Goal: Information Seeking & Learning: Check status

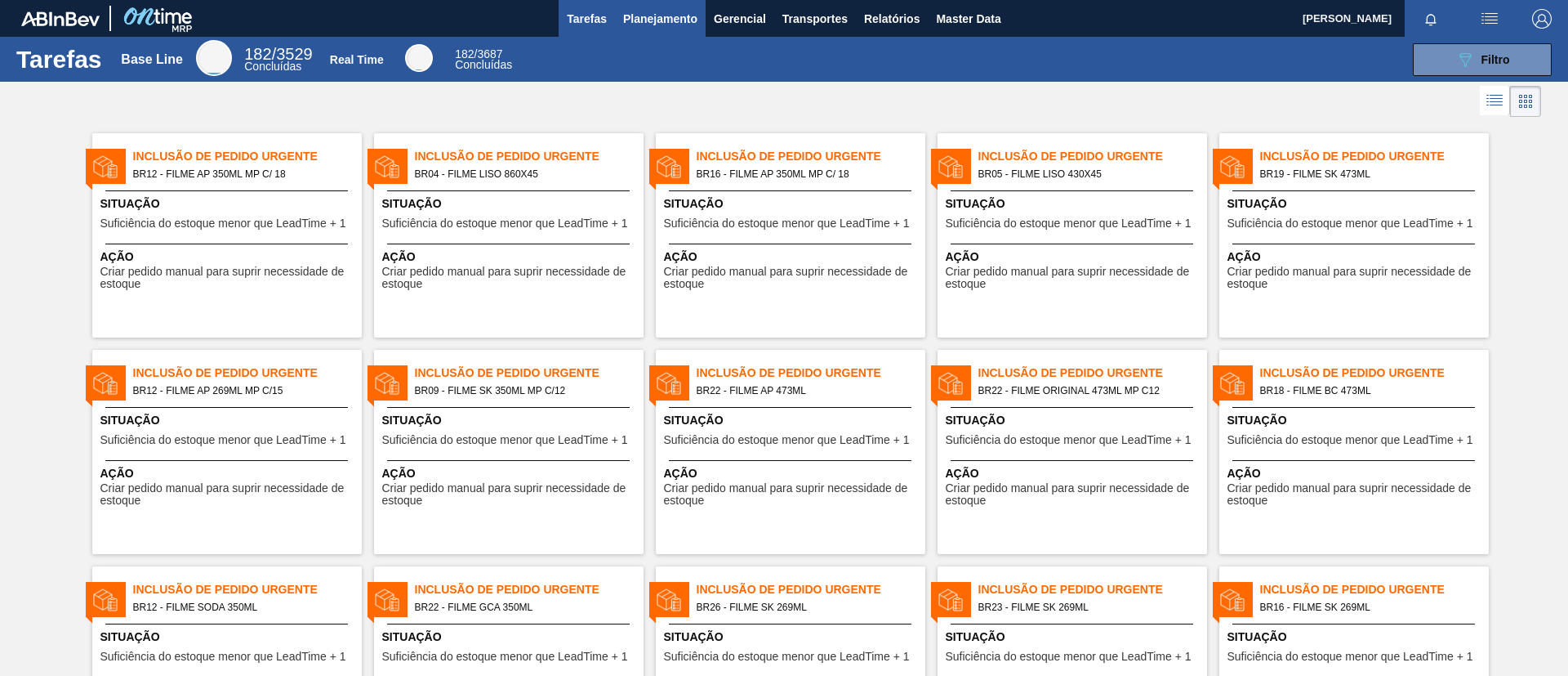
click at [687, 7] on button "Planejamento" at bounding box center [660, 18] width 91 height 37
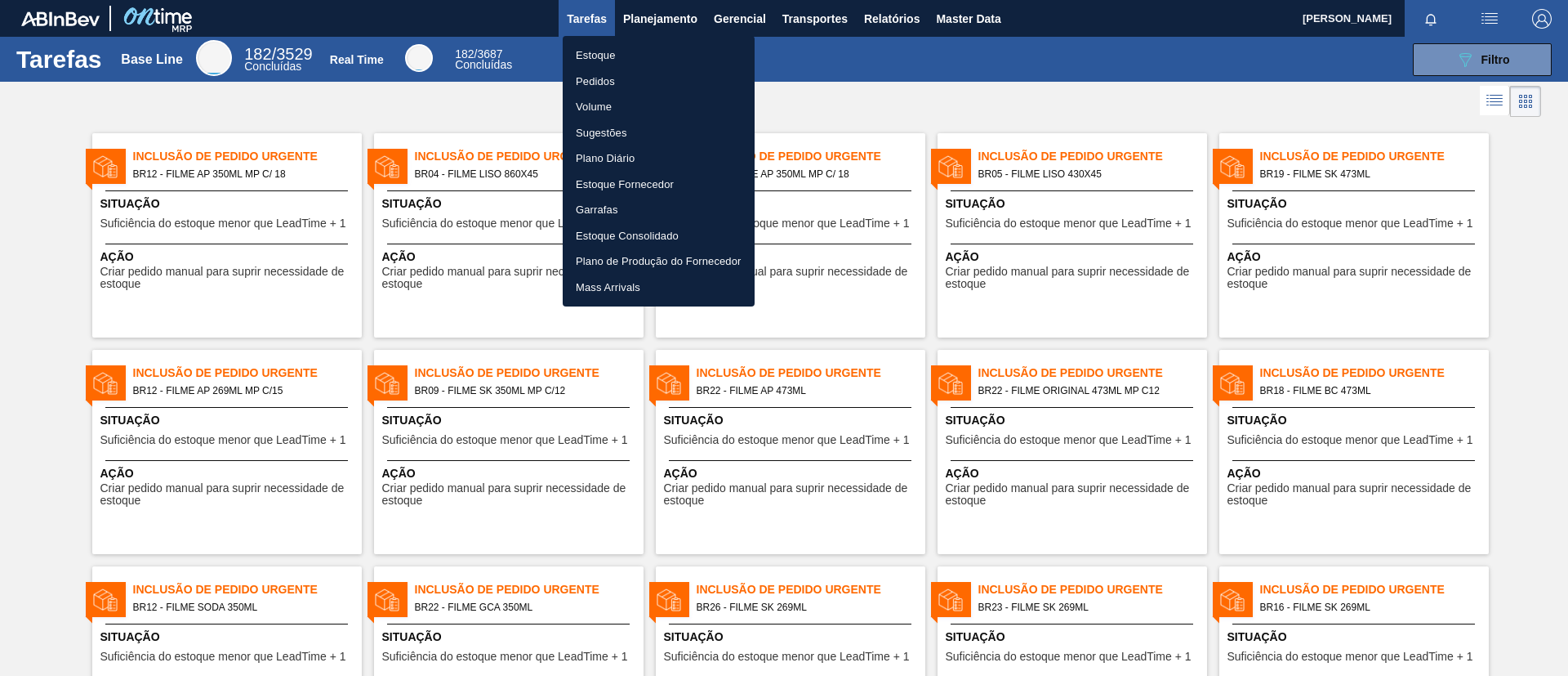
click at [663, 56] on li "Estoque" at bounding box center [658, 55] width 192 height 26
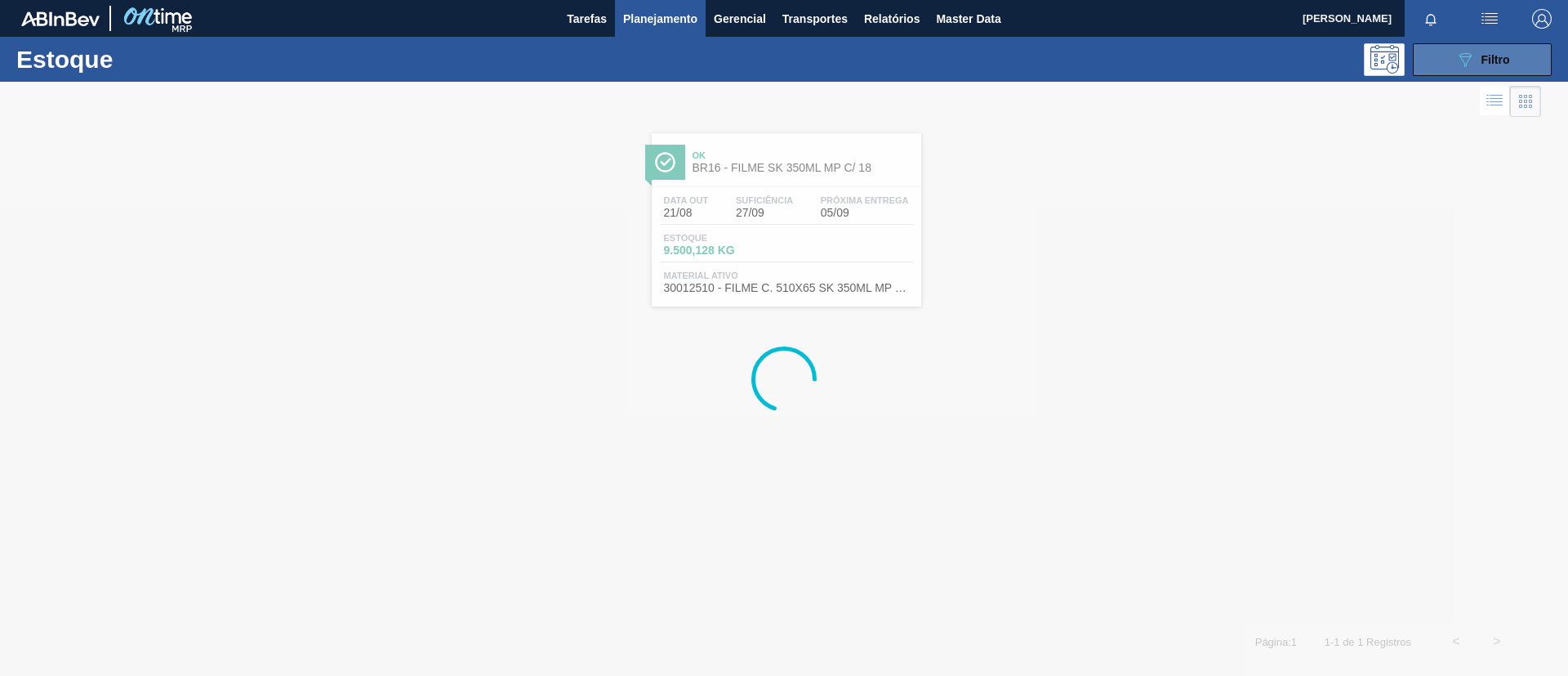
click at [1531, 63] on button "089F7B8B-B2A5-4AFE-B5C0-19BA573D28AC Filtro" at bounding box center [1483, 60] width 139 height 33
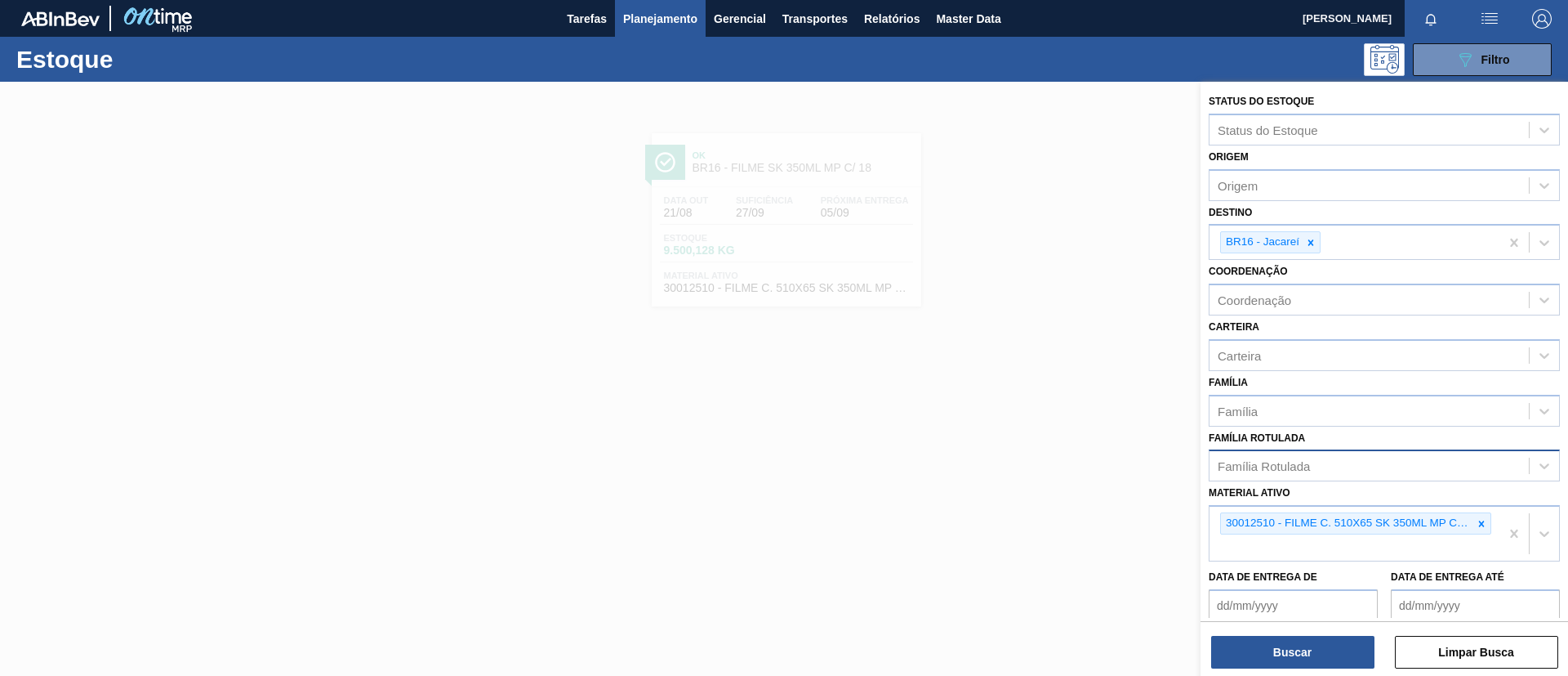
drag, startPoint x: 1488, startPoint y: 525, endPoint x: 1444, endPoint y: 477, distance: 65.1
click at [1488, 524] on div at bounding box center [1482, 522] width 18 height 20
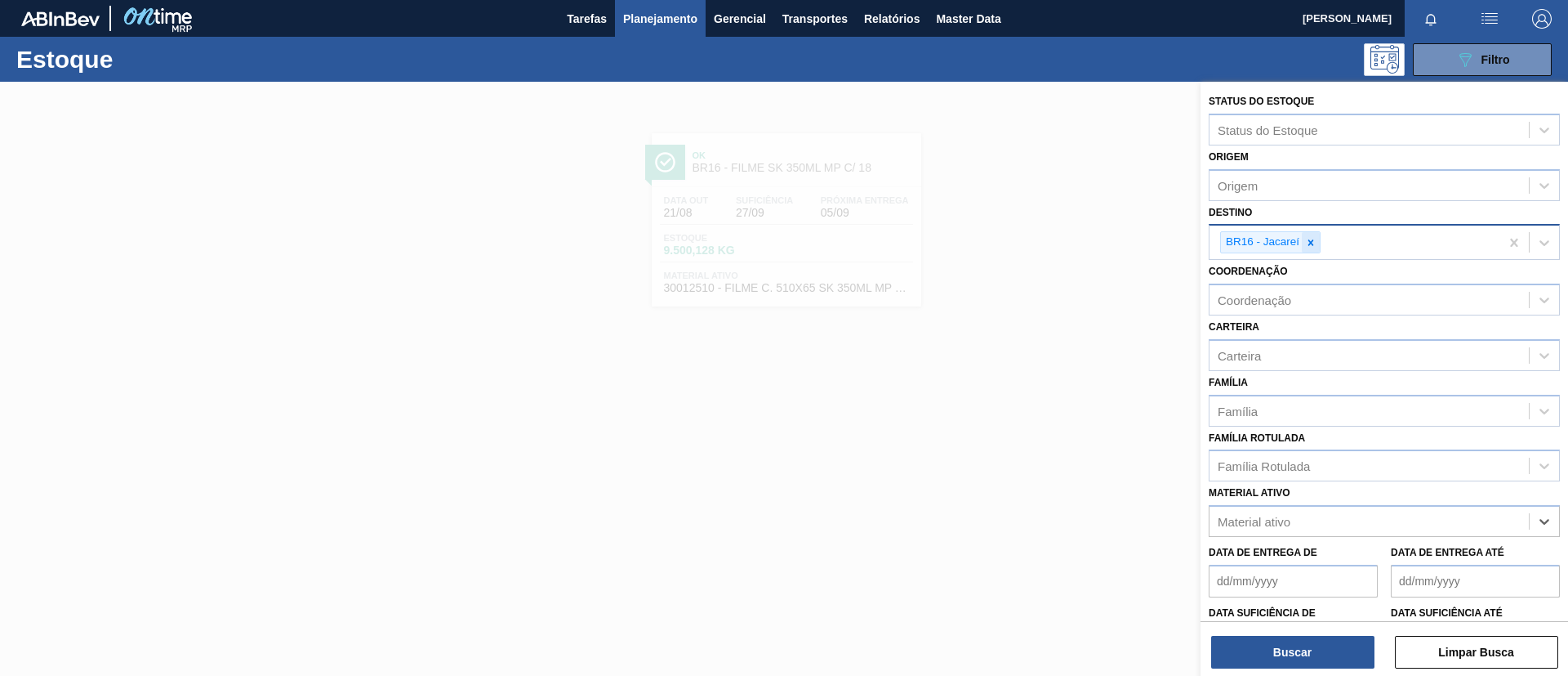
click at [1318, 239] on div at bounding box center [1311, 241] width 18 height 20
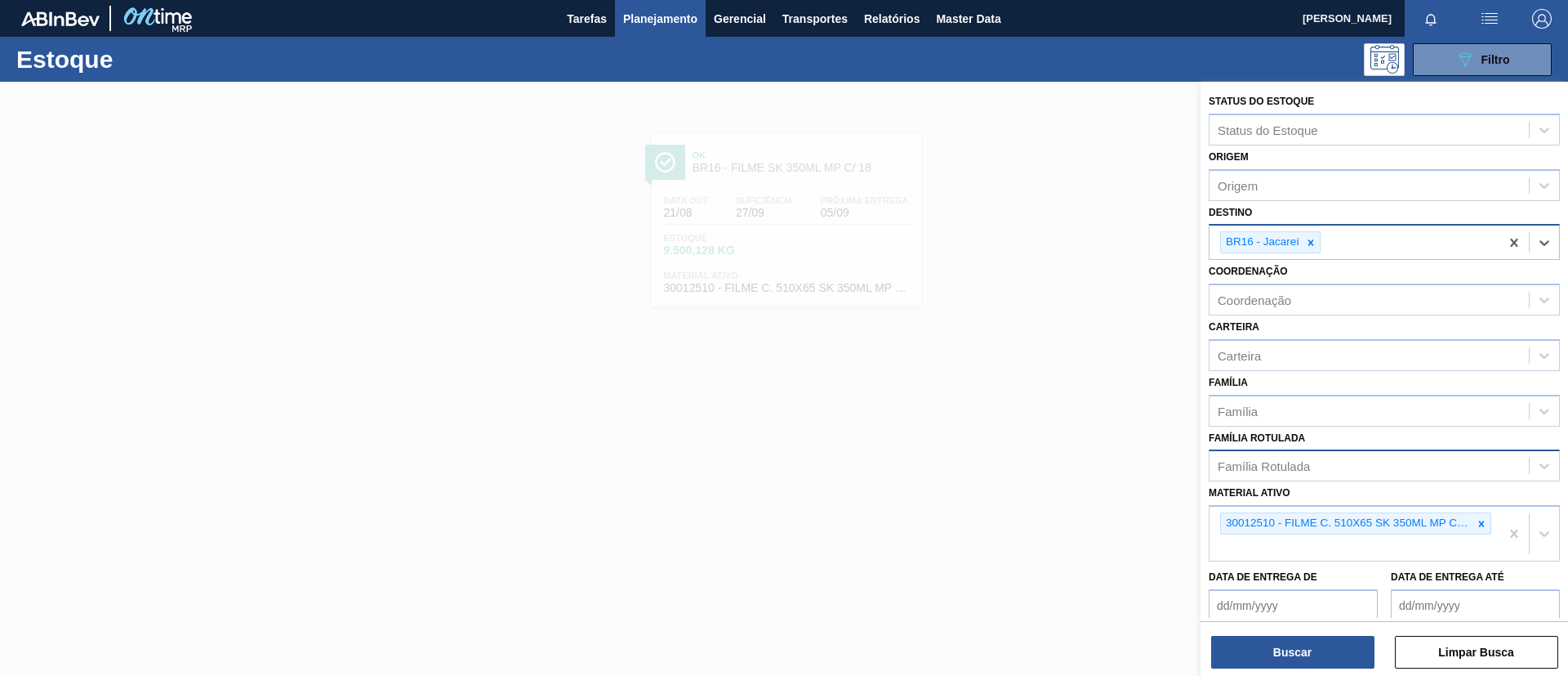
click at [1276, 463] on div "Família Rotulada" at bounding box center [1265, 466] width 93 height 14
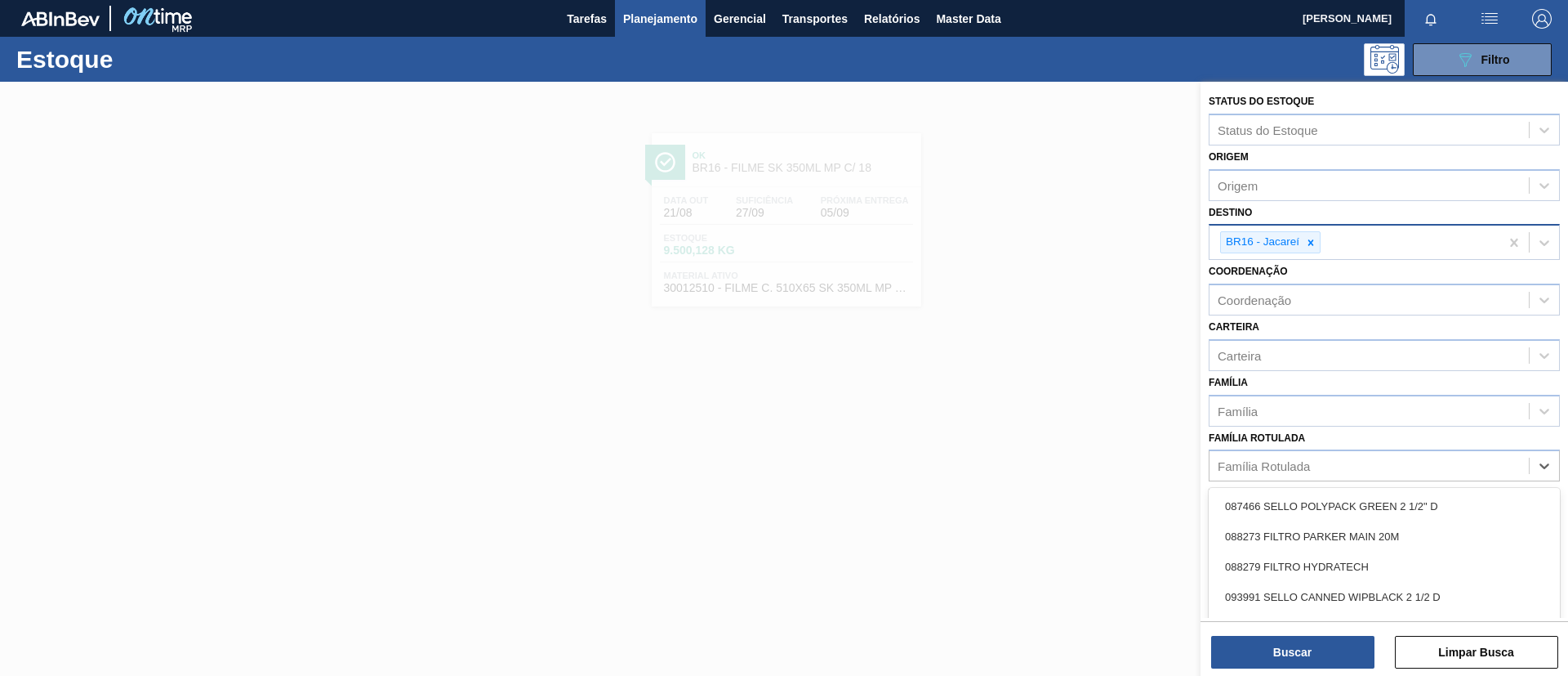
click at [1438, 439] on div "Família Rotulada option 087466 SELLO POLYPACK GREEN 2 1/2" D focused, 1 of 101.…" at bounding box center [1385, 455] width 351 height 56
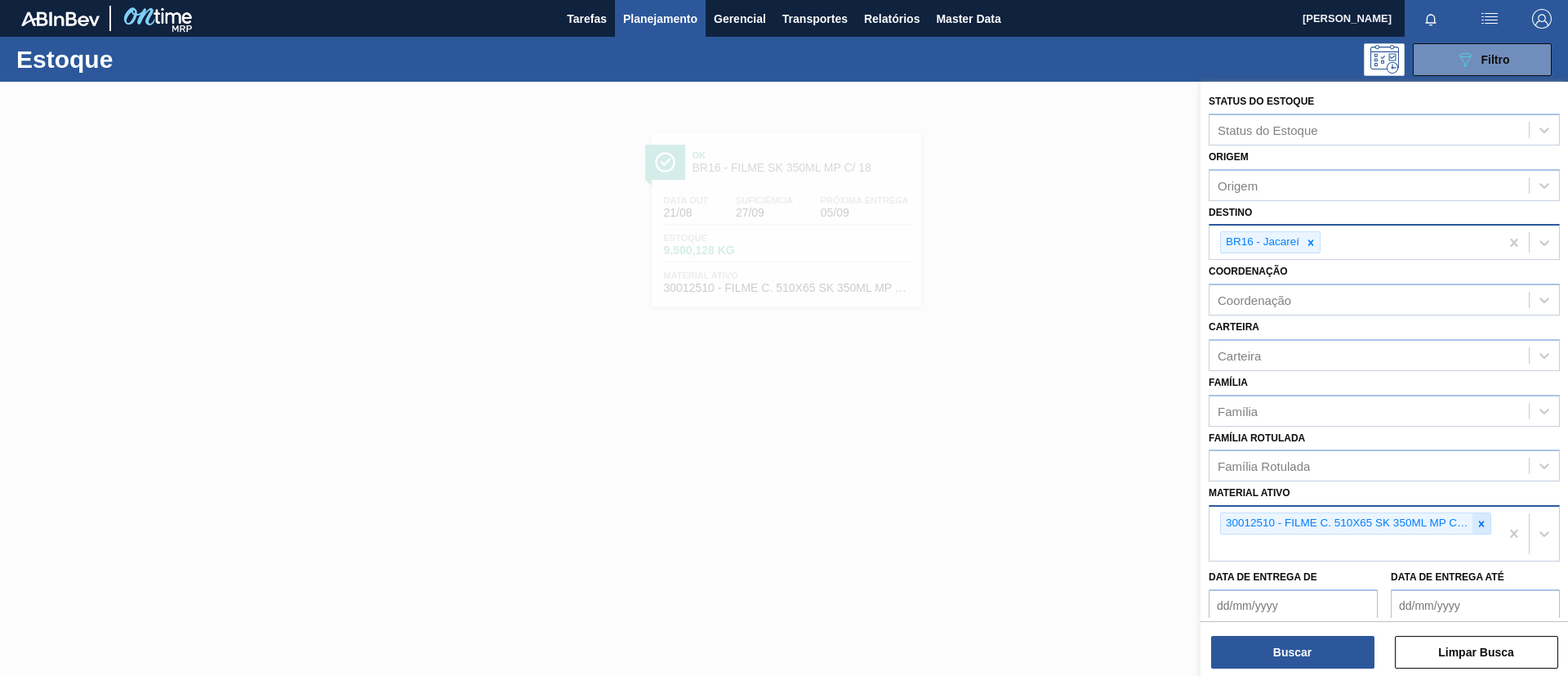
click at [1480, 519] on icon at bounding box center [1482, 523] width 12 height 12
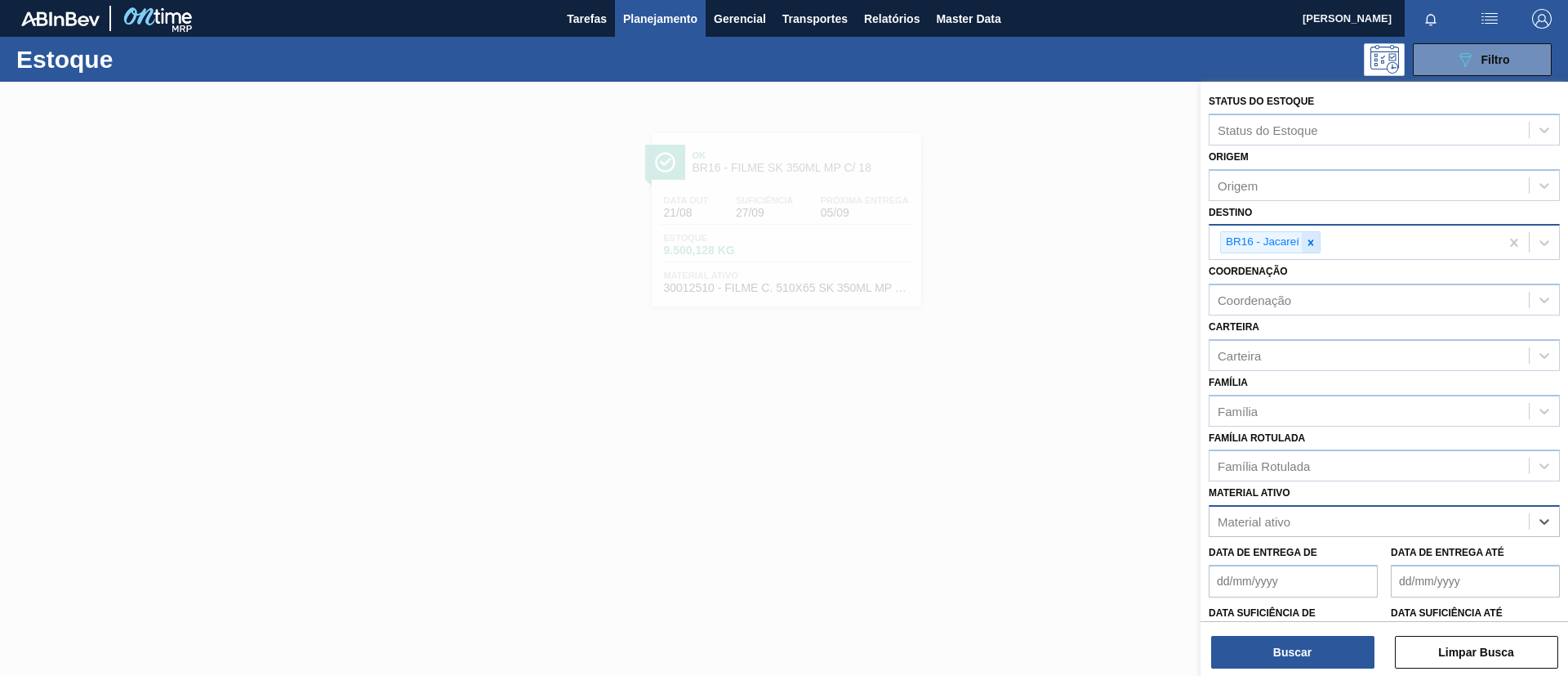
click at [1306, 239] on icon at bounding box center [1311, 242] width 12 height 12
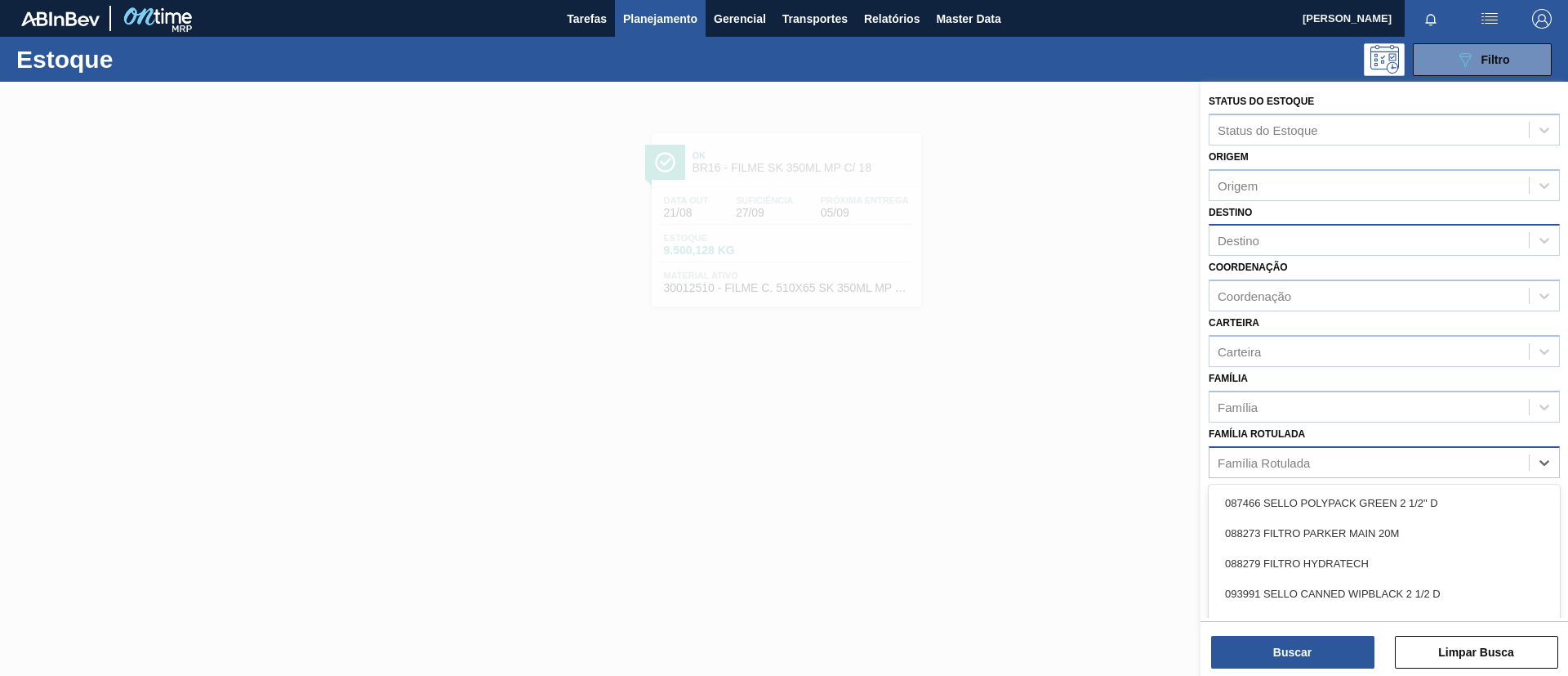
click at [1332, 466] on div "Família Rotulada" at bounding box center [1369, 462] width 320 height 24
type Rotulada "20,08g"
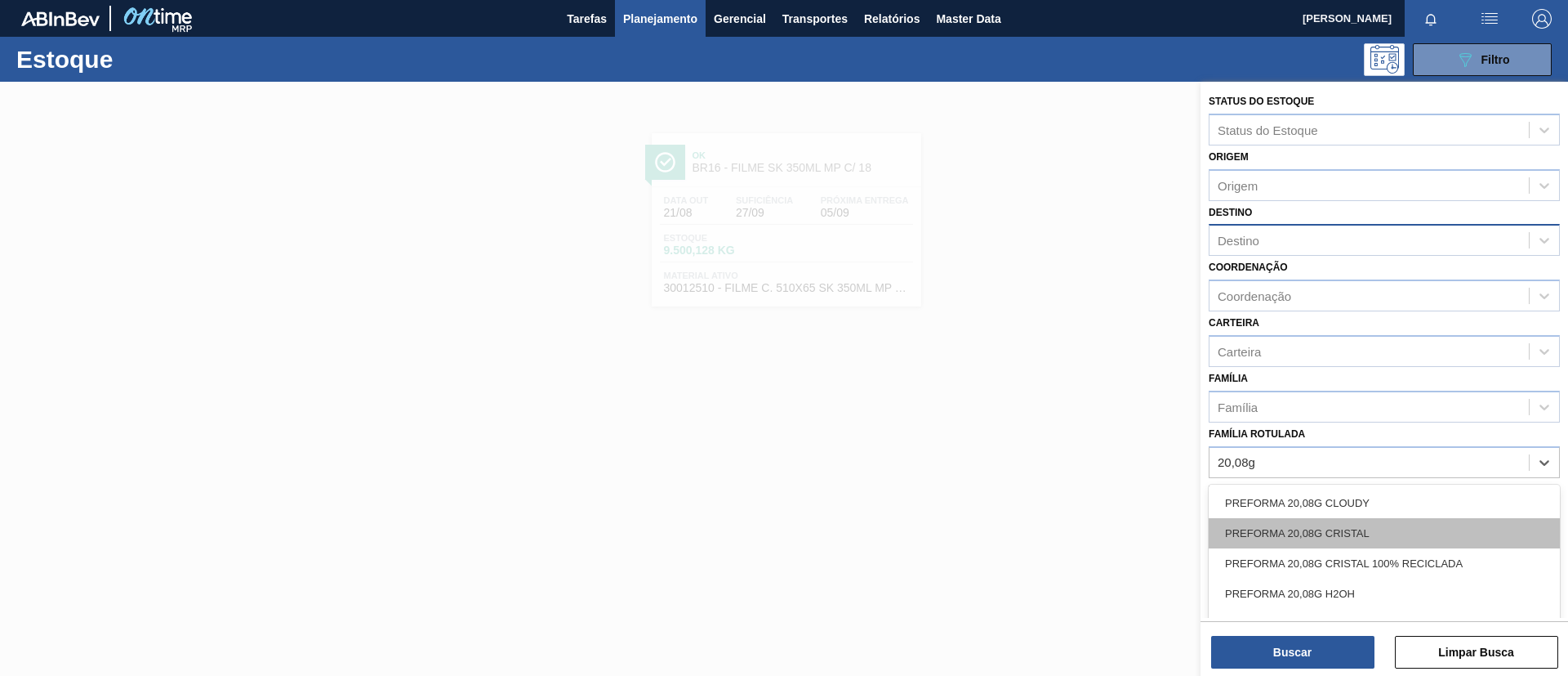
click at [1362, 524] on div "PREFORMA 20,08G CRISTAL" at bounding box center [1385, 532] width 351 height 30
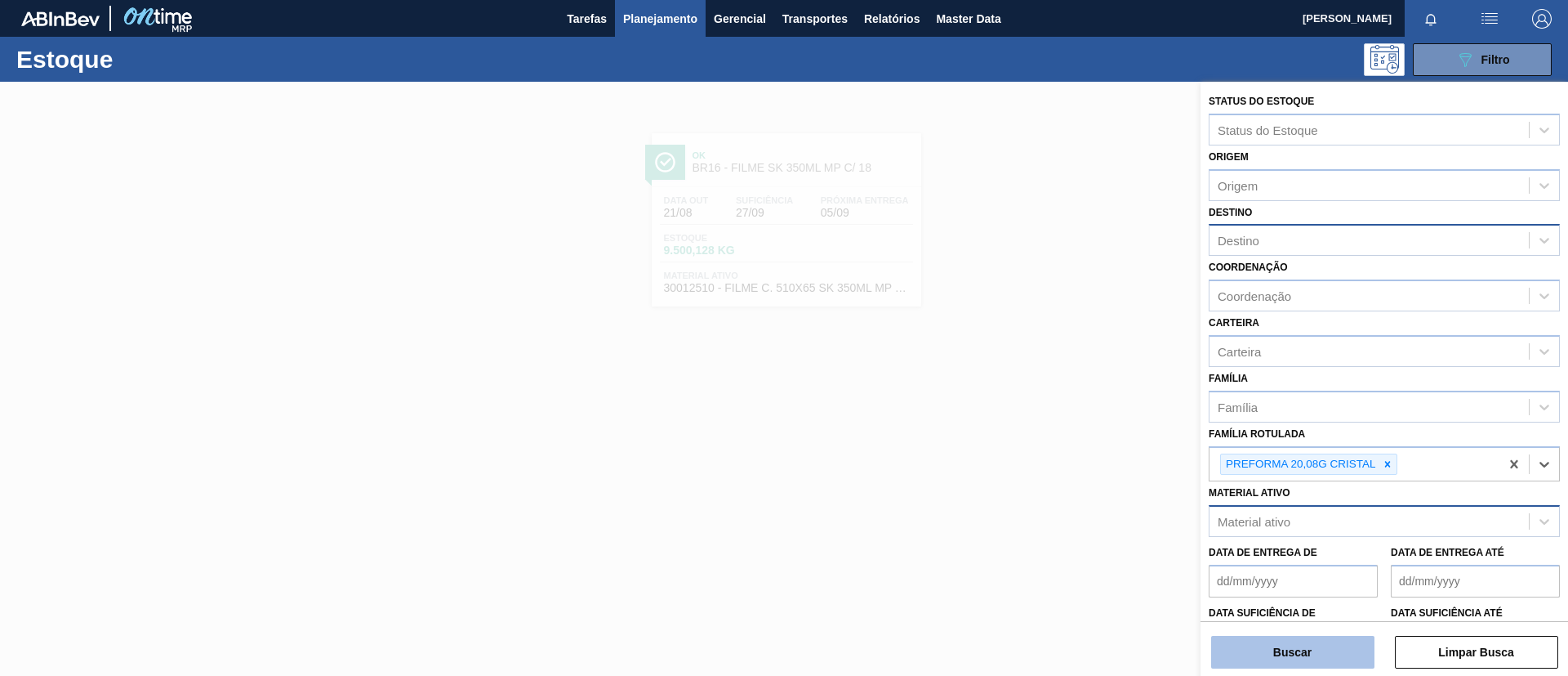
click at [1319, 665] on button "Buscar" at bounding box center [1293, 652] width 163 height 33
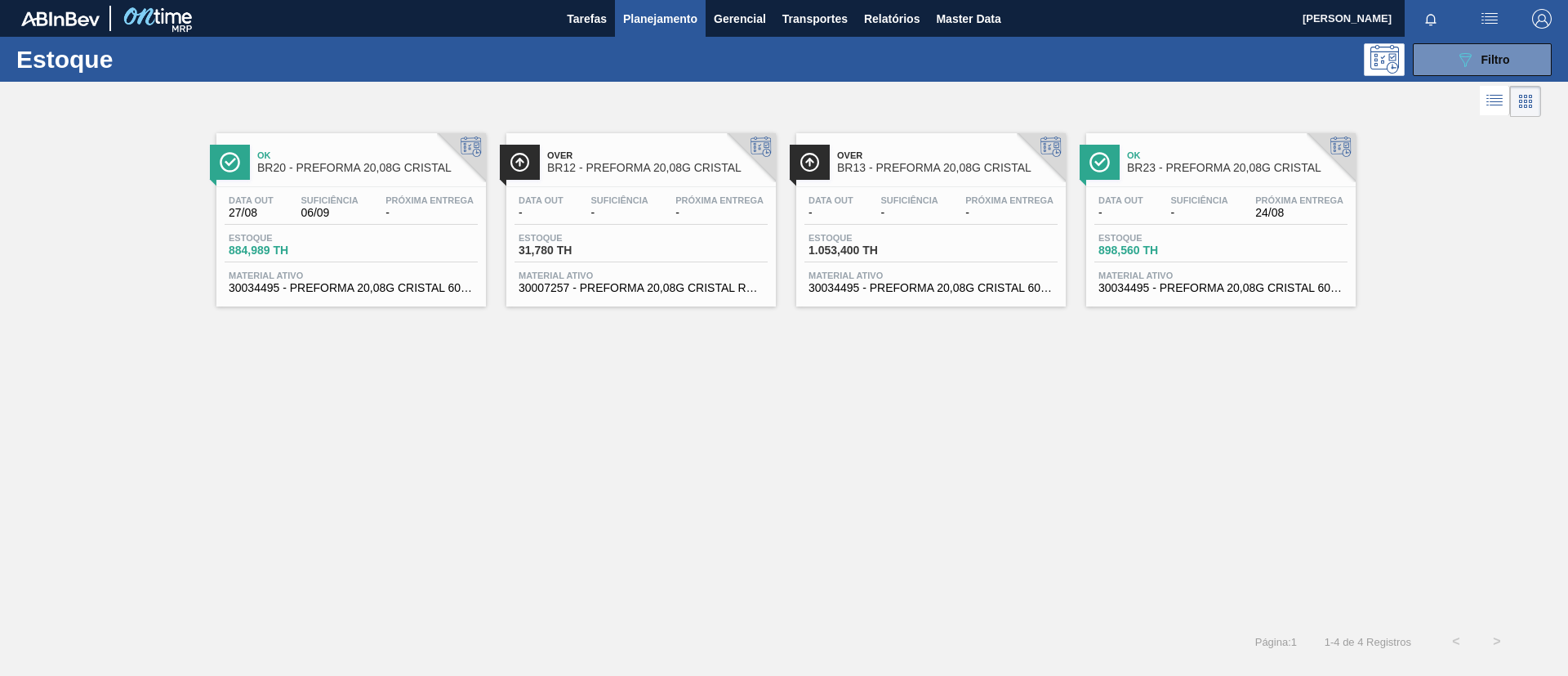
click at [390, 162] on span "BR20 - PREFORMA 20,08G CRISTAL" at bounding box center [368, 168] width 220 height 13
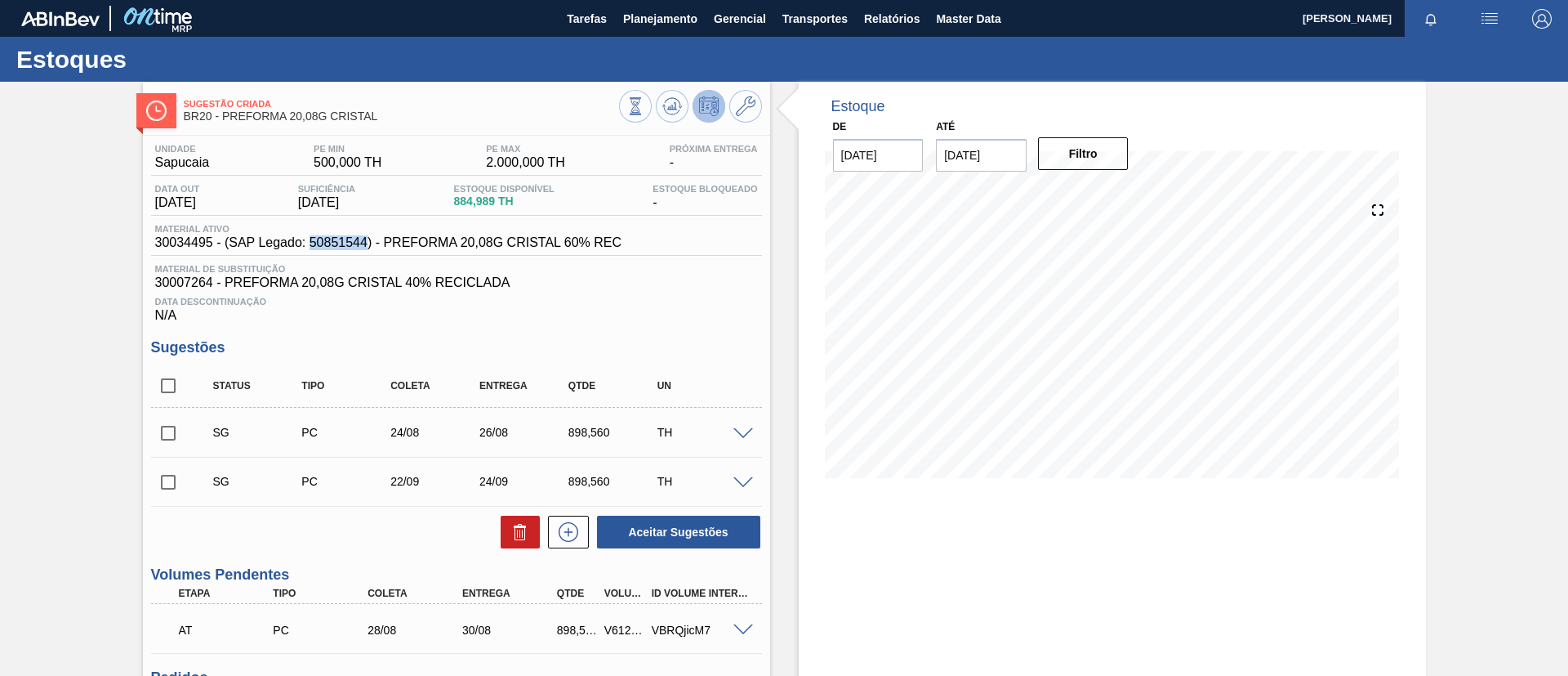
drag, startPoint x: 312, startPoint y: 247, endPoint x: 368, endPoint y: 246, distance: 56.0
click at [368, 246] on span "30034495 - (SAP Legado: 50851544) - PREFORMA 20,08G CRISTAL 60% REC" at bounding box center [389, 242] width 467 height 14
copy span "50851544"
click at [664, 29] on button "Planejamento" at bounding box center [660, 18] width 91 height 37
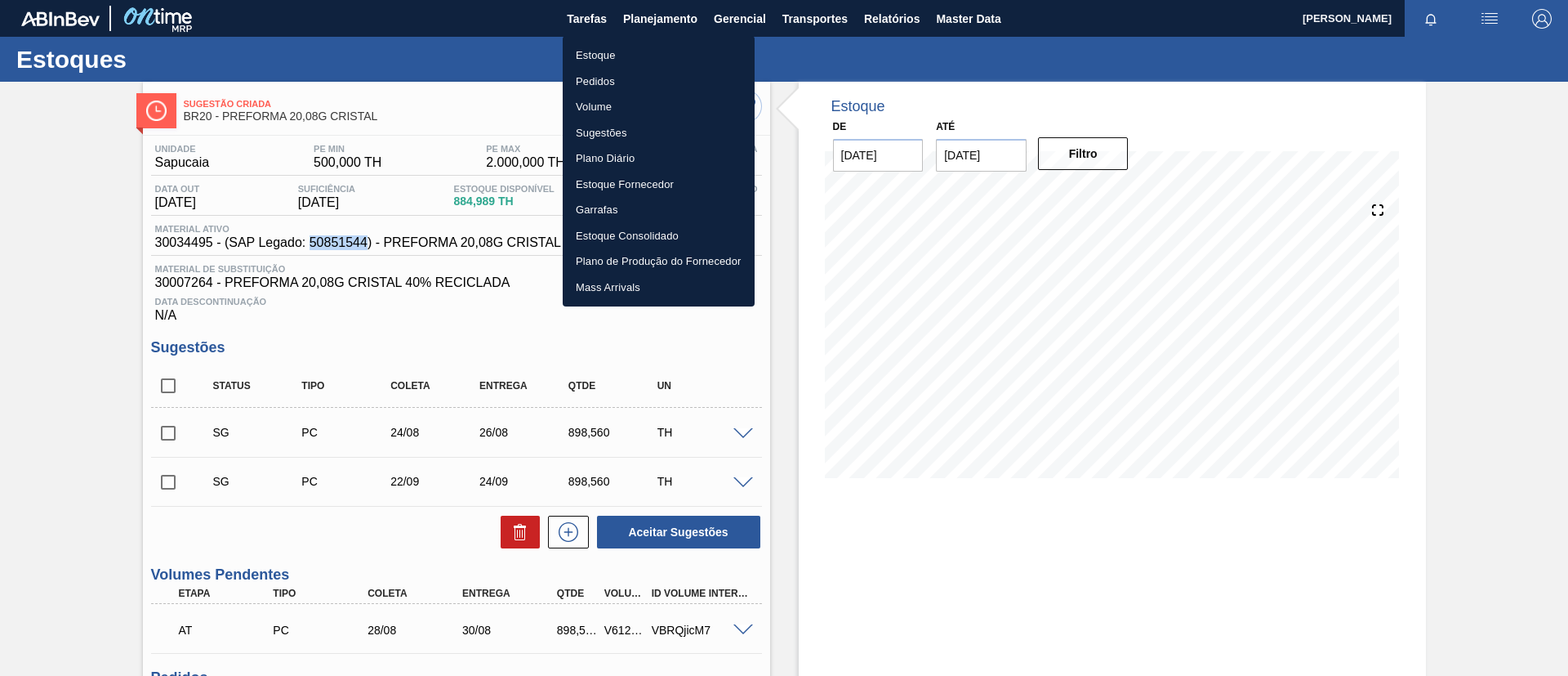
click at [650, 56] on li "Estoque" at bounding box center [658, 55] width 192 height 26
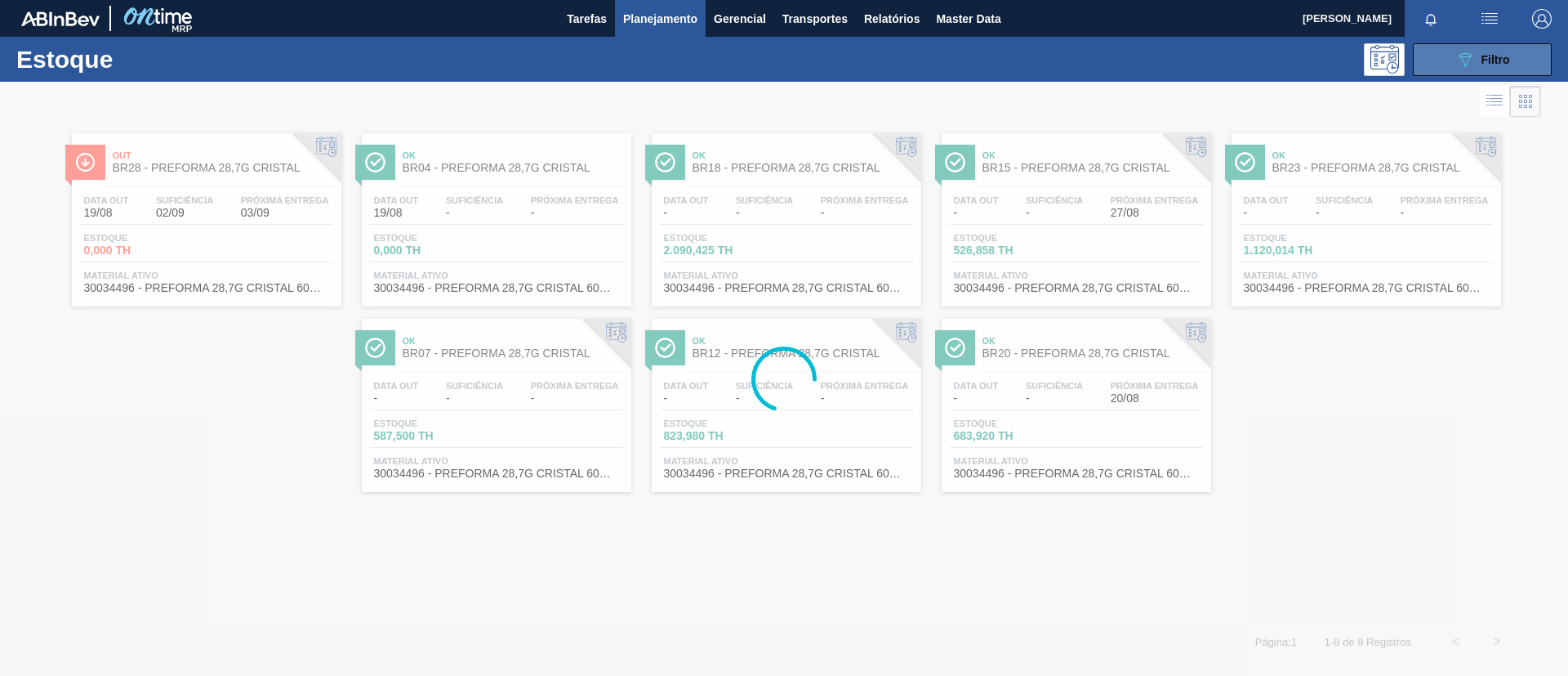
click at [1518, 64] on button "089F7B8B-B2A5-4AFE-B5C0-19BA573D28AC Filtro" at bounding box center [1483, 60] width 139 height 33
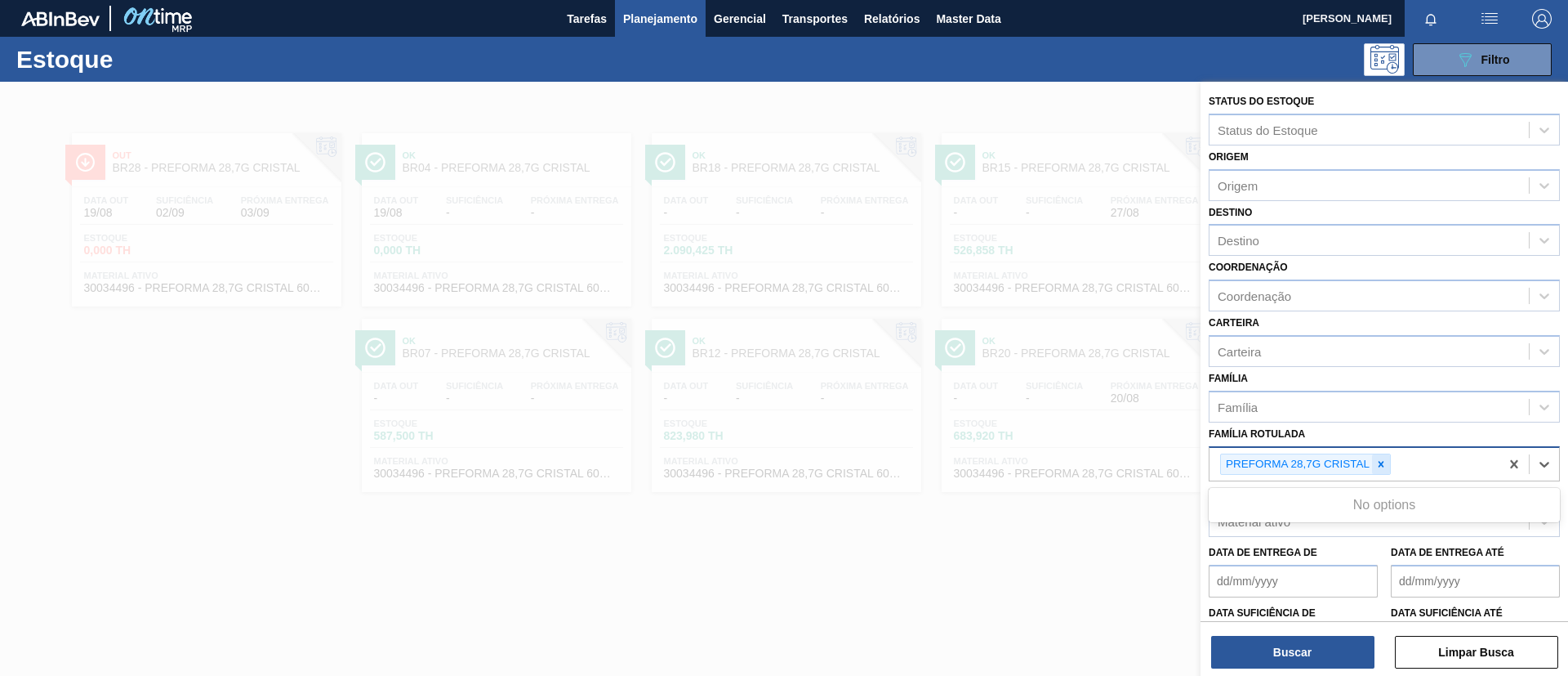
click at [1386, 465] on div "PREFORMA 28,7G CRISTAL" at bounding box center [1305, 465] width 171 height 22
click at [1386, 465] on icon at bounding box center [1382, 465] width 12 height 12
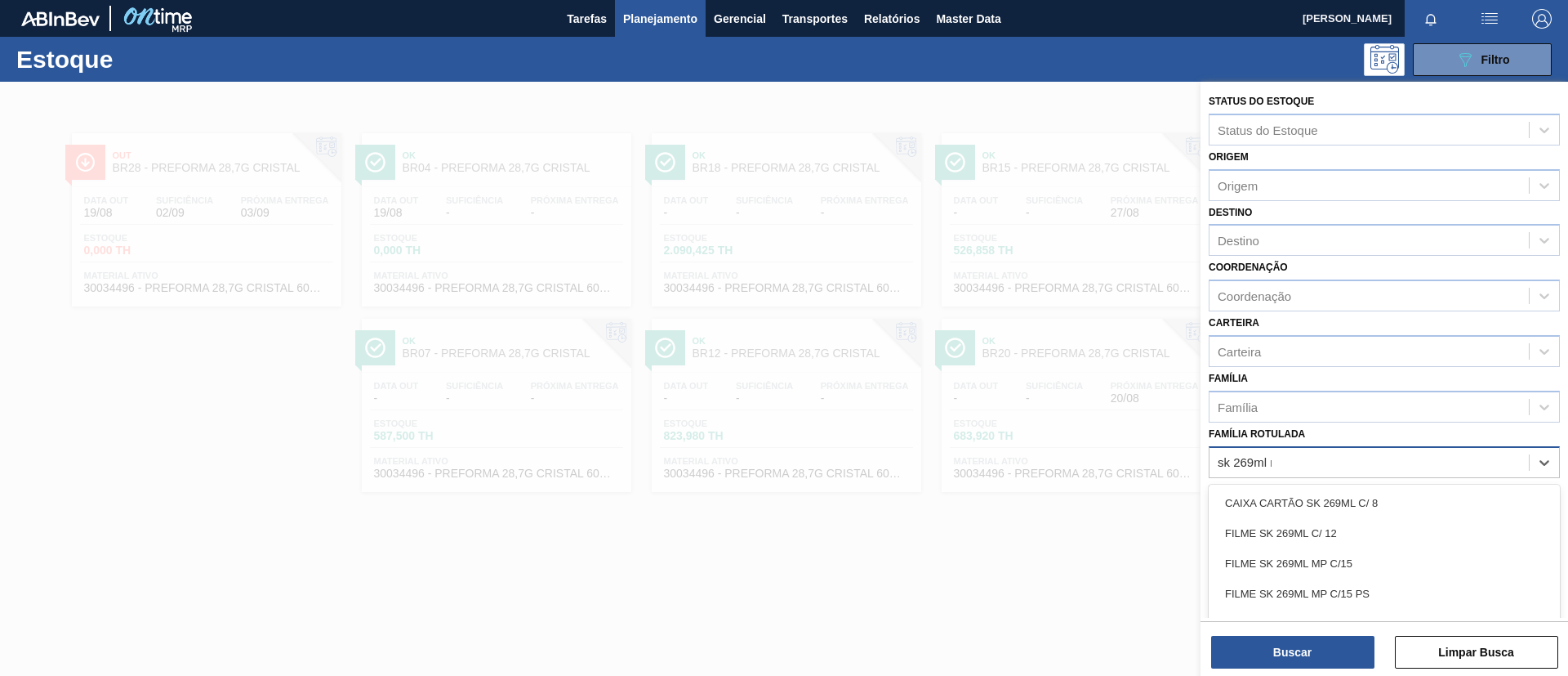
type Rotulada "sk 269ml mp"
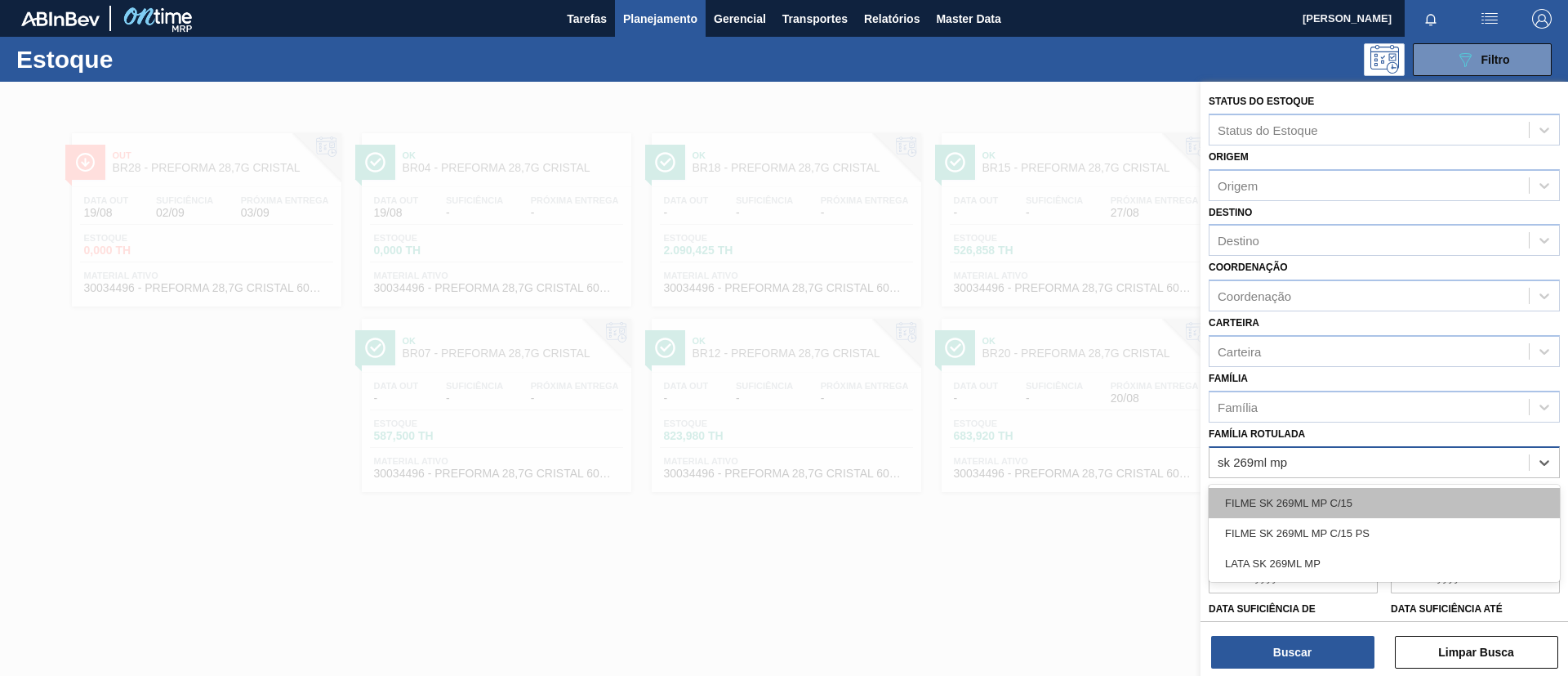
click at [1387, 491] on div "FILME SK 269ML MP C/15" at bounding box center [1385, 502] width 351 height 30
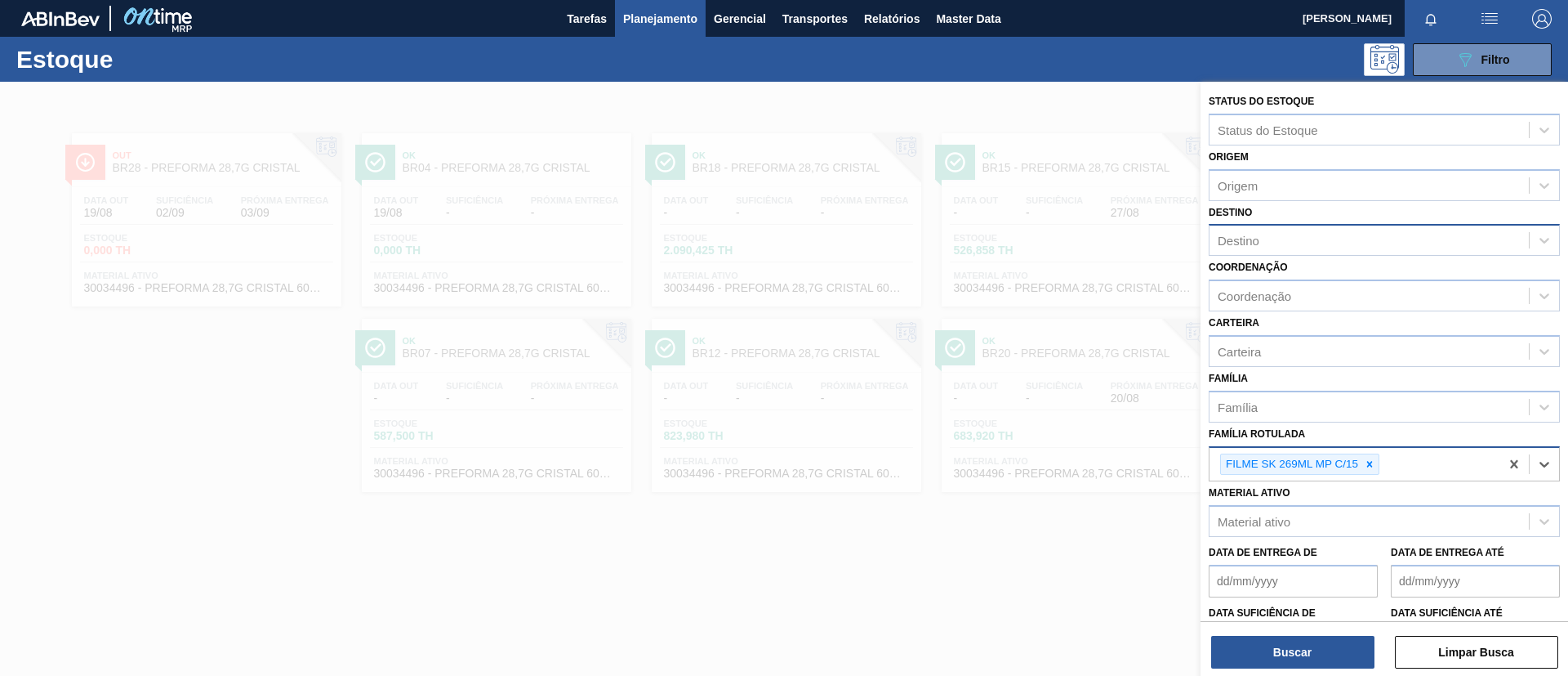
click at [1337, 243] on div "Destino" at bounding box center [1369, 240] width 320 height 24
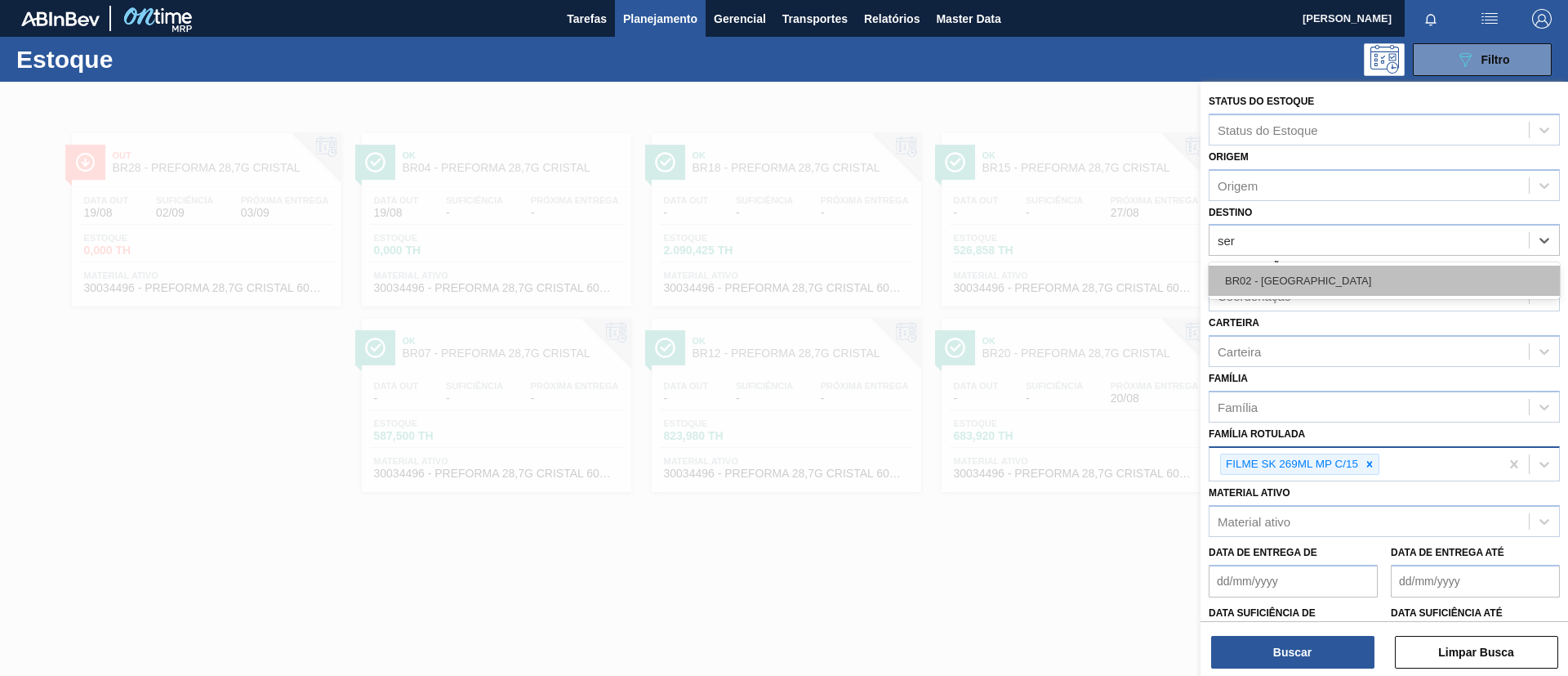
type input "serg"
click at [1338, 273] on div "BR02 - [GEOGRAPHIC_DATA]" at bounding box center [1385, 280] width 351 height 30
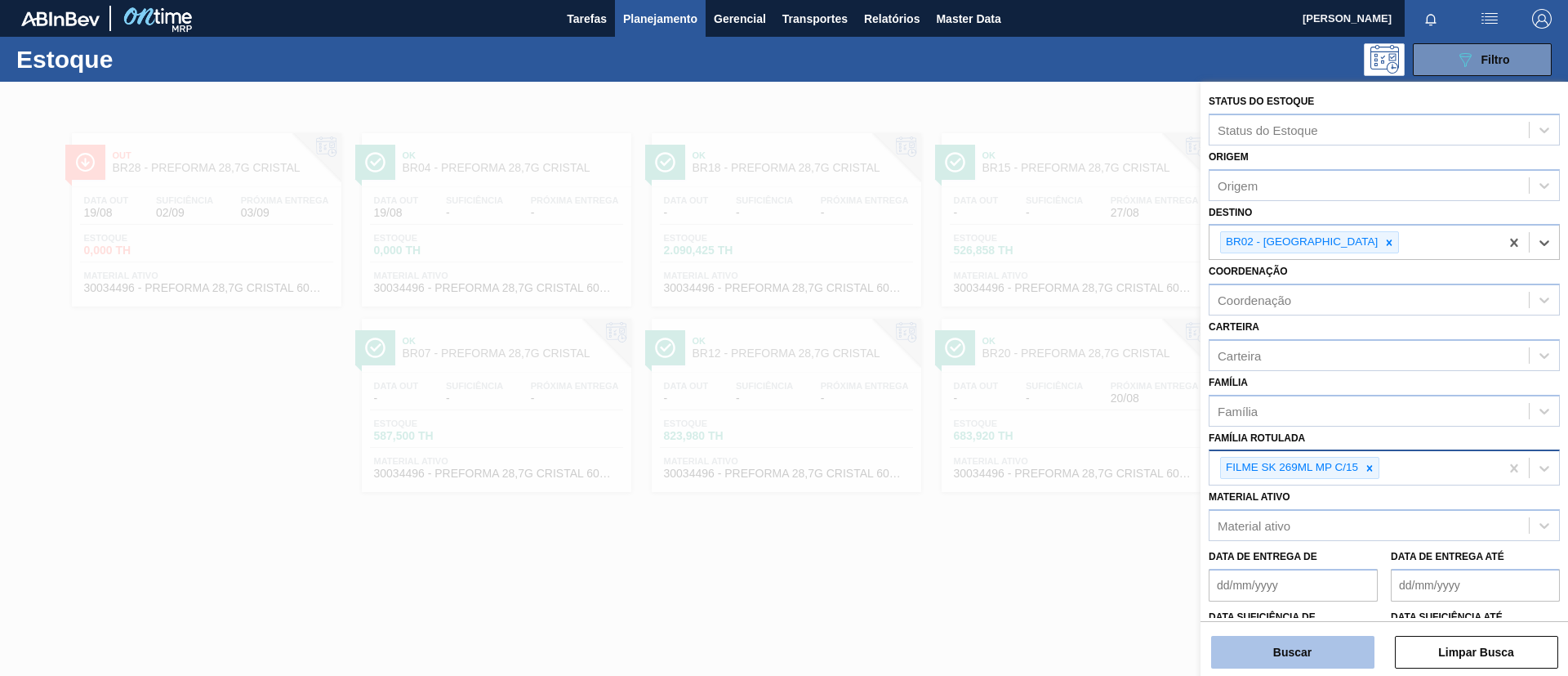
click at [1308, 656] on button "Buscar" at bounding box center [1293, 652] width 163 height 33
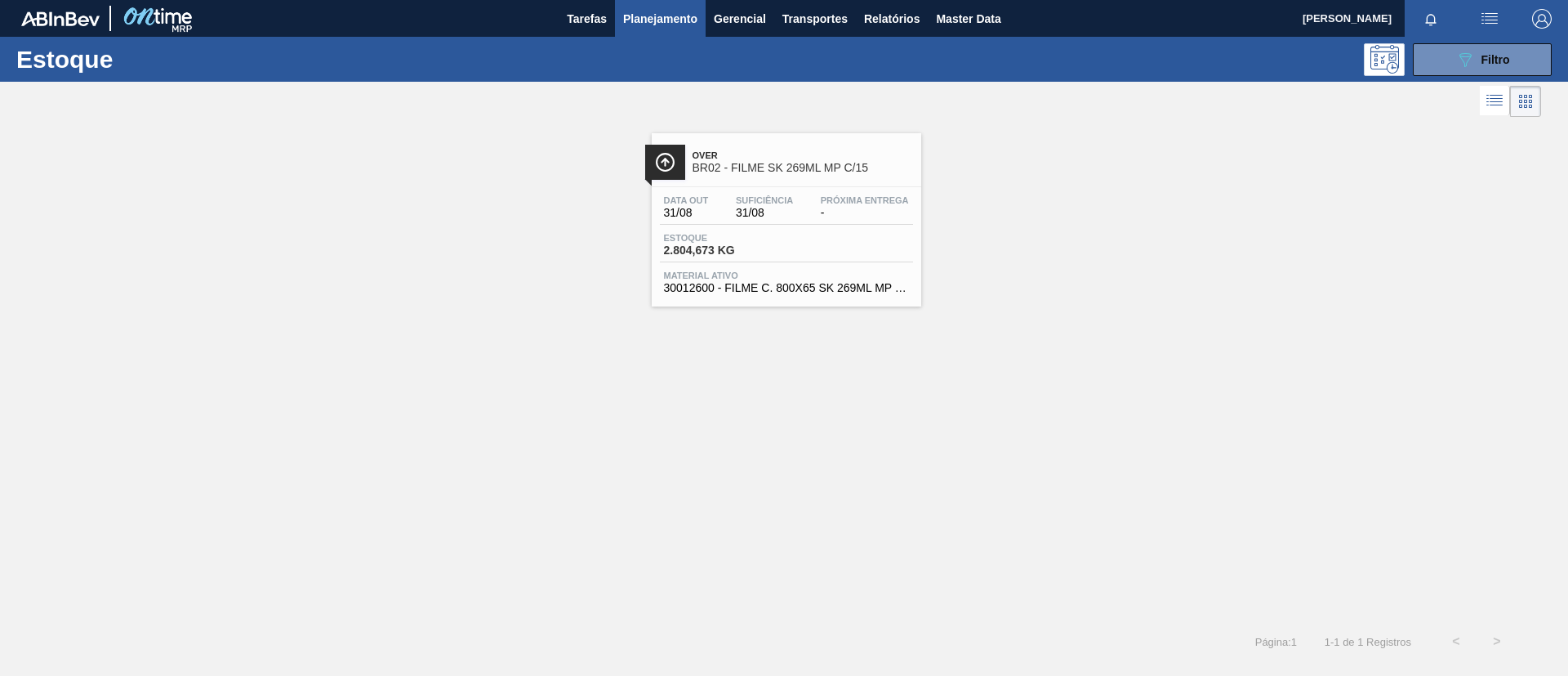
click at [740, 216] on span "31/08" at bounding box center [764, 212] width 57 height 13
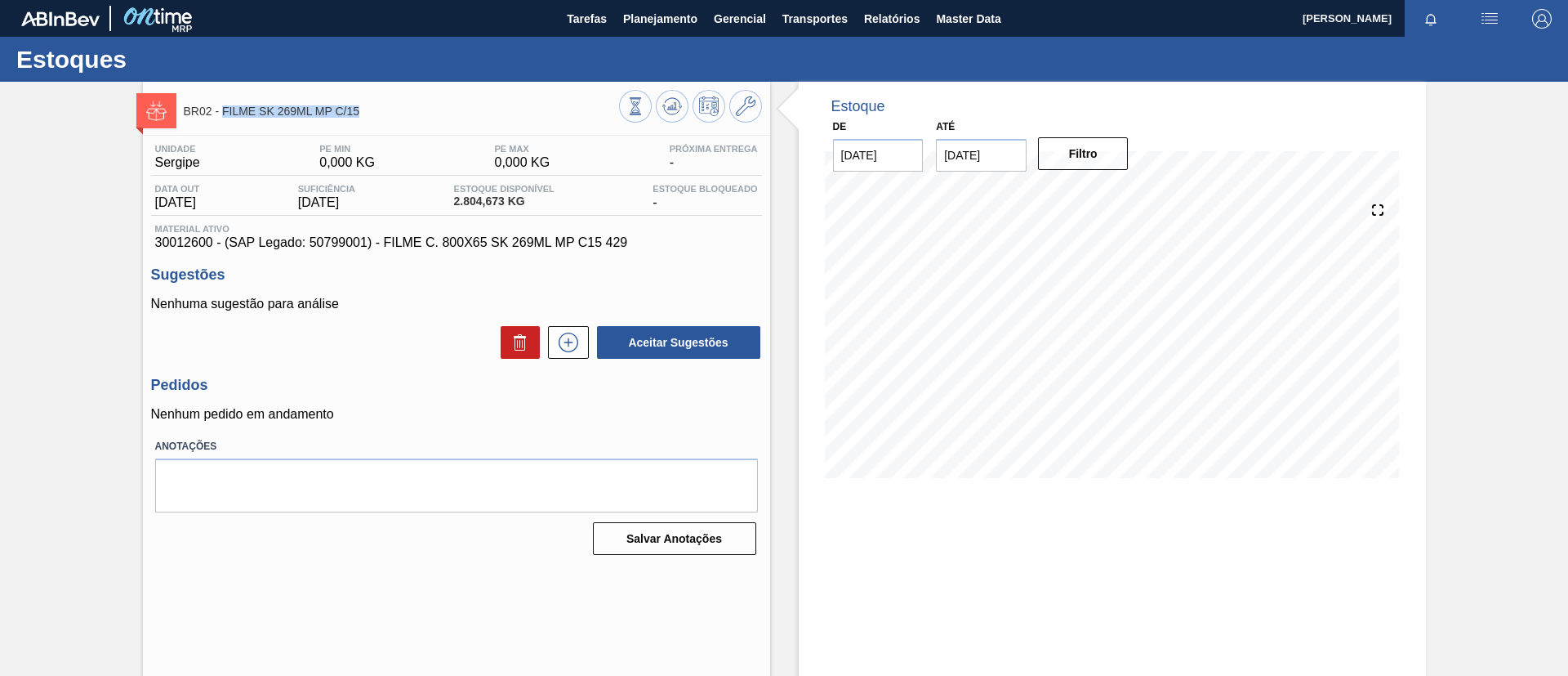
drag, startPoint x: 343, startPoint y: 111, endPoint x: 222, endPoint y: 122, distance: 121.5
click at [222, 122] on div "BR02 - FILME SK 269ML MP C/15" at bounding box center [401, 111] width 435 height 37
copy span "FILME SK 269ML MP C/15"
click at [663, 35] on button "Planejamento" at bounding box center [660, 18] width 91 height 37
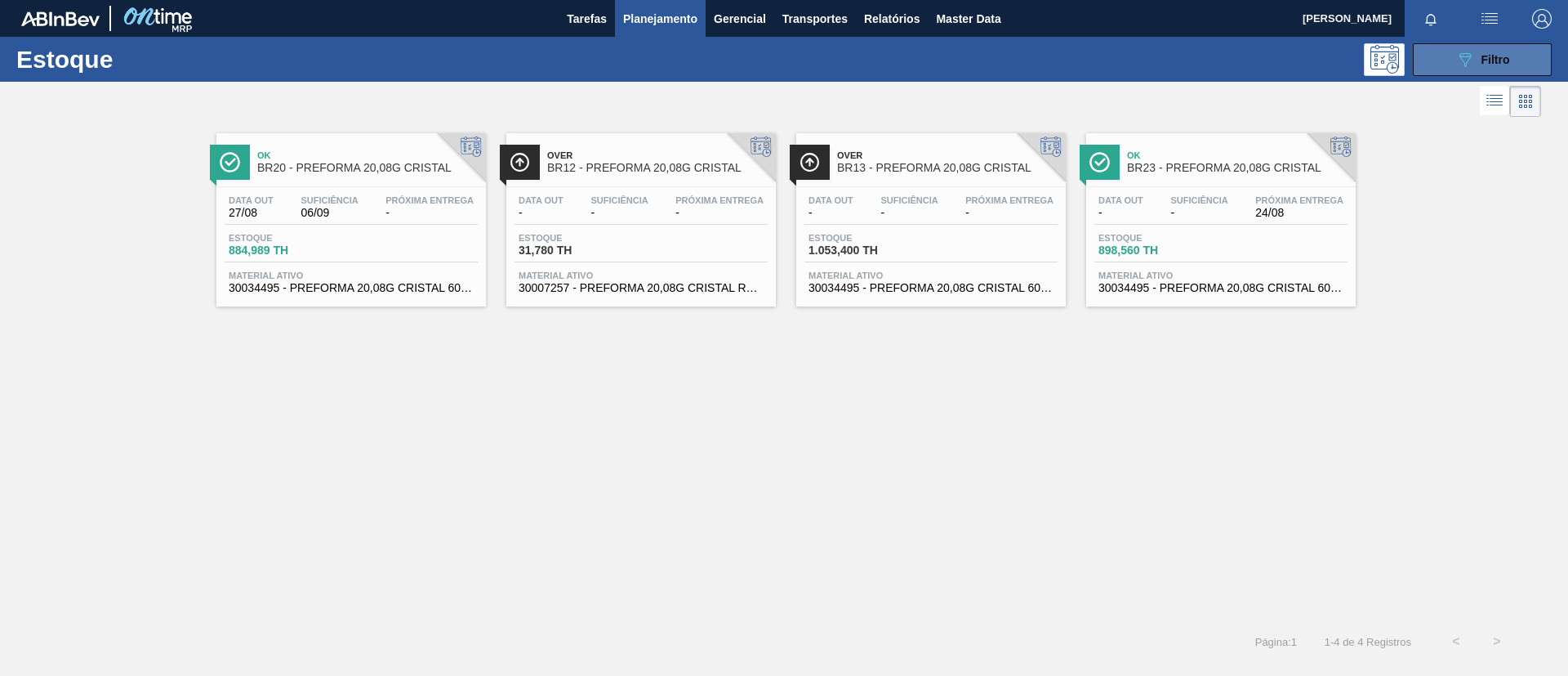
click at [1514, 45] on button "089F7B8B-B2A5-4AFE-B5C0-19BA573D28AC Filtro" at bounding box center [1483, 60] width 139 height 33
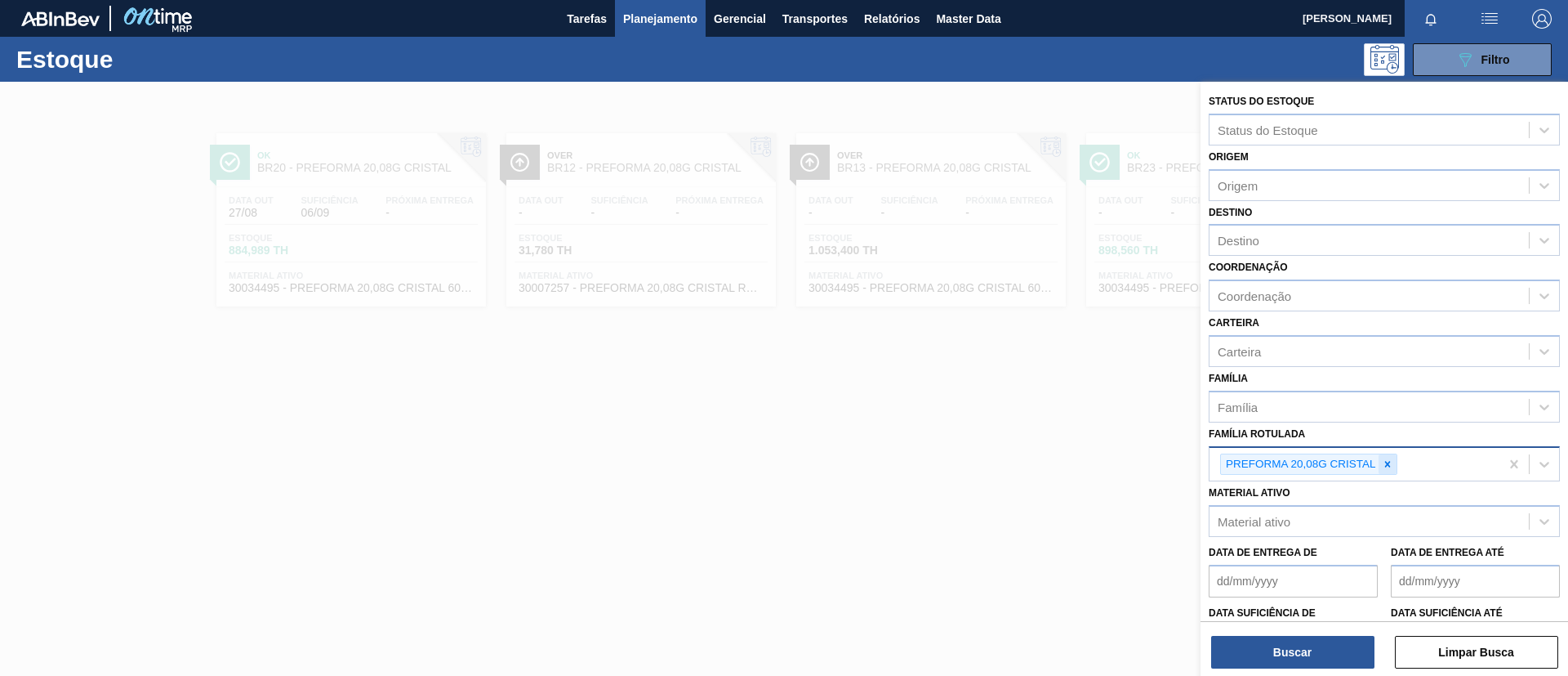
click at [1392, 465] on icon at bounding box center [1388, 465] width 12 height 12
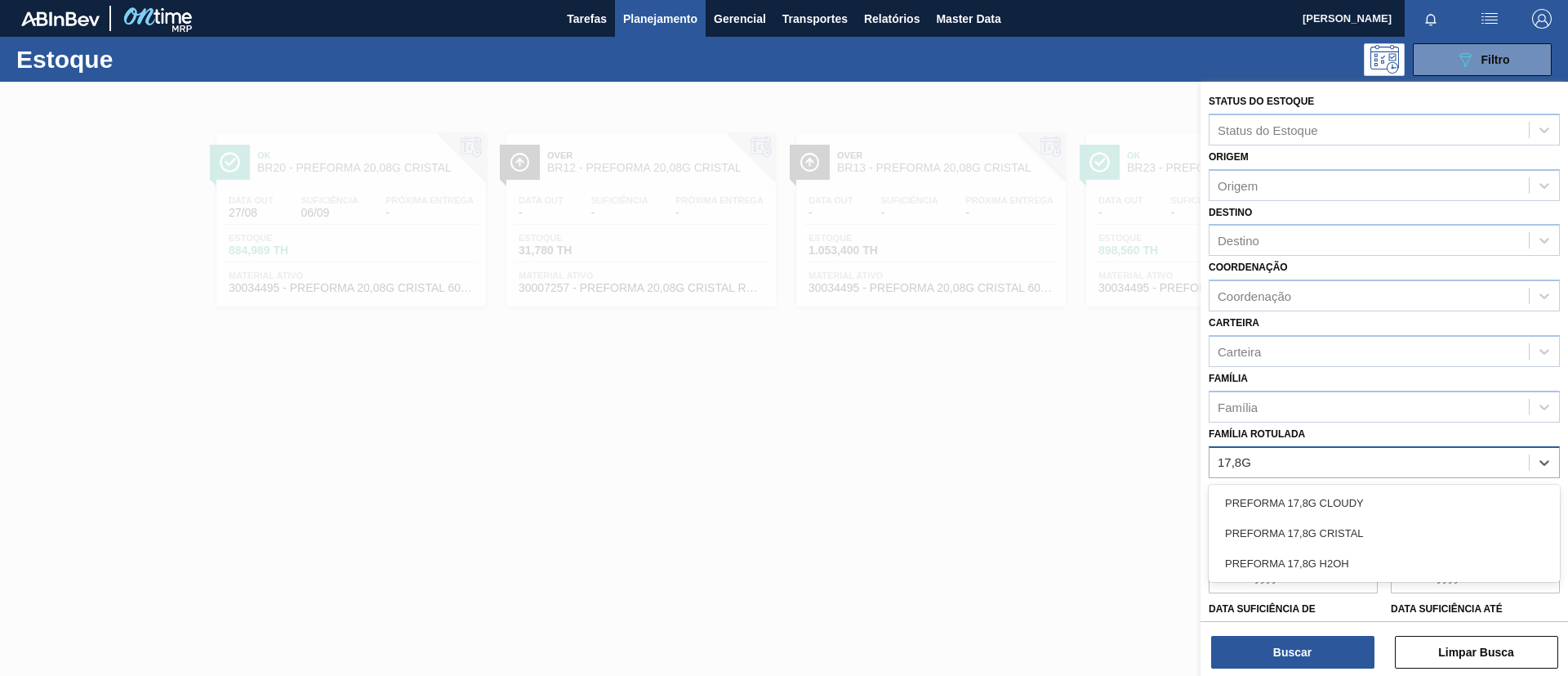
type Rotulada "17,8G"
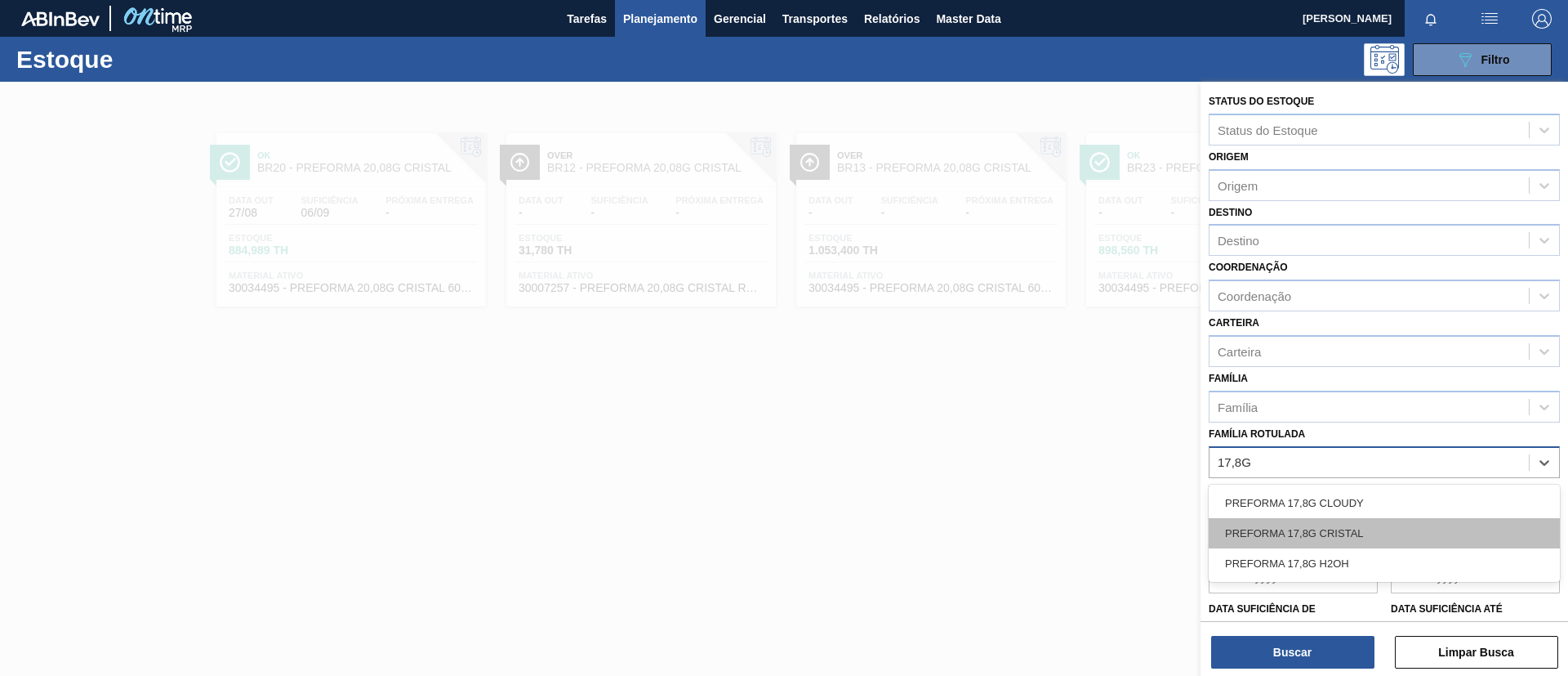
click at [1414, 528] on div "PREFORMA 17,8G CRISTAL" at bounding box center [1385, 532] width 351 height 30
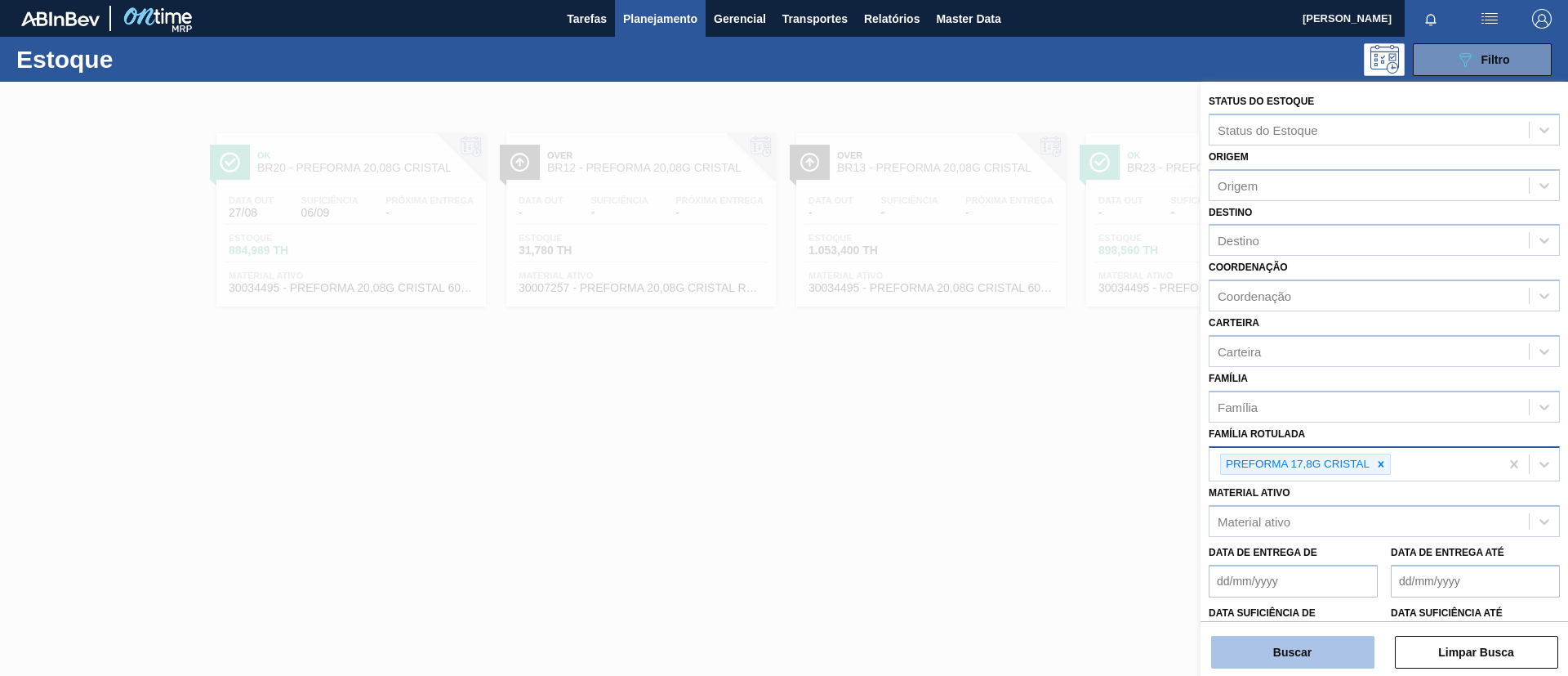
click at [1335, 637] on button "Buscar" at bounding box center [1293, 652] width 163 height 33
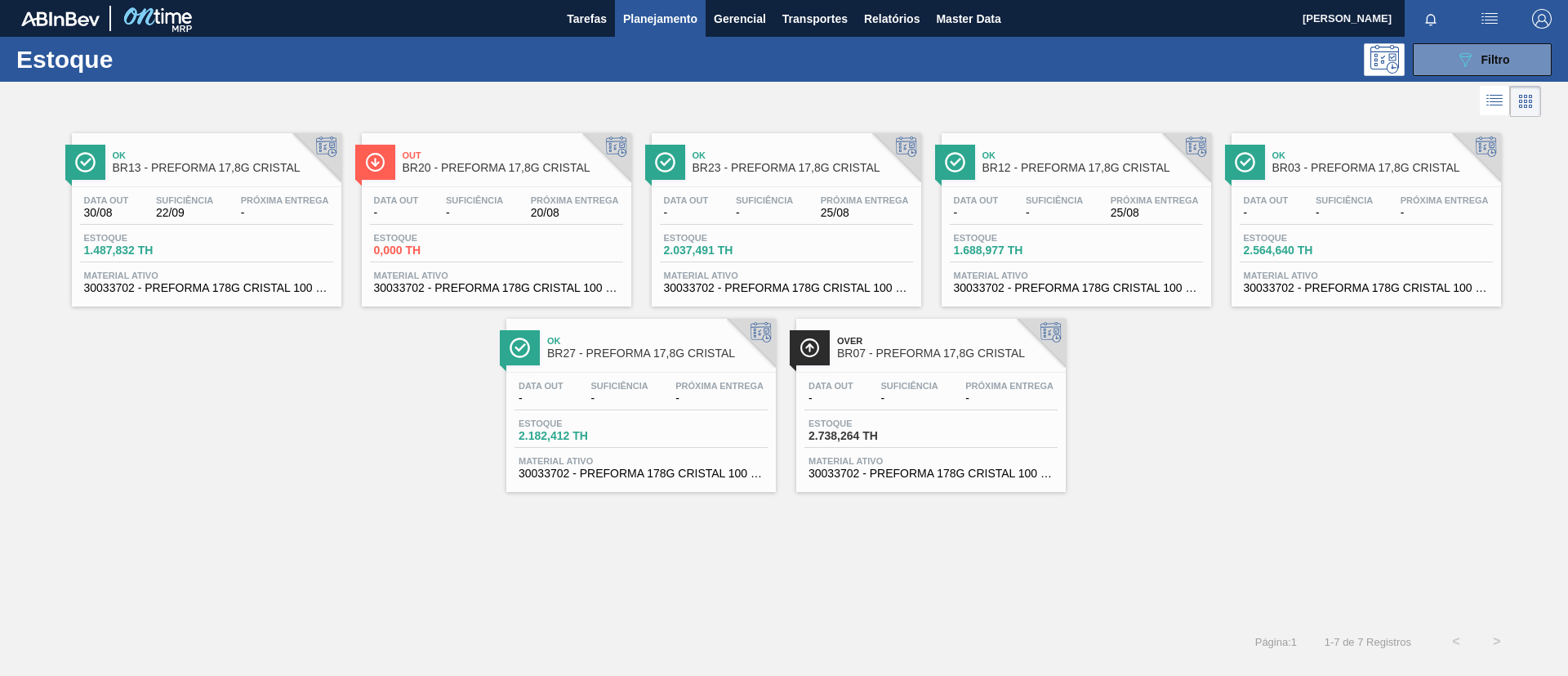
click at [798, 157] on span "Ok" at bounding box center [802, 155] width 220 height 10
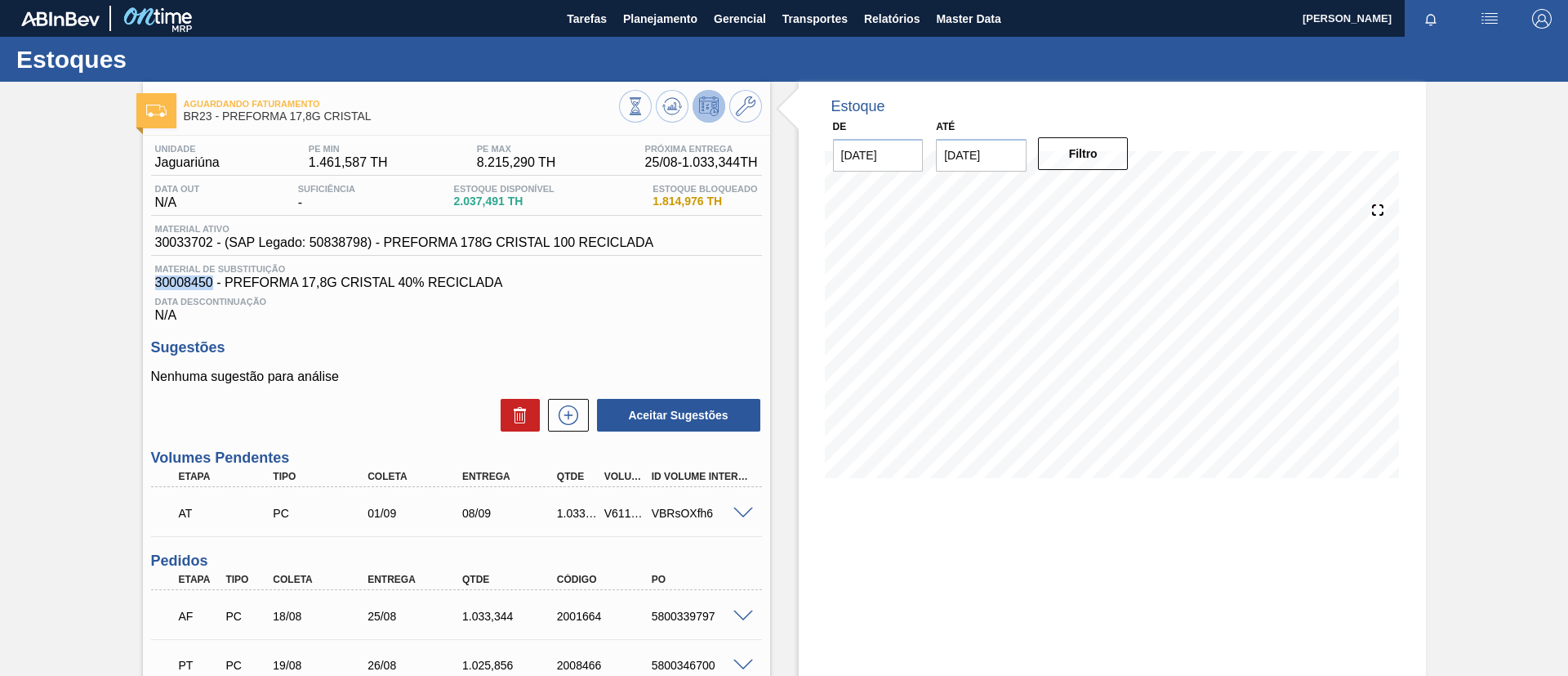
drag, startPoint x: 144, startPoint y: 279, endPoint x: 210, endPoint y: 288, distance: 66.6
click at [210, 288] on div "Unidade Jaguariúna PE MIN 1.461,587 TH PE MAX 8.215,290 TH Próxima Entrega 25/0…" at bounding box center [457, 523] width 628 height 776
copy span "30008450"
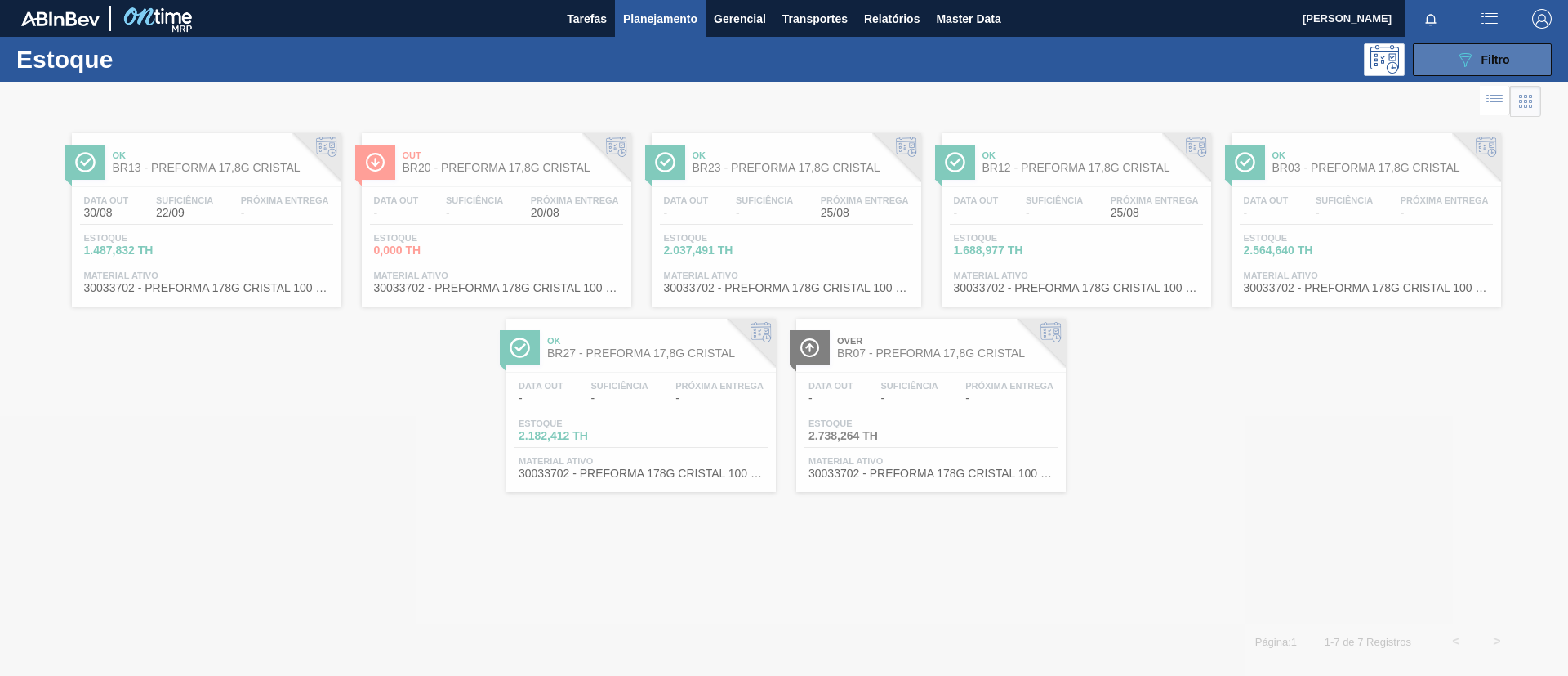
click at [1463, 71] on button "089F7B8B-B2A5-4AFE-B5C0-19BA573D28AC Filtro" at bounding box center [1483, 60] width 139 height 33
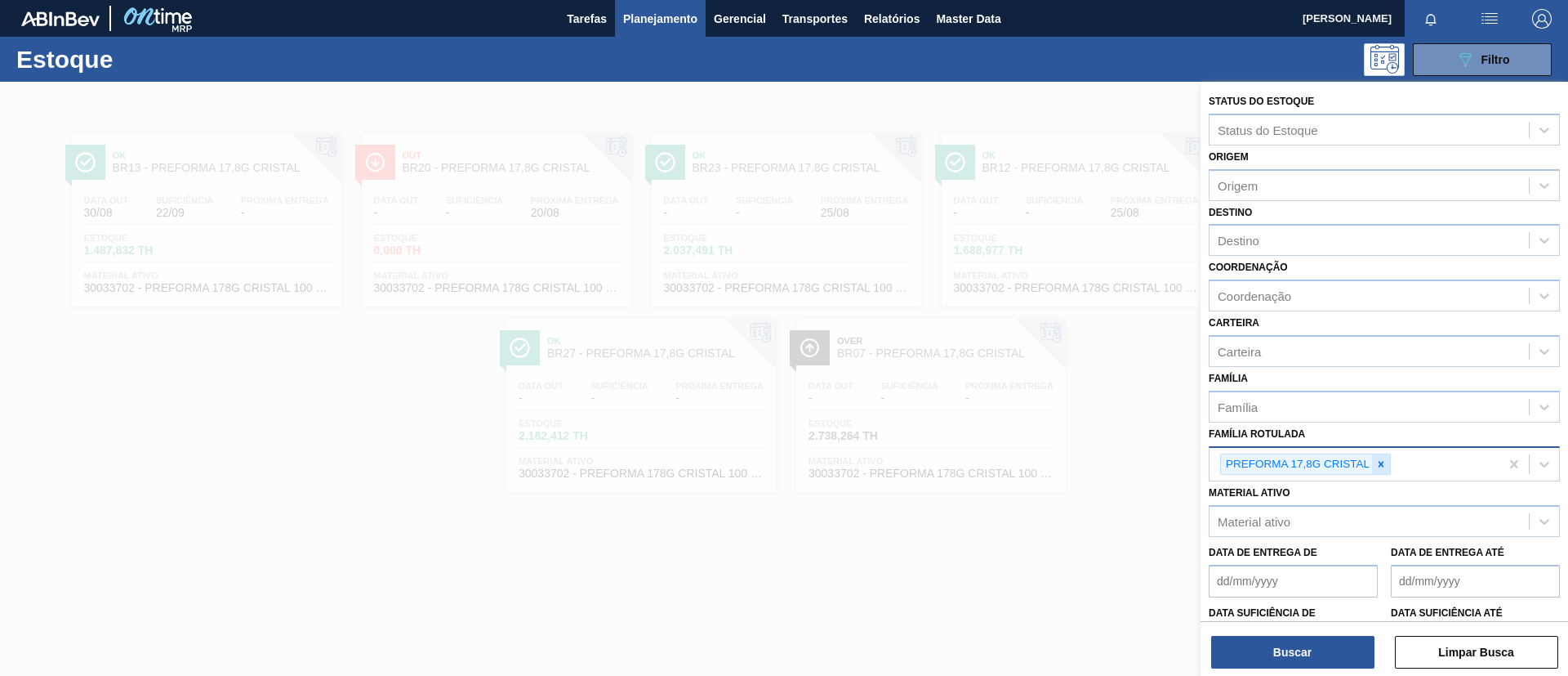
click at [1375, 458] on div at bounding box center [1381, 464] width 18 height 20
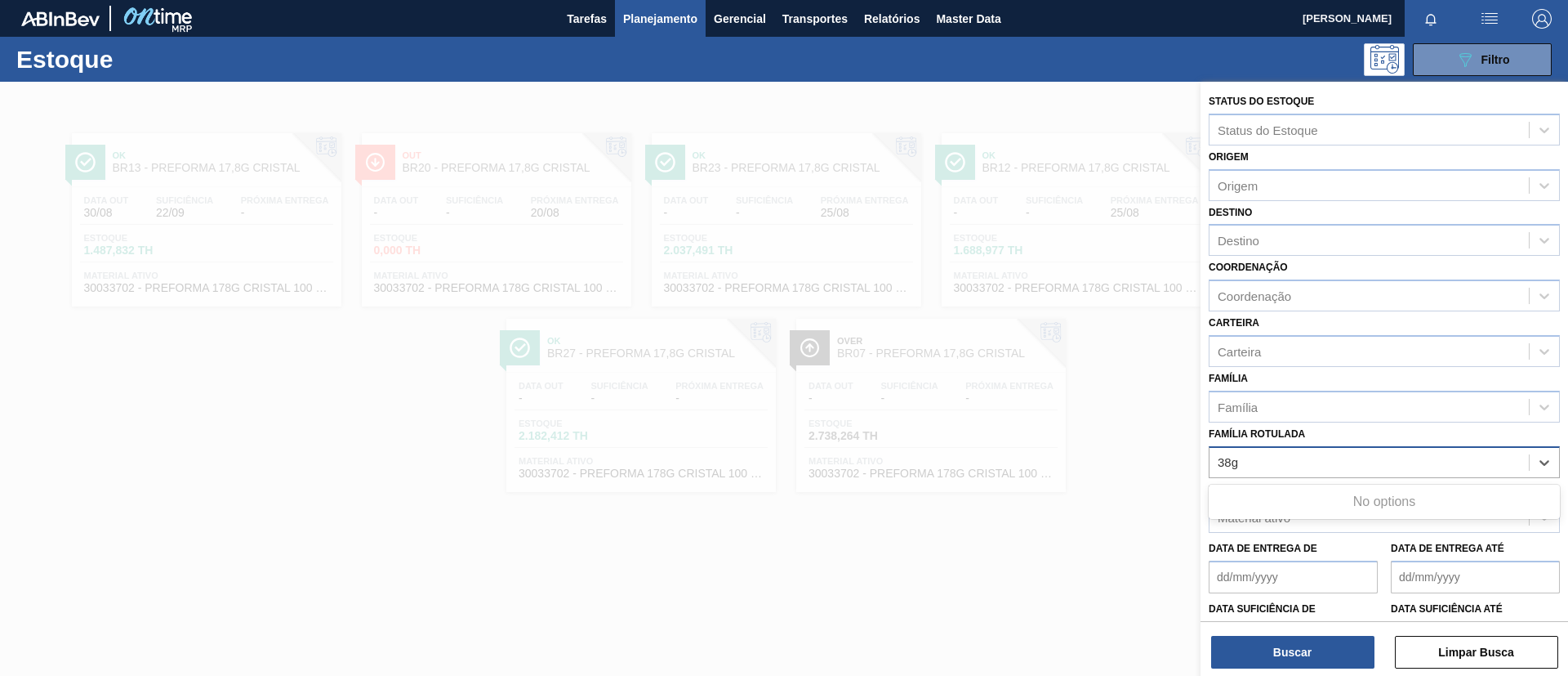
type Rotulada "38g c"
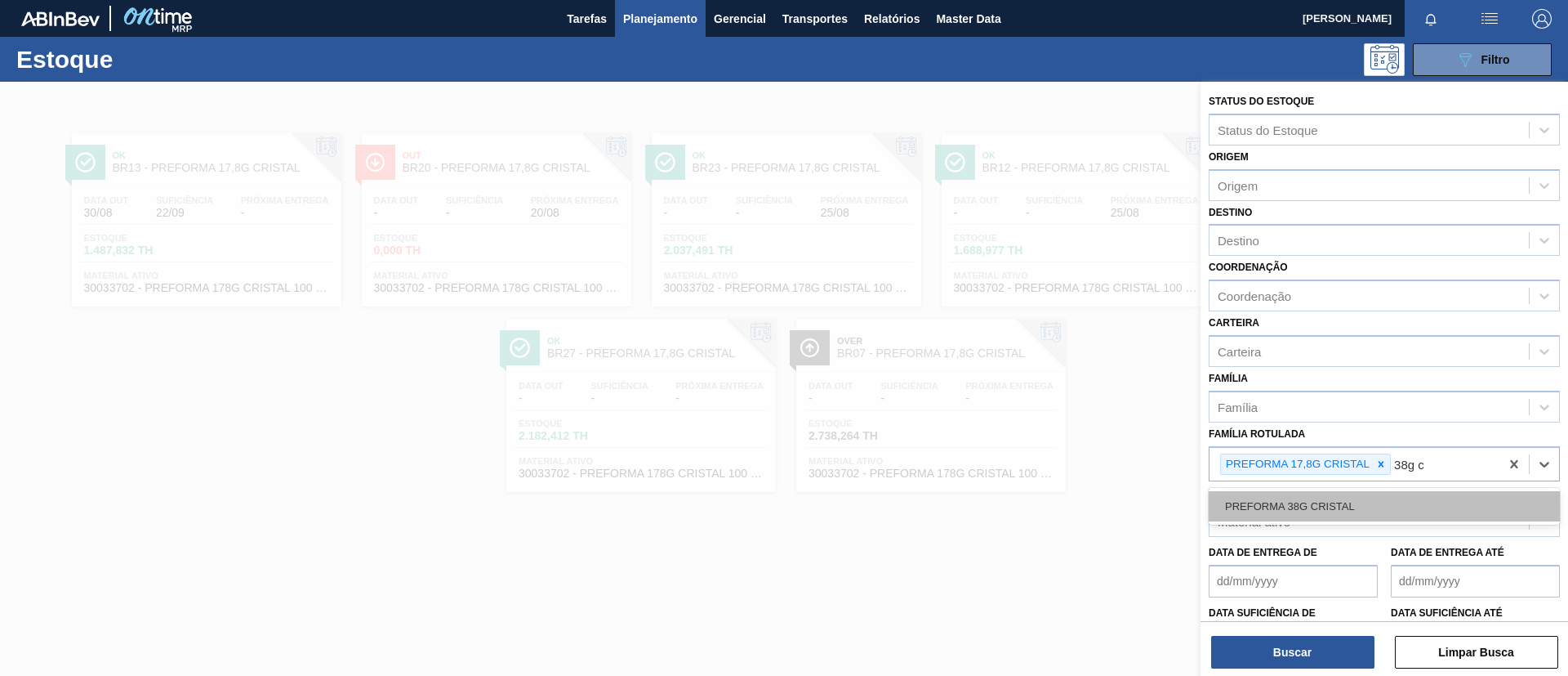
click at [1373, 495] on div "PREFORMA 38G CRISTAL" at bounding box center [1385, 506] width 351 height 30
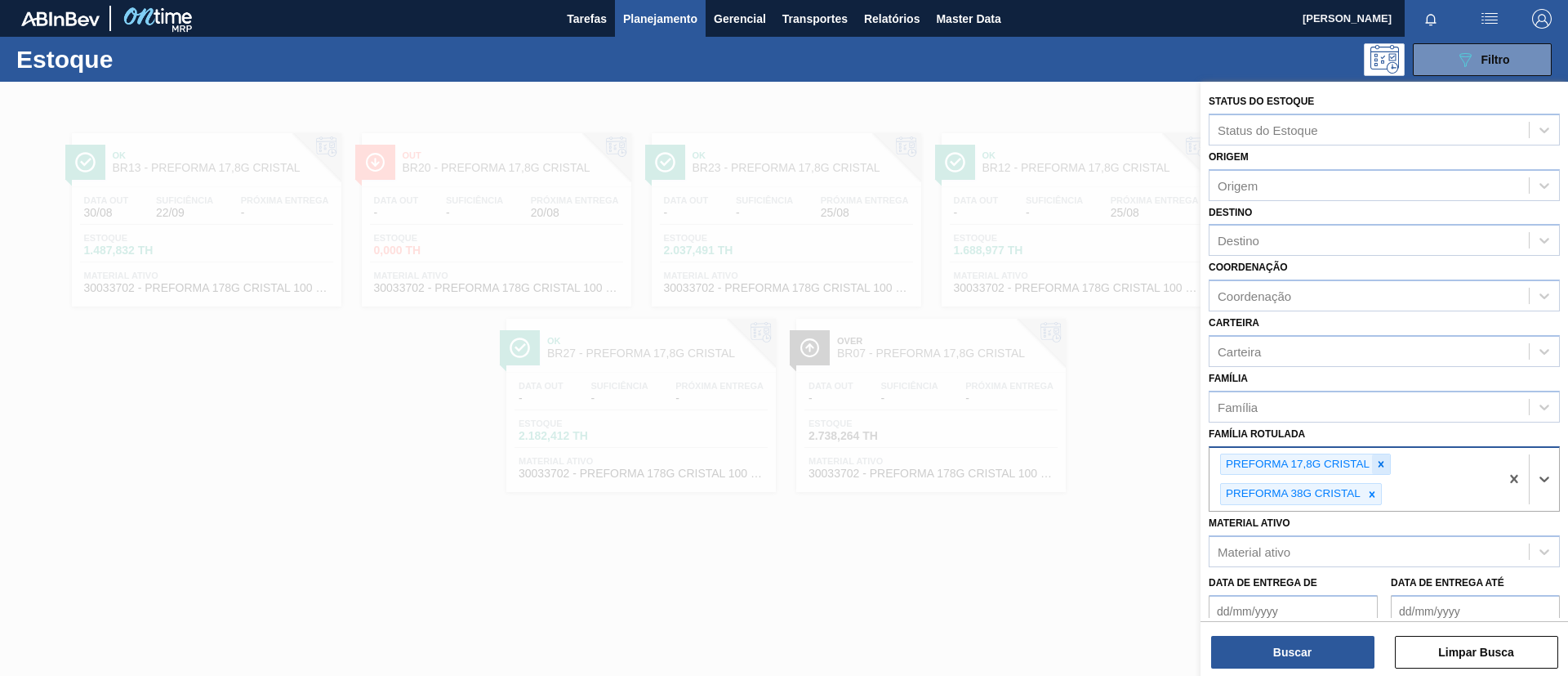
click at [1383, 471] on div at bounding box center [1381, 464] width 18 height 20
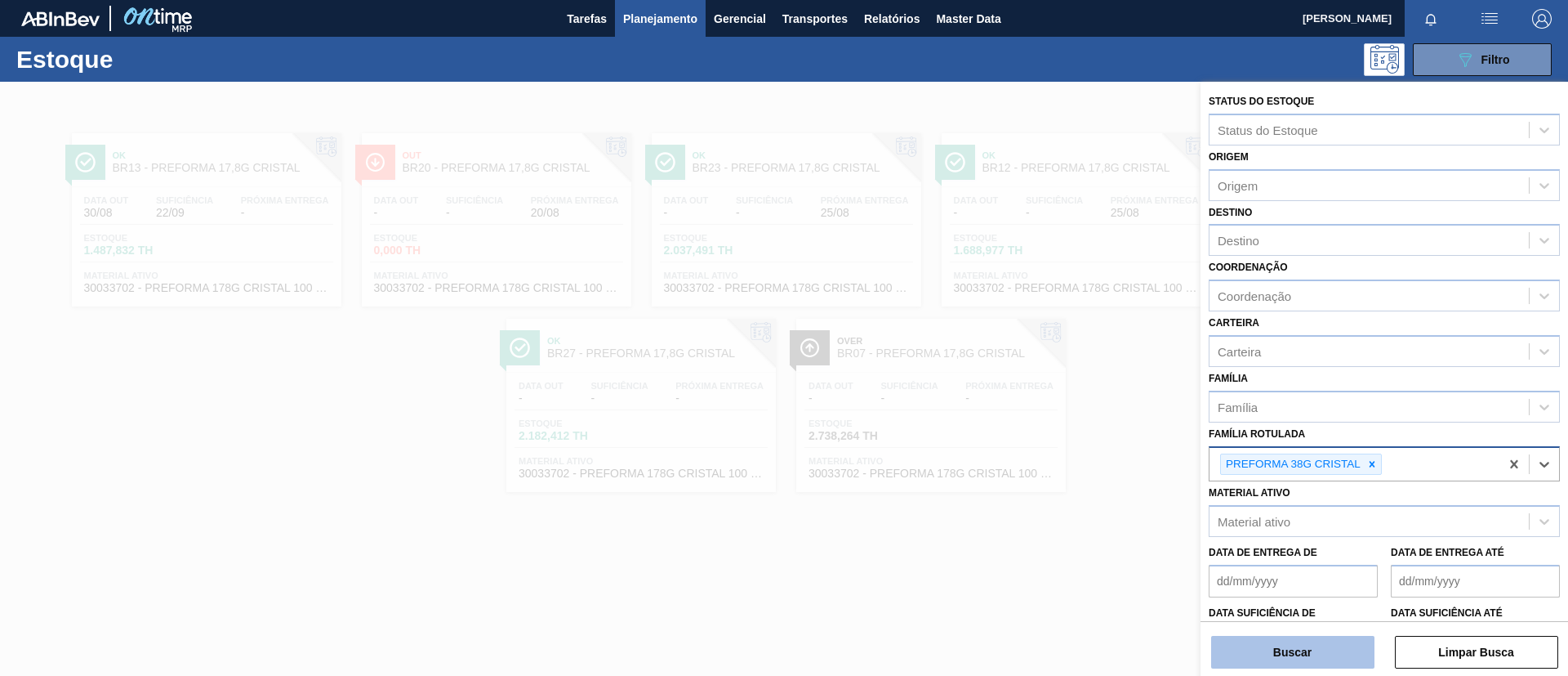
click at [1318, 656] on button "Buscar" at bounding box center [1293, 652] width 163 height 33
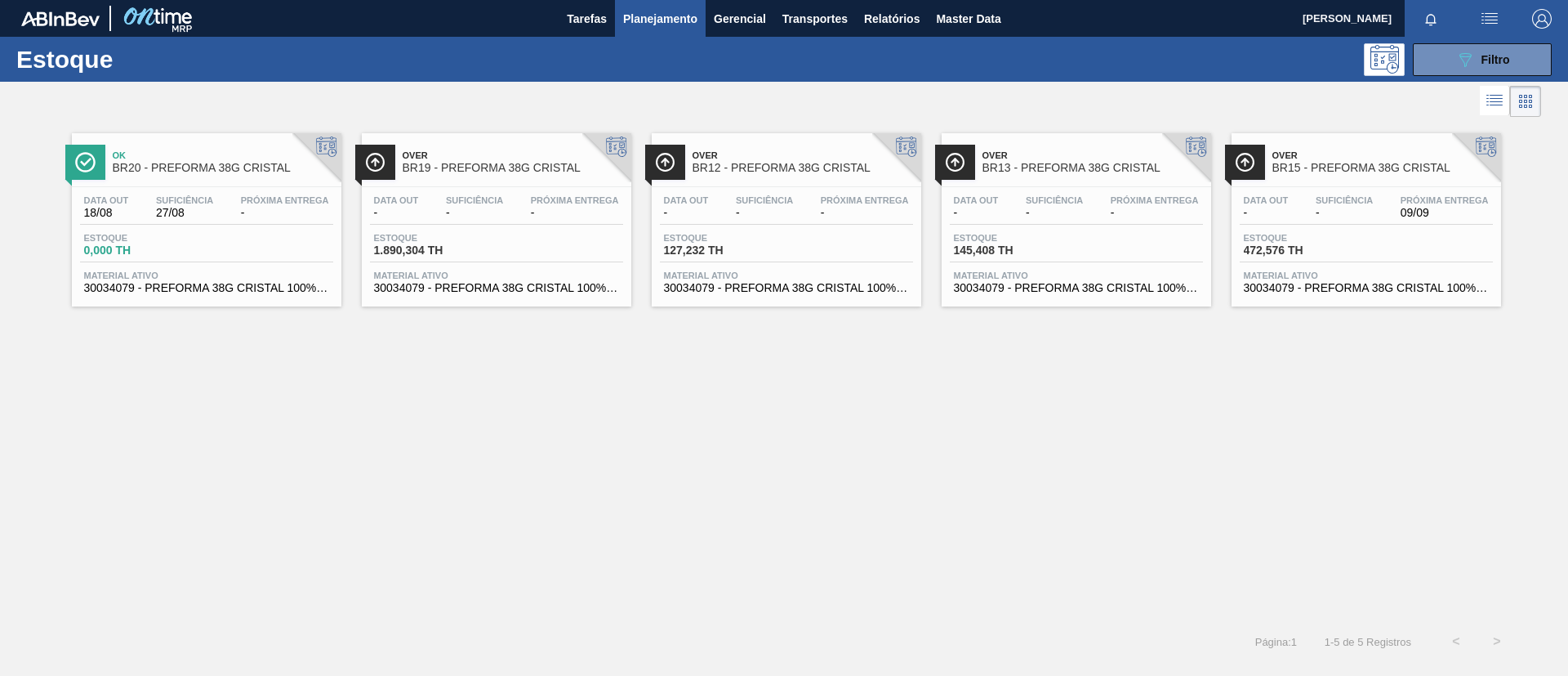
click at [469, 182] on div "Over BR19 - PREFORMA 38G CRISTAL Data out - Suficiência - Próxima Entrega - Est…" at bounding box center [496, 219] width 269 height 173
click at [1452, 72] on button "089F7B8B-B2A5-4AFE-B5C0-19BA573D28AC Filtro" at bounding box center [1483, 60] width 139 height 33
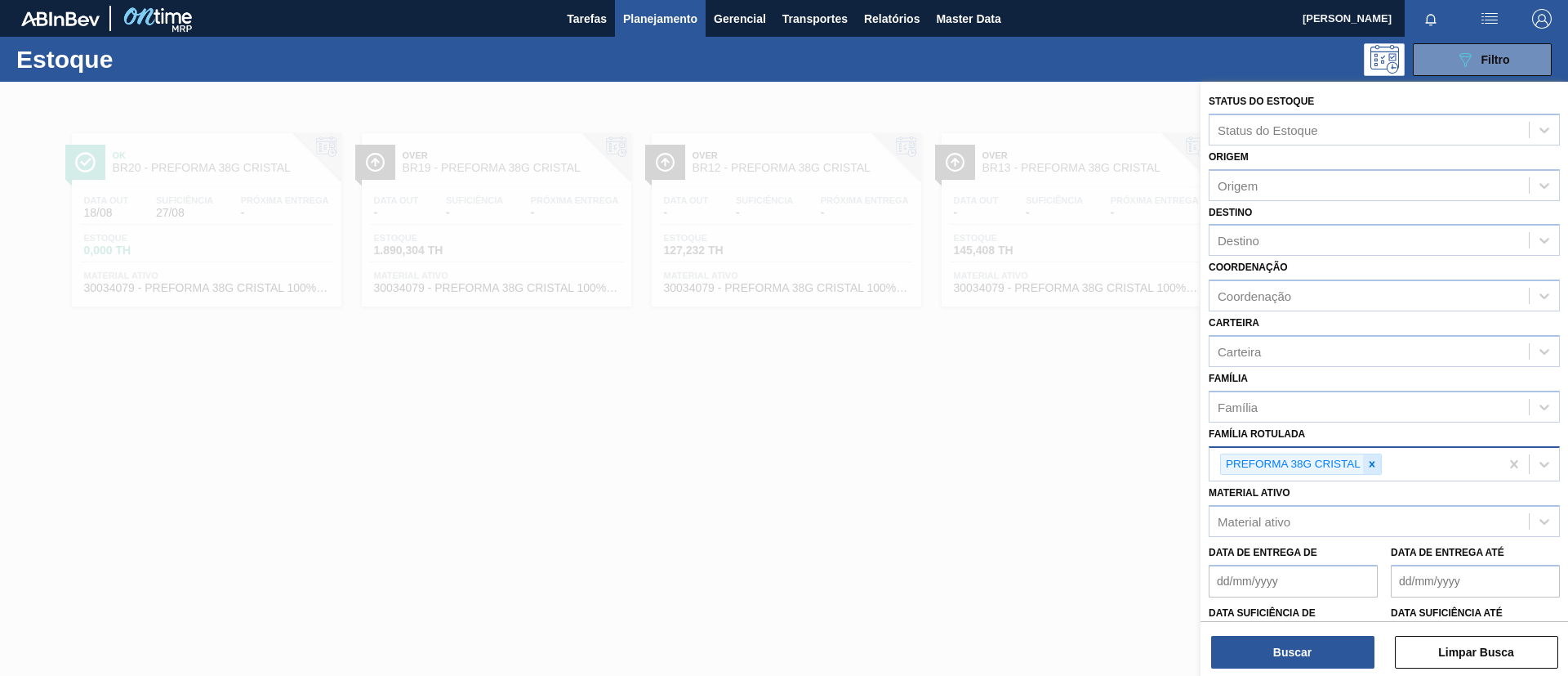
click at [1367, 464] on icon at bounding box center [1373, 465] width 12 height 12
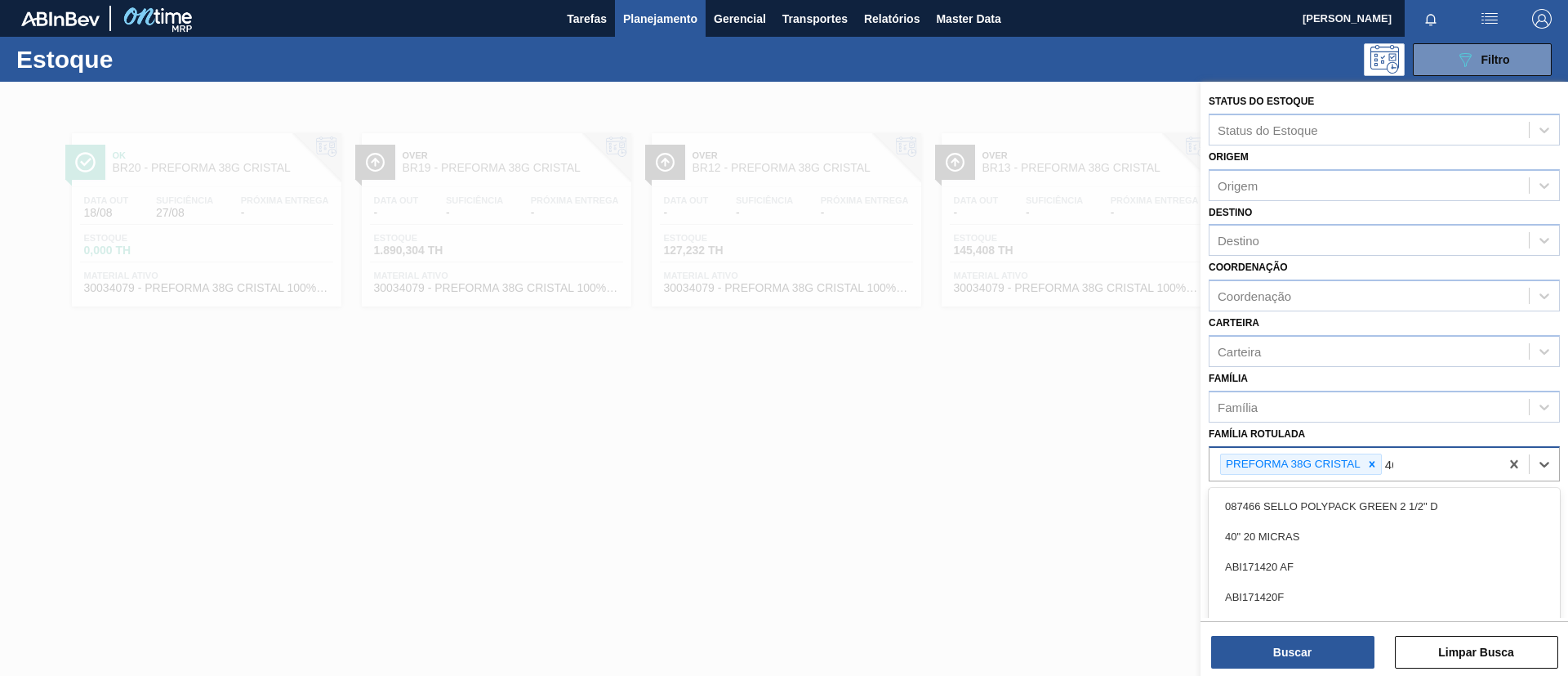
type Rotulada "40g"
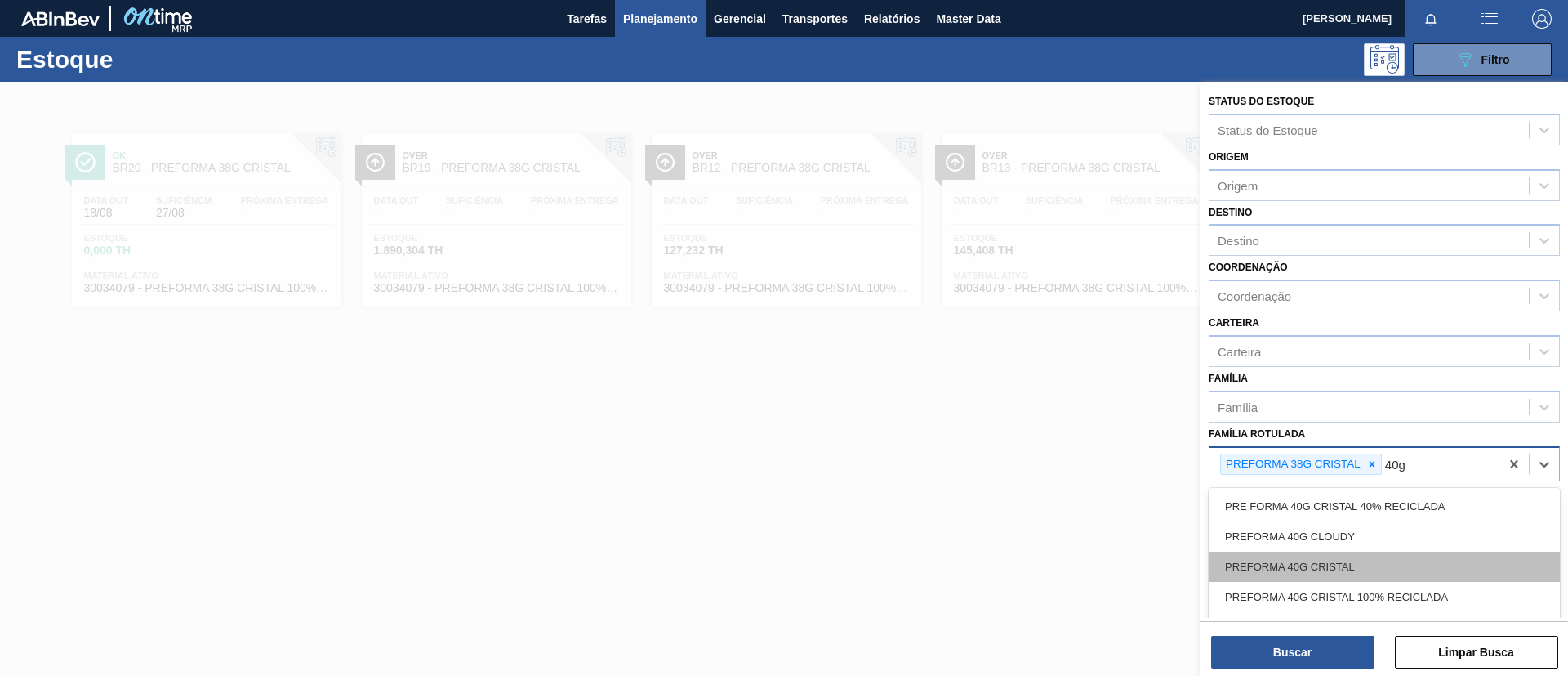
click at [1354, 562] on div "PREFORMA 40G CRISTAL" at bounding box center [1385, 566] width 351 height 30
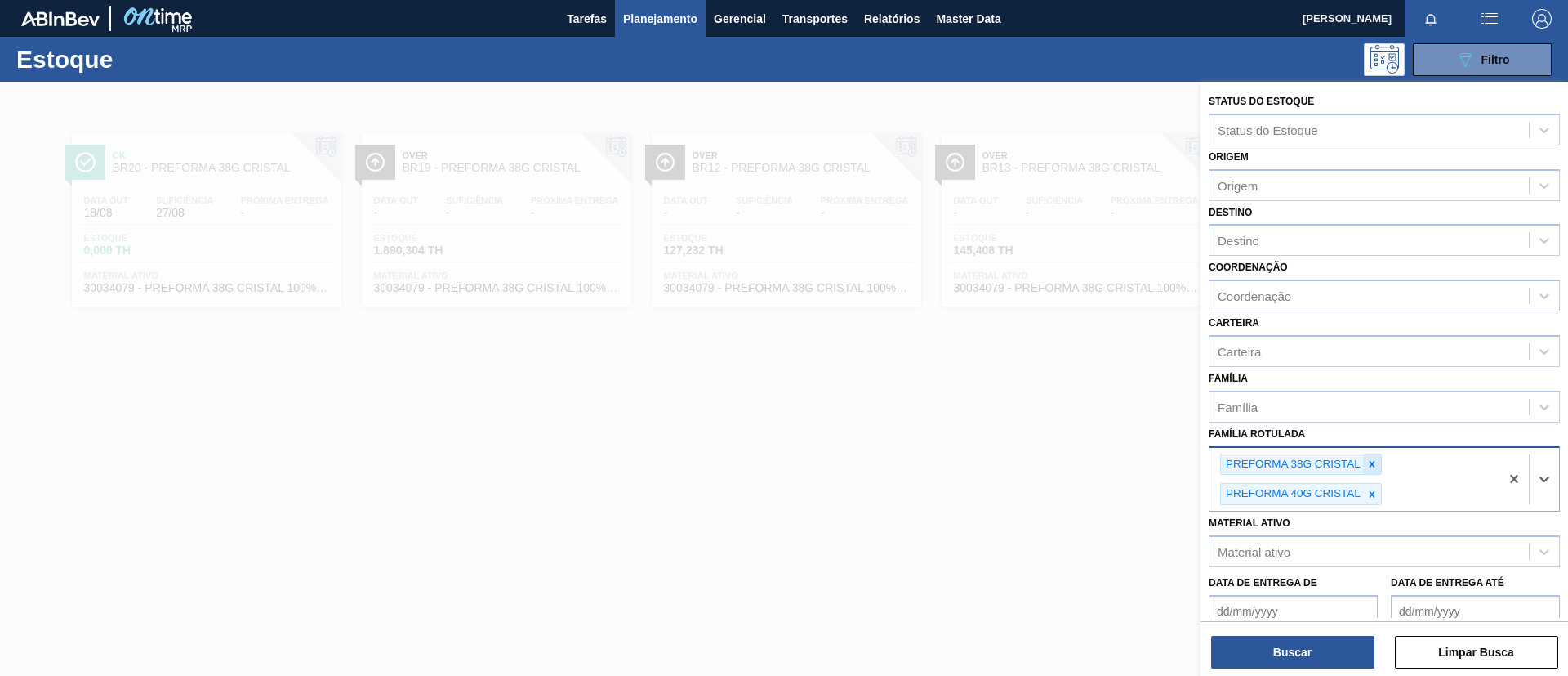
click at [1374, 460] on icon at bounding box center [1373, 465] width 12 height 12
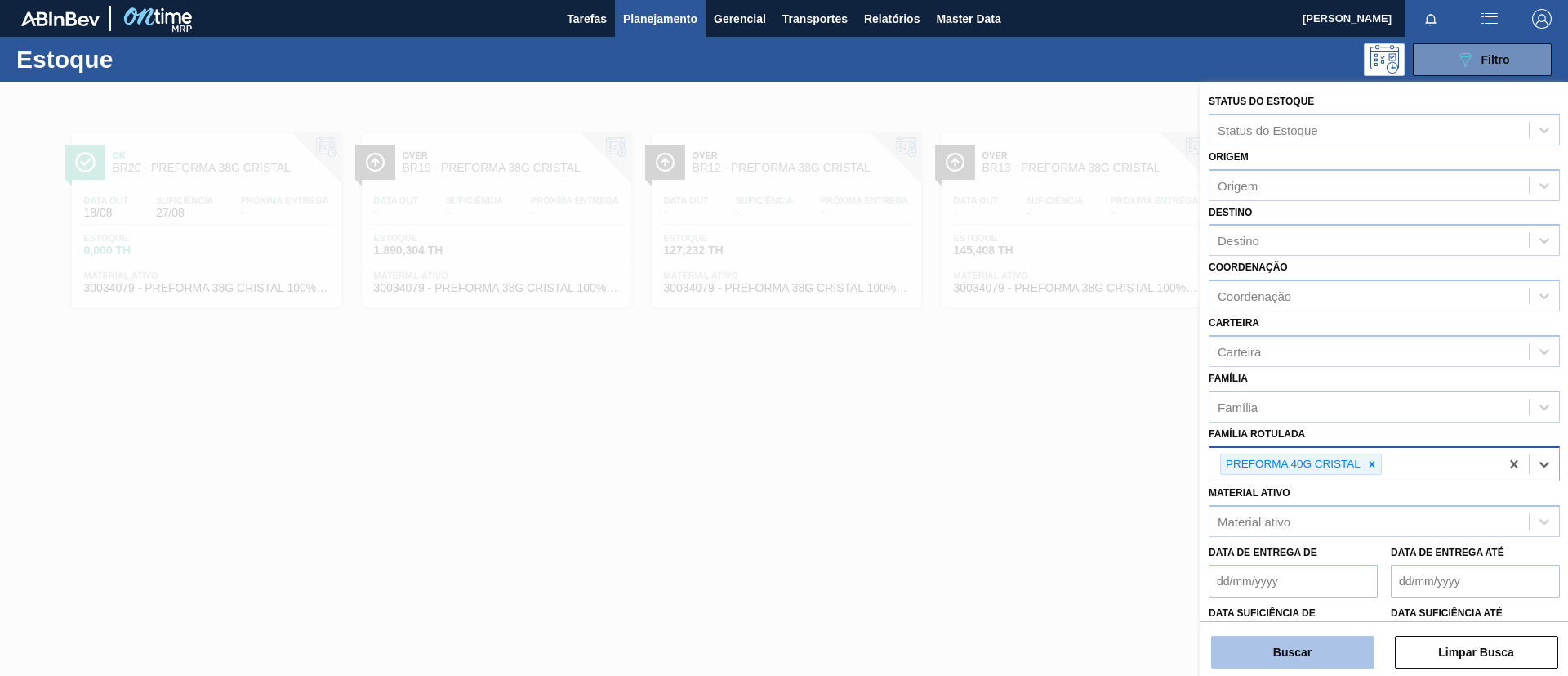
click at [1330, 650] on button "Buscar" at bounding box center [1293, 652] width 163 height 33
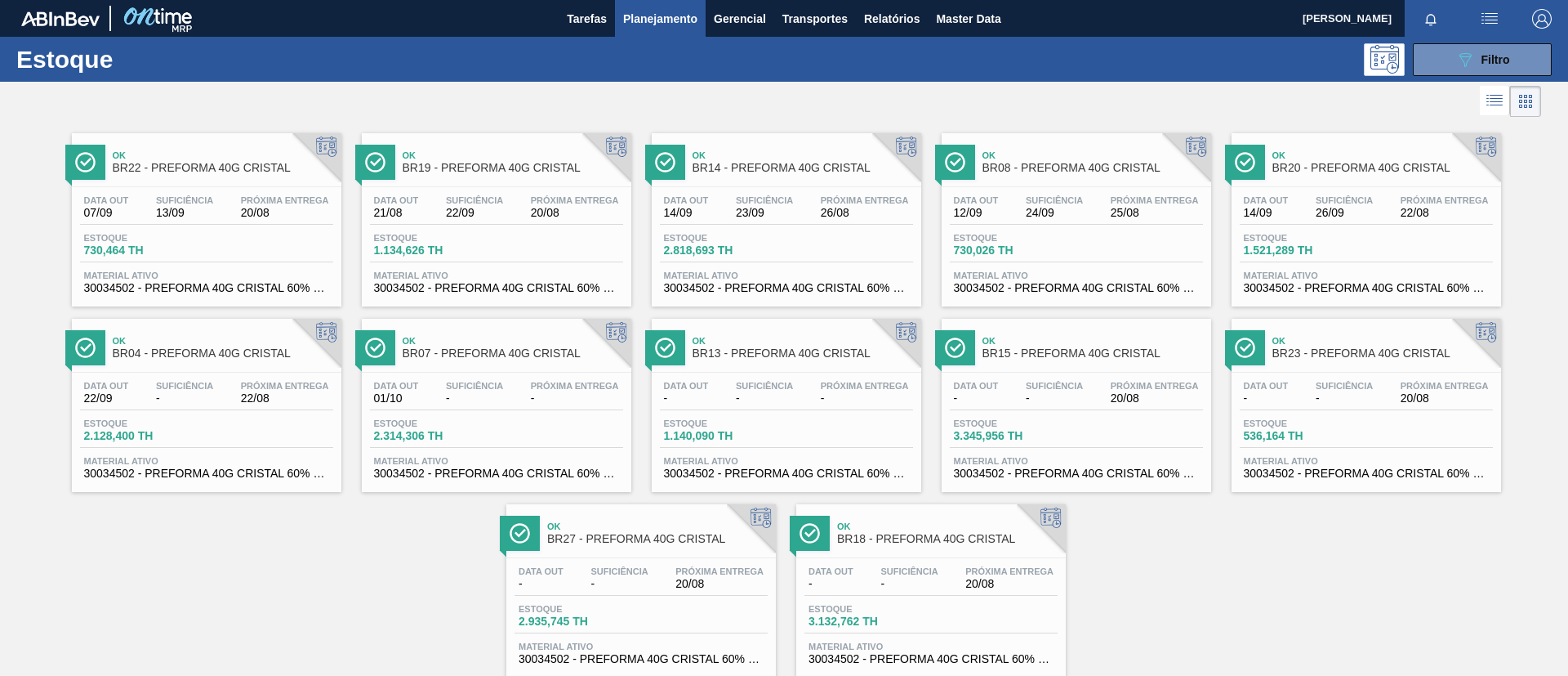
click at [430, 166] on span "BR19 - PREFORMA 40G CRISTAL" at bounding box center [513, 168] width 220 height 13
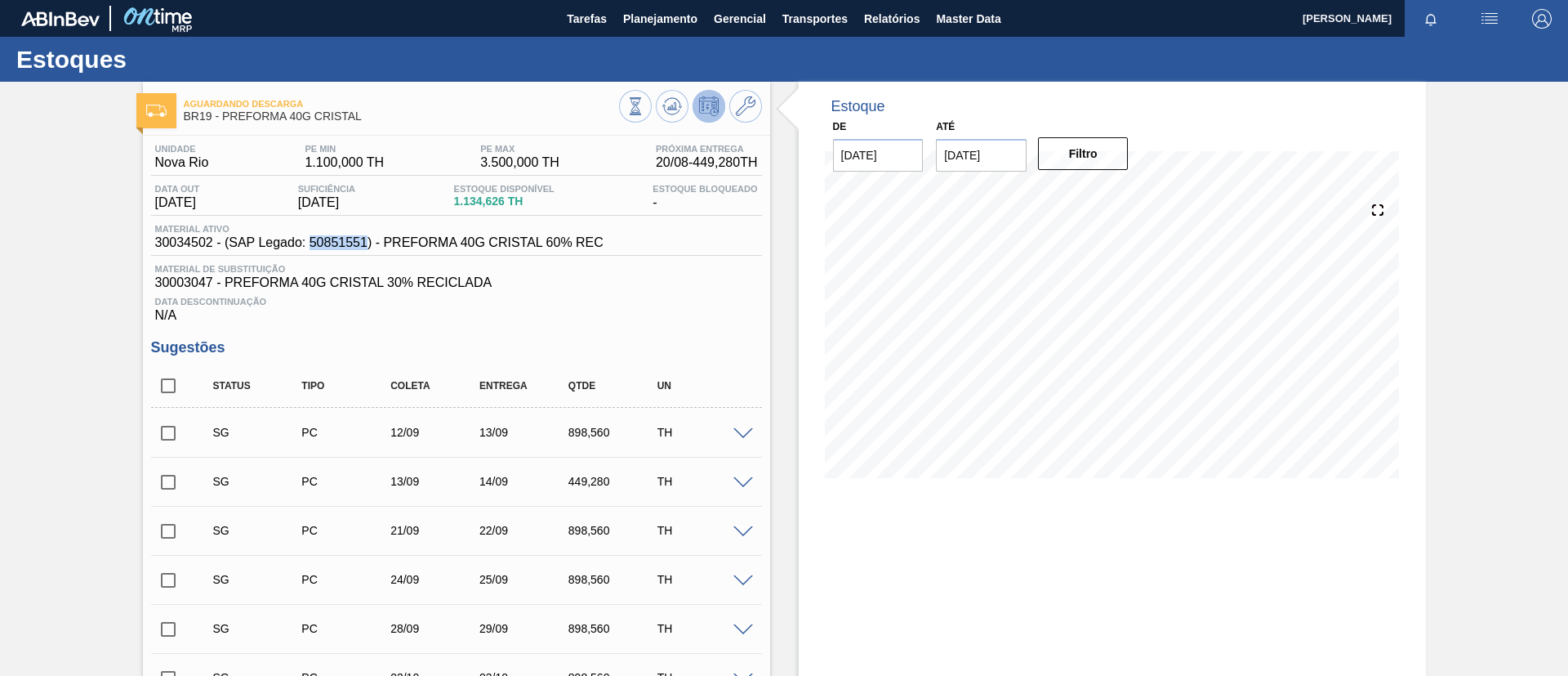
drag, startPoint x: 311, startPoint y: 247, endPoint x: 367, endPoint y: 249, distance: 56.0
click at [367, 249] on span "30034502 - (SAP Legado: 50851551) - PREFORMA 40G CRISTAL 60% REC" at bounding box center [379, 242] width 449 height 14
copy span "50851551"
click at [669, 24] on span "Planejamento" at bounding box center [660, 18] width 74 height 19
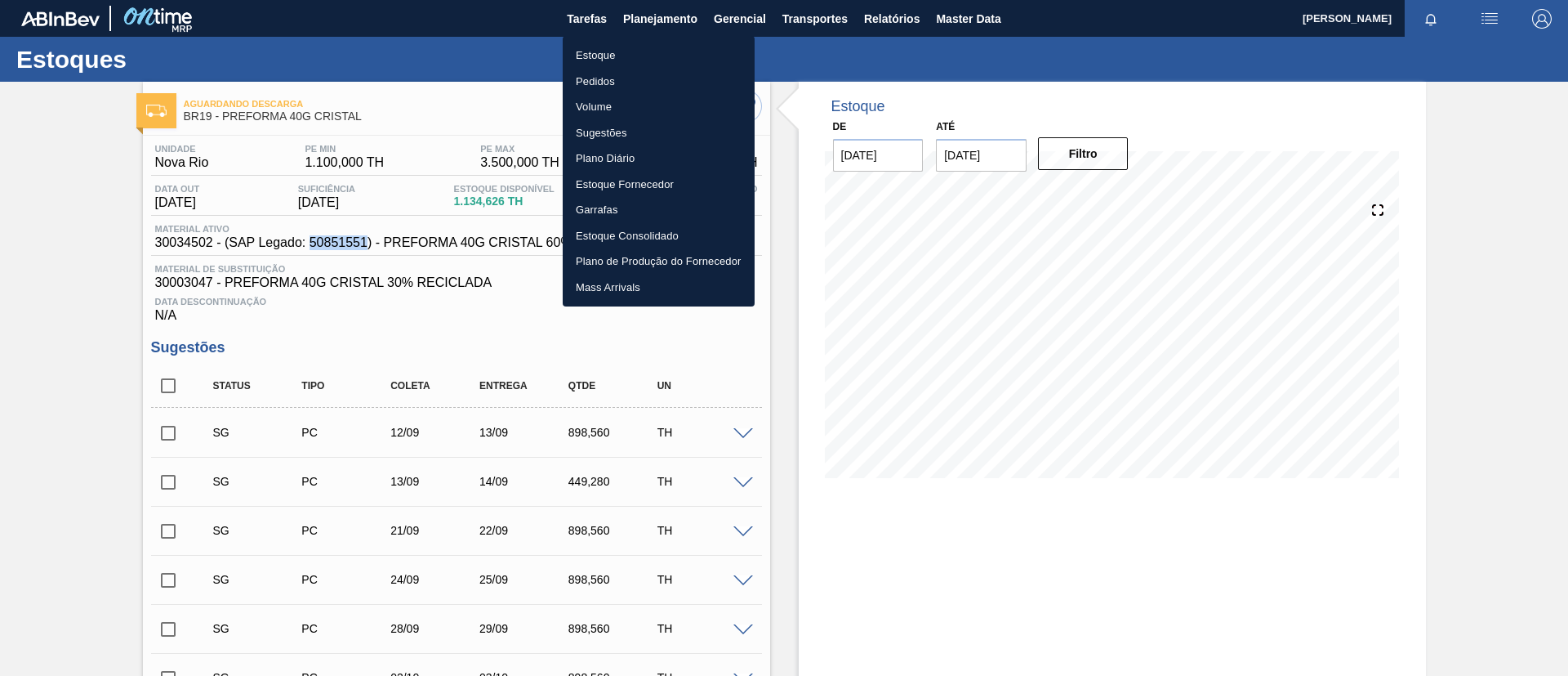
click at [662, 50] on li "Estoque" at bounding box center [658, 55] width 192 height 26
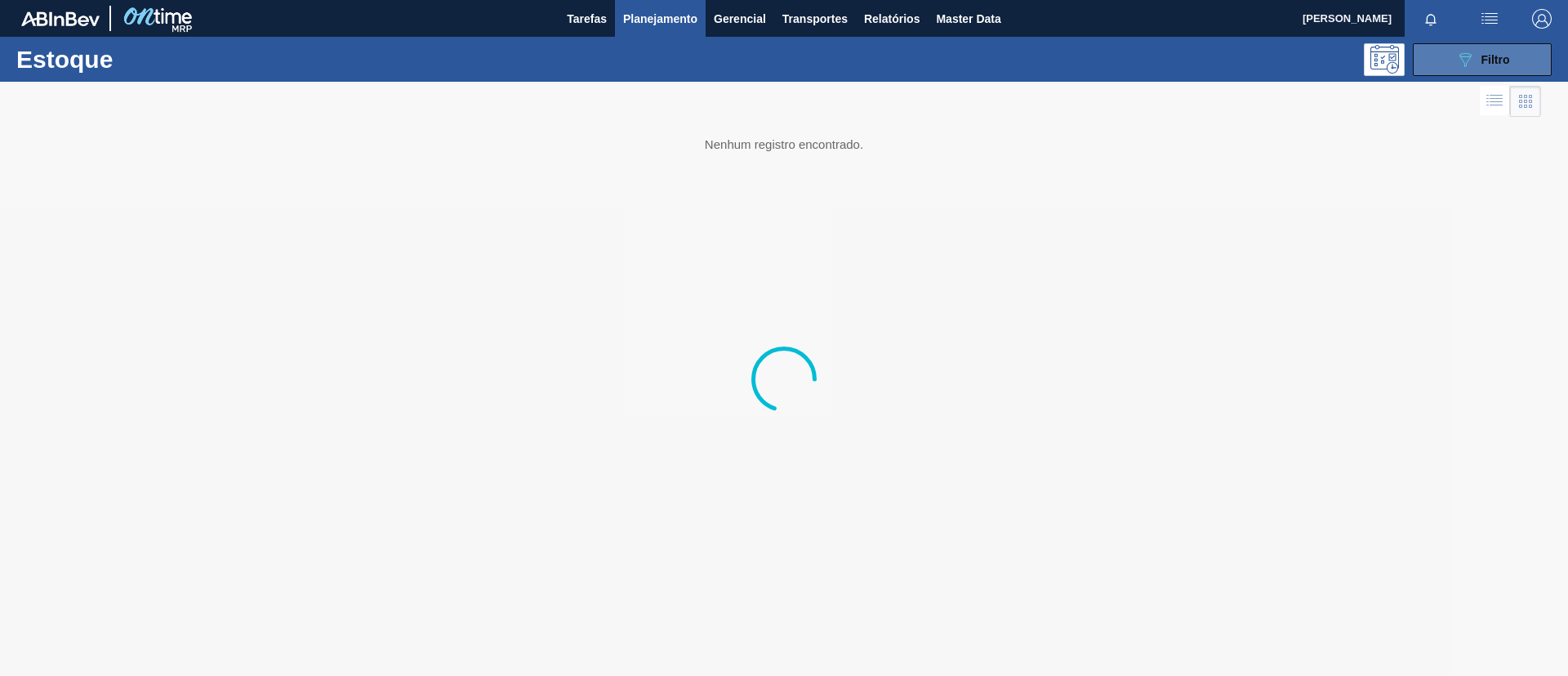
click at [1460, 46] on button "089F7B8B-B2A5-4AFE-B5C0-19BA573D28AC Filtro" at bounding box center [1483, 60] width 139 height 33
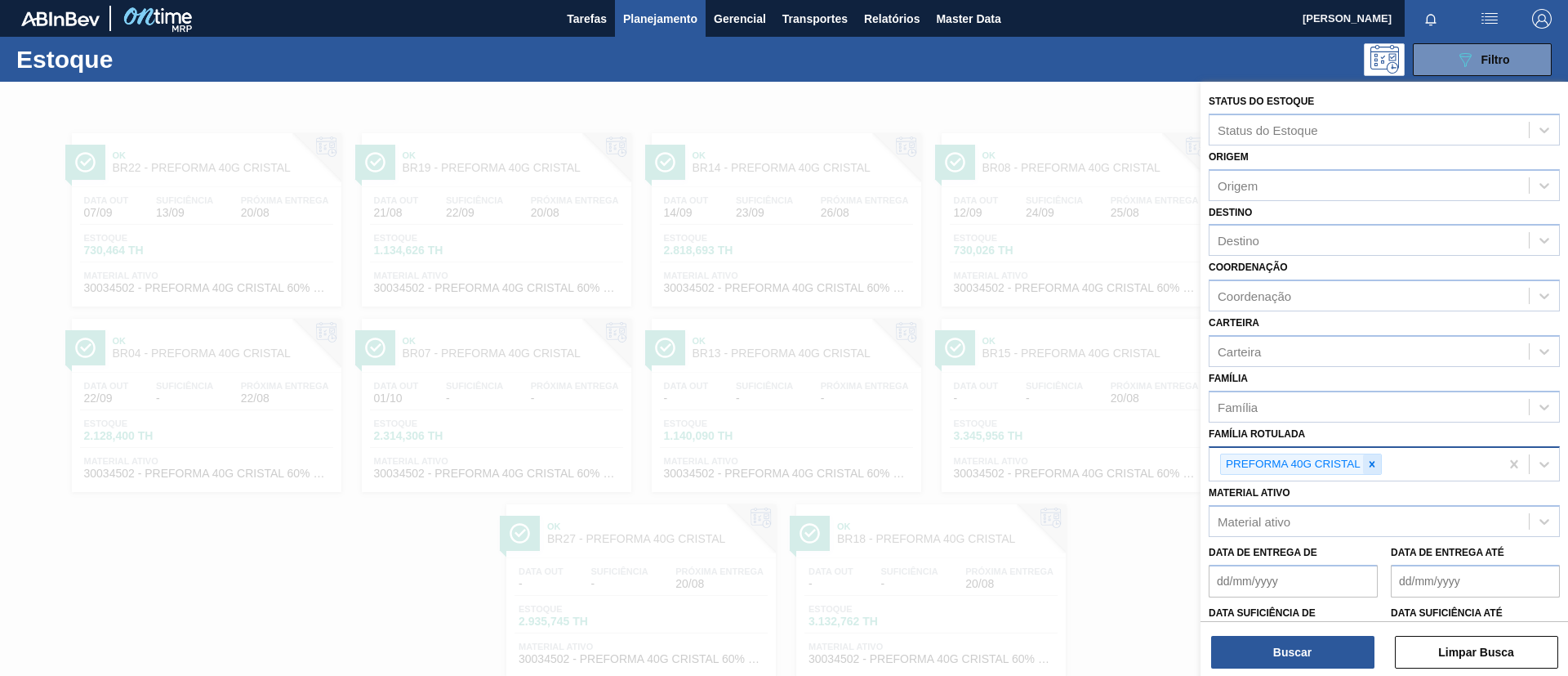
click at [1372, 454] on div at bounding box center [1372, 464] width 18 height 20
type Rotulada "25,5g"
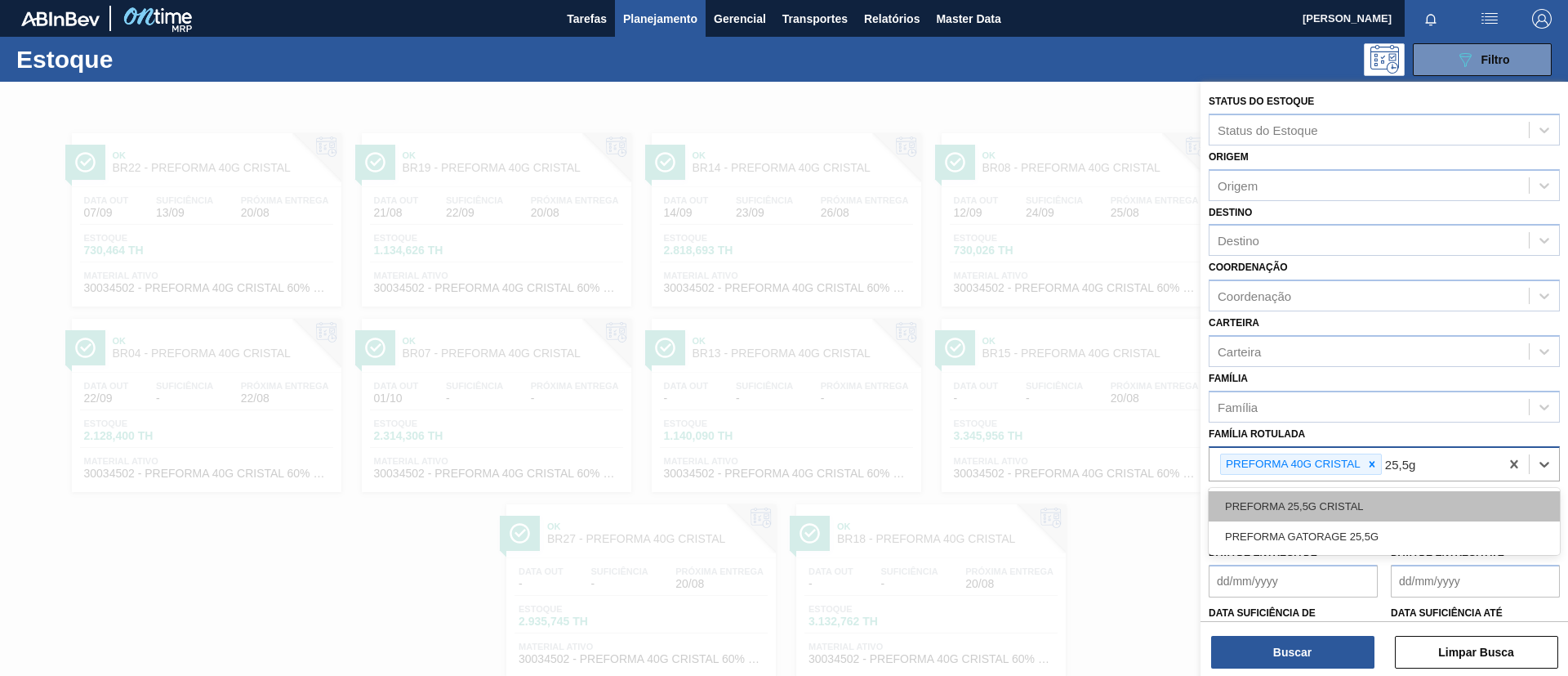
click at [1380, 498] on div "PREFORMA 25,5G CRISTAL" at bounding box center [1385, 506] width 351 height 30
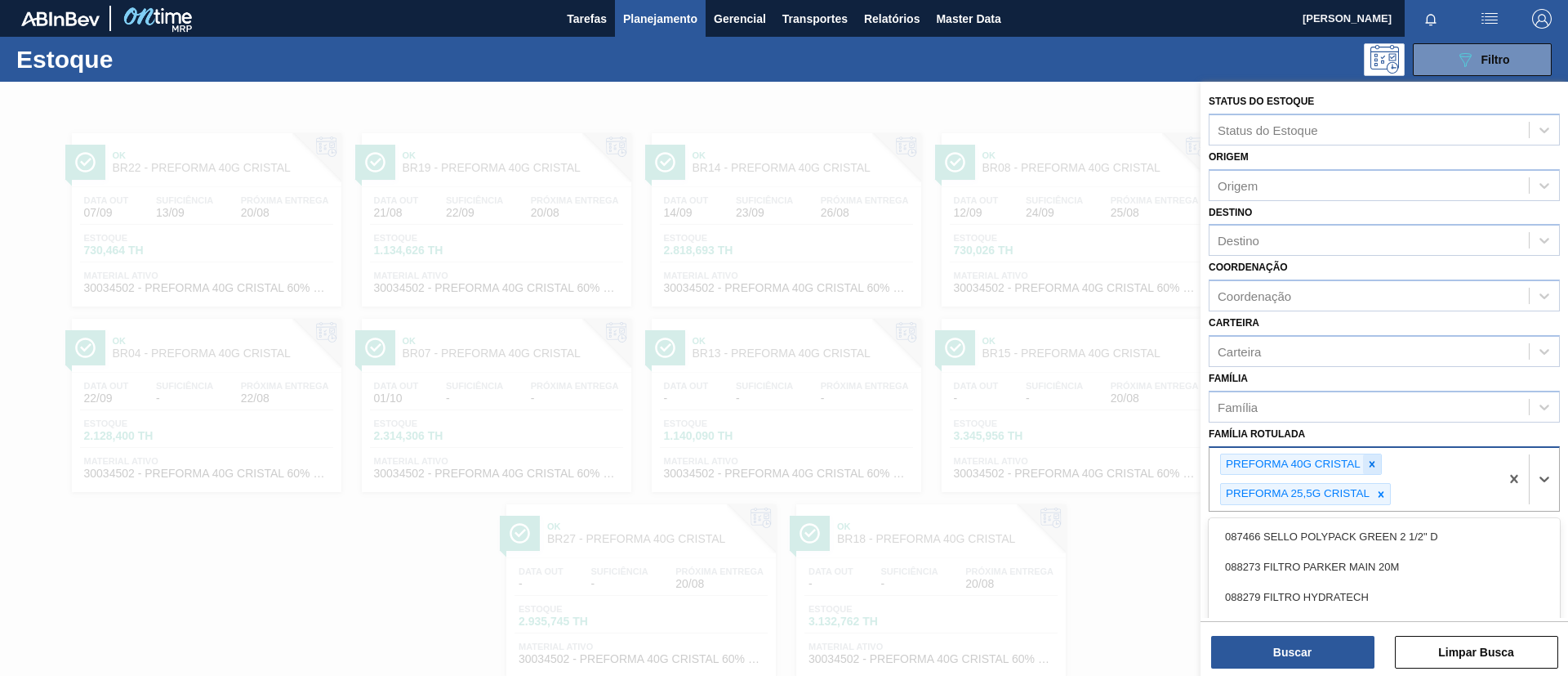
click at [1375, 473] on div "PREFORMA 40G CRISTAL" at bounding box center [1302, 465] width 162 height 22
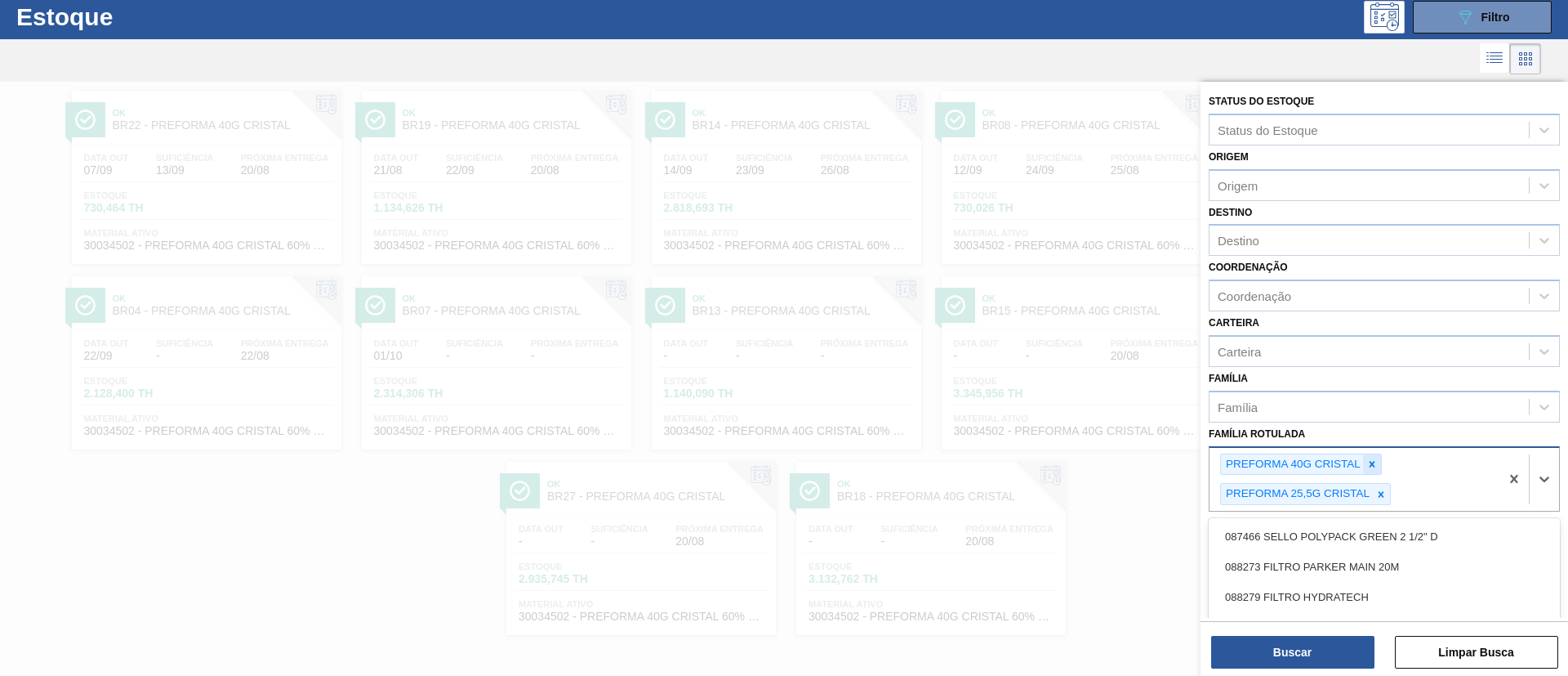
click at [1374, 469] on icon at bounding box center [1373, 465] width 12 height 12
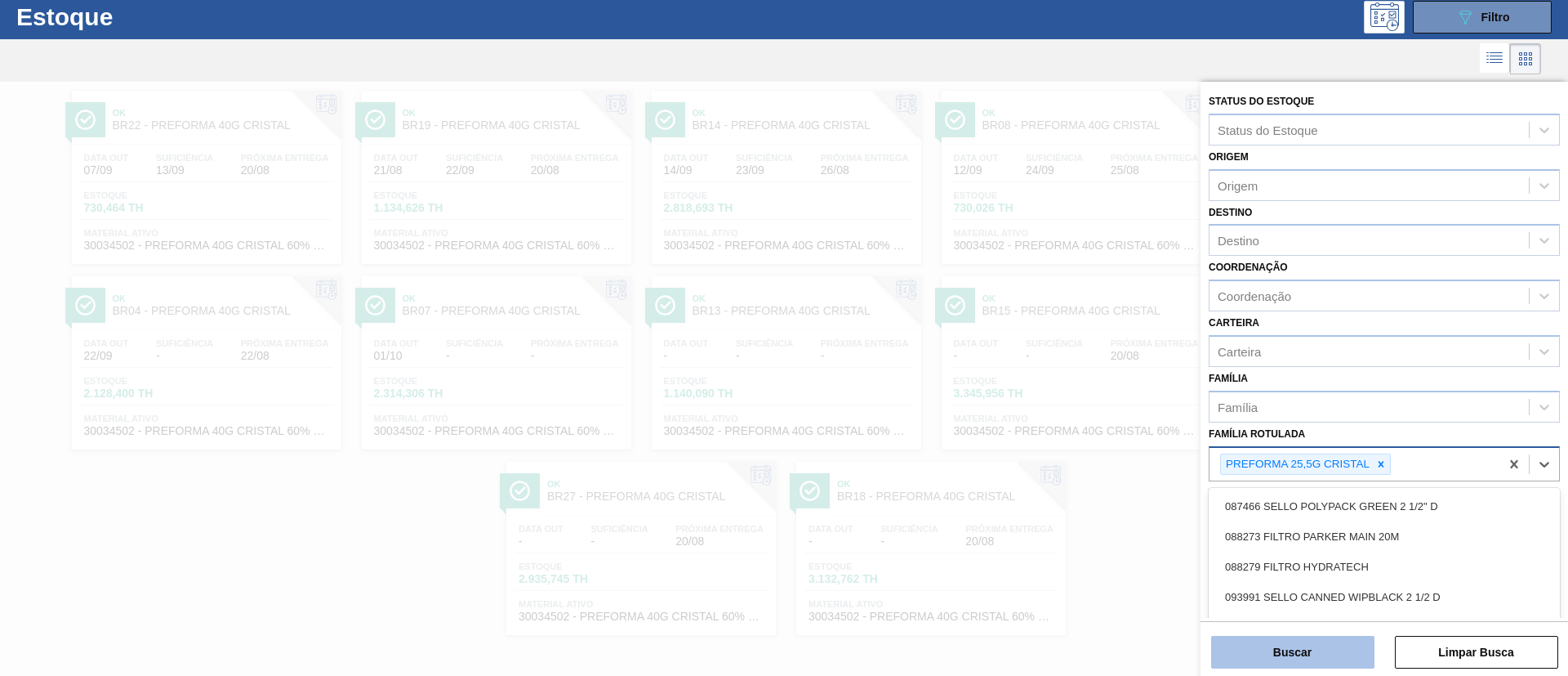
click at [1341, 651] on button "Buscar" at bounding box center [1293, 652] width 163 height 33
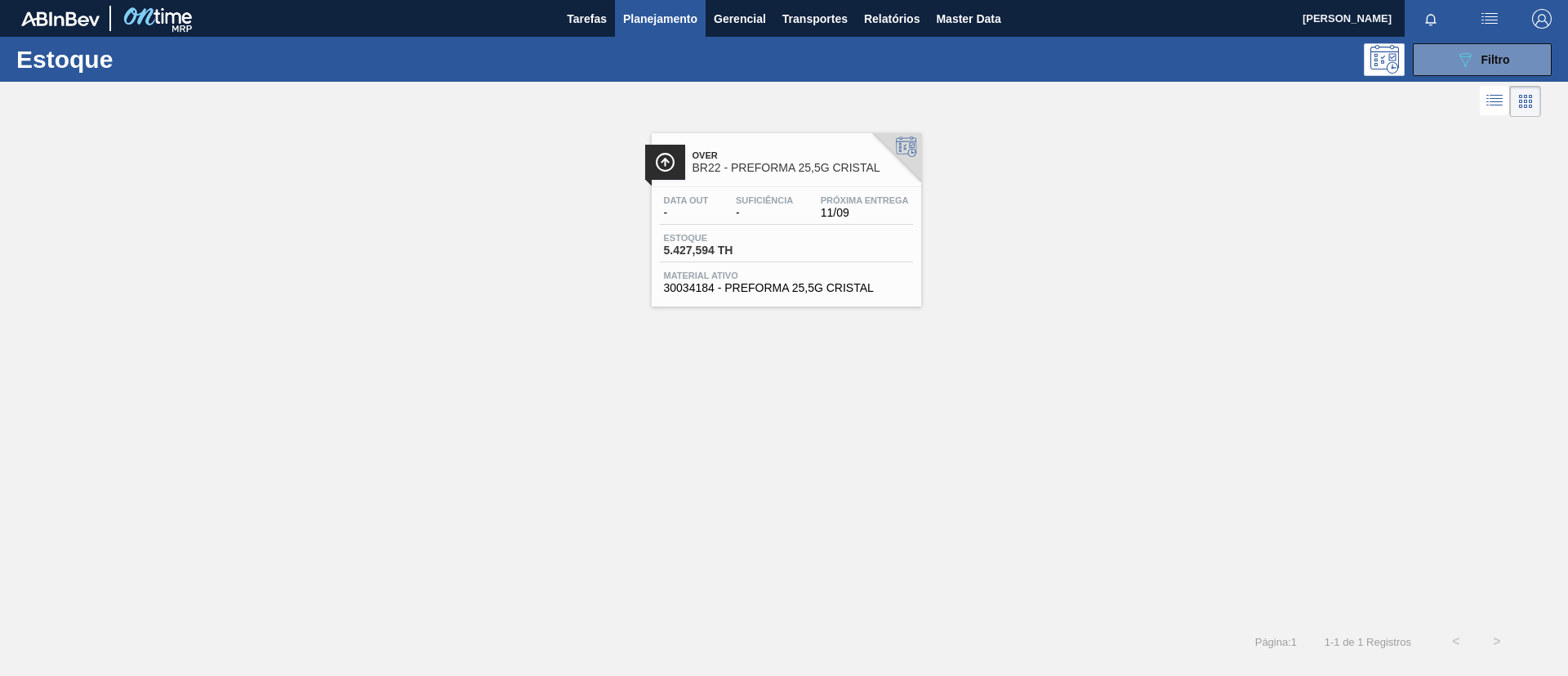
click at [805, 137] on div "Over BR22 - PREFORMA 25,5G CRISTAL" at bounding box center [786, 155] width 269 height 45
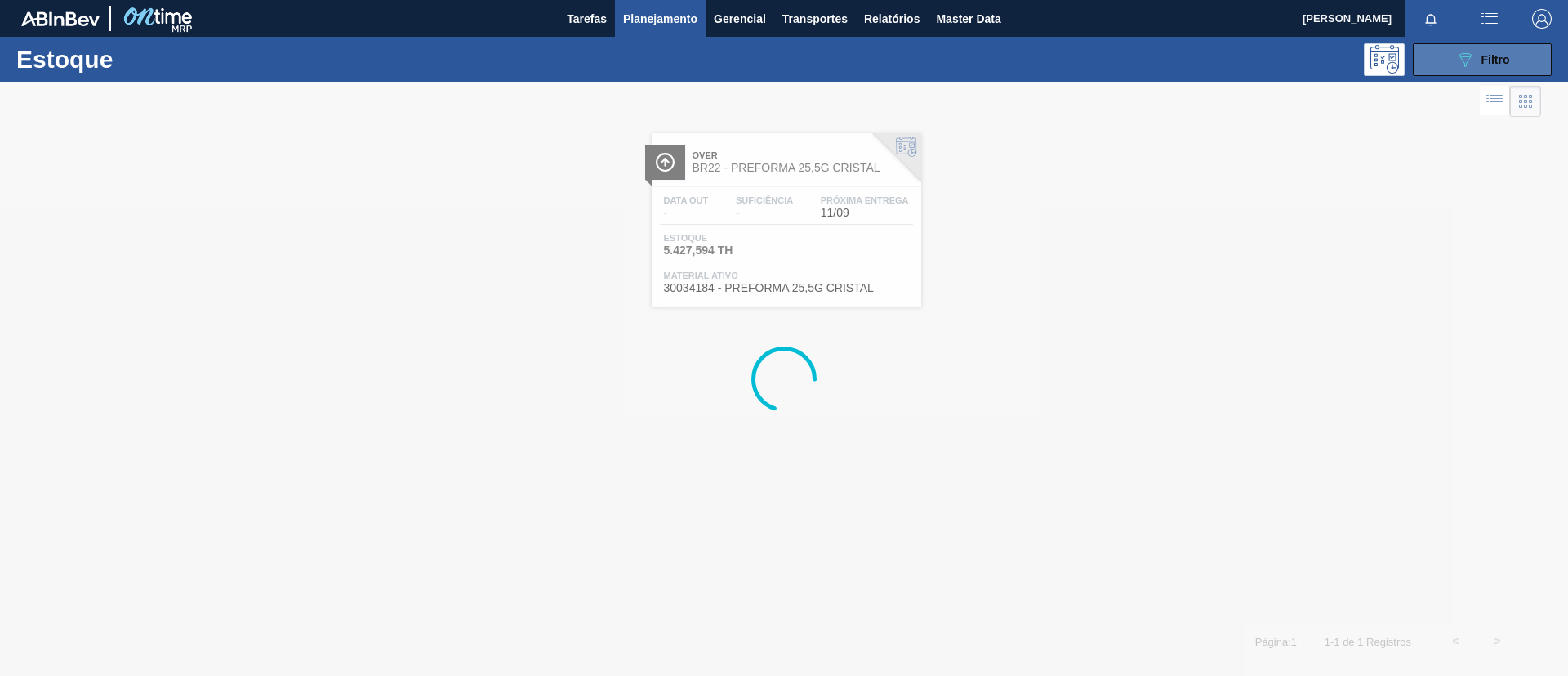
click at [1476, 56] on div "089F7B8B-B2A5-4AFE-B5C0-19BA573D28AC Filtro" at bounding box center [1483, 60] width 55 height 19
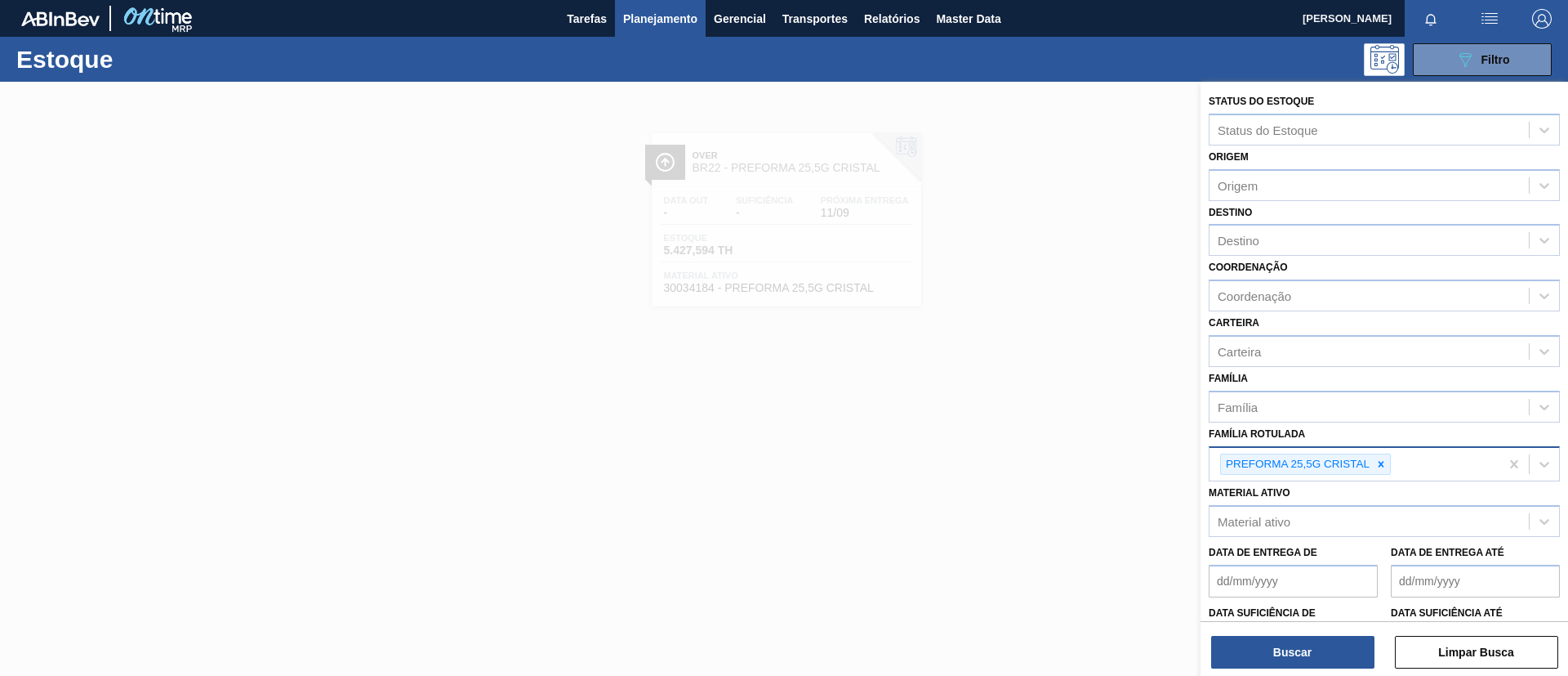
click at [1386, 454] on div "PREFORMA 25,5G CRISTAL" at bounding box center [1305, 465] width 171 height 22
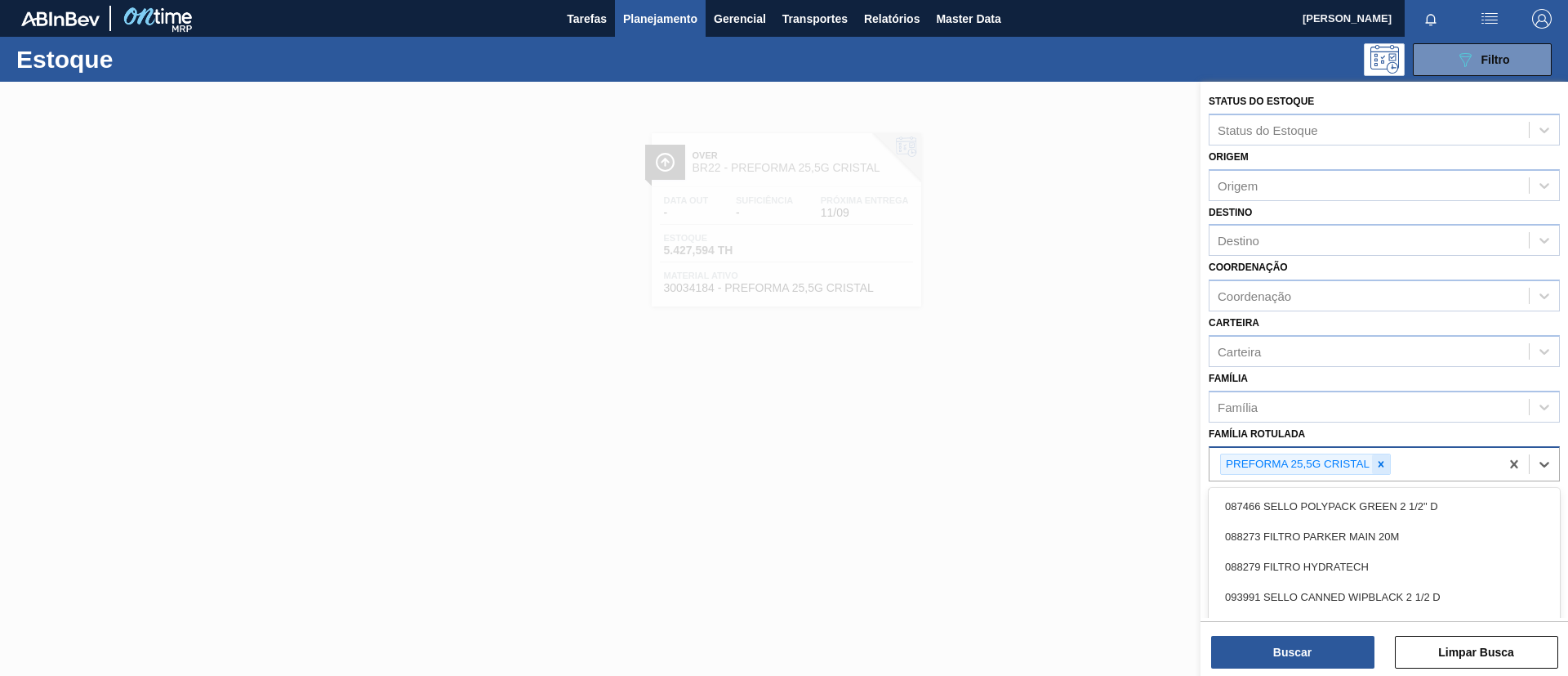
click at [1386, 460] on icon at bounding box center [1382, 465] width 12 height 12
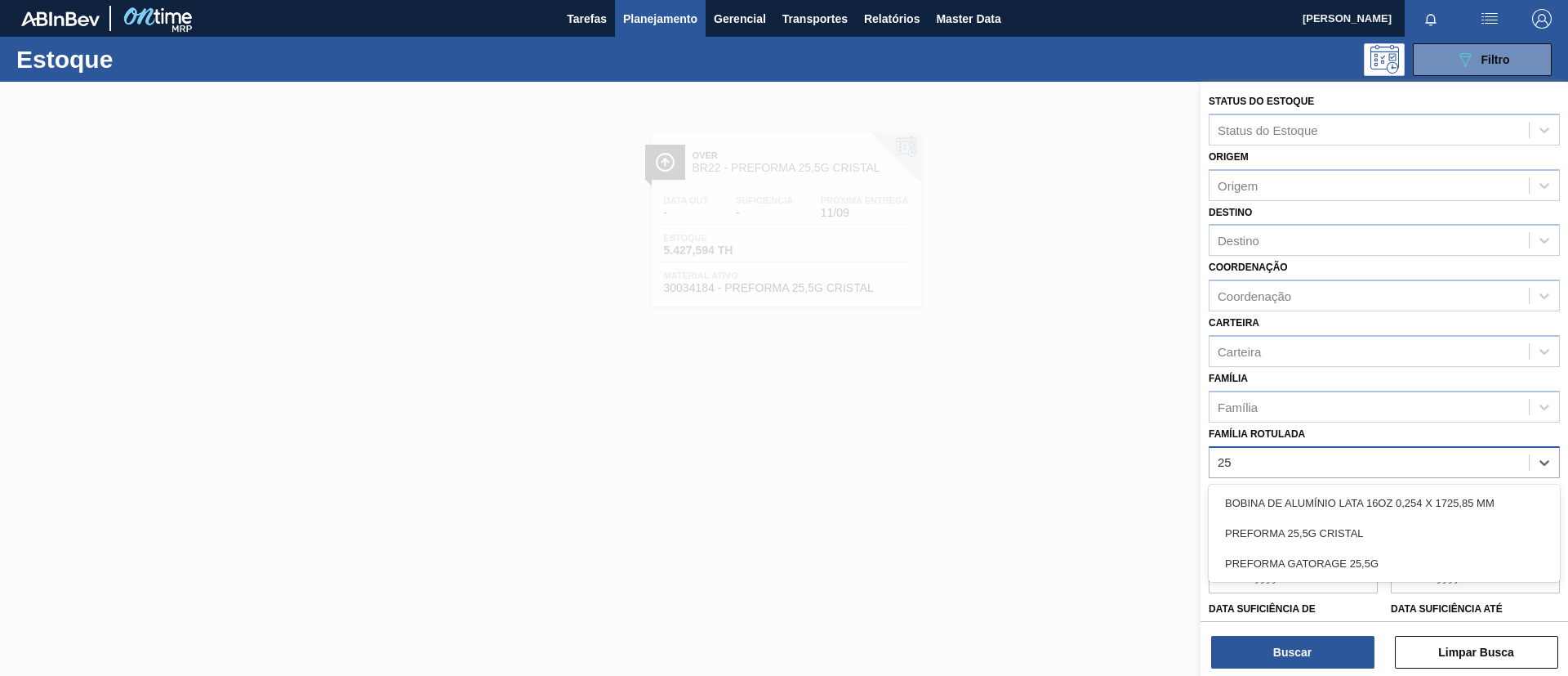
type Rotulada "2"
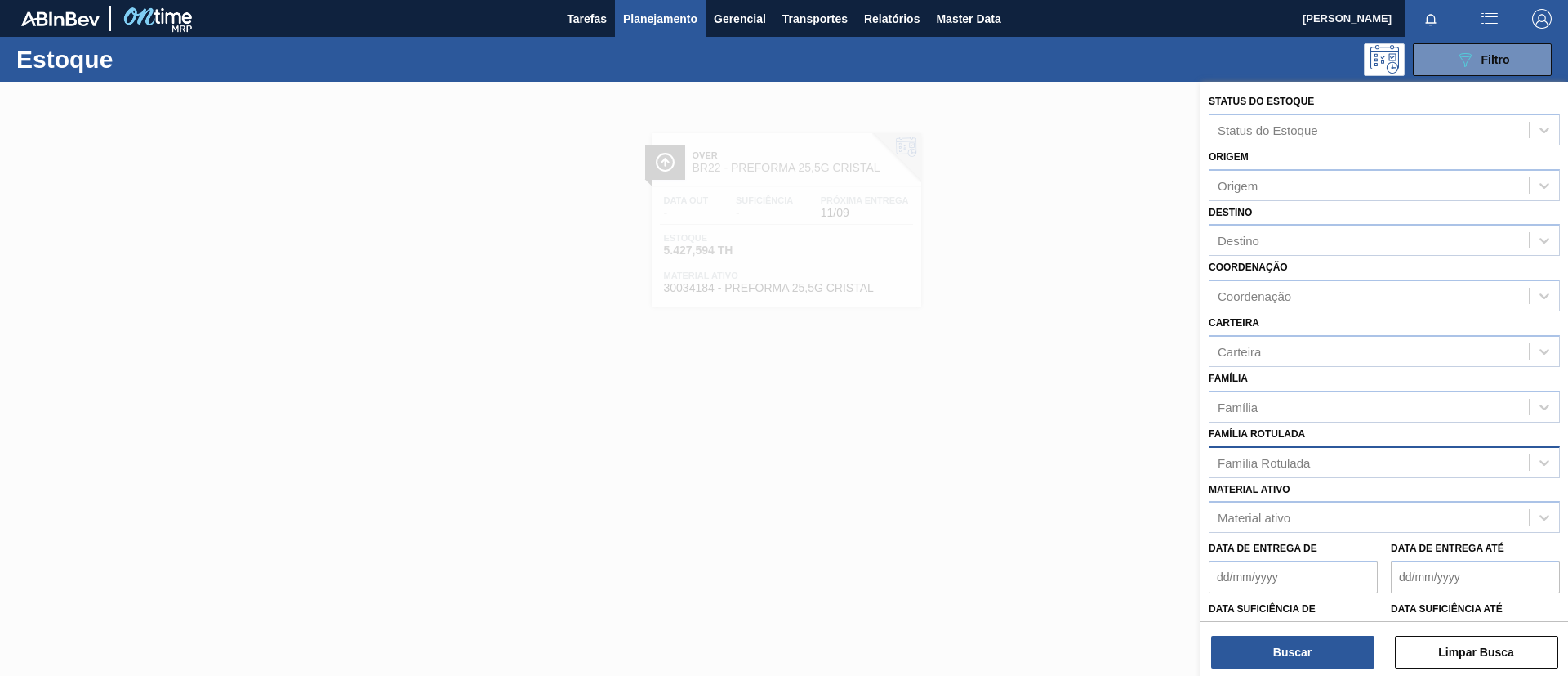
click at [1308, 450] on div "Família Rotulada" at bounding box center [1369, 462] width 320 height 24
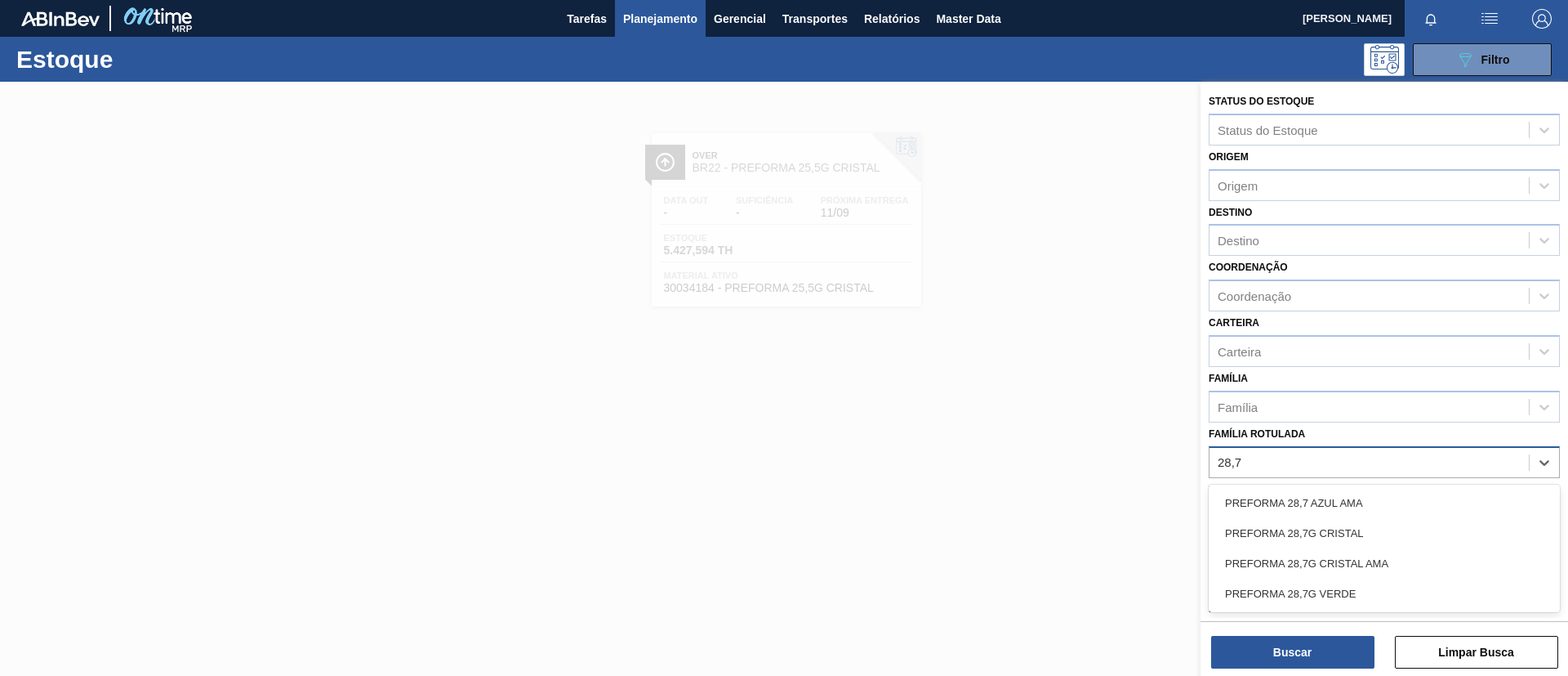
type Rotulada "28,7g"
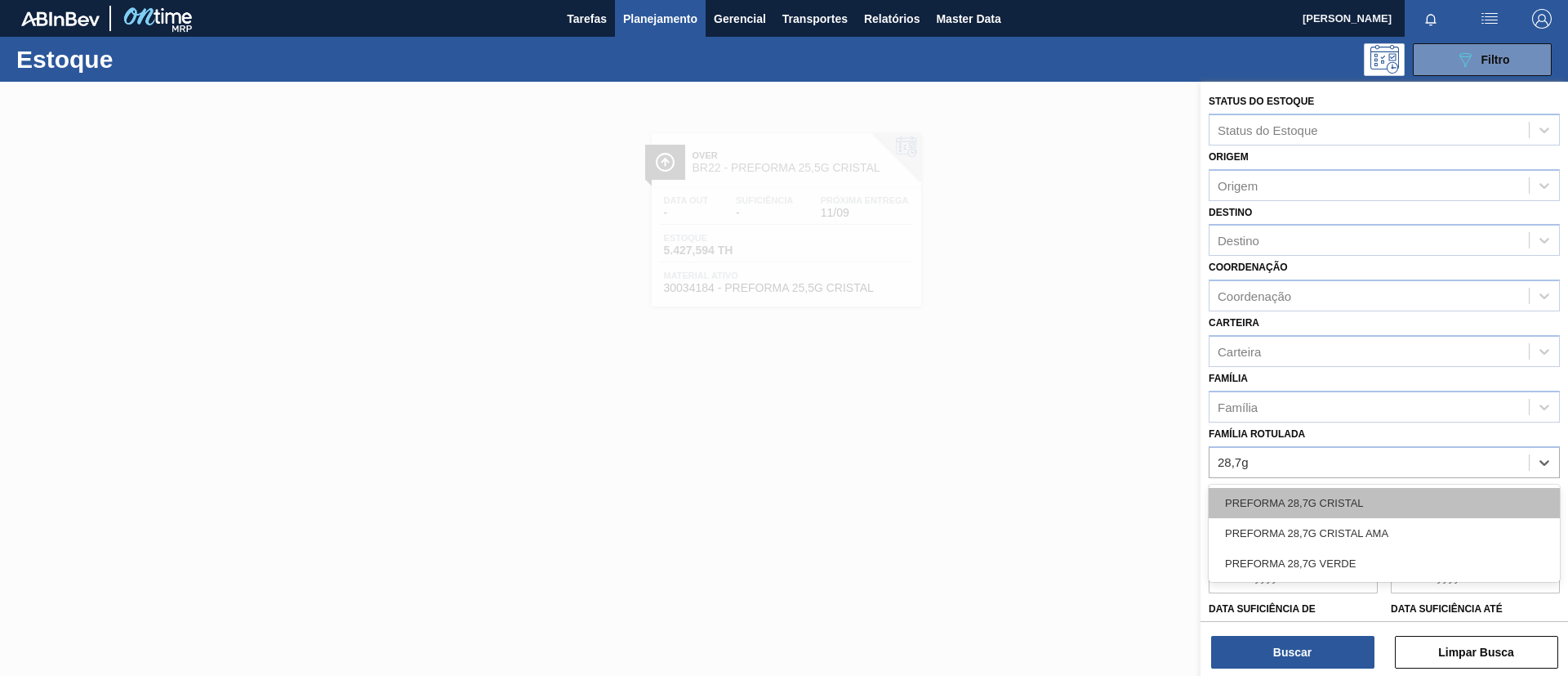
click at [1346, 492] on div "PREFORMA 28,7G CRISTAL" at bounding box center [1385, 502] width 351 height 30
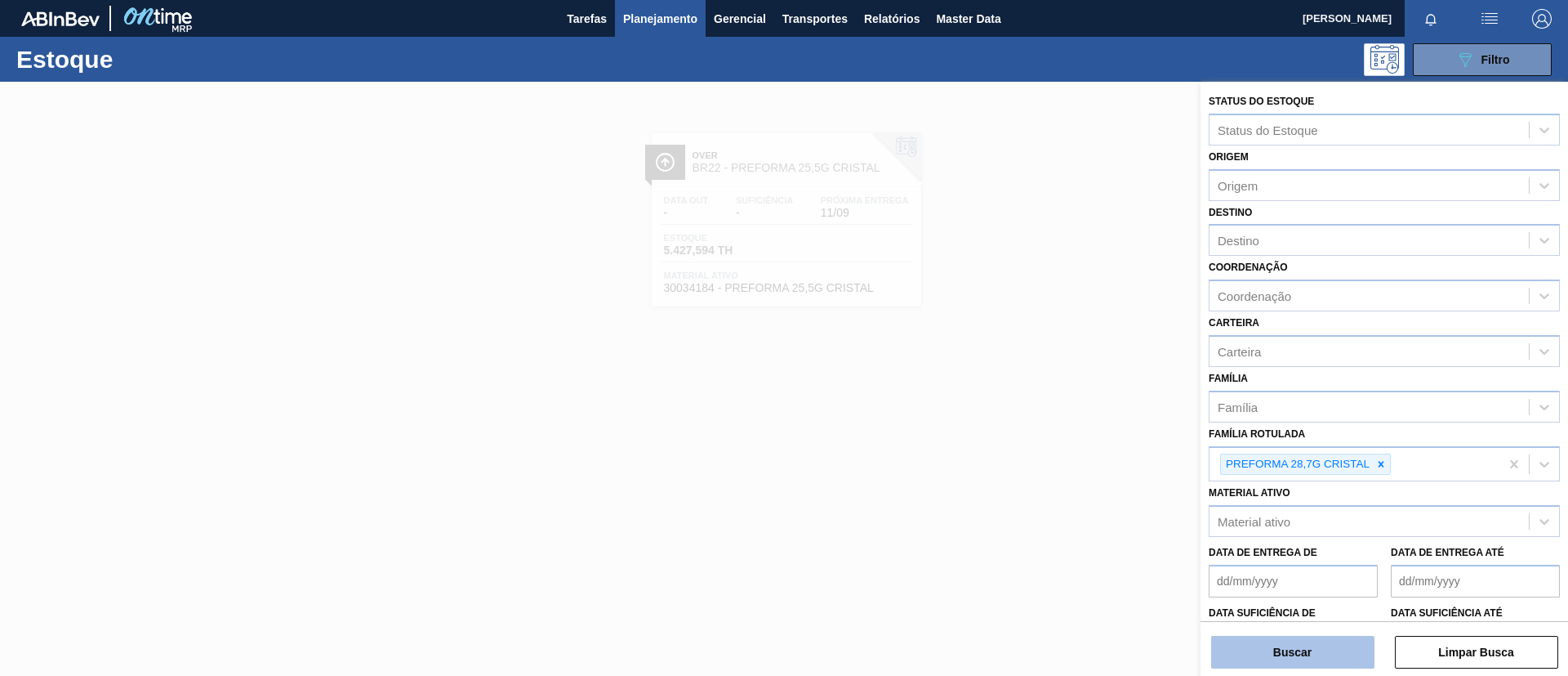
click at [1308, 643] on button "Buscar" at bounding box center [1293, 652] width 163 height 33
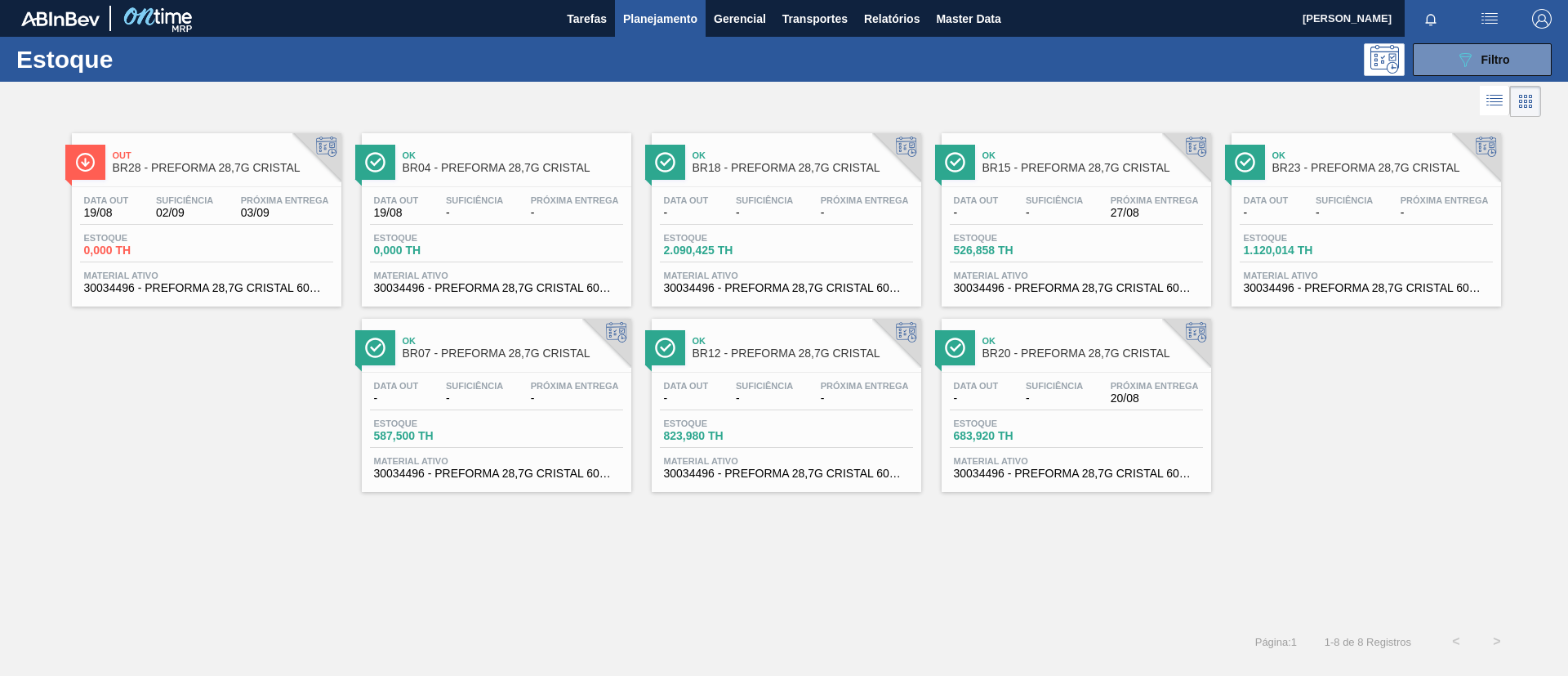
click at [790, 182] on div "Ok BR18 - PREFORMA 28,7G CRISTAL Data out - Suficiência - Próxima Entrega - Est…" at bounding box center [786, 219] width 269 height 173
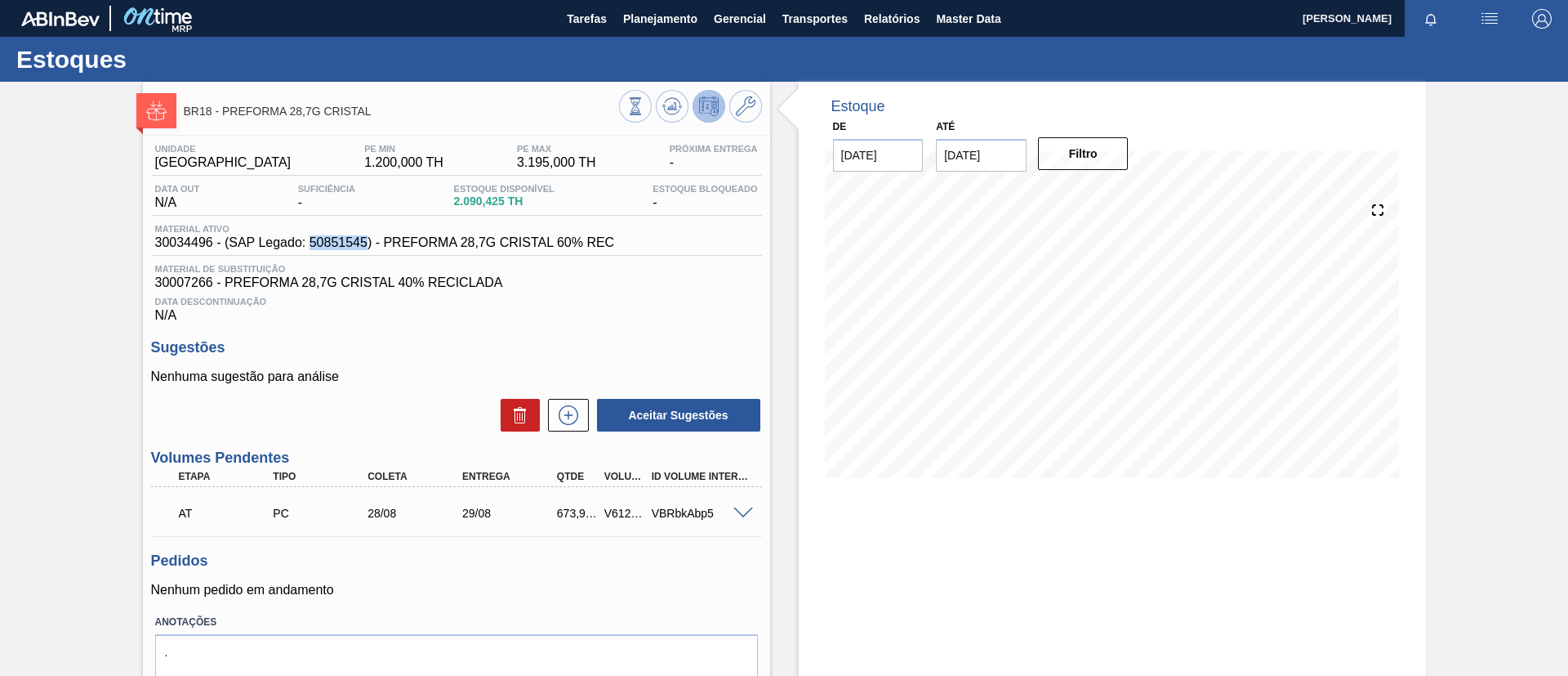
drag, startPoint x: 311, startPoint y: 241, endPoint x: 369, endPoint y: 246, distance: 58.2
click at [369, 246] on span "30034496 - (SAP Legado: 50851545) - PREFORMA 28,7G CRISTAL 60% REC" at bounding box center [385, 242] width 460 height 14
copy span "50851545"
click at [660, 33] on button "Planejamento" at bounding box center [660, 18] width 91 height 37
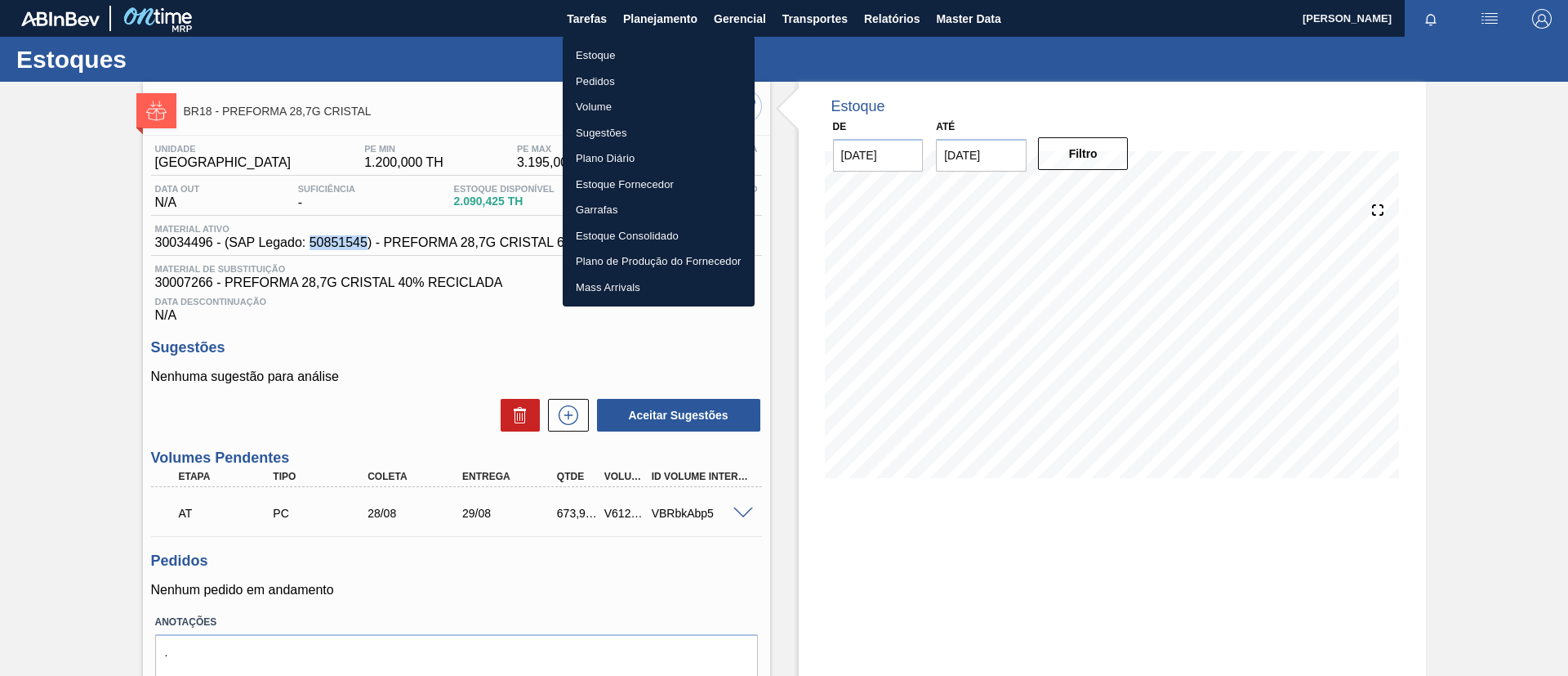
click at [656, 59] on li "Estoque" at bounding box center [658, 55] width 192 height 26
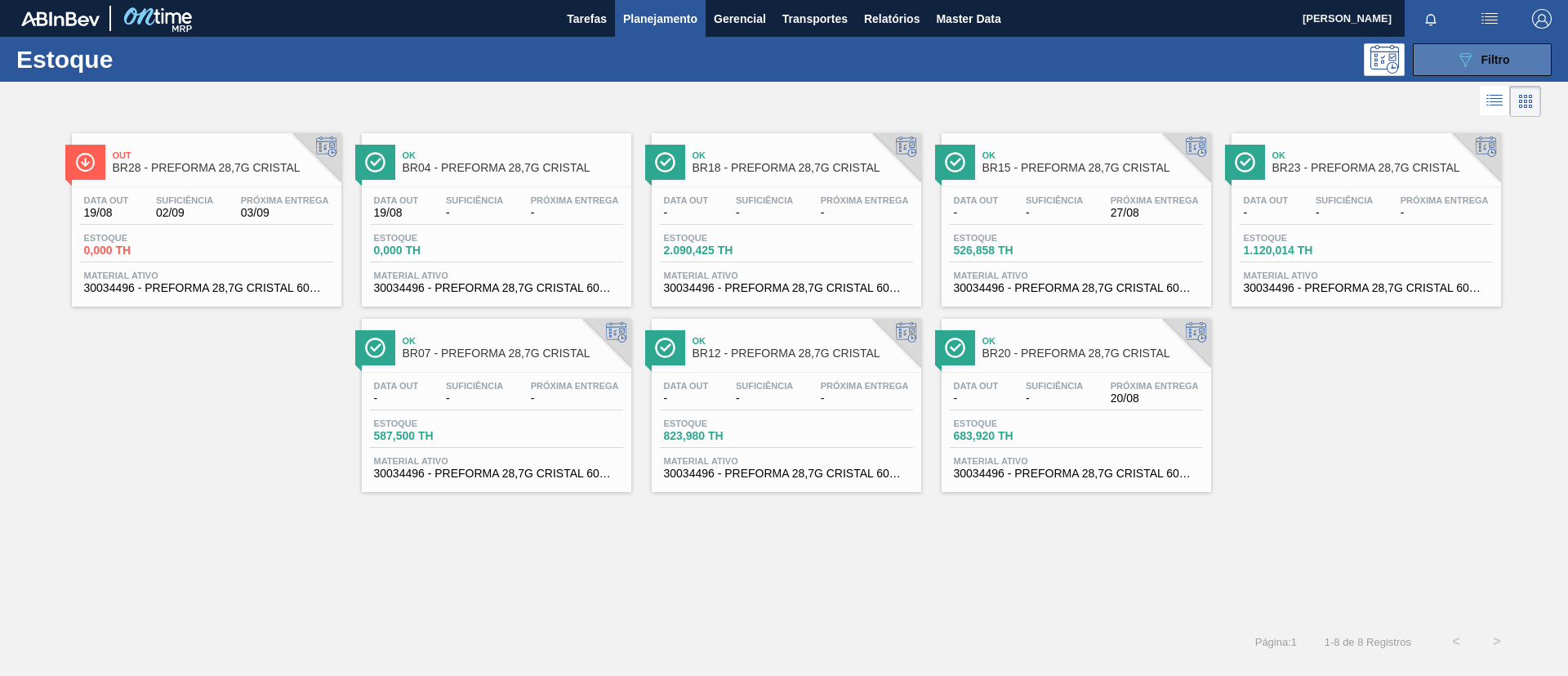
click at [1463, 45] on button "089F7B8B-B2A5-4AFE-B5C0-19BA573D28AC Filtro" at bounding box center [1483, 60] width 139 height 33
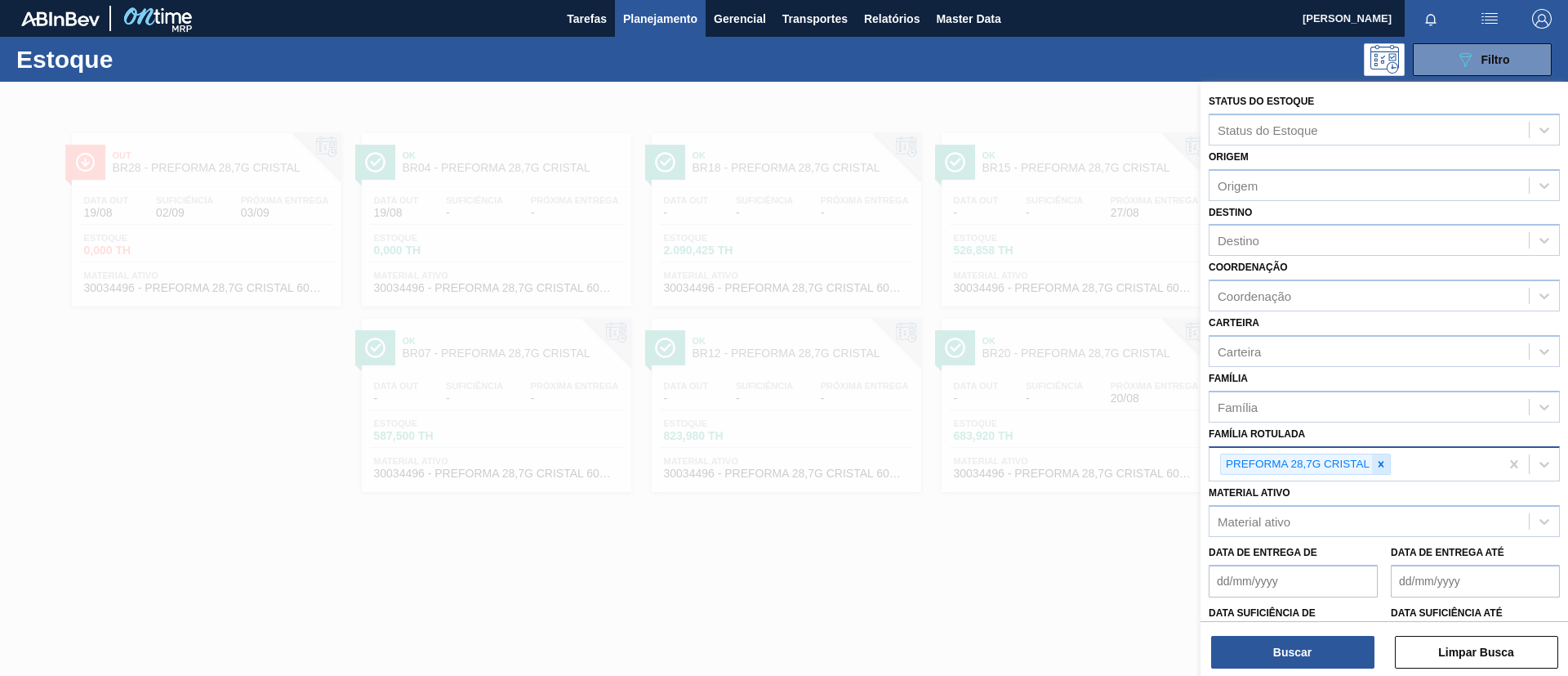
click at [1378, 467] on icon at bounding box center [1382, 465] width 12 height 12
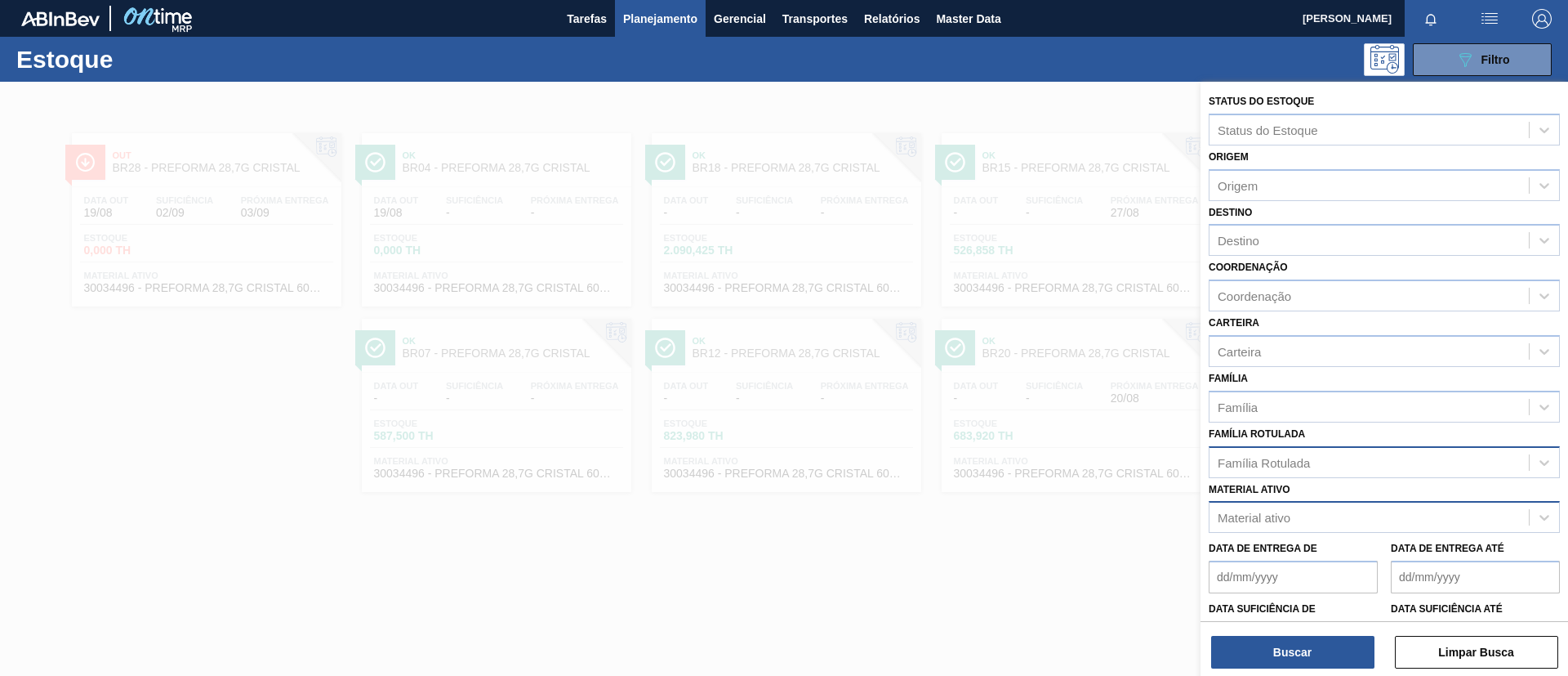
drag, startPoint x: 1302, startPoint y: 536, endPoint x: 1302, endPoint y: 521, distance: 15.0
click at [1302, 534] on div "Data de Entrega de Data de Entrega até" at bounding box center [1384, 563] width 364 height 61
click at [1302, 518] on div "Material ativo" at bounding box center [1369, 518] width 320 height 24
paste ativo "50851478"
type ativo "50851478"
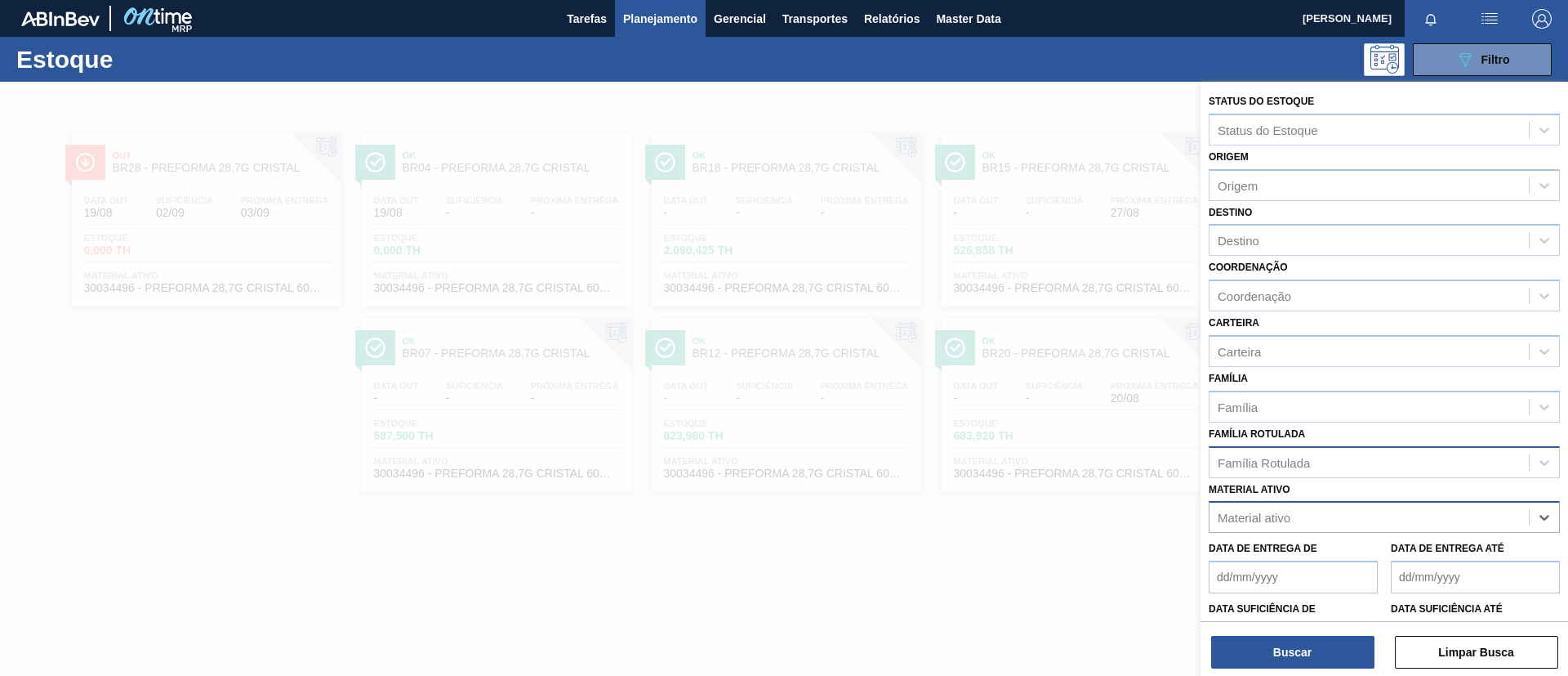
click at [1309, 521] on div "Material ativo" at bounding box center [1369, 518] width 320 height 24
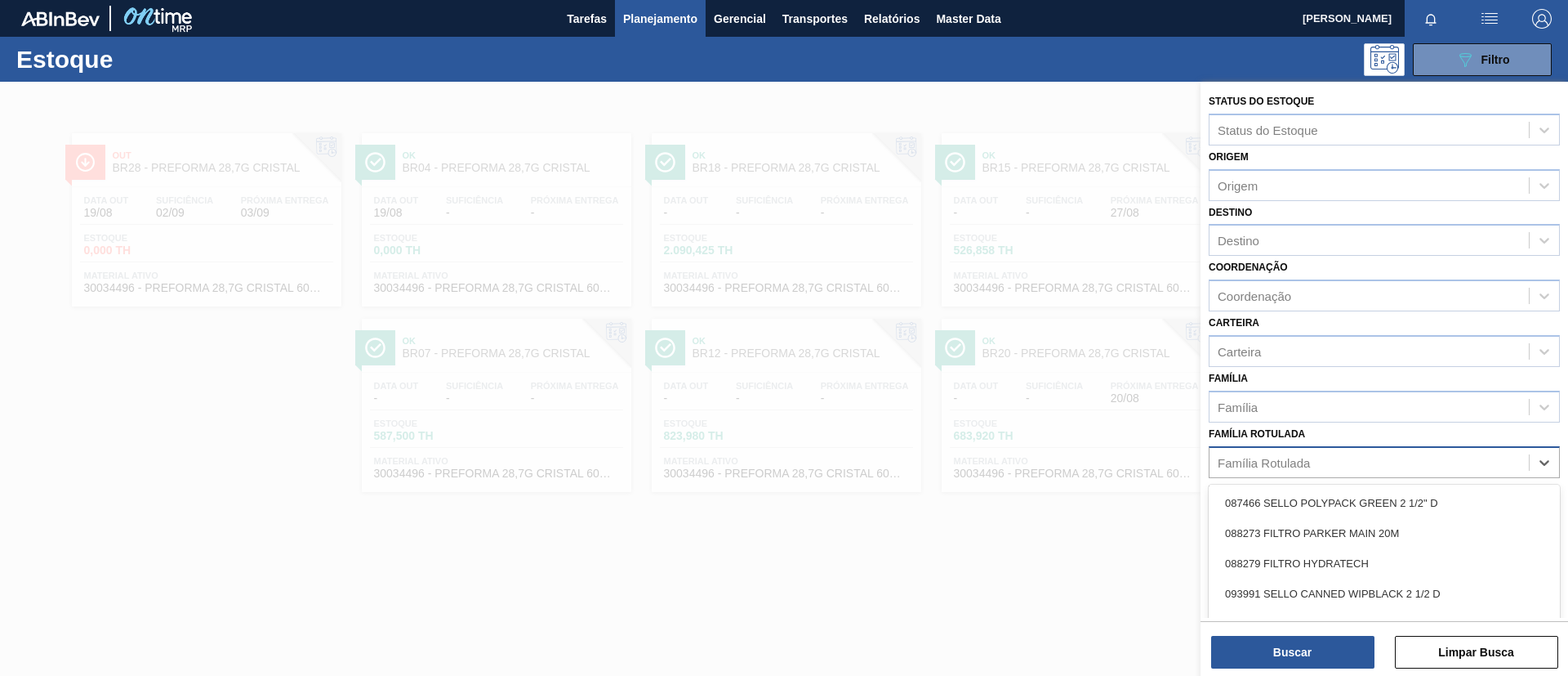
click at [1330, 459] on div "Família Rotulada" at bounding box center [1369, 462] width 320 height 24
type Rotulada "13,7G C"
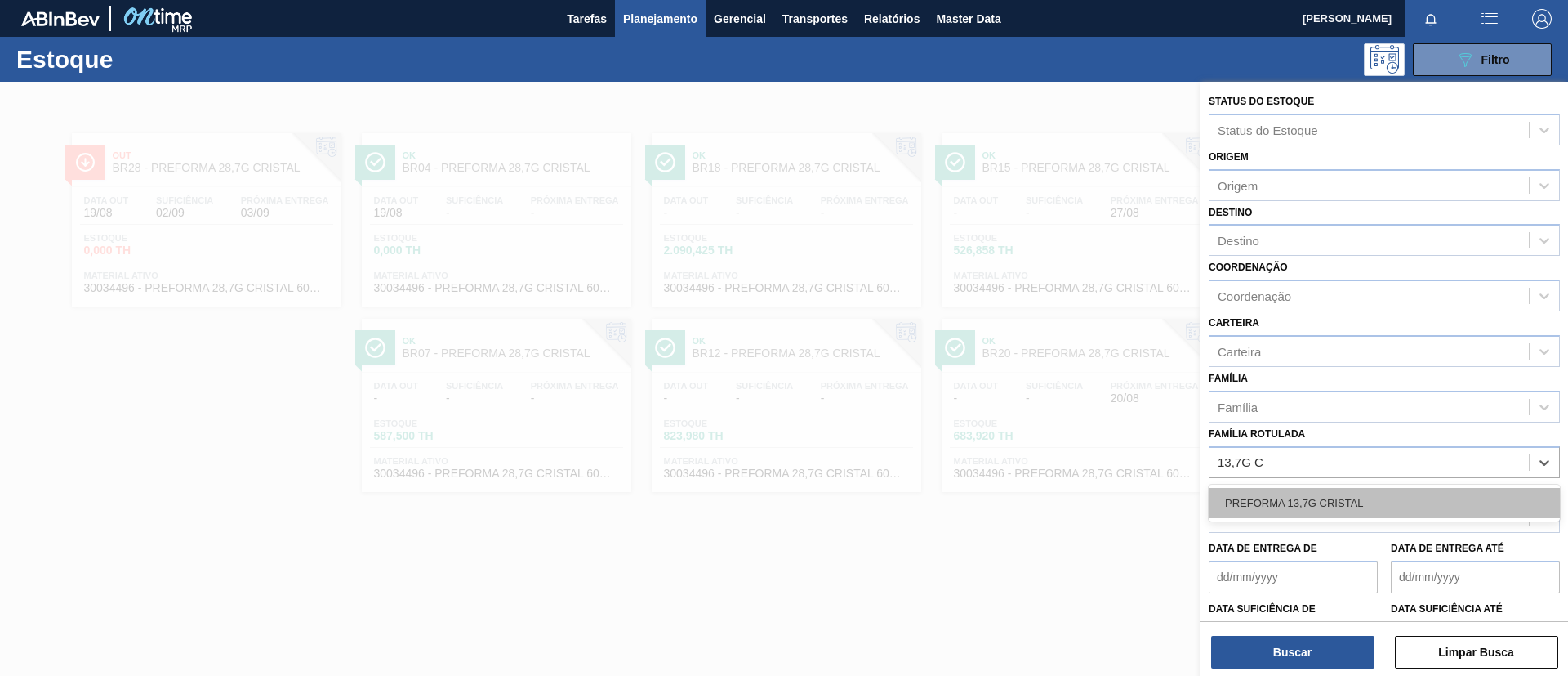
click at [1358, 512] on div "PREFORMA 13,7G CRISTAL" at bounding box center [1385, 502] width 351 height 30
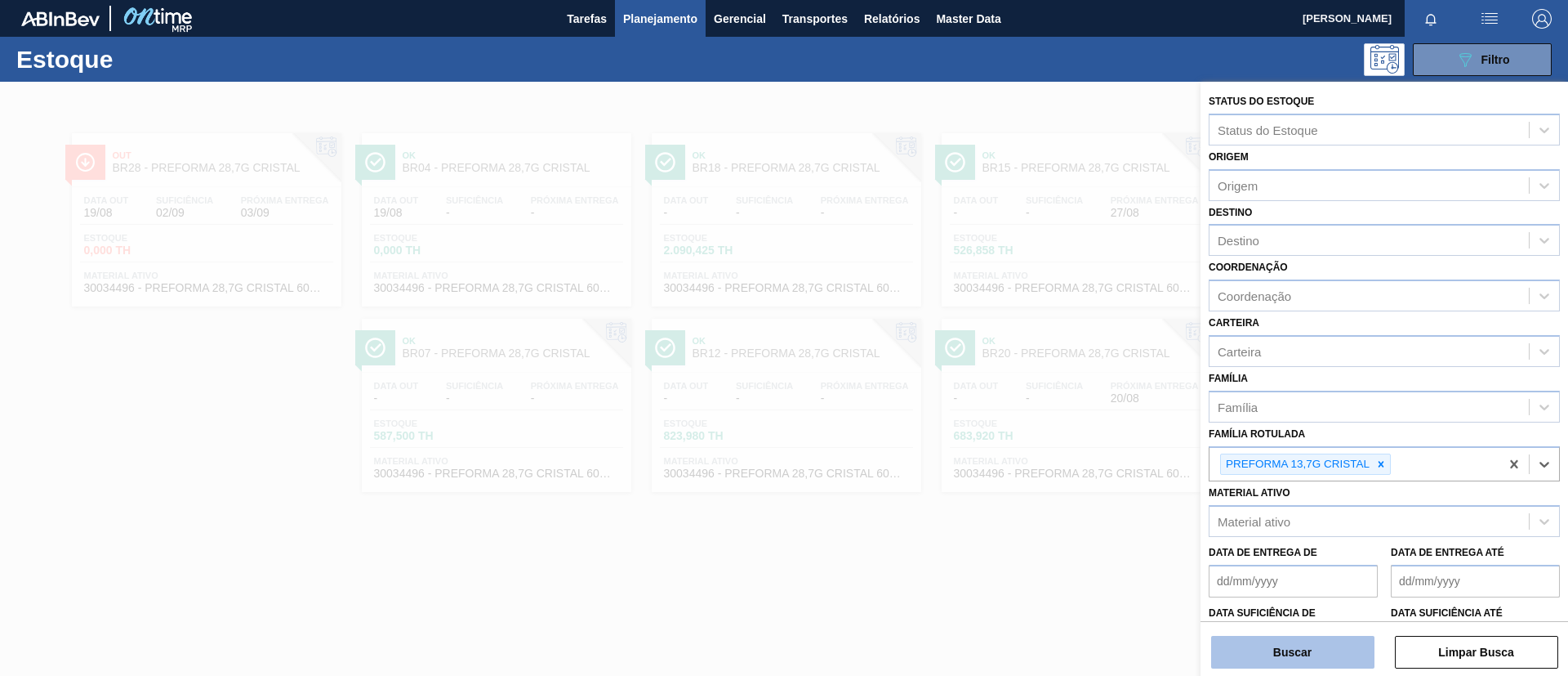
click at [1324, 656] on button "Buscar" at bounding box center [1293, 652] width 163 height 33
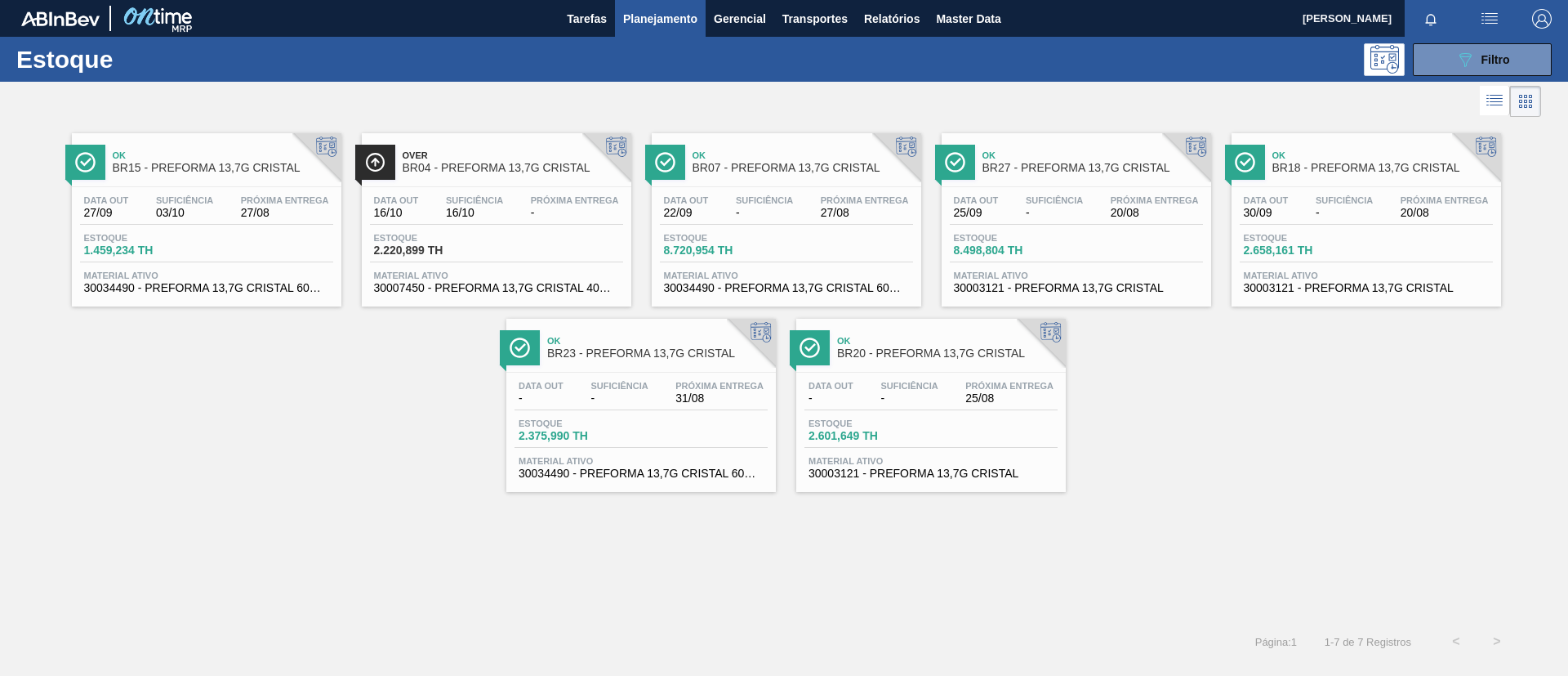
click at [792, 173] on span "BR07 - PREFORMA 13,7G CRISTAL" at bounding box center [802, 168] width 220 height 13
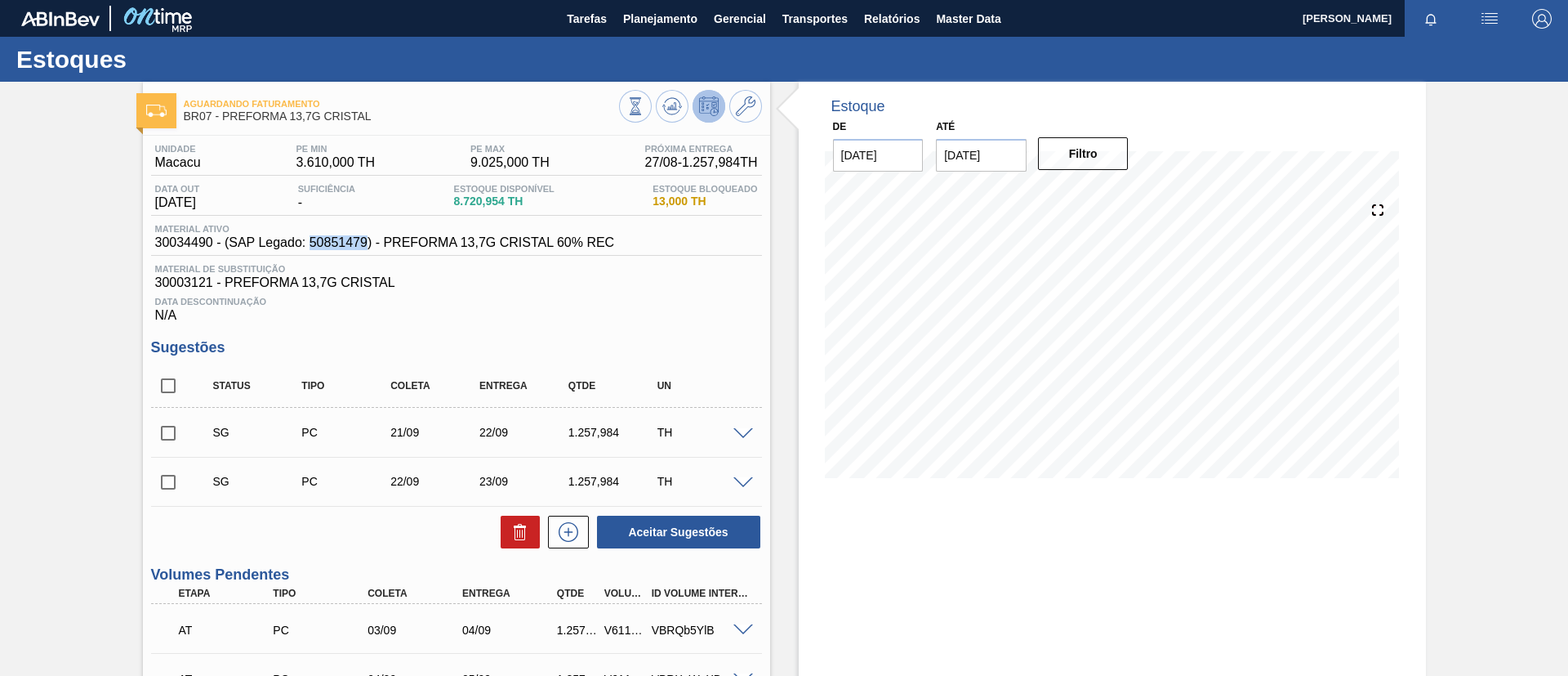
drag, startPoint x: 310, startPoint y: 242, endPoint x: 366, endPoint y: 241, distance: 56.0
click at [366, 241] on span "30034490 - (SAP Legado: 50851479) - PREFORMA 13,7G CRISTAL 60% REC" at bounding box center [385, 242] width 460 height 14
copy span "50851479"
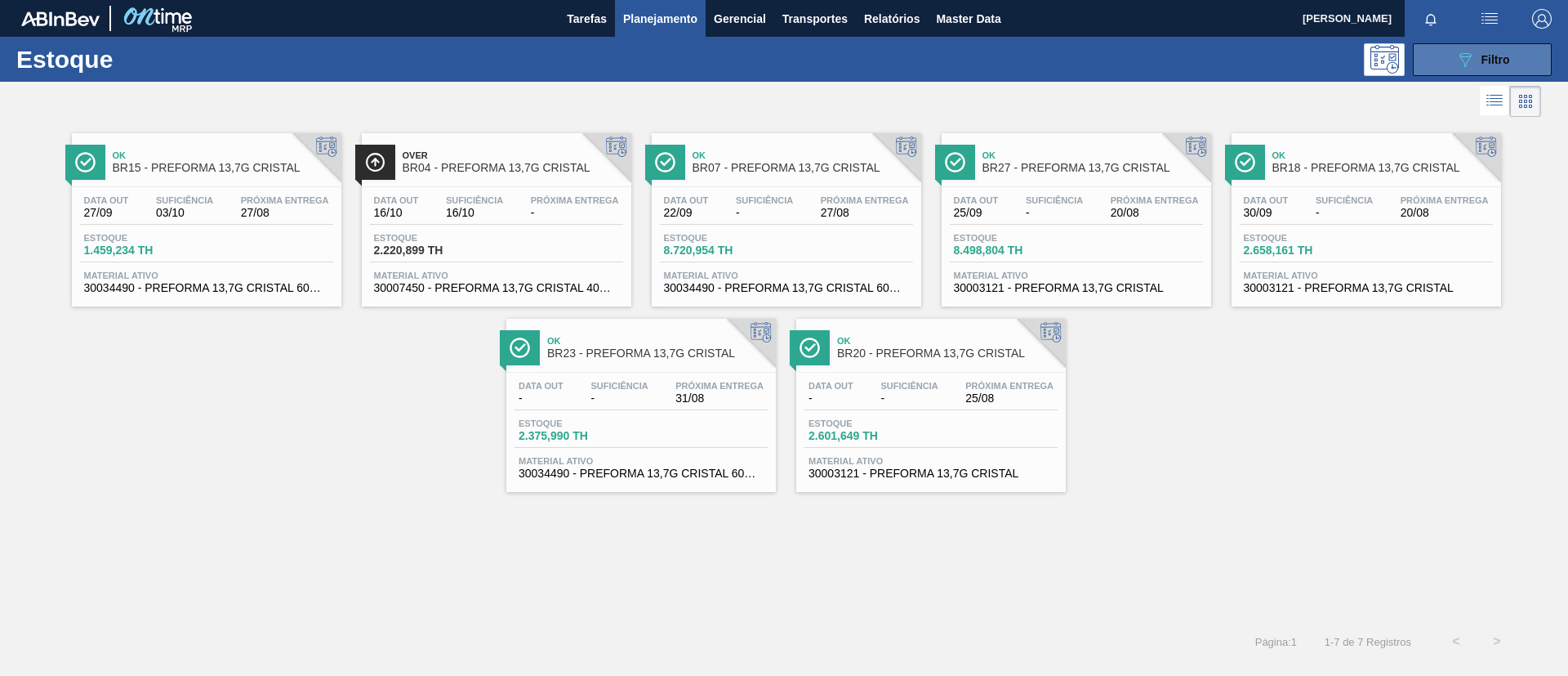
click at [1510, 67] on button "089F7B8B-B2A5-4AFE-B5C0-19BA573D28AC Filtro" at bounding box center [1483, 60] width 139 height 33
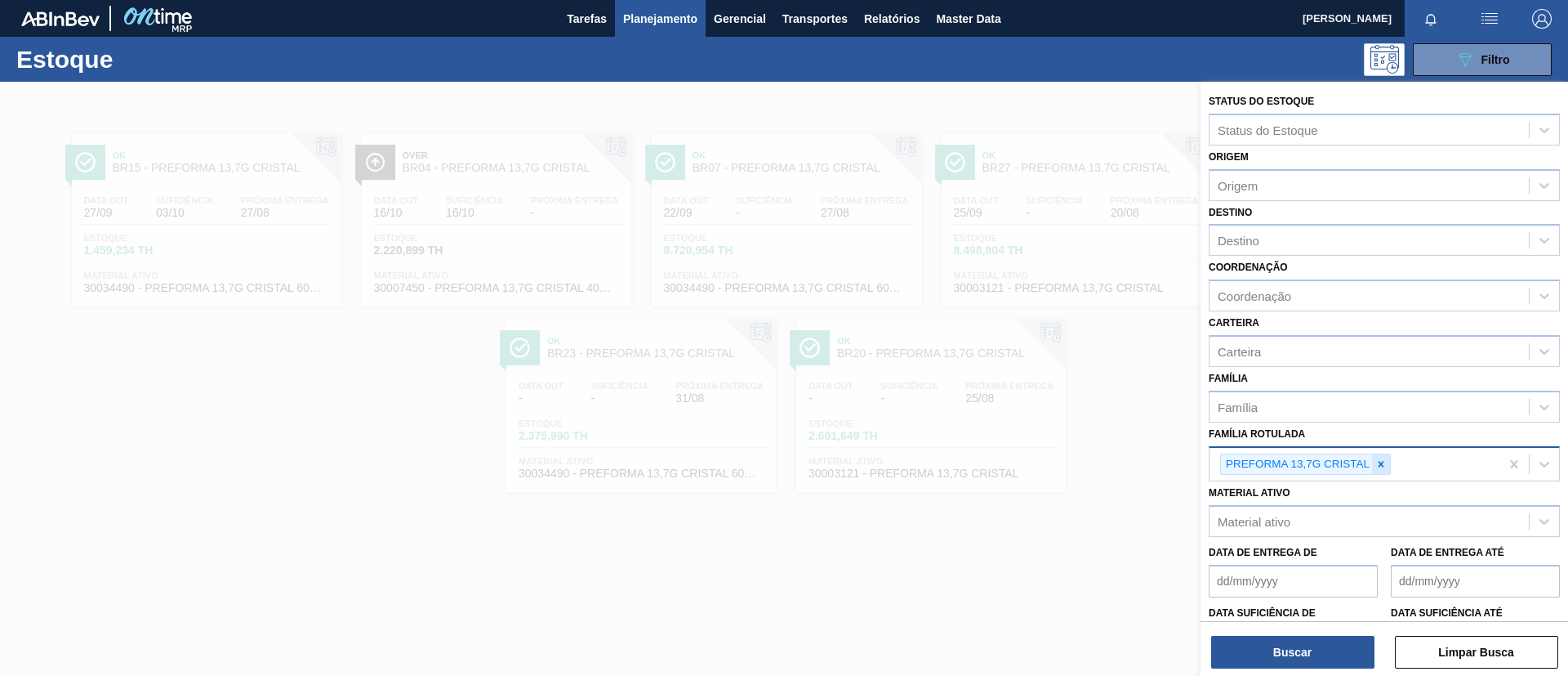
click at [1386, 469] on icon at bounding box center [1382, 465] width 12 height 12
paste Rotulada "50851545"
type Rotulada "50851545"
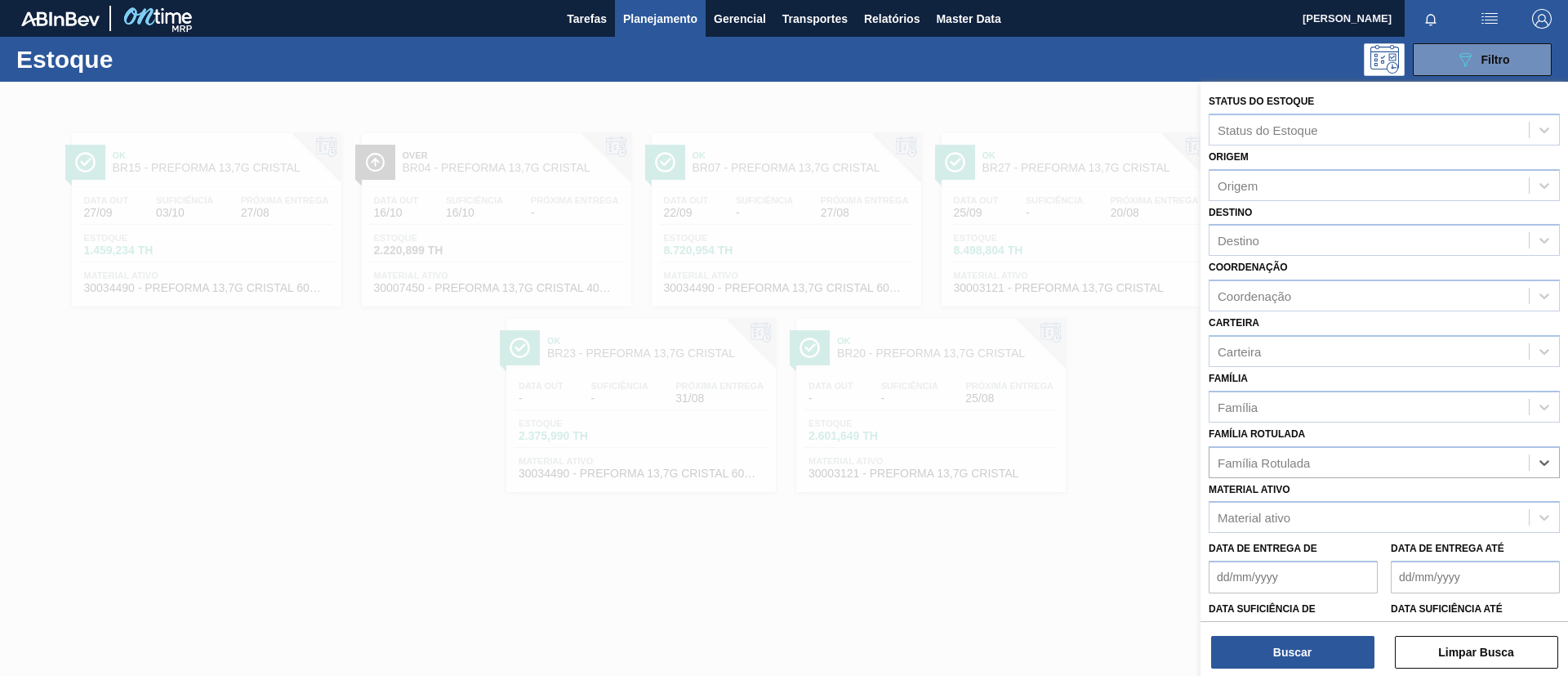
click at [1378, 477] on div "Família Rotulada" at bounding box center [1385, 462] width 351 height 32
click at [1352, 454] on div "Família Rotulada" at bounding box center [1369, 462] width 320 height 24
type Rotulada "28,7g cr"
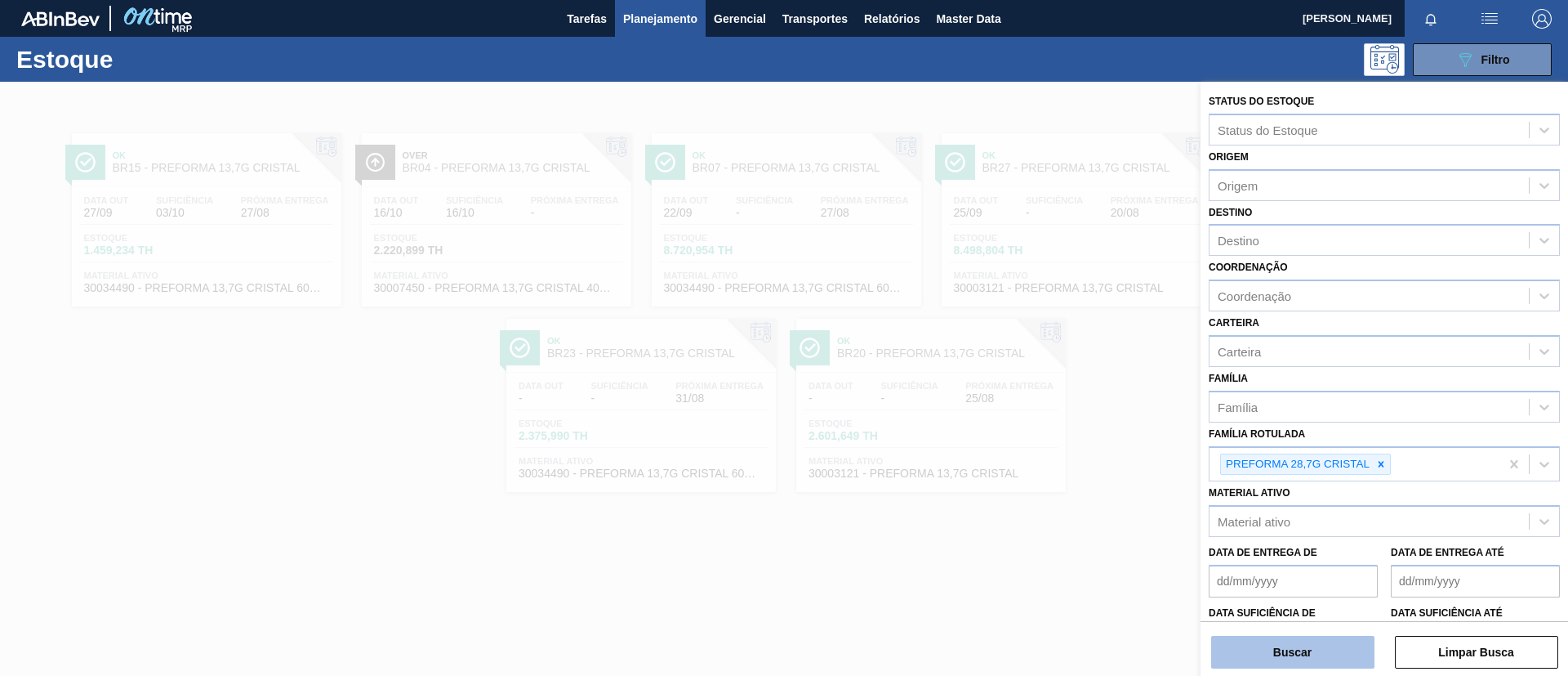
click at [1317, 664] on button "Buscar" at bounding box center [1293, 652] width 163 height 33
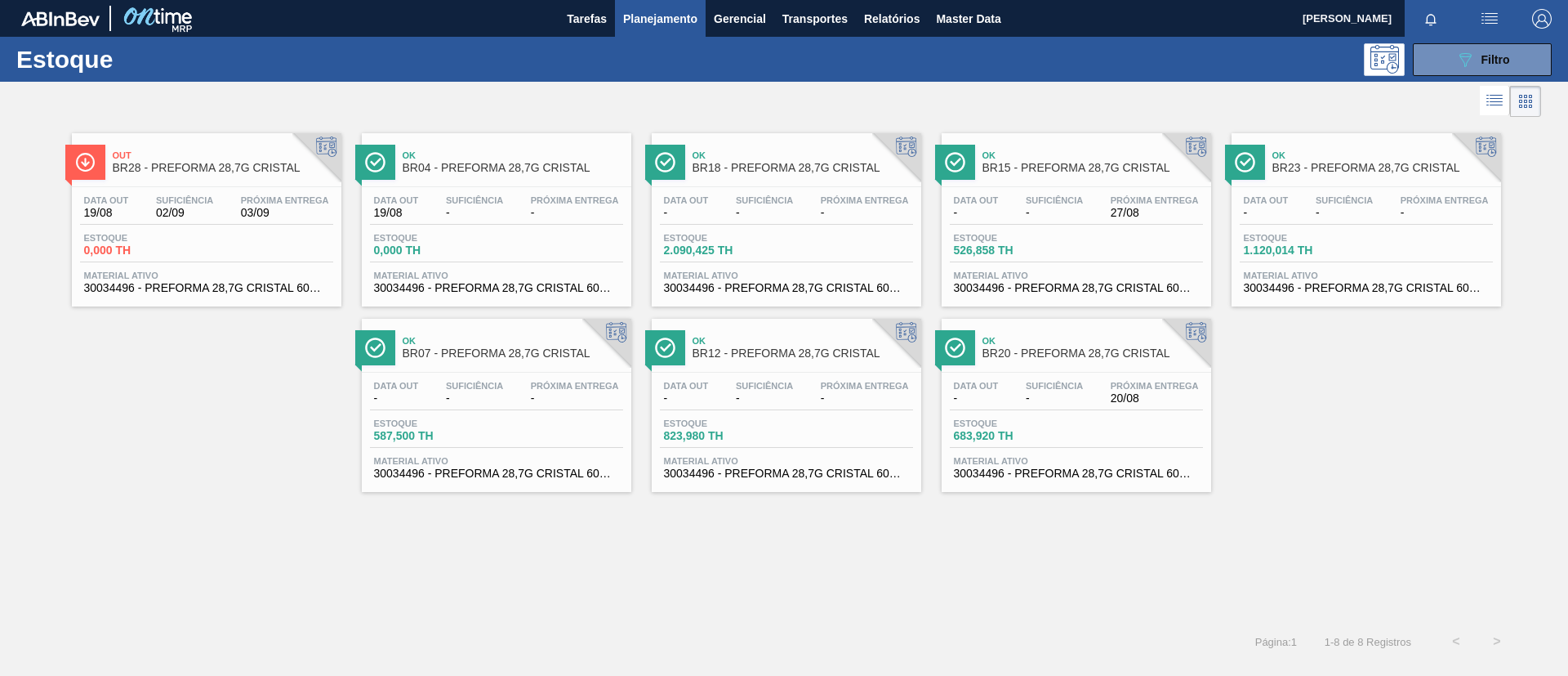
click at [780, 183] on div "Ok BR18 - PREFORMA 28,7G CRISTAL Data out - Suficiência - Próxima Entrega - Est…" at bounding box center [786, 219] width 269 height 173
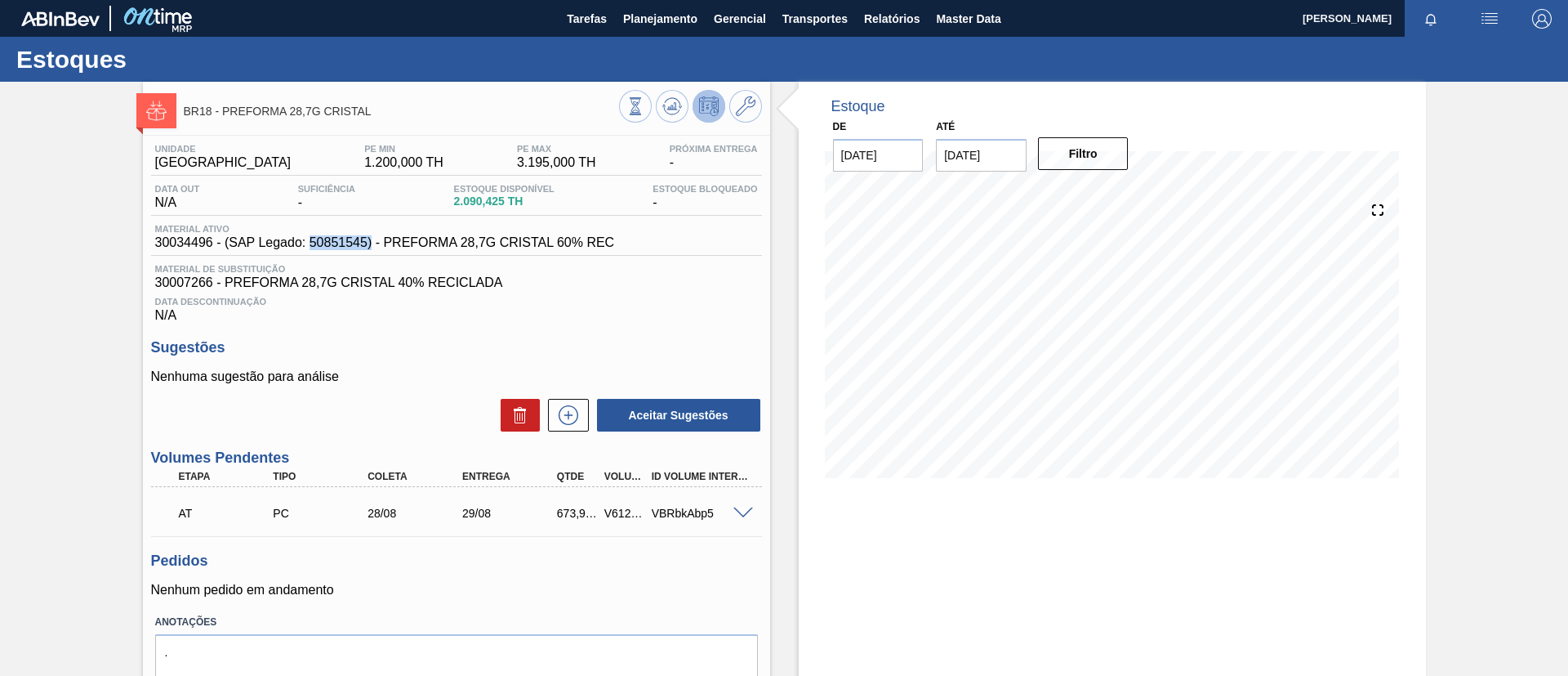
drag, startPoint x: 309, startPoint y: 249, endPoint x: 370, endPoint y: 248, distance: 61.0
click at [370, 248] on span "30034496 - (SAP Legado: 50851545) - PREFORMA 28,7G CRISTAL 60% REC" at bounding box center [385, 242] width 460 height 14
drag, startPoint x: 161, startPoint y: 287, endPoint x: 210, endPoint y: 287, distance: 49.0
click at [210, 287] on div "Material de Substituição 30007266 - PREFORMA 28,7G CRISTAL 40% RECICLADA" at bounding box center [457, 276] width 611 height 26
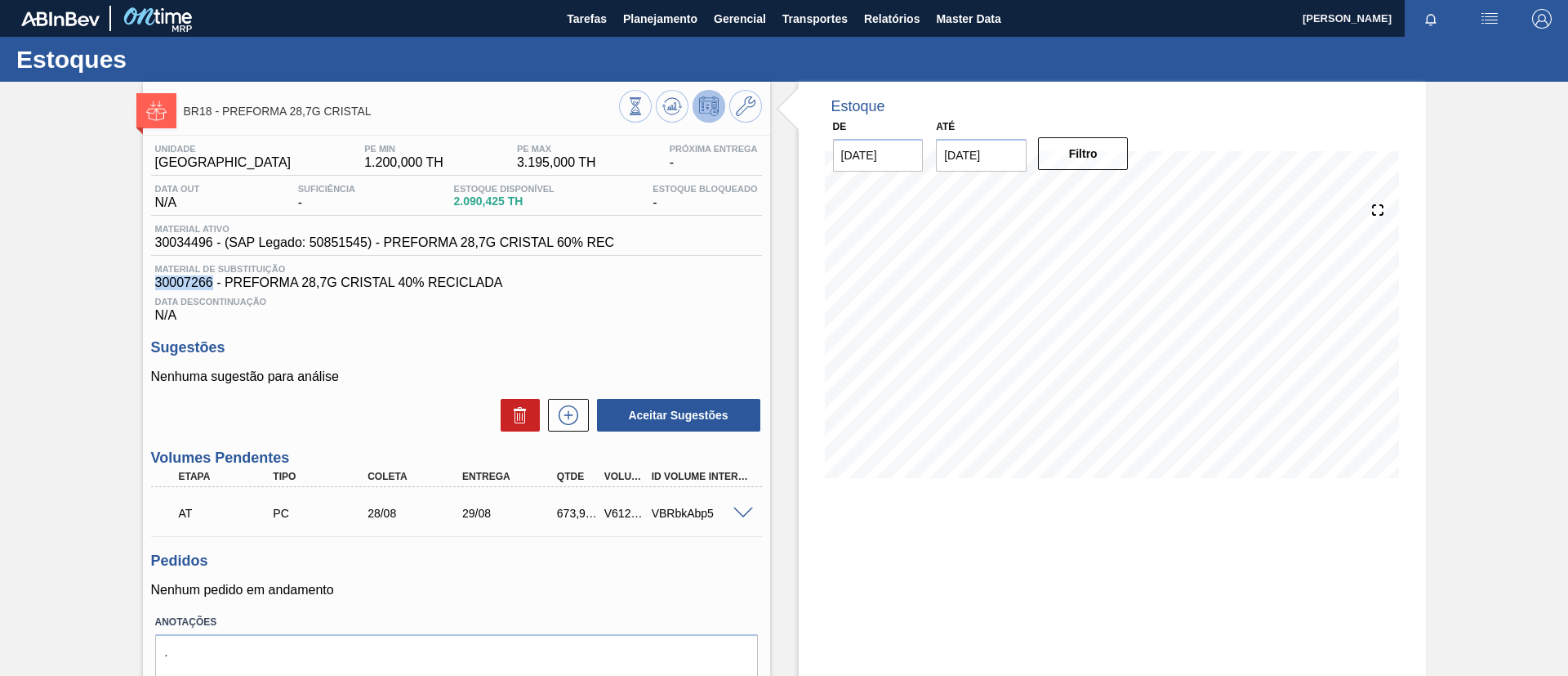
copy span "30007266"
click at [48, 301] on div "BR18 - PREFORMA 28,7G CRISTAL Unidade Pernambuco PE MIN 1.200,000 TH PE MAX 3.1…" at bounding box center [784, 413] width 1568 height 662
drag, startPoint x: 149, startPoint y: 274, endPoint x: 210, endPoint y: 289, distance: 62.8
click at [210, 289] on div "Unidade Pernambuco PE MIN 1.200,000 TH PE MAX 3.195,000 TH Próxima Entrega - Da…" at bounding box center [457, 436] width 628 height 601
copy span "30007266"
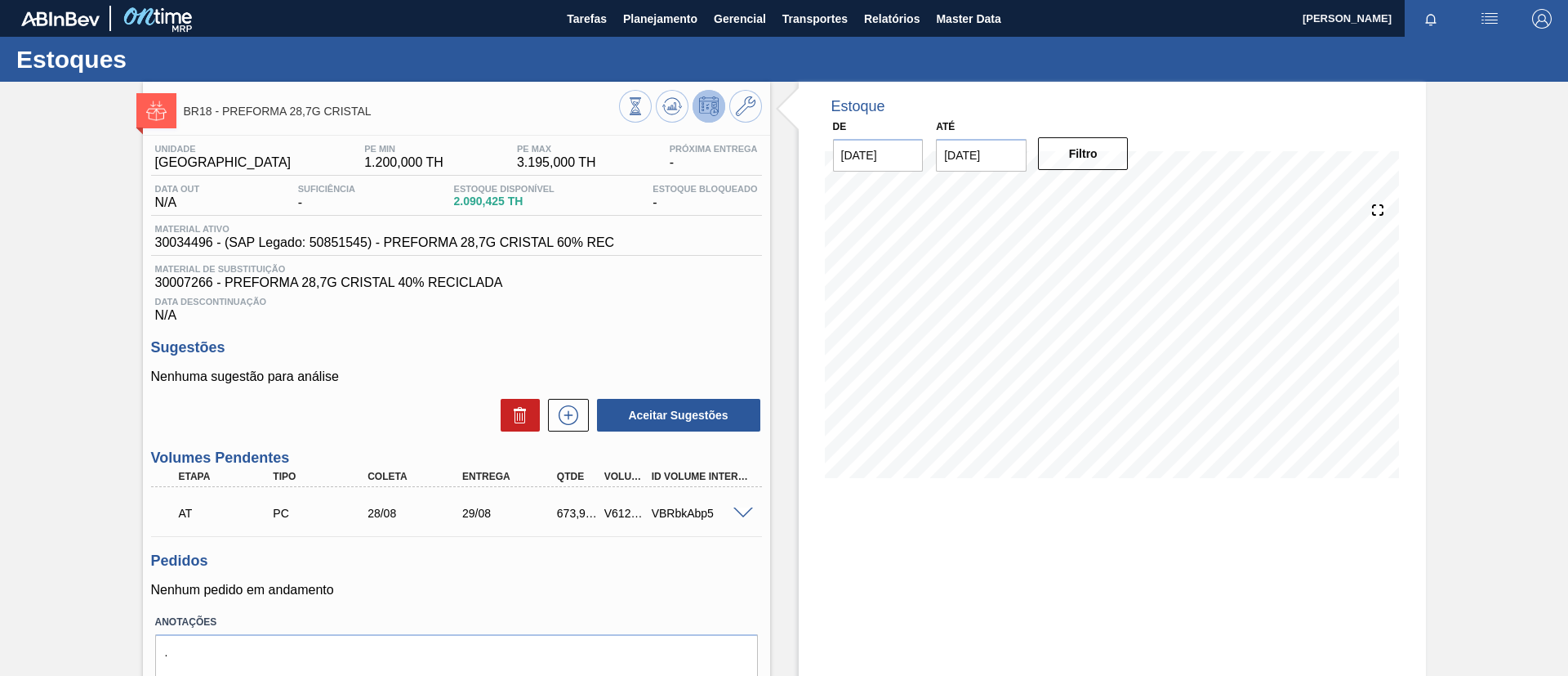
click at [0, 332] on div "BR18 - PREFORMA 28,7G CRISTAL Unidade Pernambuco PE MIN 1.200,000 TH PE MAX 3.1…" at bounding box center [784, 413] width 1568 height 662
click at [685, 22] on span "Planejamento" at bounding box center [660, 18] width 74 height 19
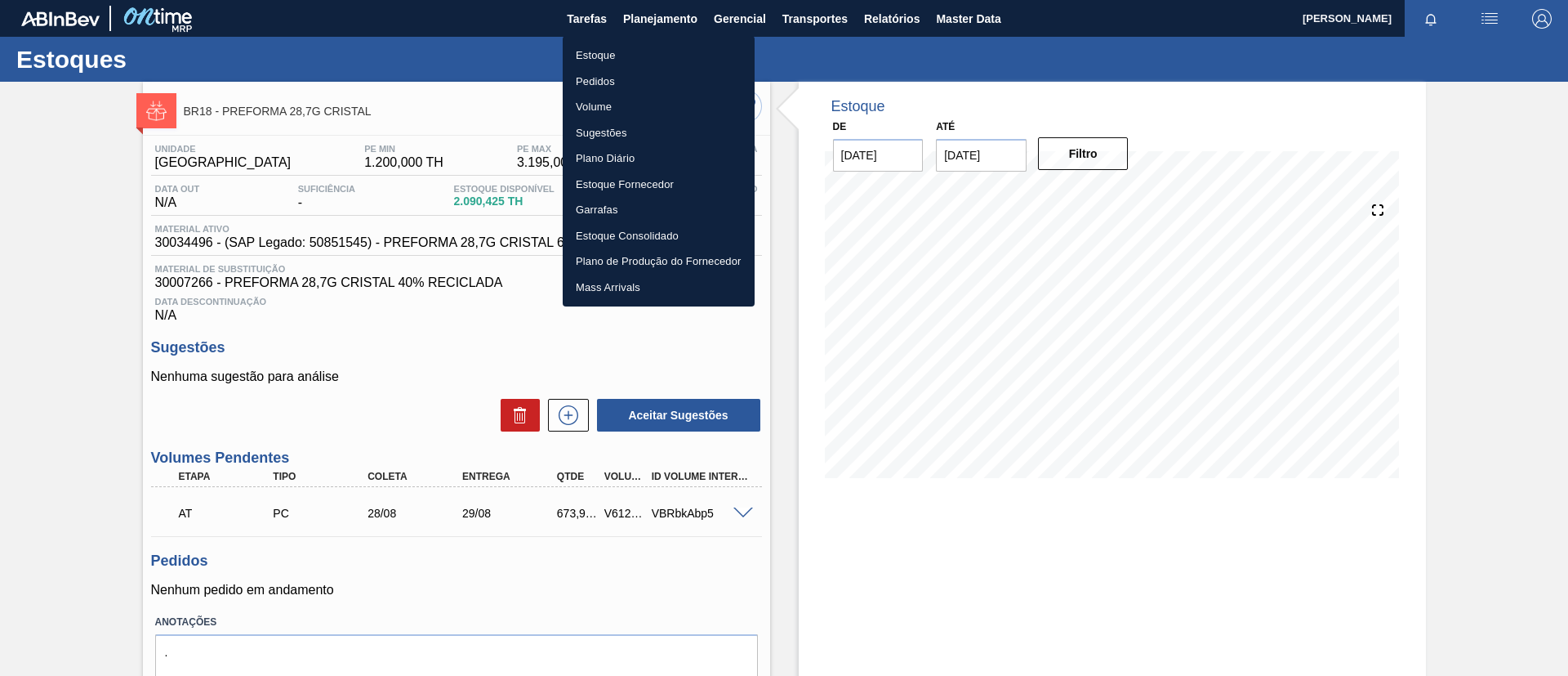
drag, startPoint x: 154, startPoint y: 283, endPoint x: 199, endPoint y: 284, distance: 45.0
click at [199, 284] on div at bounding box center [784, 338] width 1568 height 676
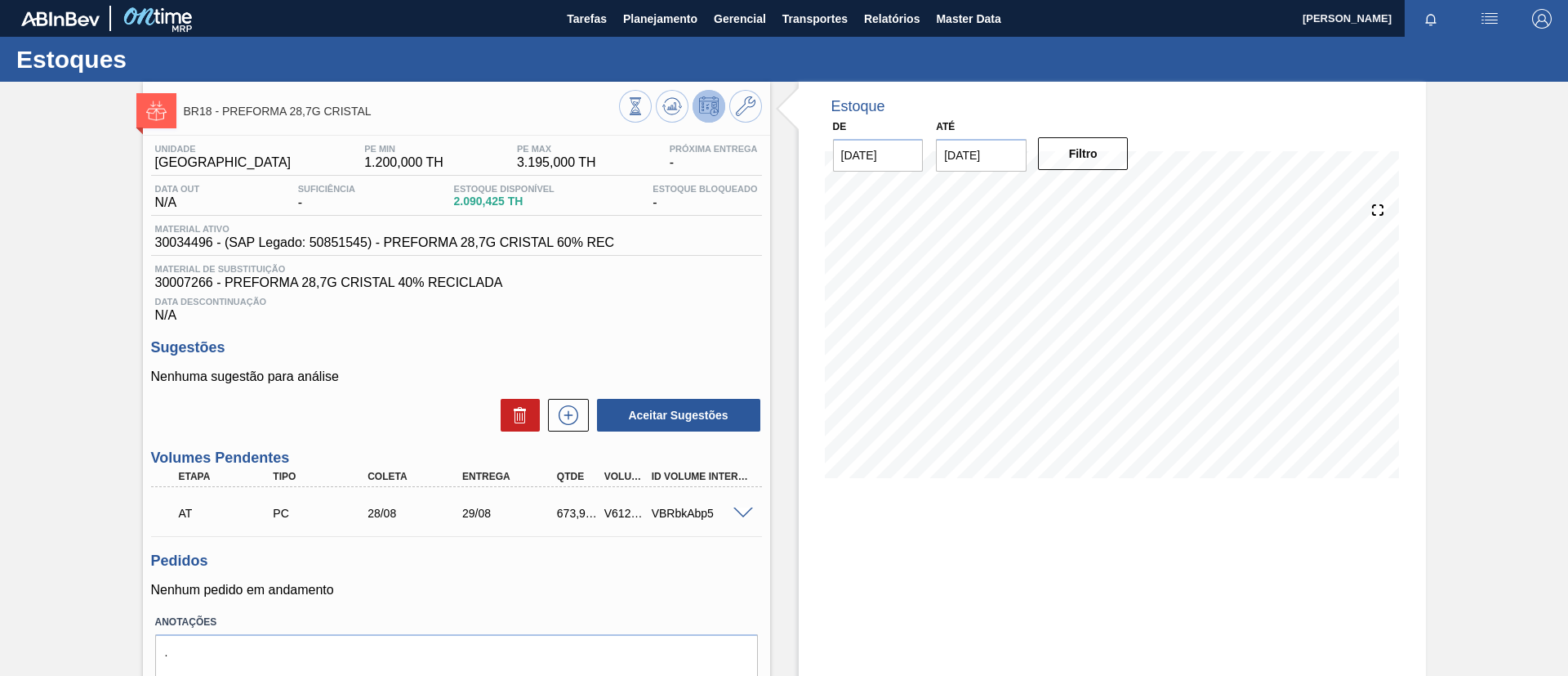
click at [161, 0] on body "Tarefas Planejamento Gerencial Transportes Relatórios Master Data [PERSON_NAME]…" at bounding box center [784, 0] width 1568 height 0
click at [156, 281] on span "30007266 - PREFORMA 28,7G CRISTAL 40% RECICLADA" at bounding box center [457, 282] width 602 height 14
drag, startPoint x: 156, startPoint y: 281, endPoint x: 203, endPoint y: 282, distance: 47.0
click at [203, 282] on span "30007266 - PREFORMA 28,7G CRISTAL 40% RECICLADA" at bounding box center [457, 282] width 602 height 14
copy span "30007266"
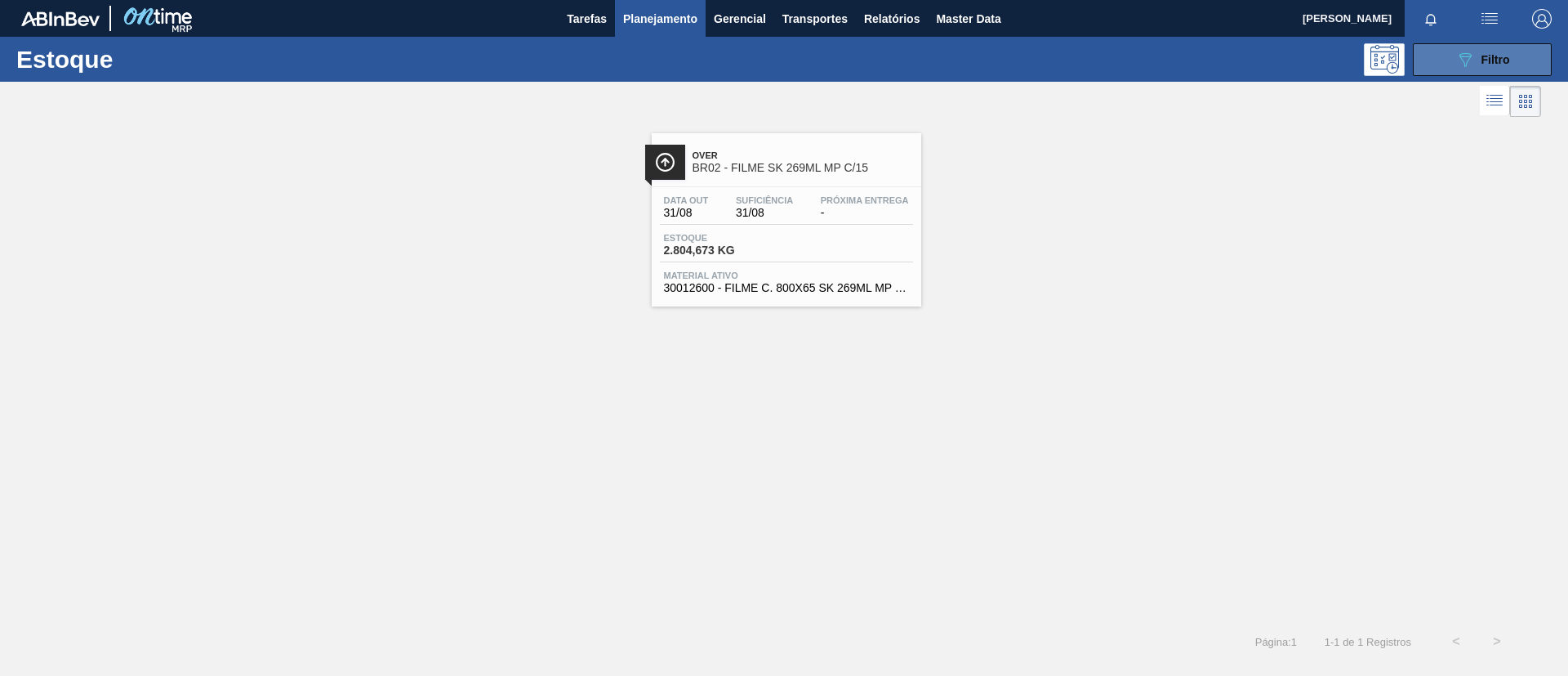
click at [1486, 65] on span "Filtro" at bounding box center [1497, 60] width 29 height 14
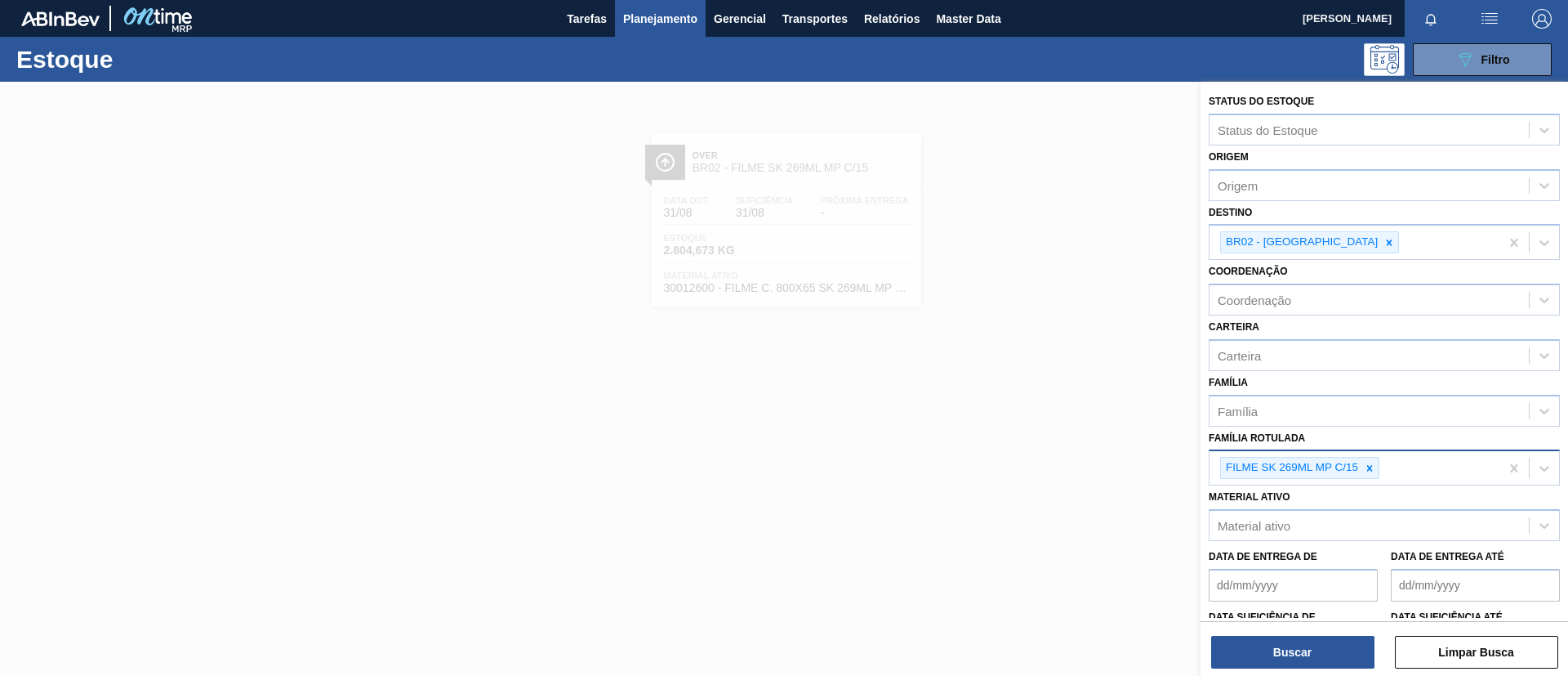
click at [1360, 474] on div "FILME SK 269ML MP C/15" at bounding box center [1291, 467] width 140 height 20
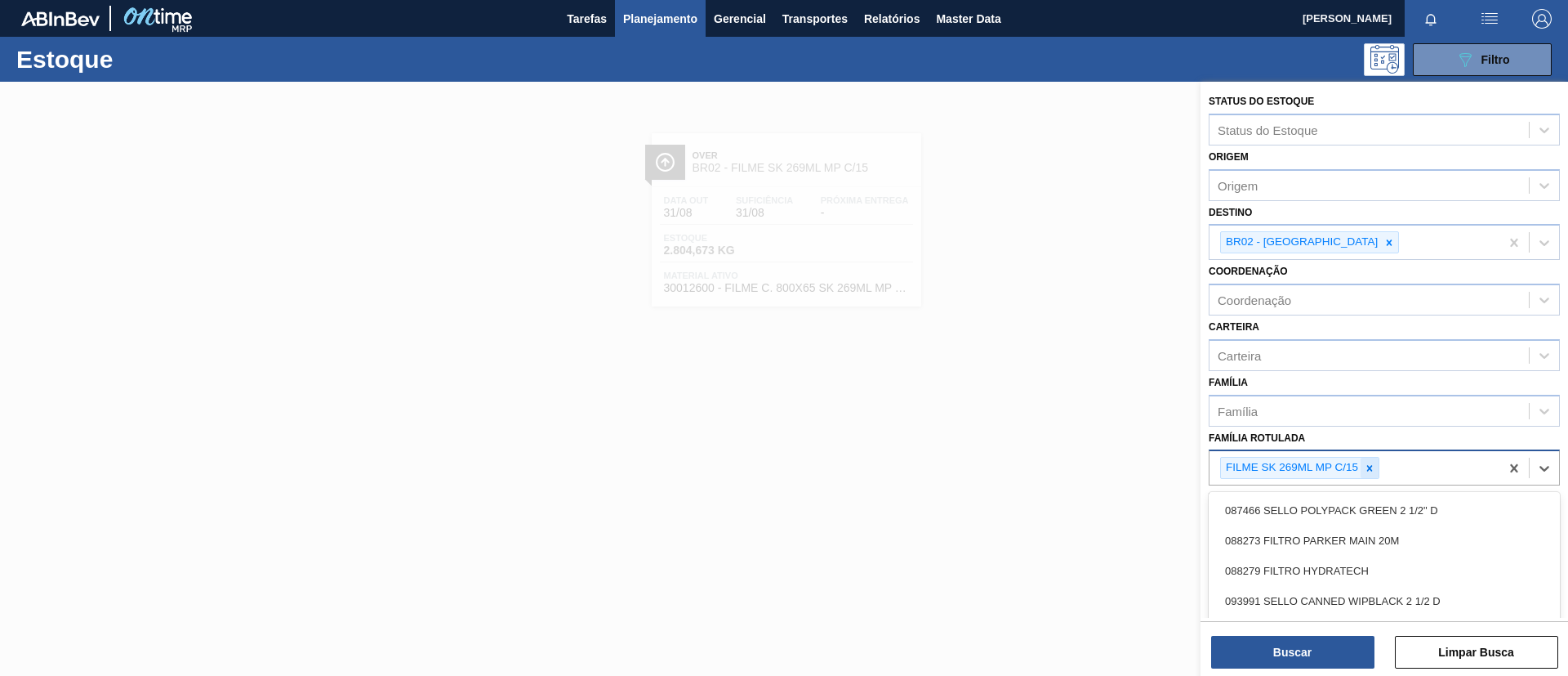
click at [1368, 471] on icon at bounding box center [1370, 468] width 12 height 12
type Rotulada "40g c"
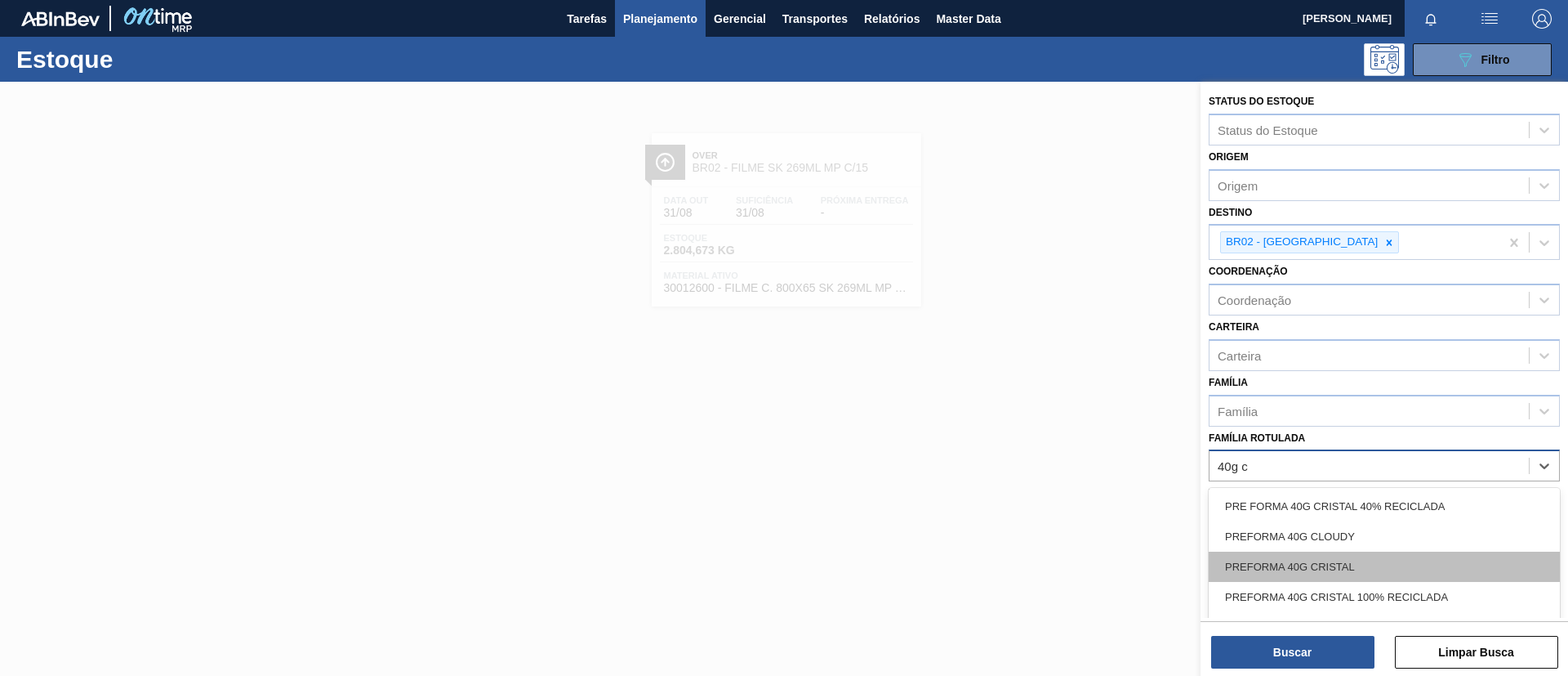
click at [1370, 569] on div "PREFORMA 40G CRISTAL" at bounding box center [1385, 566] width 351 height 30
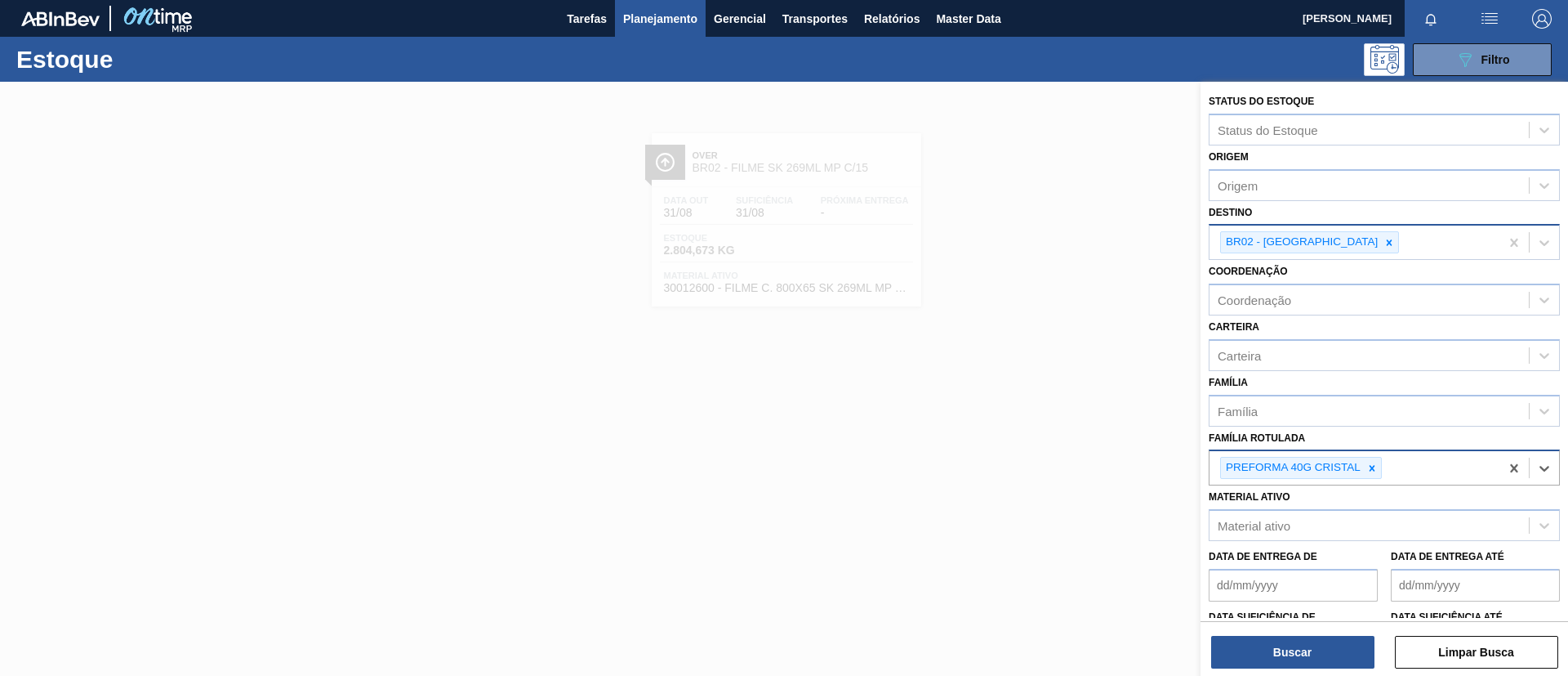
click at [1381, 236] on div at bounding box center [1389, 241] width 18 height 20
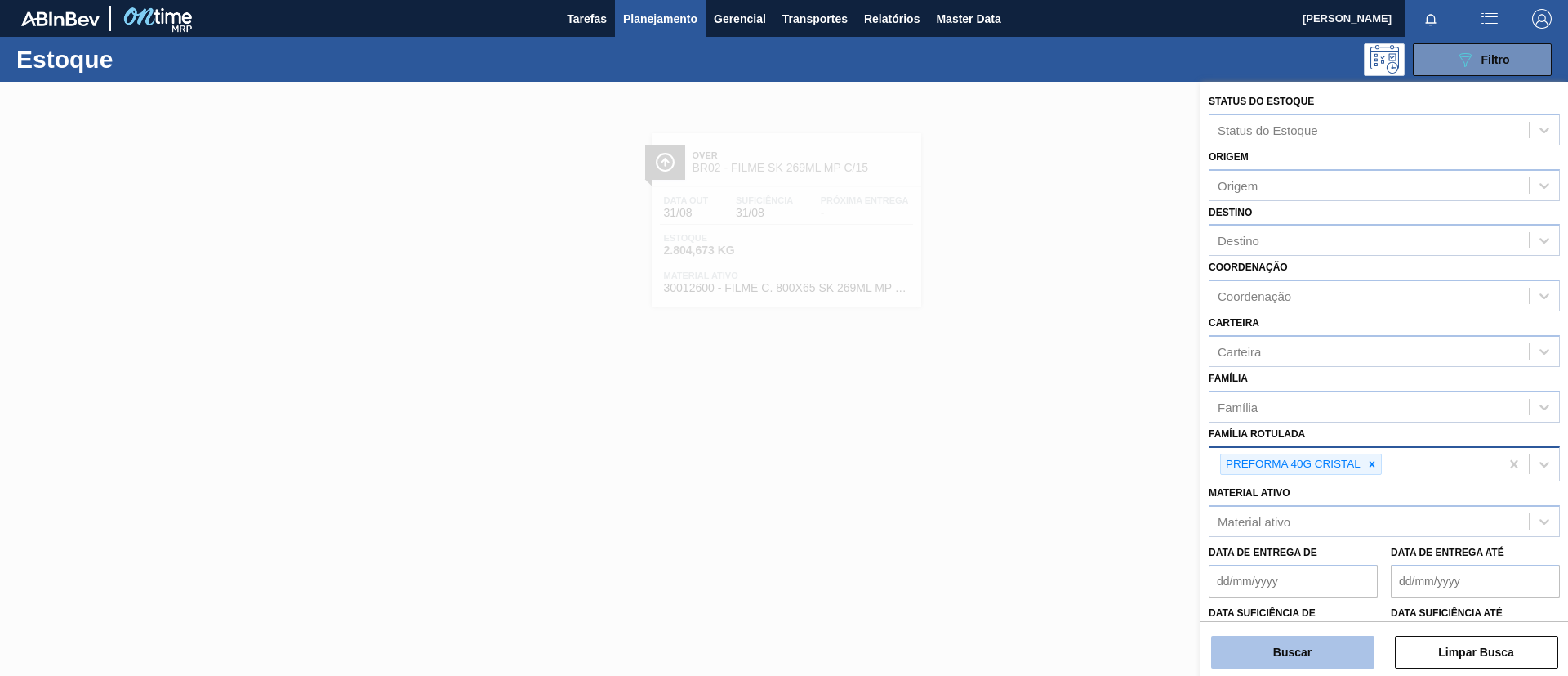
click at [1320, 649] on button "Buscar" at bounding box center [1293, 652] width 163 height 33
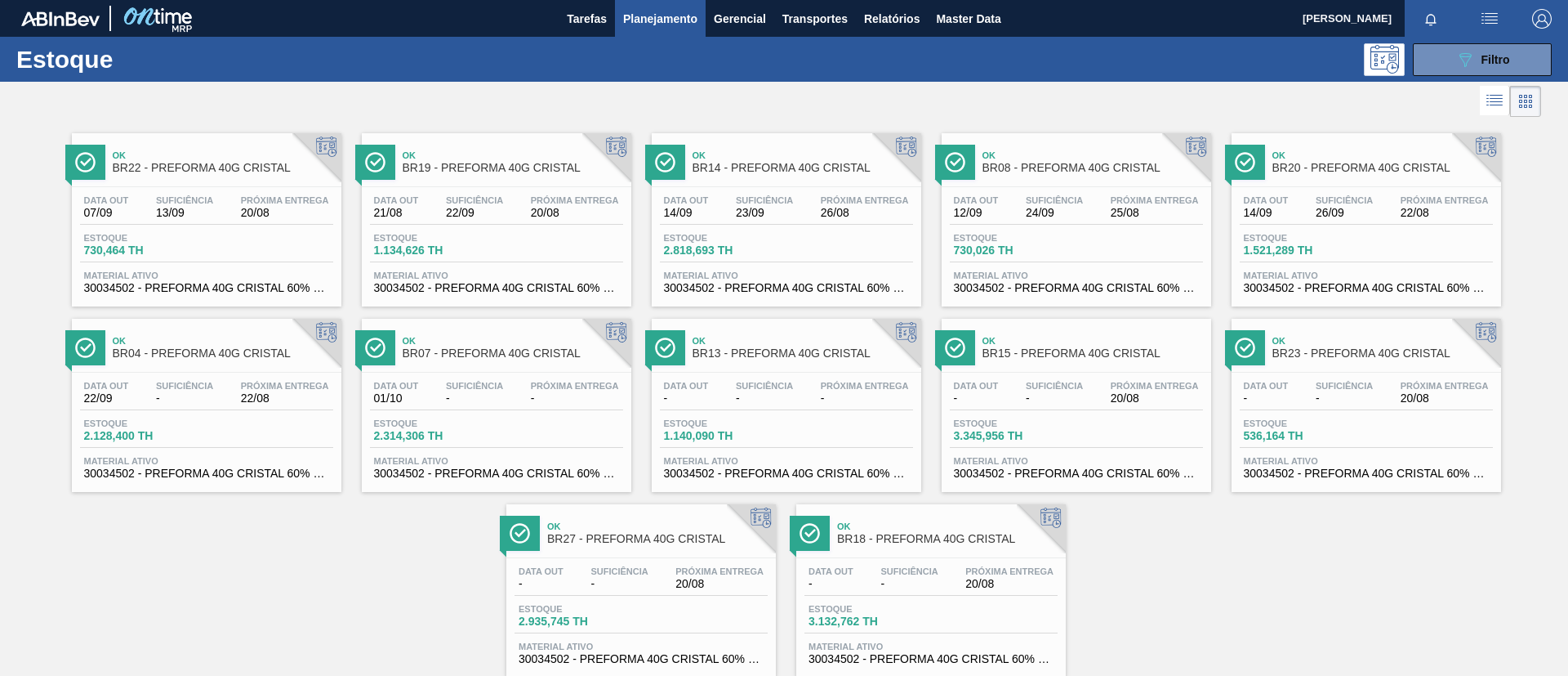
click at [703, 168] on span "BR14 - PREFORMA 40G CRISTAL" at bounding box center [802, 168] width 220 height 13
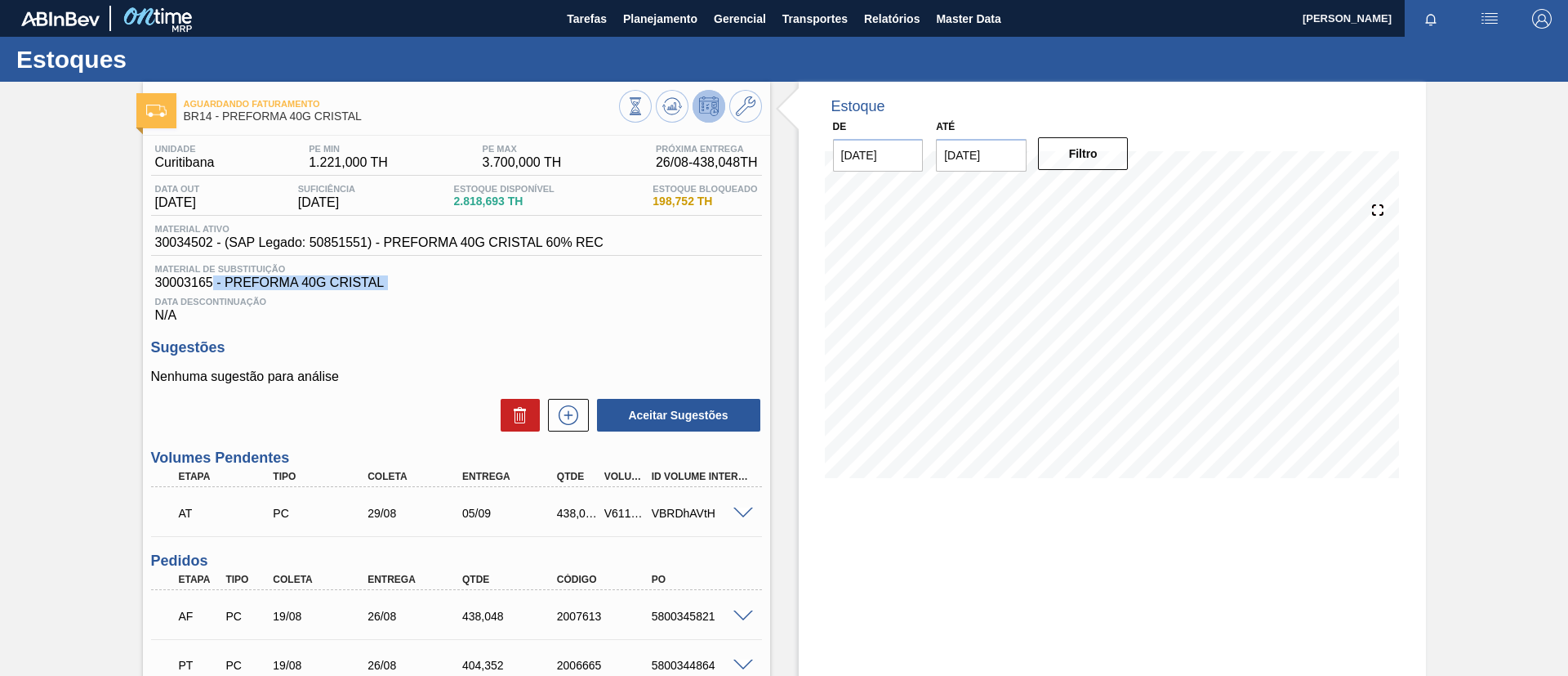
drag, startPoint x: 146, startPoint y: 290, endPoint x: 210, endPoint y: 287, distance: 64.1
click at [210, 287] on div "Unidade Curitibana PE MIN 1.221,000 TH PE MAX 3.700,000 TH Próxima Entrega 26/0…" at bounding box center [457, 523] width 628 height 776
click at [165, 284] on span "30003165 - PREFORMA 40G CRISTAL" at bounding box center [457, 282] width 602 height 14
drag, startPoint x: 156, startPoint y: 282, endPoint x: 210, endPoint y: 282, distance: 54.0
click at [210, 282] on span "30003165 - PREFORMA 40G CRISTAL" at bounding box center [457, 282] width 602 height 14
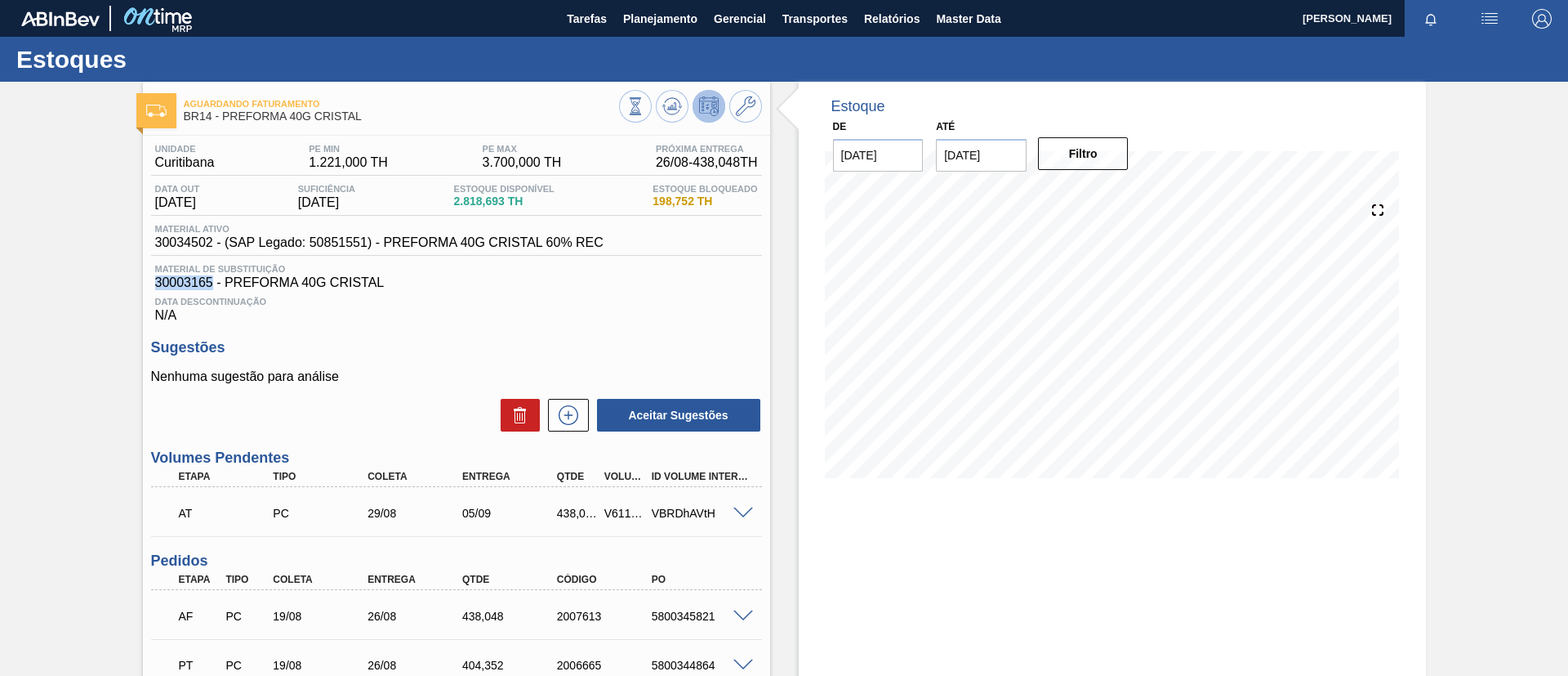
copy span "30003165"
click at [693, 30] on button "Planejamento" at bounding box center [660, 18] width 91 height 37
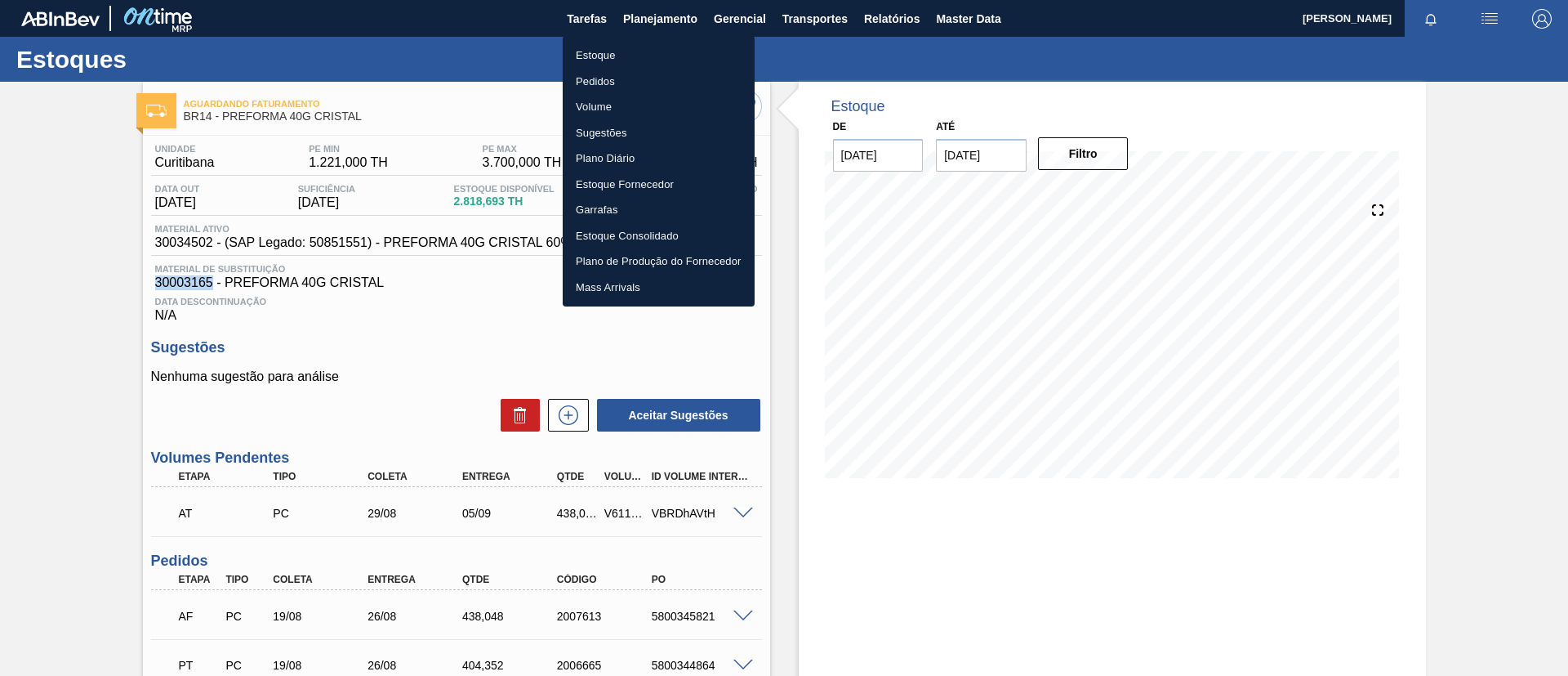
click at [664, 63] on li "Estoque" at bounding box center [658, 55] width 192 height 26
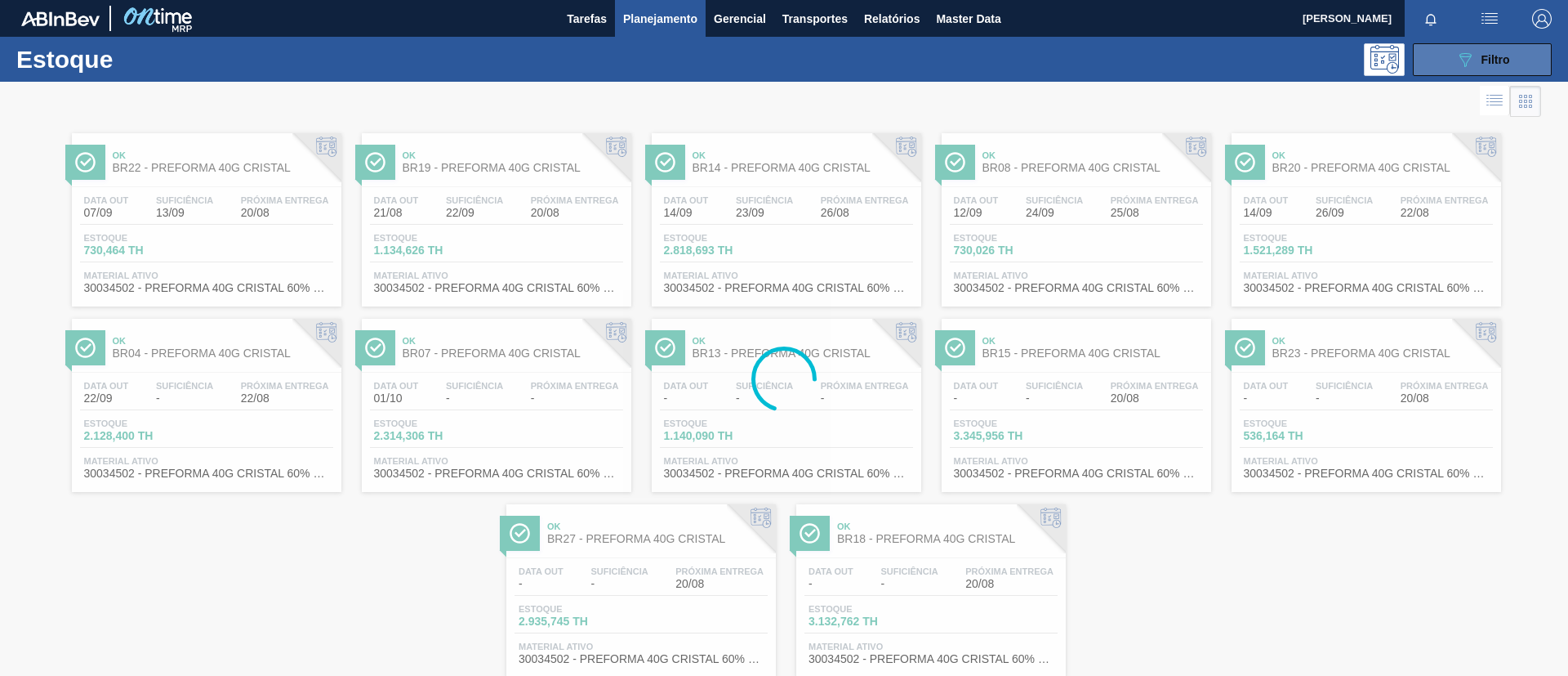
click at [1460, 54] on icon at bounding box center [1466, 60] width 13 height 14
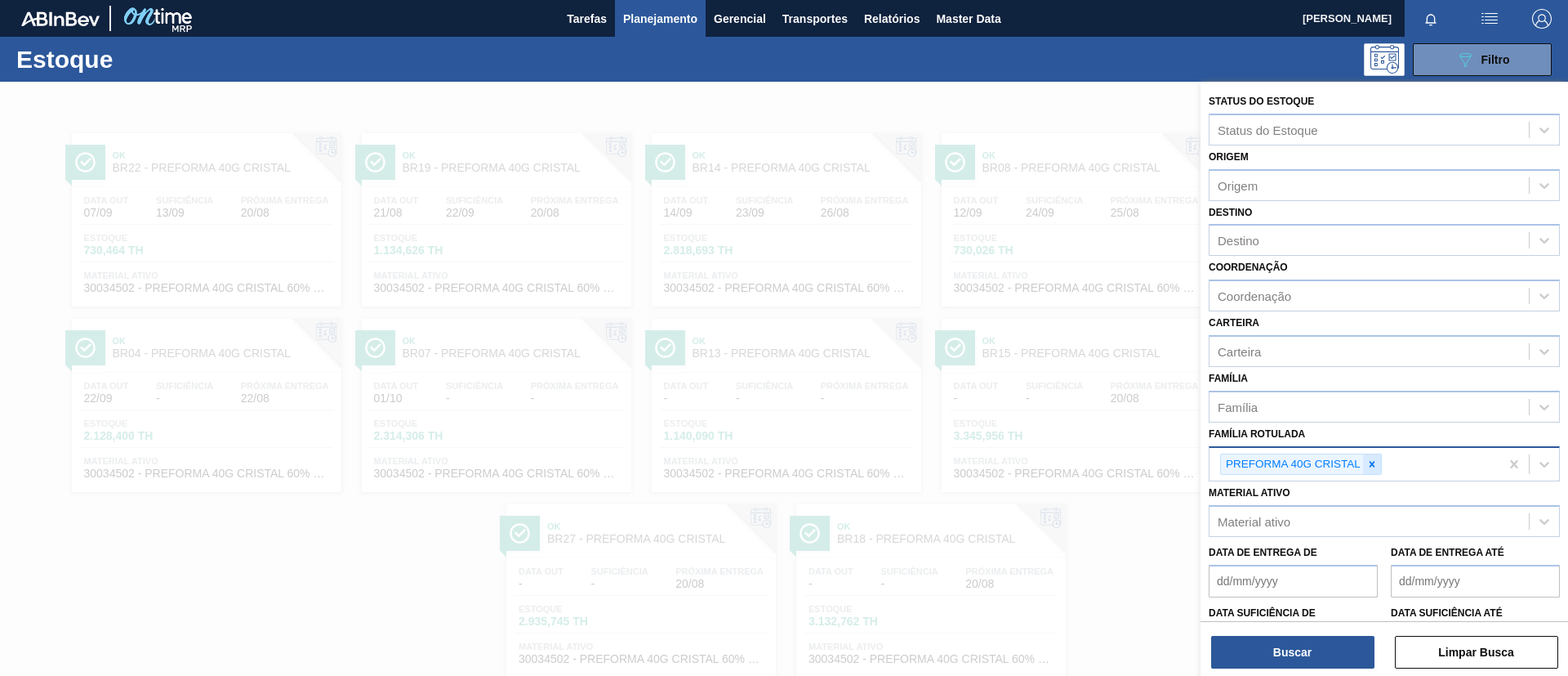
click at [1377, 469] on icon at bounding box center [1373, 465] width 12 height 12
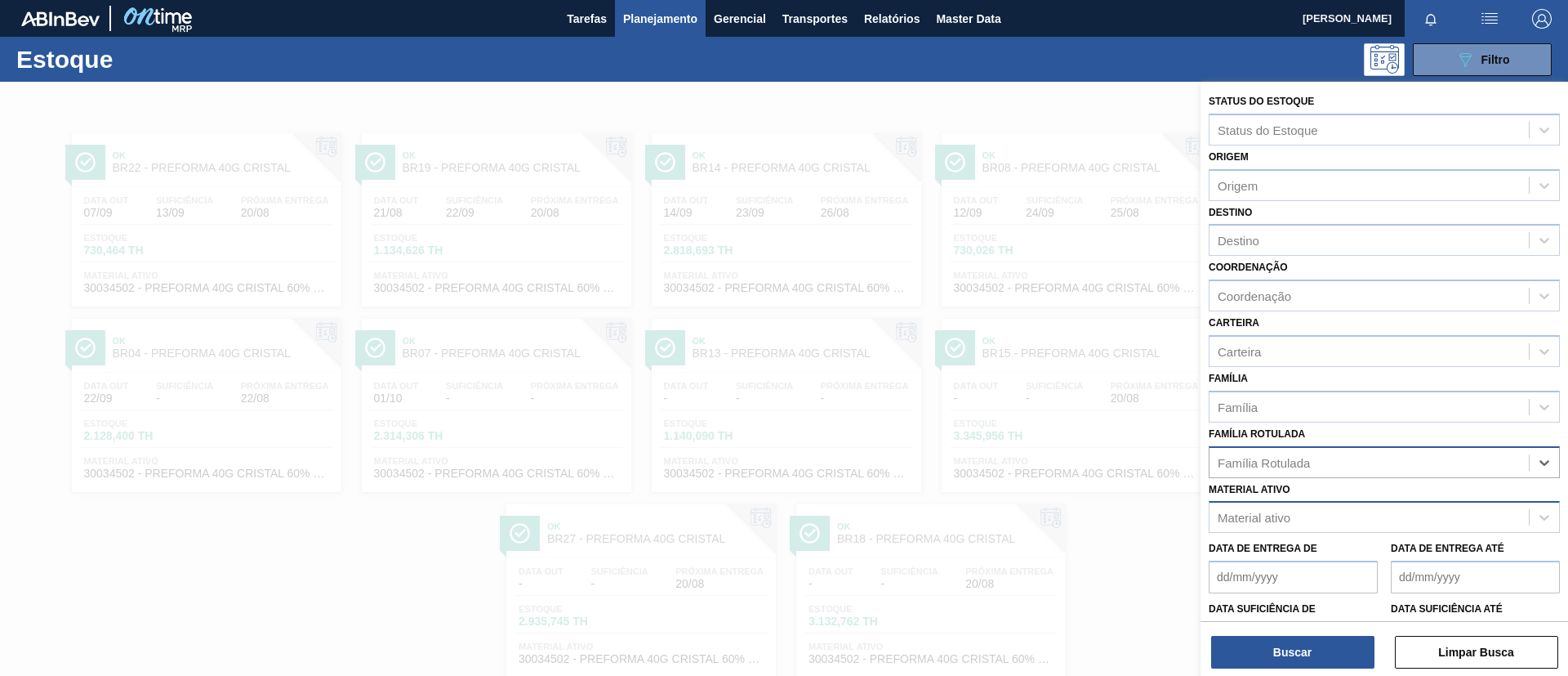
click at [1357, 510] on div "Material ativo" at bounding box center [1369, 518] width 320 height 24
paste ativo "30008450"
type ativo "30008450"
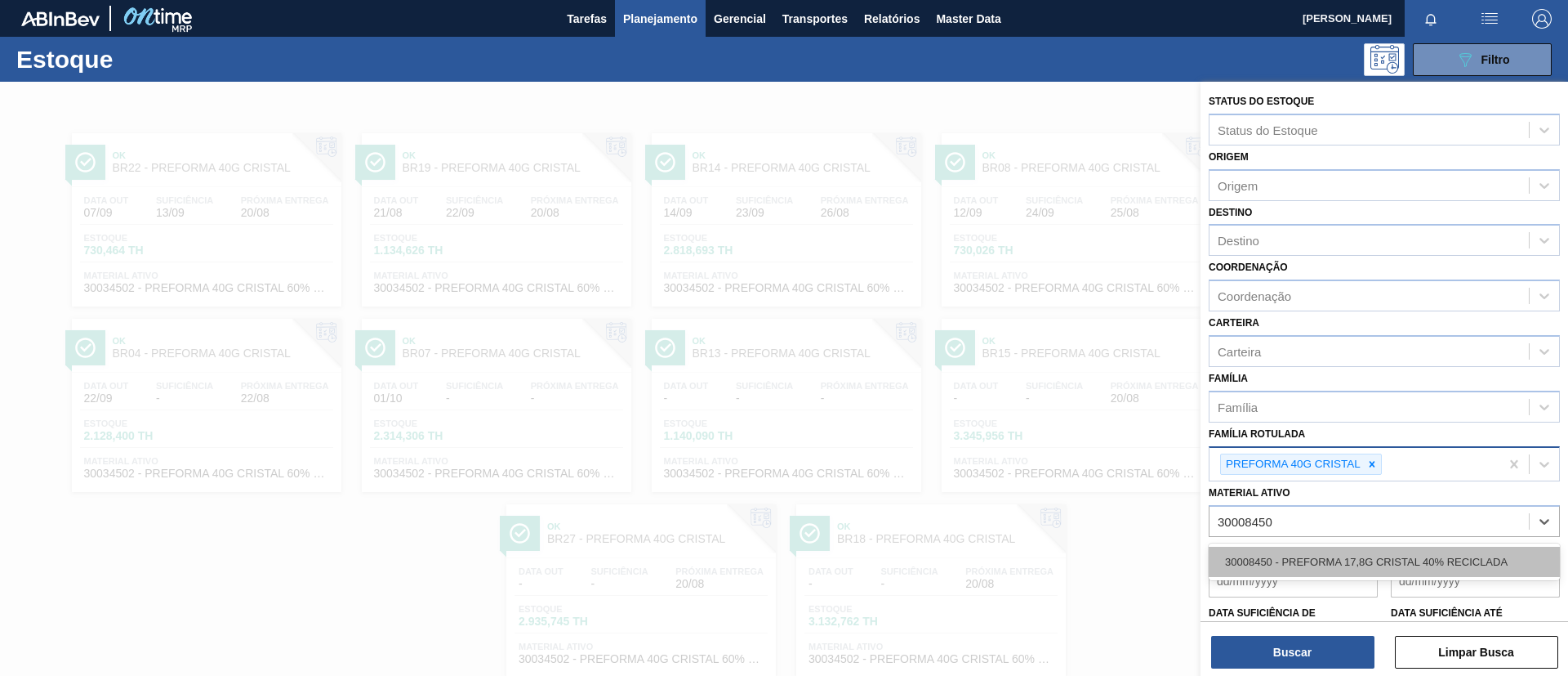
click at [1349, 565] on div "30008450 - PREFORMA 17,8G CRISTAL 40% RECICLADA" at bounding box center [1385, 561] width 351 height 30
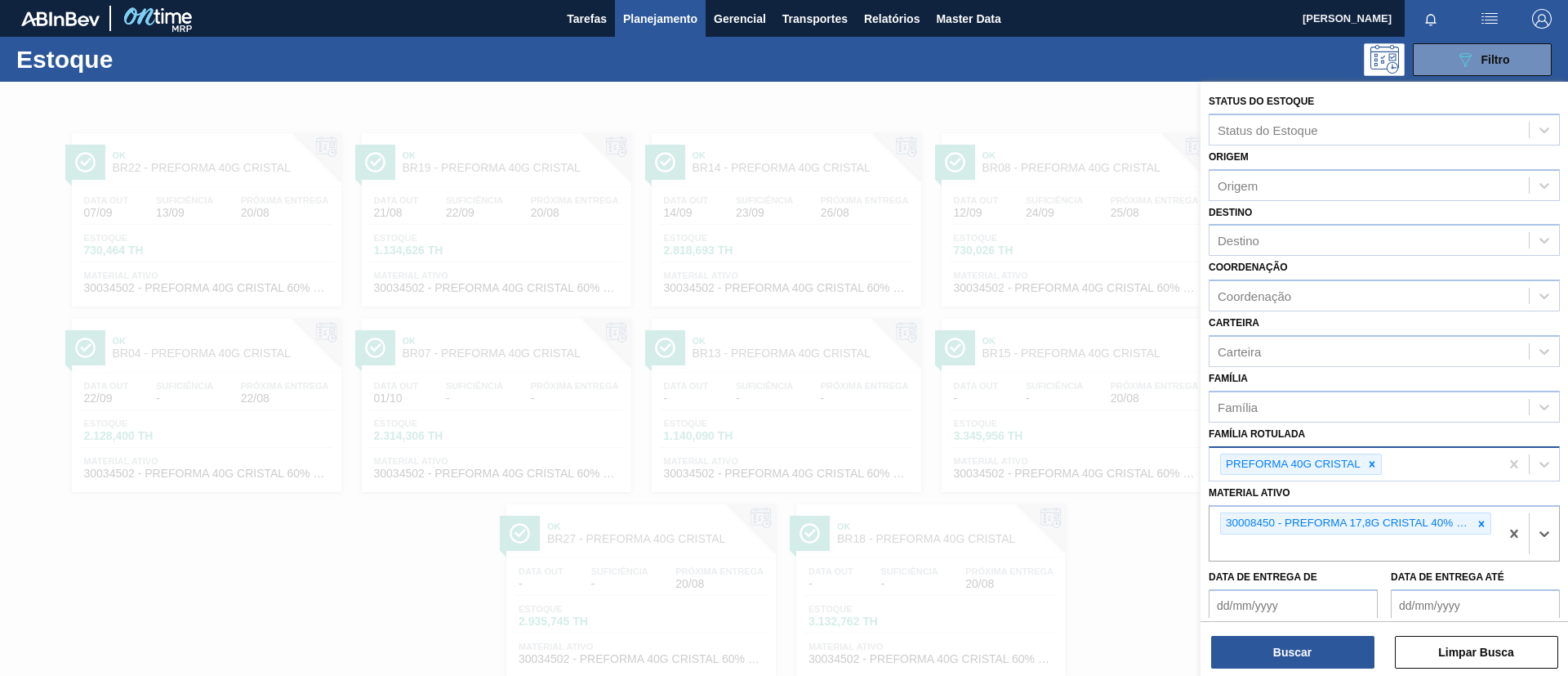
click at [1367, 457] on div at bounding box center [1372, 464] width 18 height 20
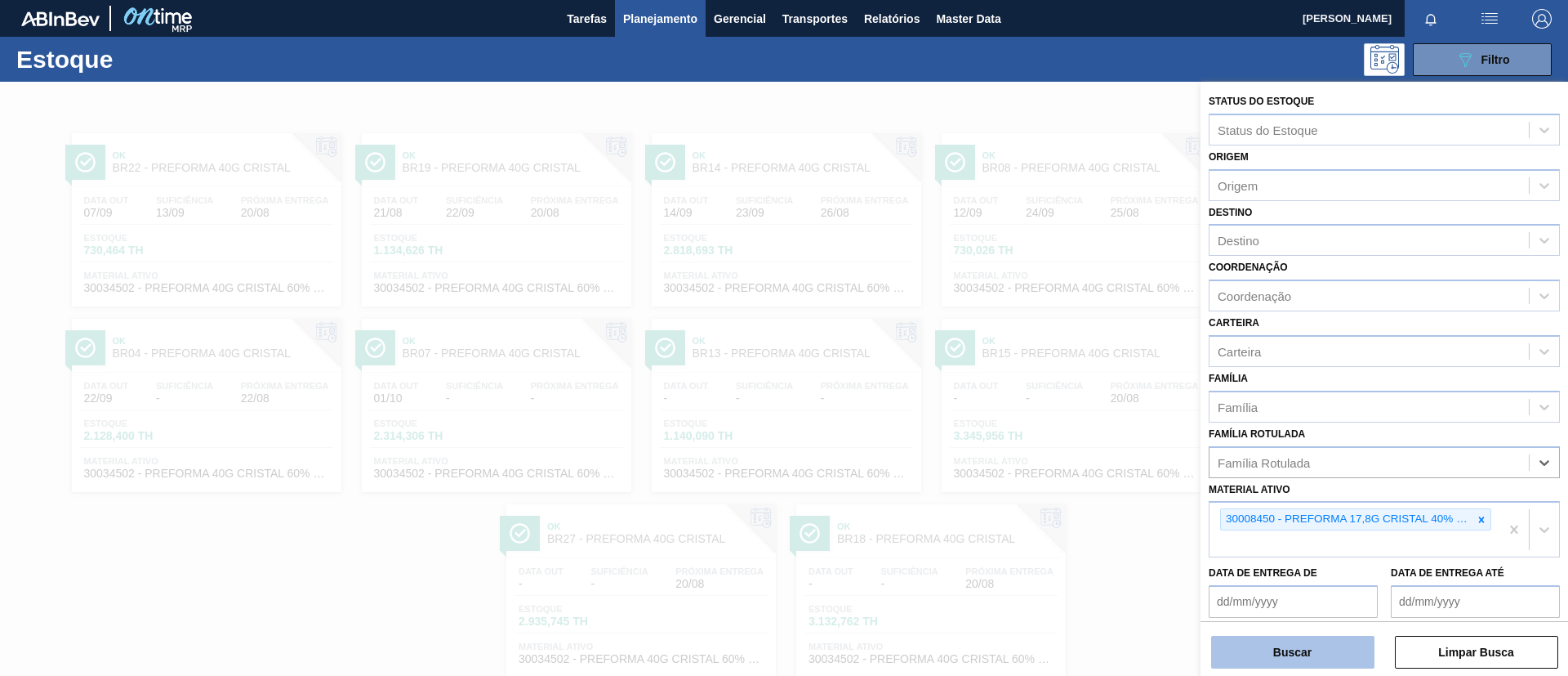
click at [1308, 660] on button "Buscar" at bounding box center [1293, 652] width 163 height 33
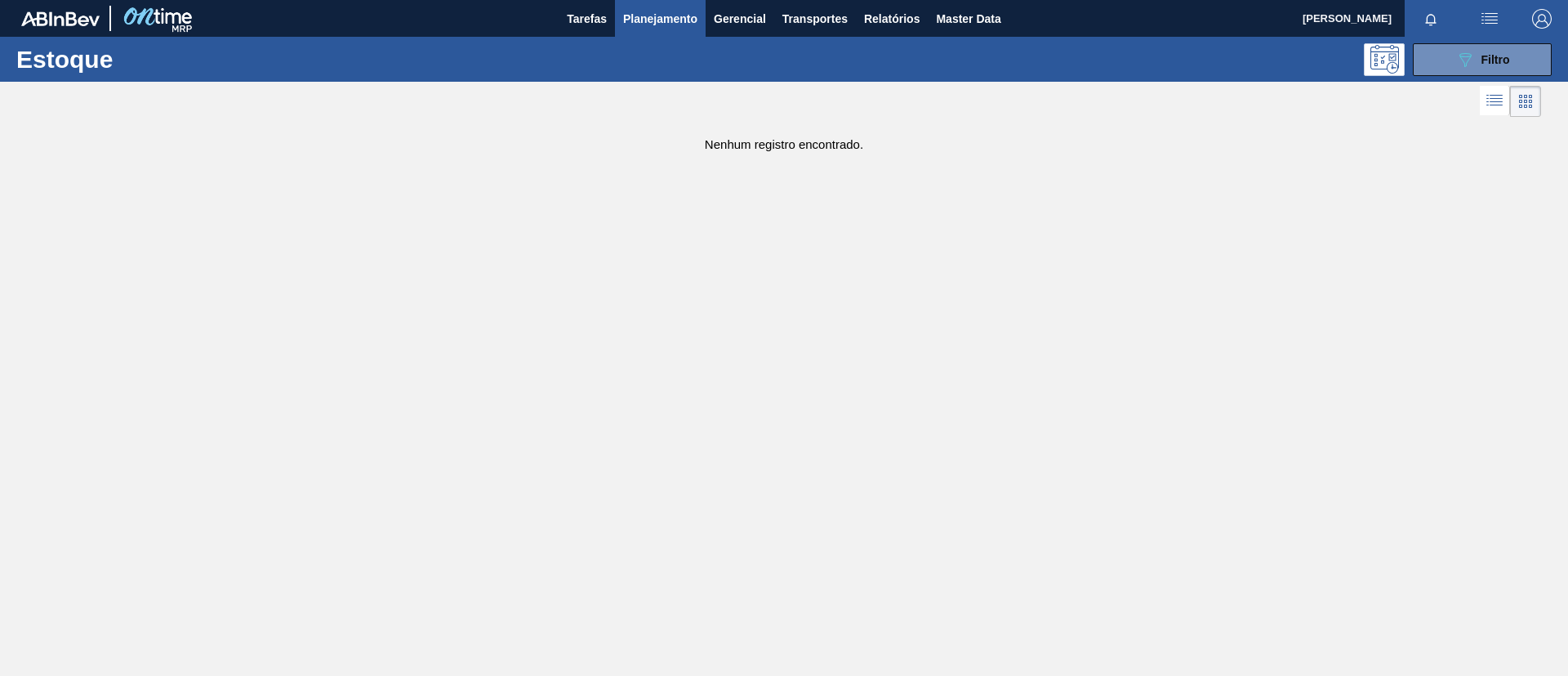
click at [1115, 341] on main "Tarefas Planejamento Gerencial Transportes Relatórios Master Data [PERSON_NAME]…" at bounding box center [784, 338] width 1568 height 676
click at [1457, 59] on icon "089F7B8B-B2A5-4AFE-B5C0-19BA573D28AC" at bounding box center [1466, 60] width 19 height 19
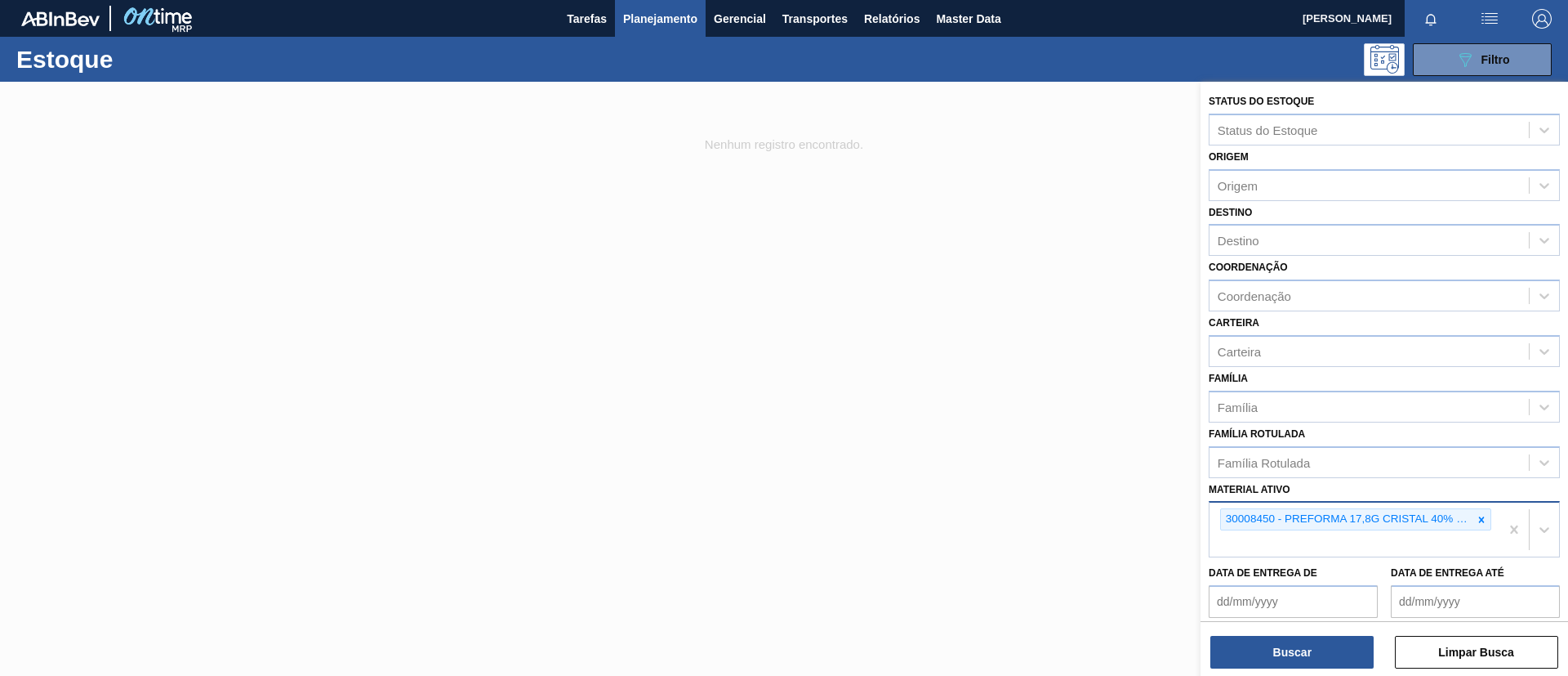
click at [1484, 520] on icon at bounding box center [1482, 520] width 12 height 12
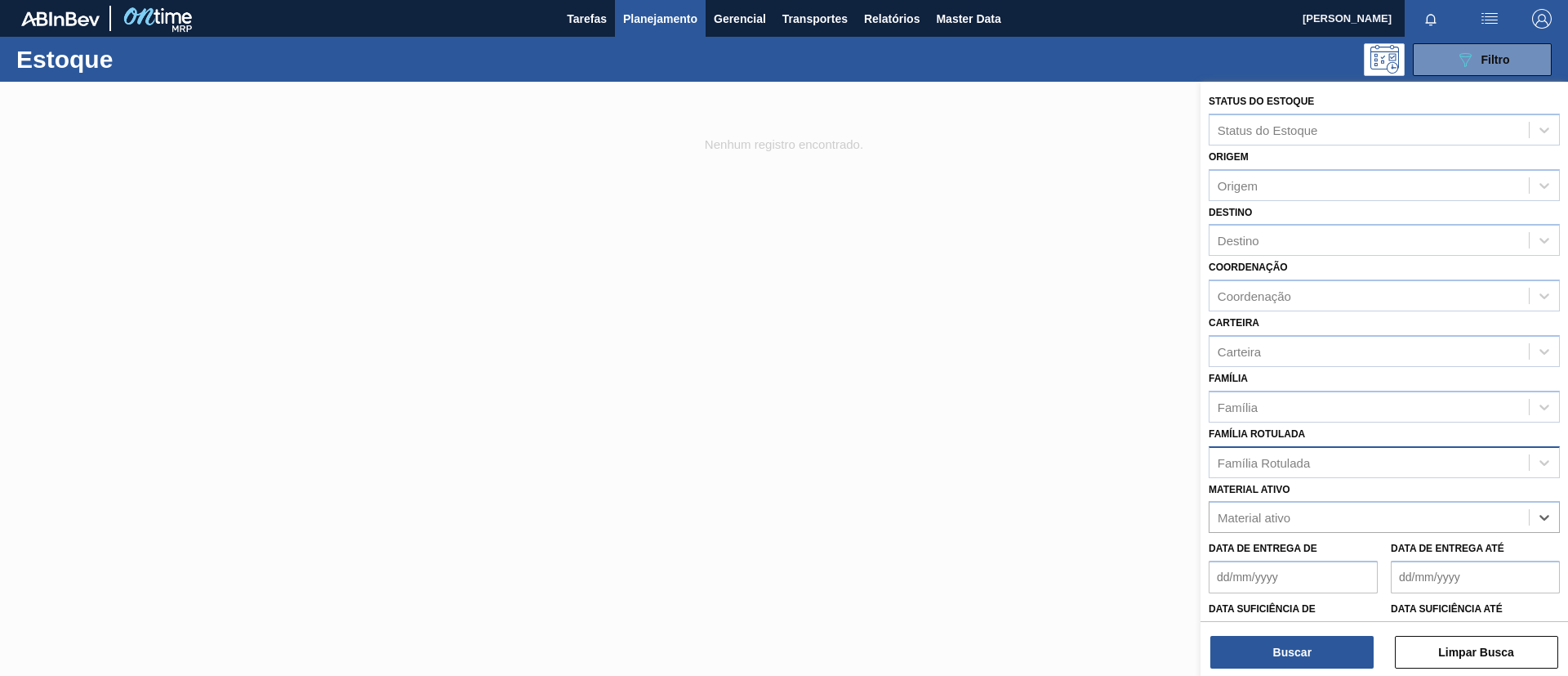
click at [1398, 466] on div "Família Rotulada" at bounding box center [1369, 462] width 320 height 24
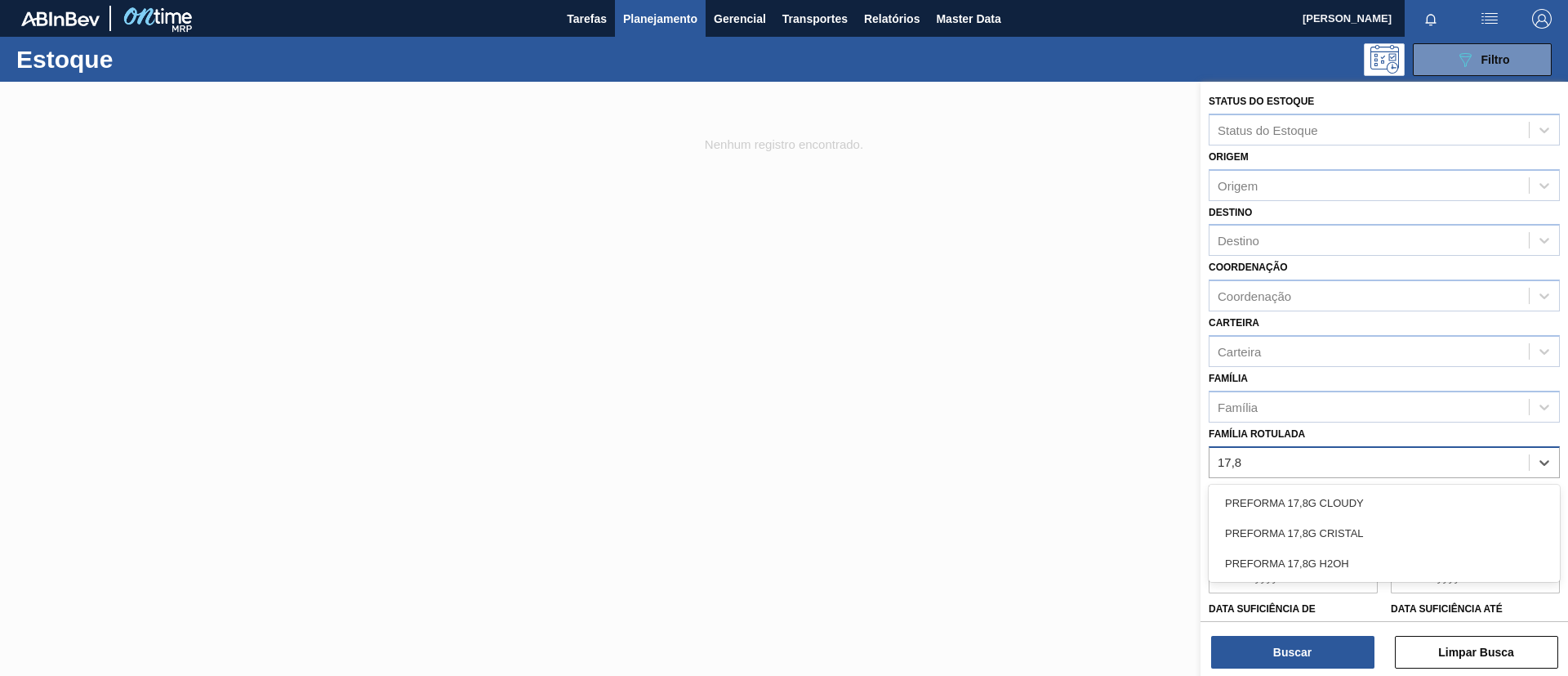
type Rotulada "17,8g"
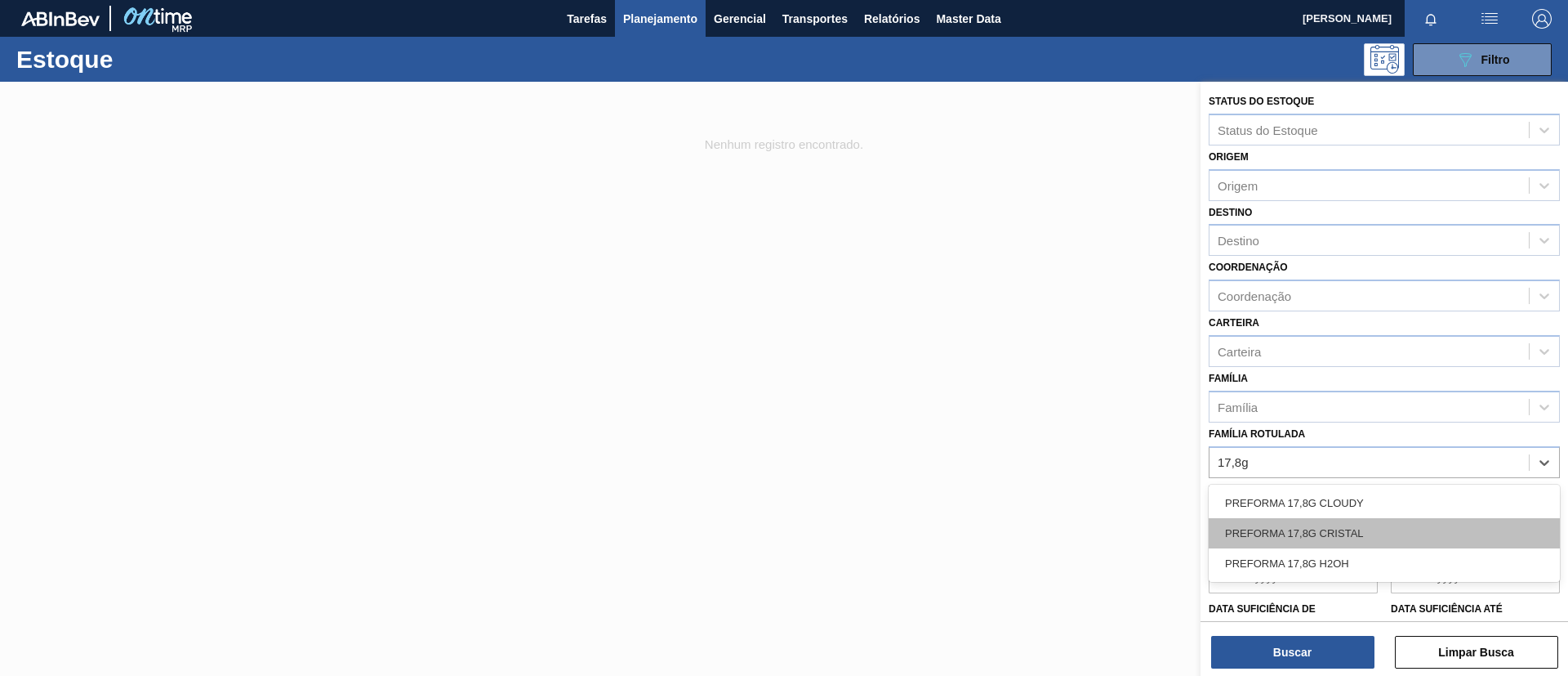
click at [1399, 530] on div "PREFORMA 17,8G CRISTAL" at bounding box center [1385, 532] width 351 height 30
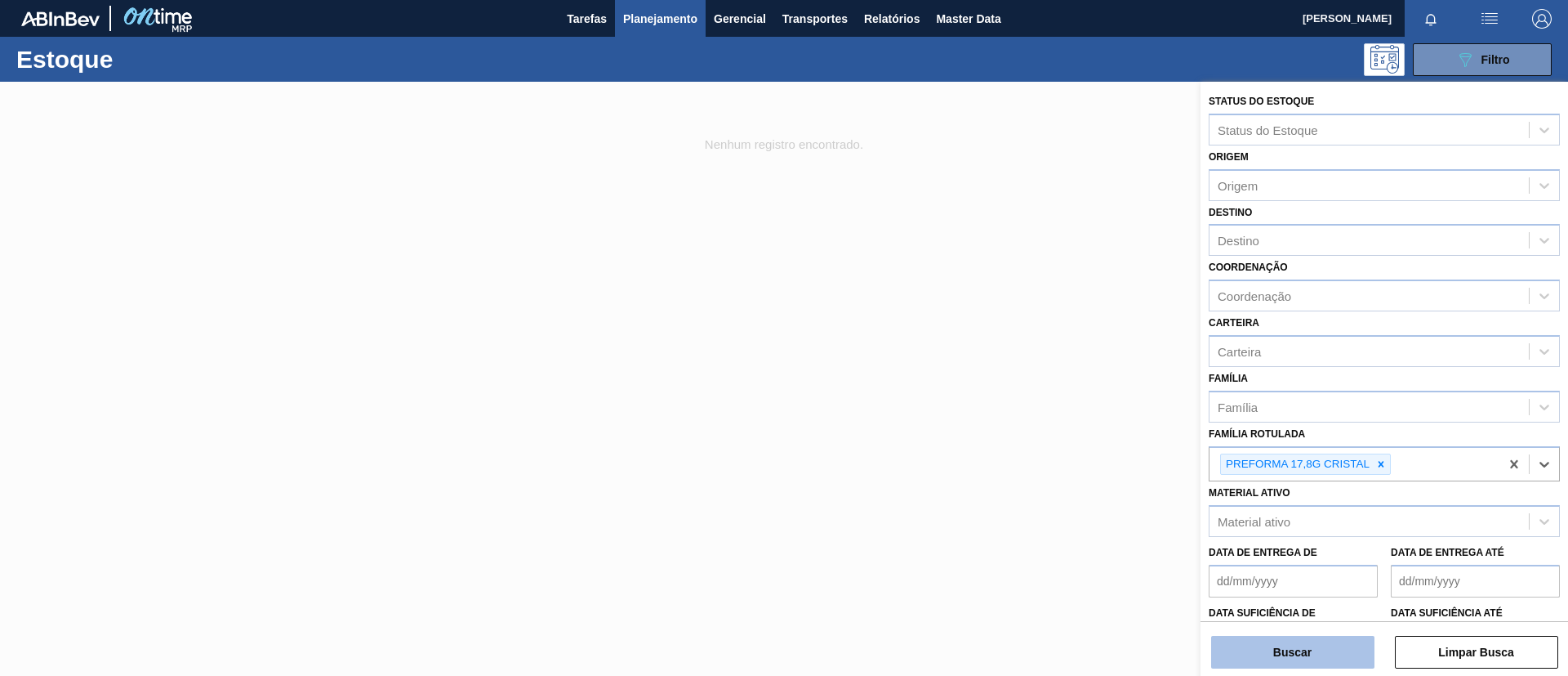
click at [1323, 657] on button "Buscar" at bounding box center [1293, 652] width 163 height 33
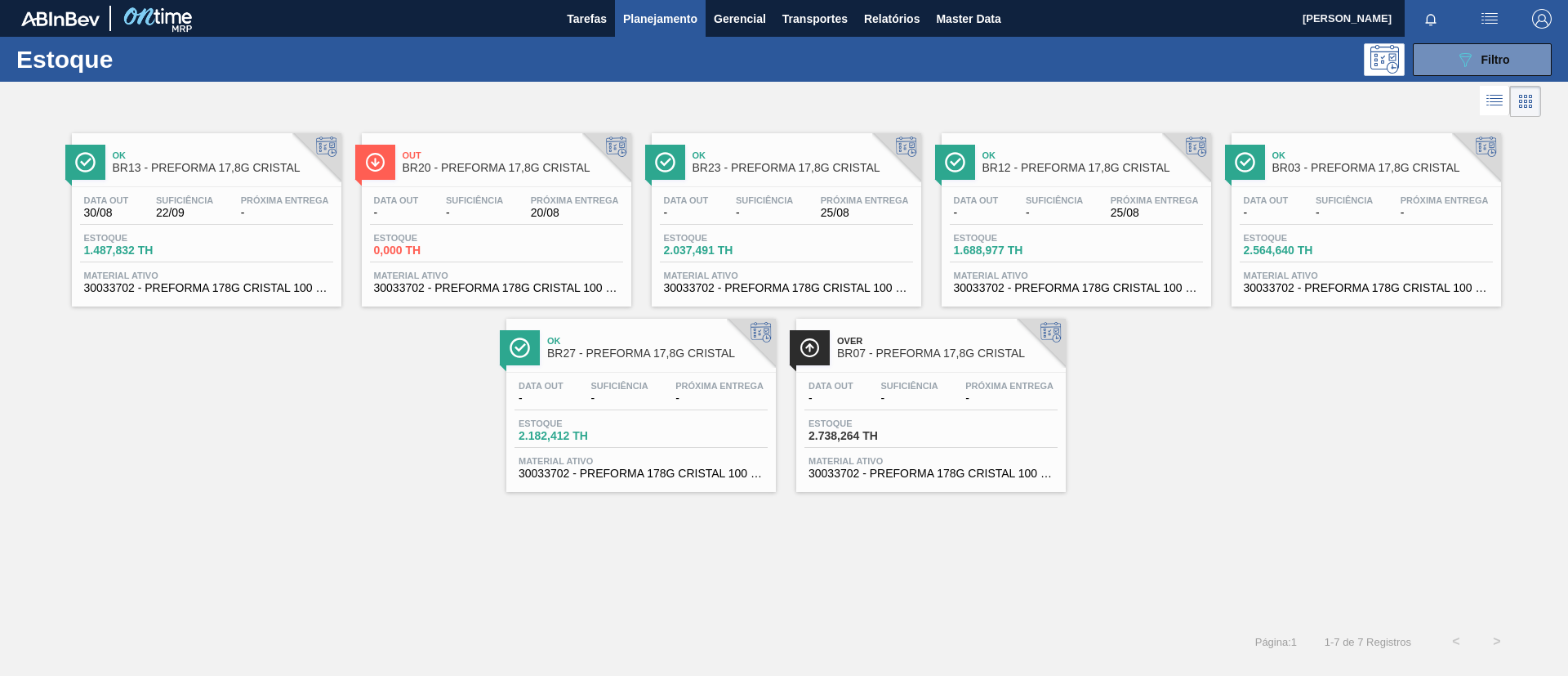
click at [927, 193] on link "Ok BR23 - PREFORMA 17,8G CRISTAL Data out - Suficiência - Próxima Entrega 25/08…" at bounding box center [784, 213] width 290 height 185
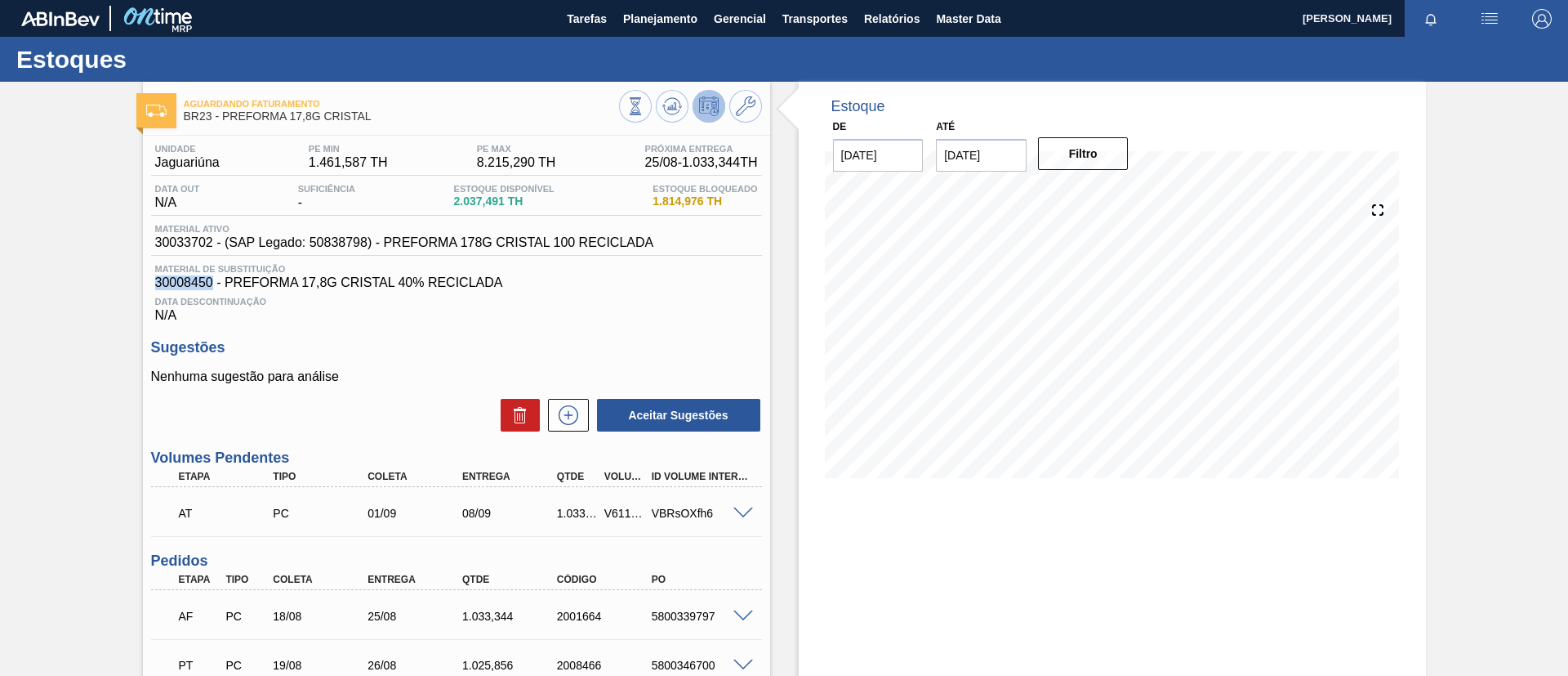
drag, startPoint x: 154, startPoint y: 286, endPoint x: 212, endPoint y: 288, distance: 58.0
click at [212, 288] on div "Material de Substituição 30008450 - PREFORMA 17,8G CRISTAL 40% RECICLADA" at bounding box center [457, 276] width 611 height 26
copy span "30008450"
click at [668, 9] on span "Planejamento" at bounding box center [660, 18] width 74 height 19
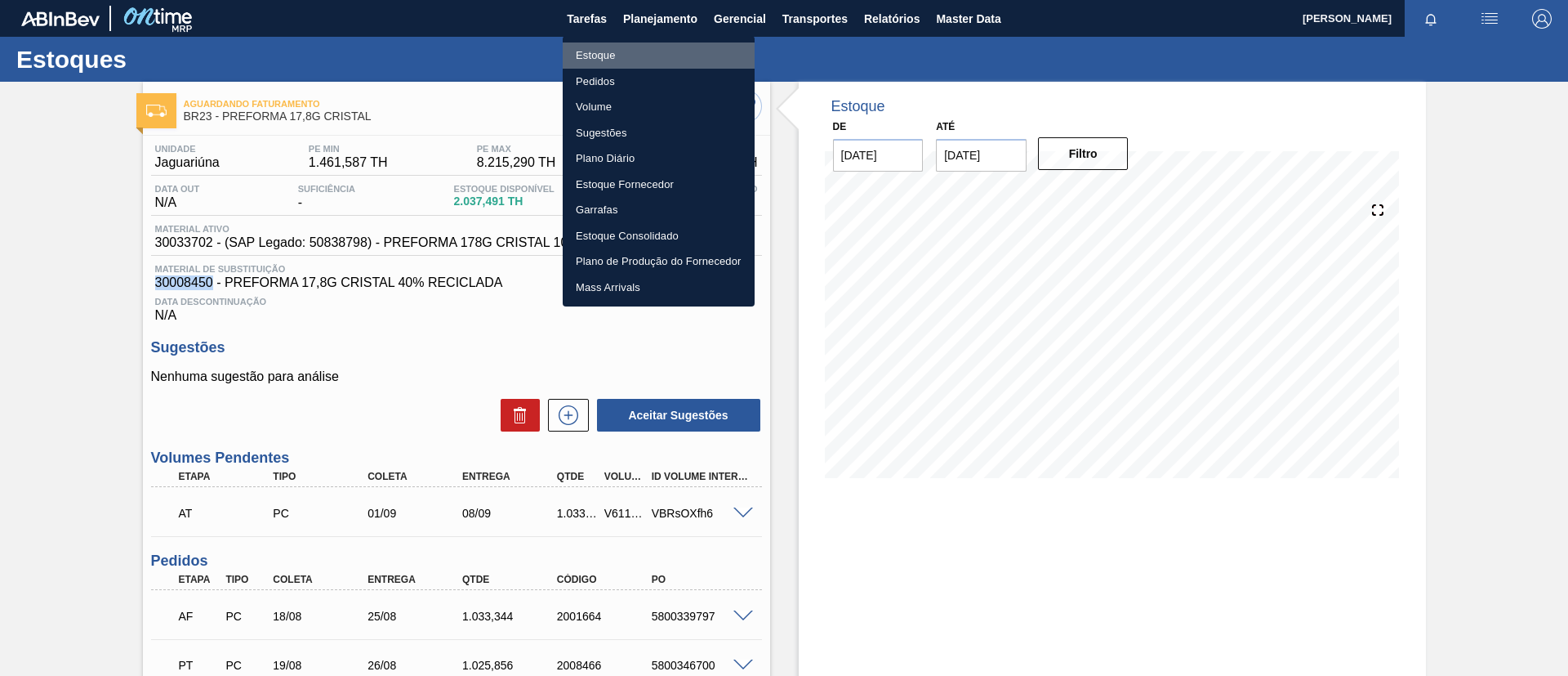
click at [639, 54] on li "Estoque" at bounding box center [658, 55] width 192 height 26
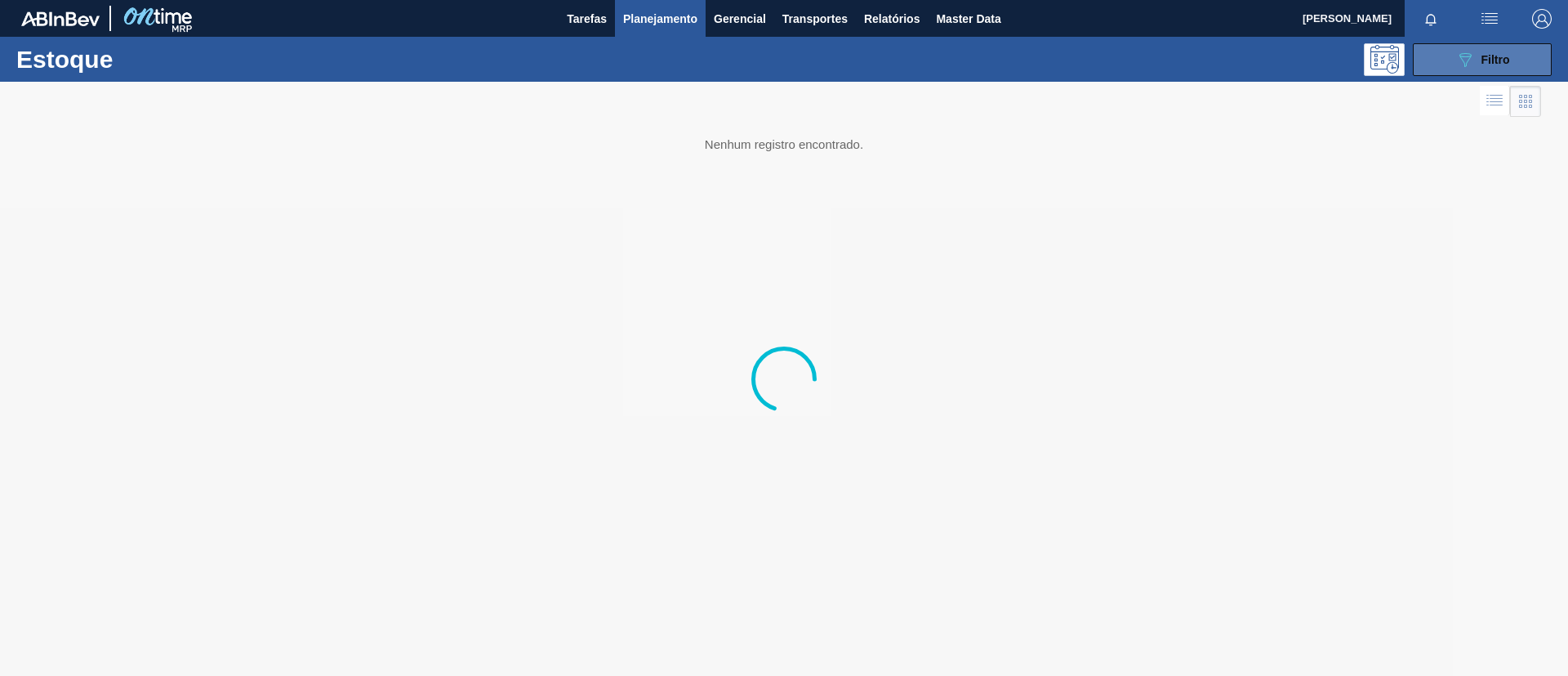
click at [1458, 61] on icon "089F7B8B-B2A5-4AFE-B5C0-19BA573D28AC" at bounding box center [1466, 60] width 19 height 19
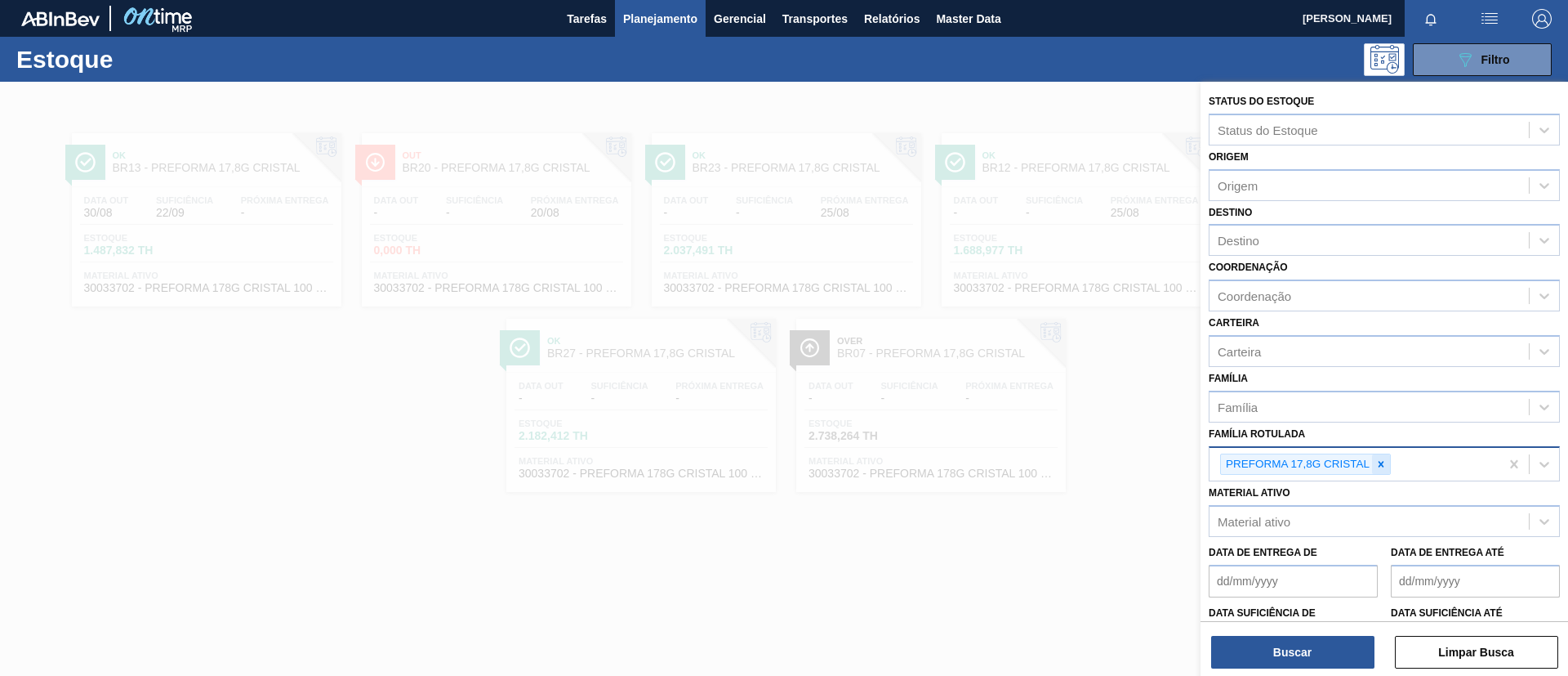
click at [1377, 467] on icon at bounding box center [1382, 465] width 12 height 12
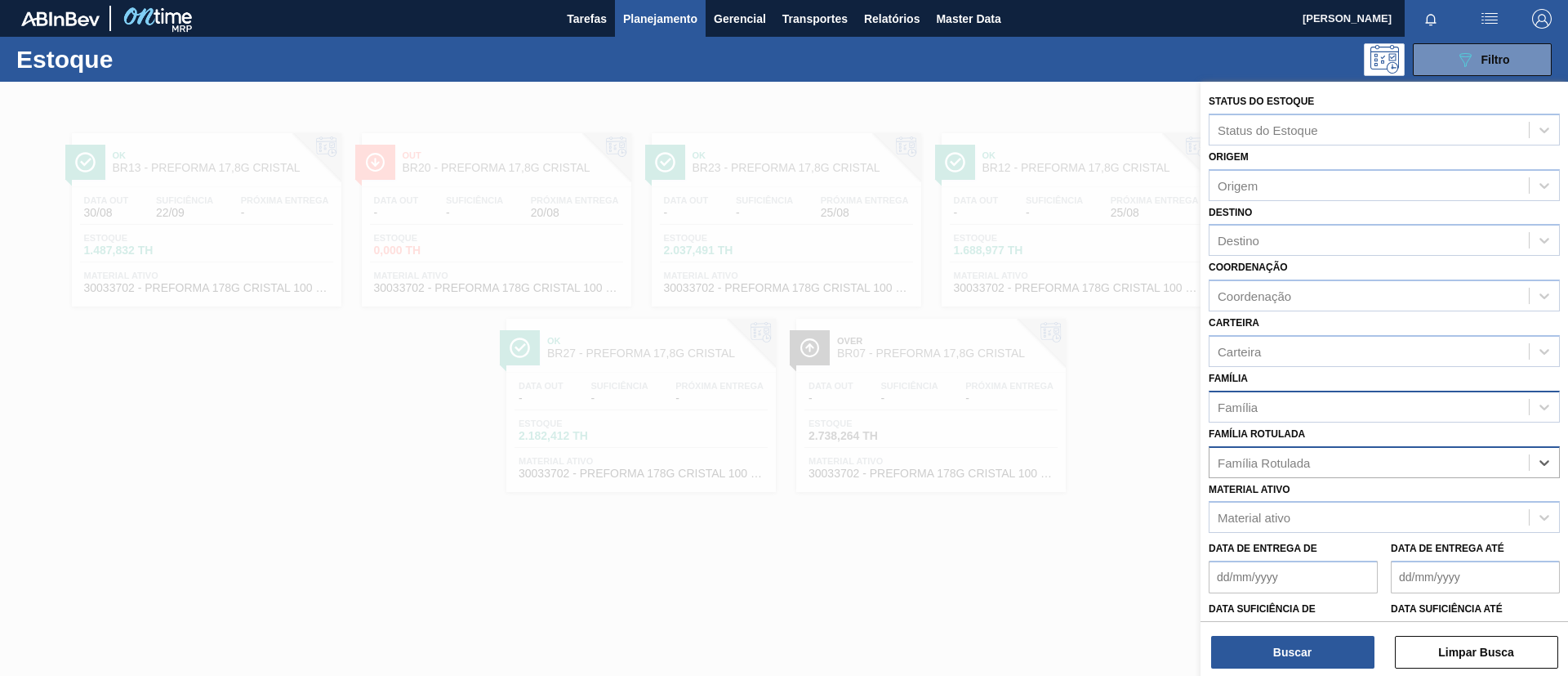
click at [1339, 405] on div "Família" at bounding box center [1369, 407] width 320 height 24
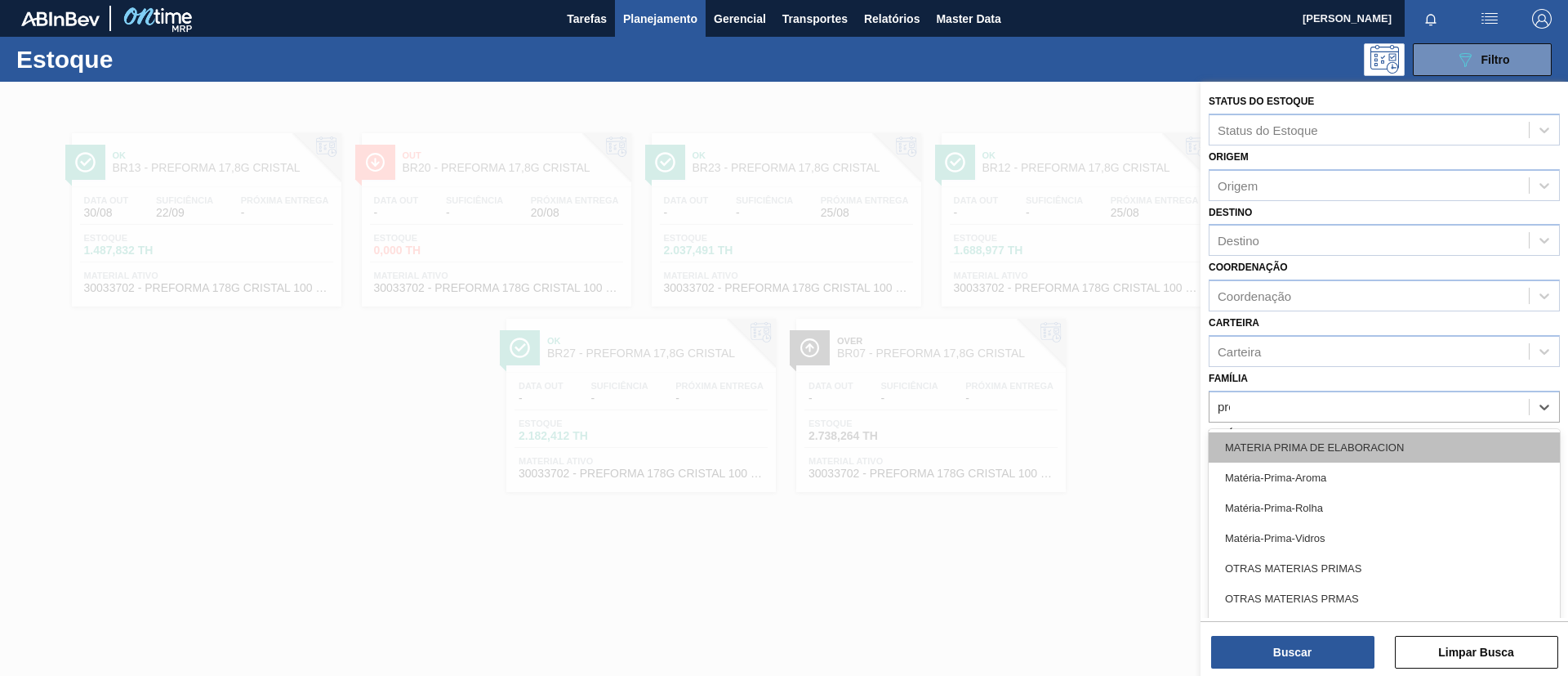
type input "pref"
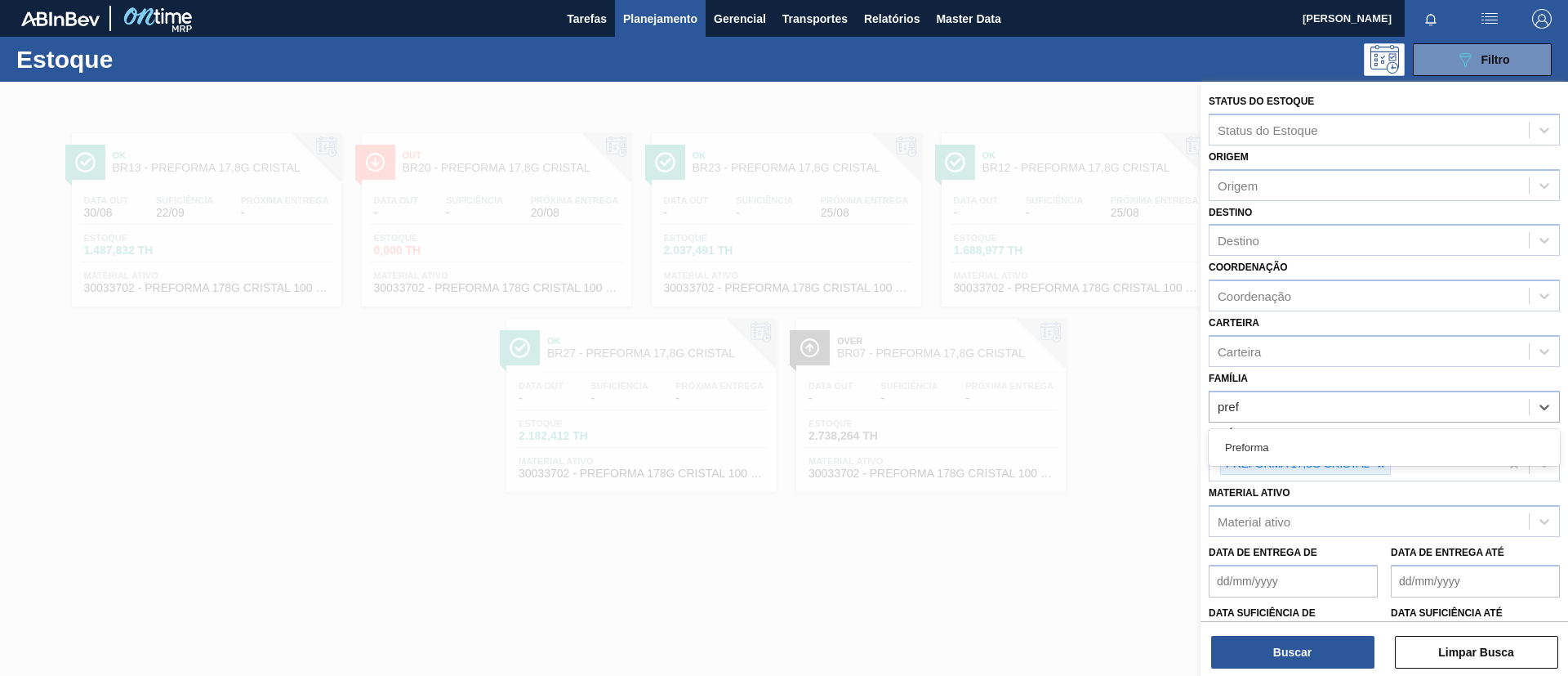
drag, startPoint x: 1307, startPoint y: 453, endPoint x: 1317, endPoint y: 450, distance: 10.4
click at [1307, 451] on div "Preforma" at bounding box center [1385, 447] width 351 height 30
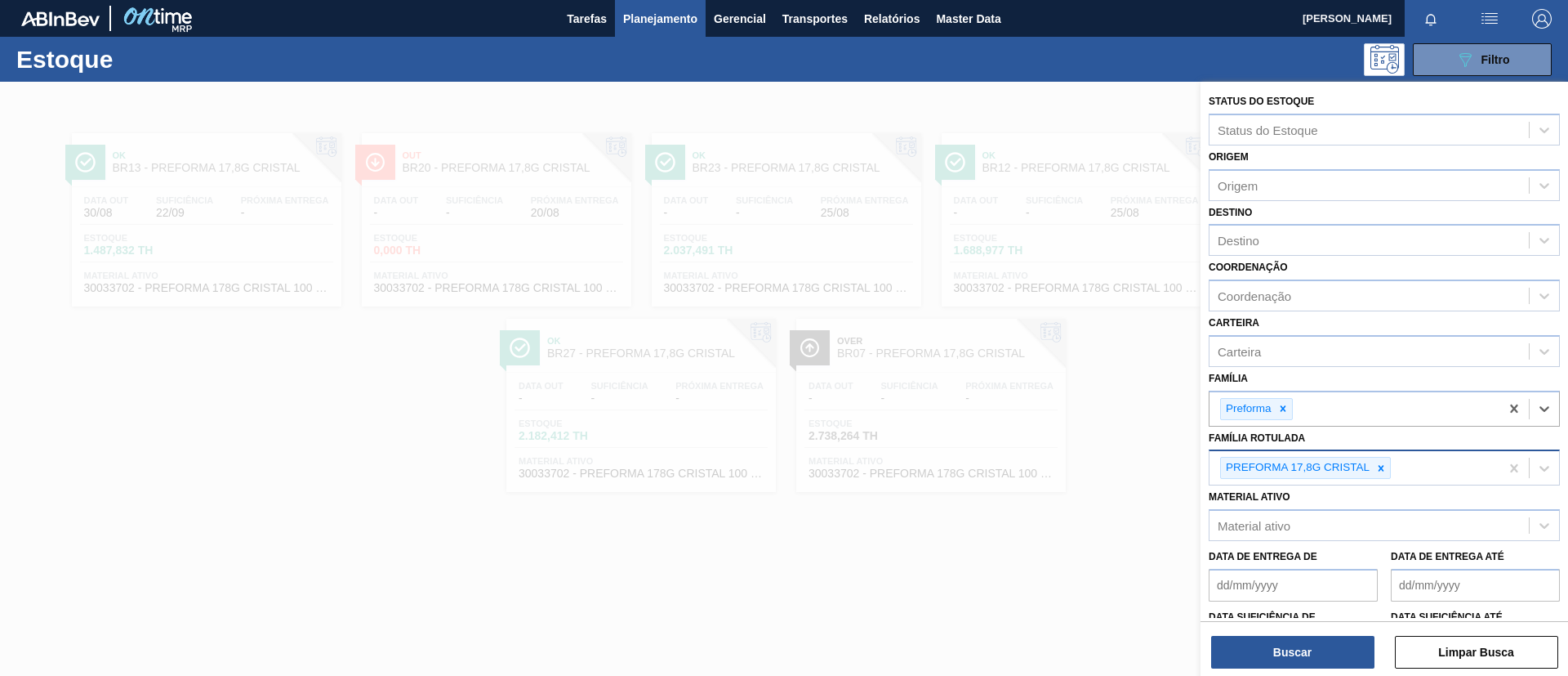
click at [1380, 472] on icon at bounding box center [1382, 468] width 12 height 12
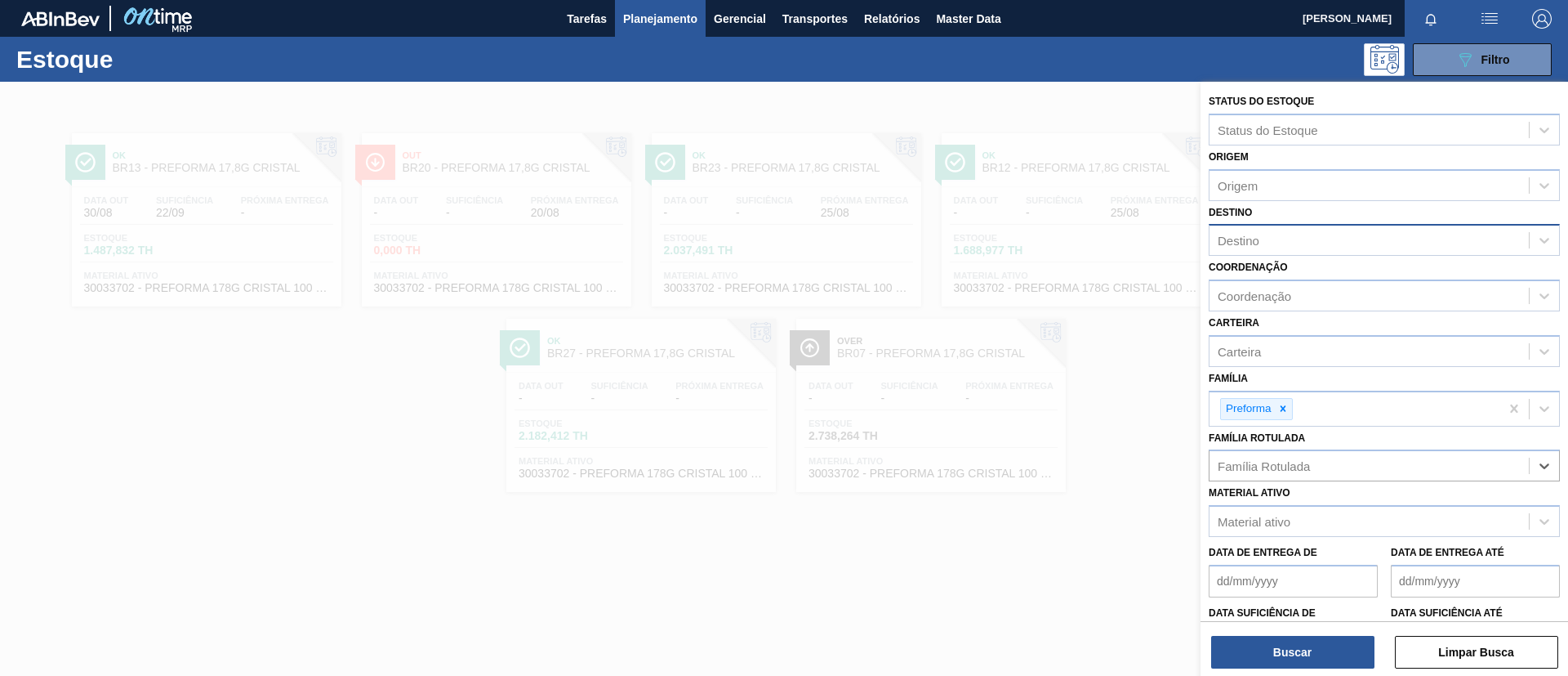
click at [1301, 234] on div "Destino" at bounding box center [1369, 240] width 320 height 24
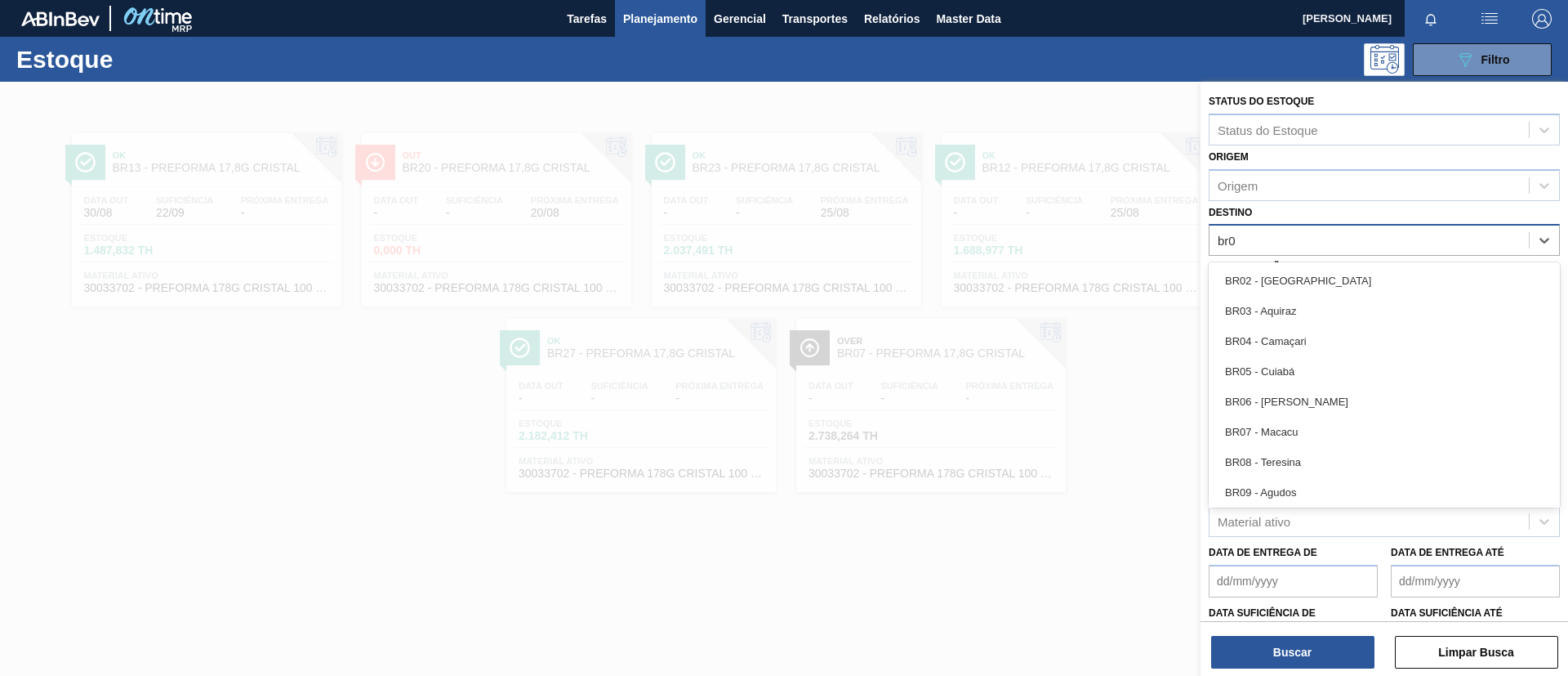
type input "br03"
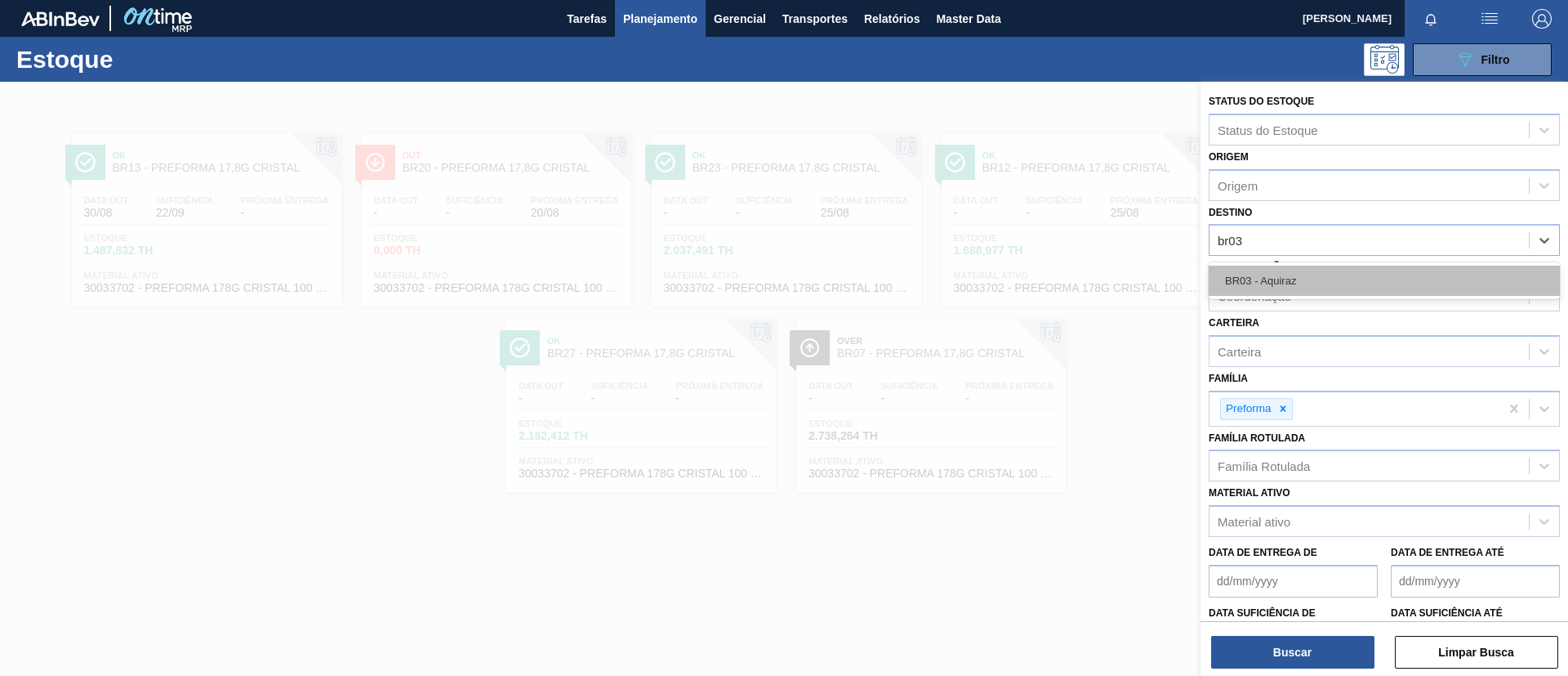
click at [1306, 268] on div "BR03 - Aquiraz" at bounding box center [1385, 280] width 351 height 30
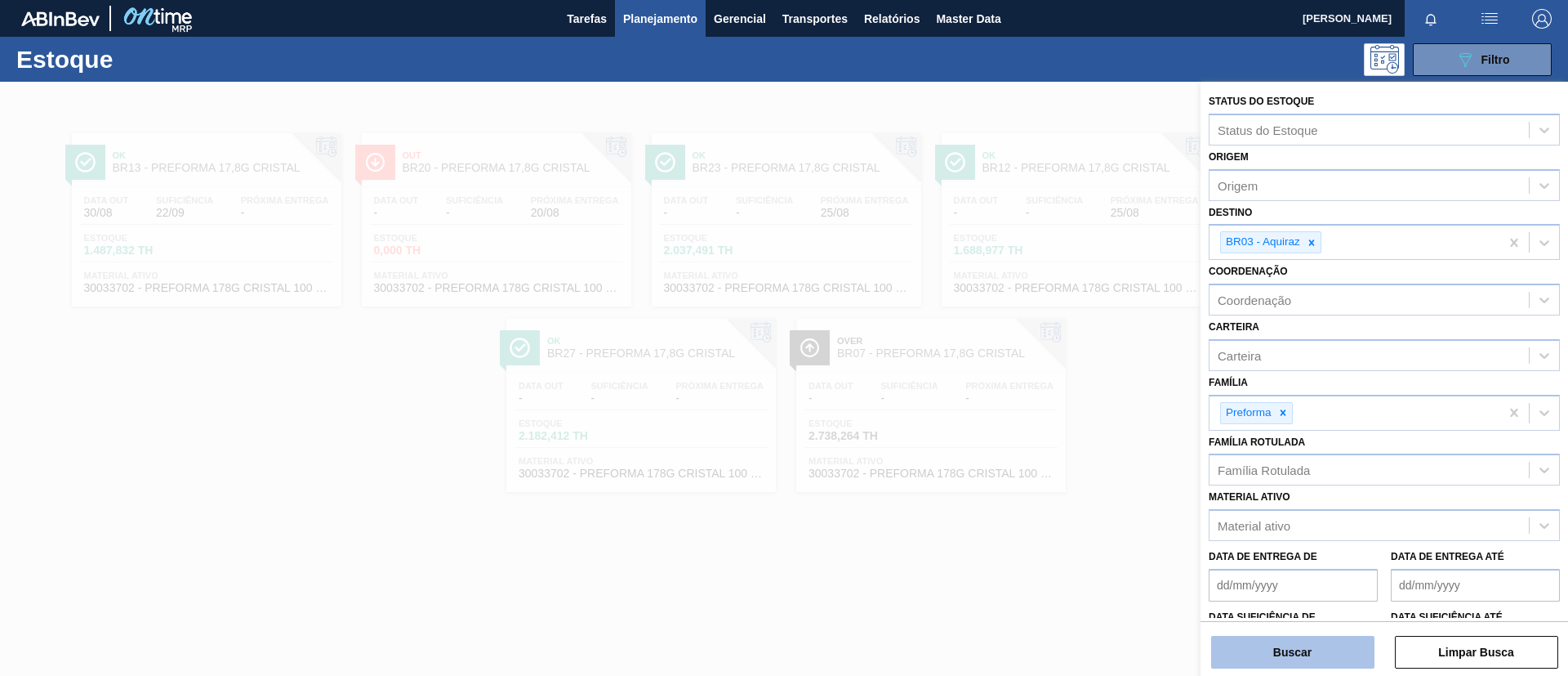
click at [1292, 644] on button "Buscar" at bounding box center [1293, 652] width 163 height 33
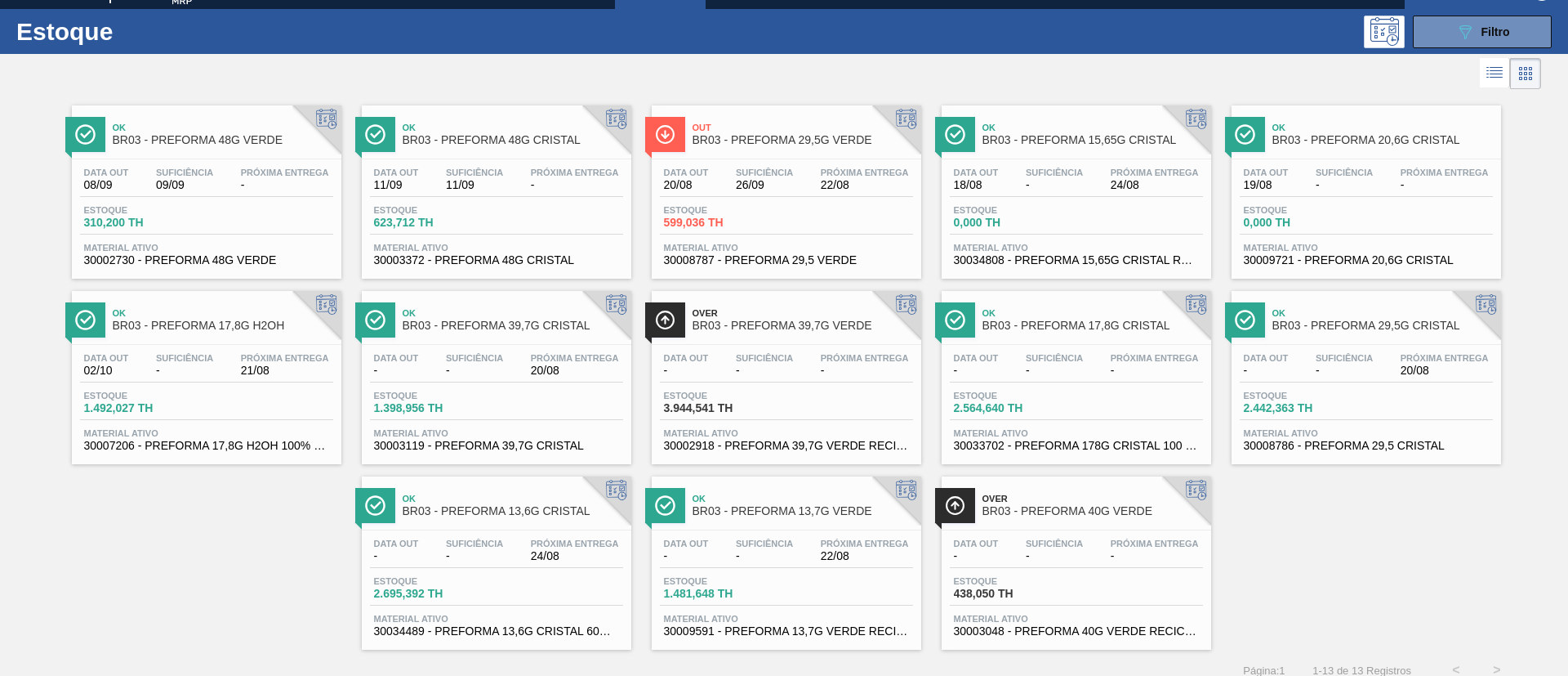
scroll to position [42, 0]
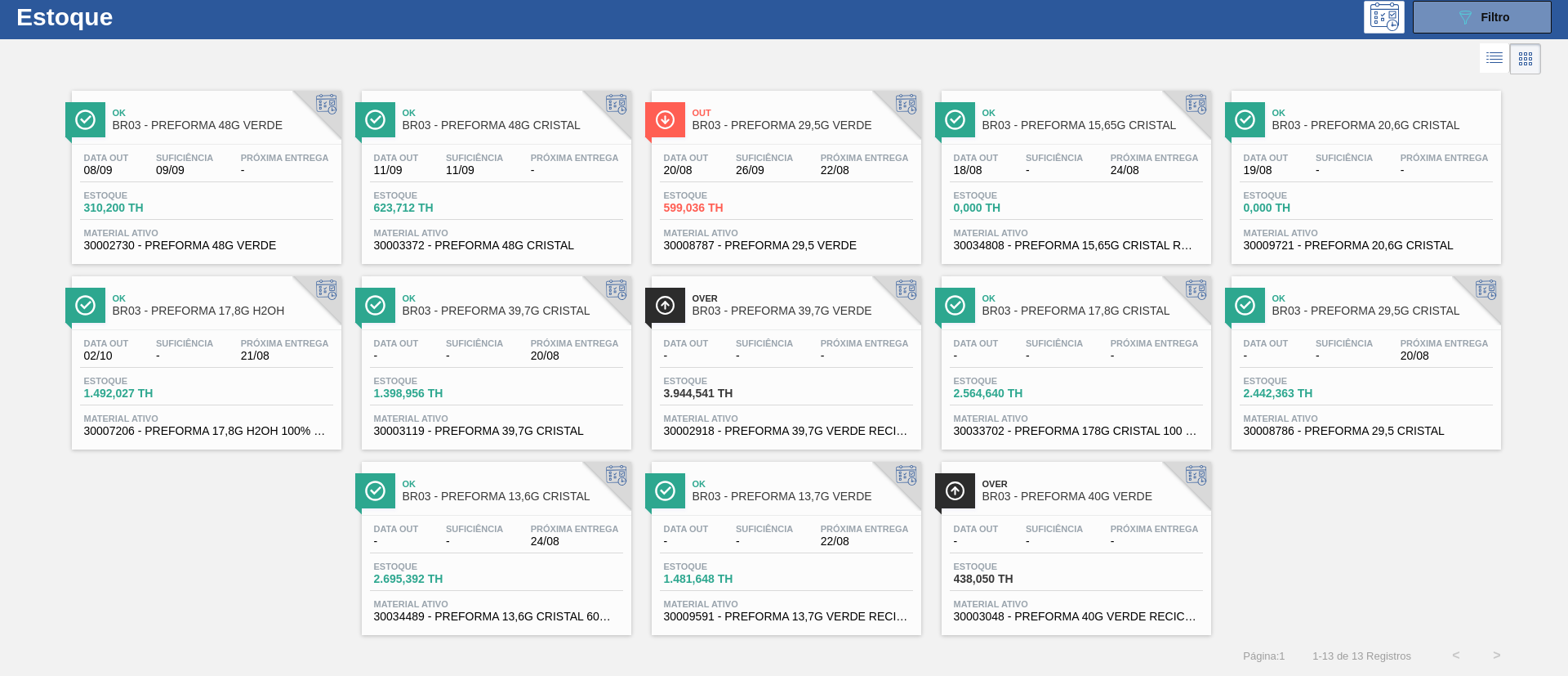
drag, startPoint x: 587, startPoint y: 479, endPoint x: 585, endPoint y: 454, distance: 25.1
click at [587, 479] on div at bounding box center [606, 486] width 49 height 49
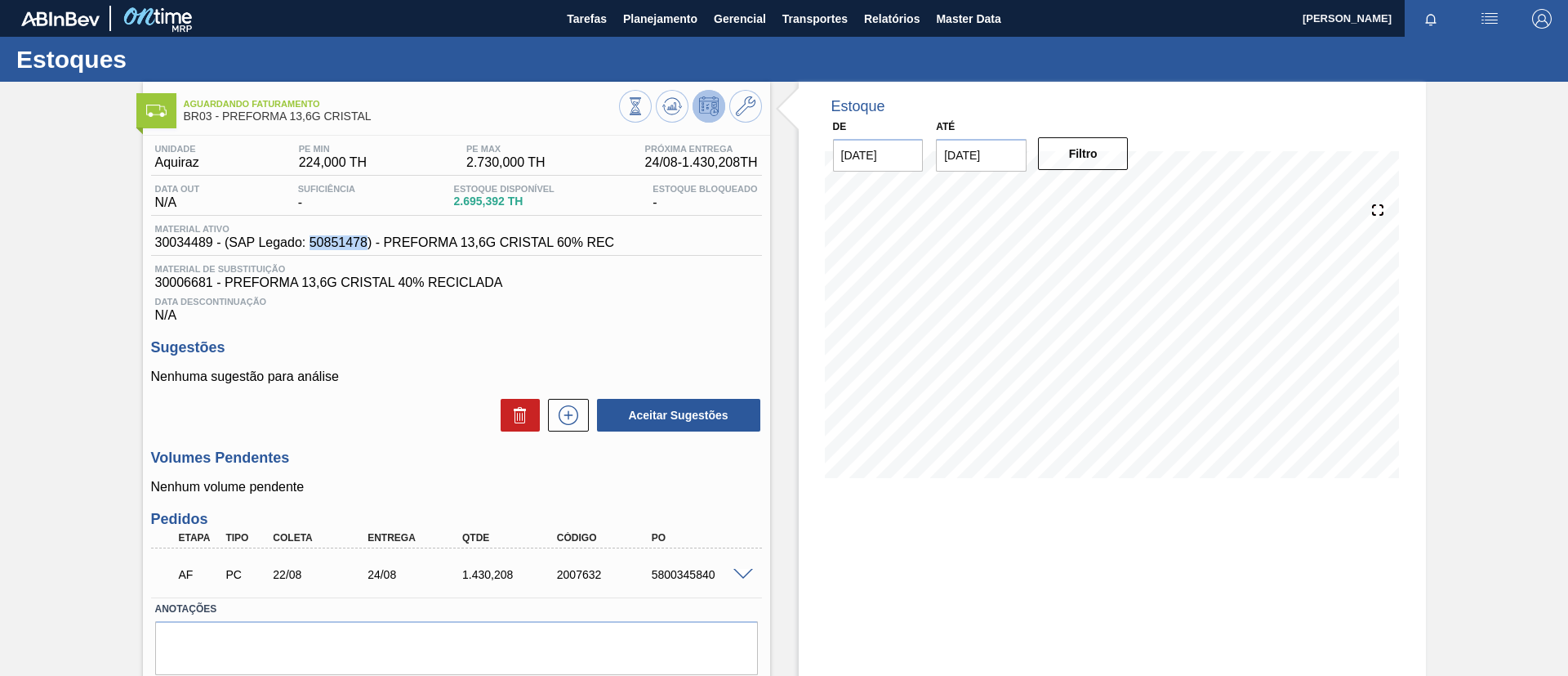
drag, startPoint x: 310, startPoint y: 246, endPoint x: 365, endPoint y: 244, distance: 55.0
click at [365, 244] on span "30034489 - (SAP Legado: 50851478) - PREFORMA 13,6G CRISTAL 60% REC" at bounding box center [385, 242] width 460 height 14
copy span "50851478"
drag, startPoint x: 21, startPoint y: 210, endPoint x: 120, endPoint y: 232, distance: 101.4
click at [28, 210] on div "Aguardando Faturamento BR03 - PREFORMA 13,6G CRISTAL Unidade Aquiraz PE MIN 224…" at bounding box center [784, 407] width 1568 height 650
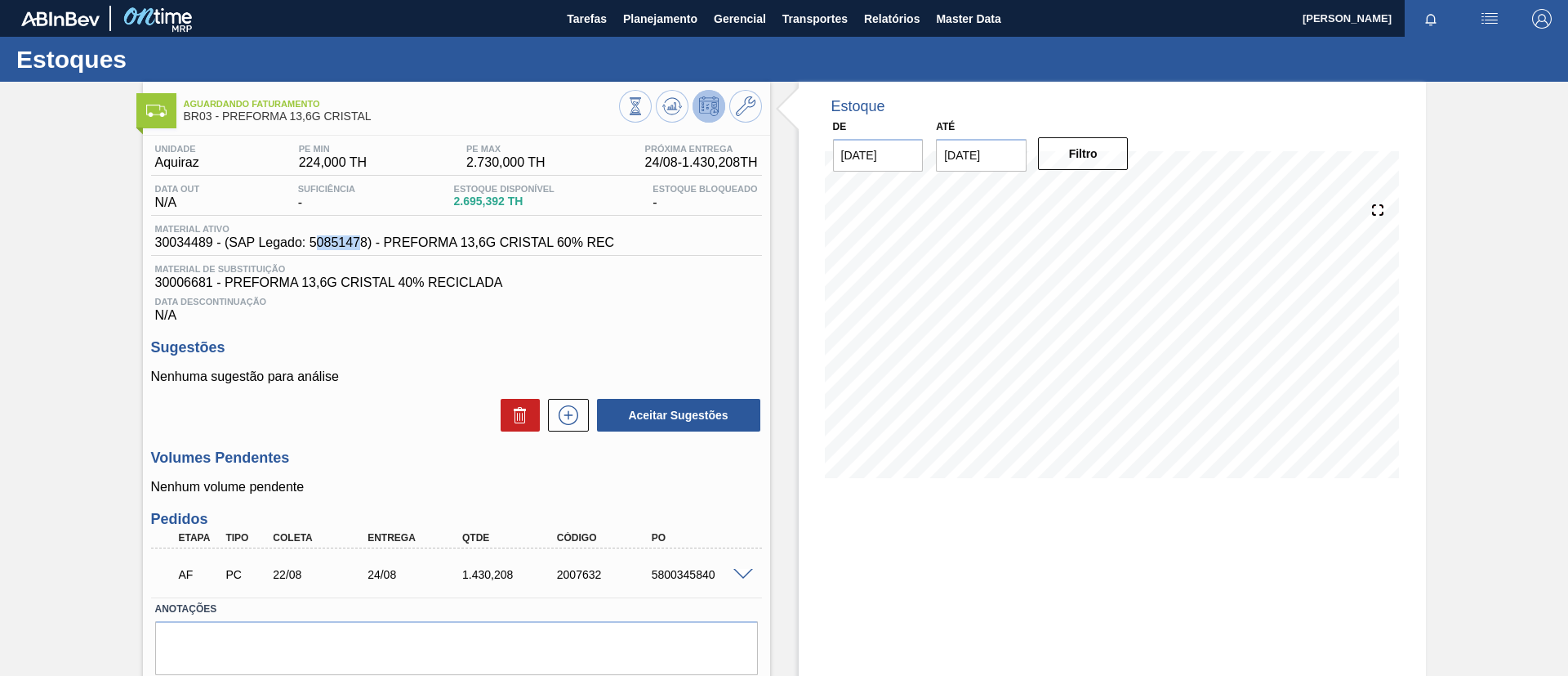
drag, startPoint x: 314, startPoint y: 245, endPoint x: 361, endPoint y: 246, distance: 47.0
click at [361, 246] on span "30034489 - (SAP Legado: 50851478) - PREFORMA 13,6G CRISTAL 60% REC" at bounding box center [385, 242] width 460 height 14
drag, startPoint x: 316, startPoint y: 247, endPoint x: 368, endPoint y: 247, distance: 52.0
click at [368, 247] on span "30034489 - (SAP Legado: 50851478) - PREFORMA 13,6G CRISTAL 60% REC" at bounding box center [385, 242] width 460 height 14
click at [61, 323] on div "Aguardando Faturamento BR03 - PREFORMA 13,6G CRISTAL Unidade Aquiraz PE MIN 224…" at bounding box center [784, 407] width 1568 height 650
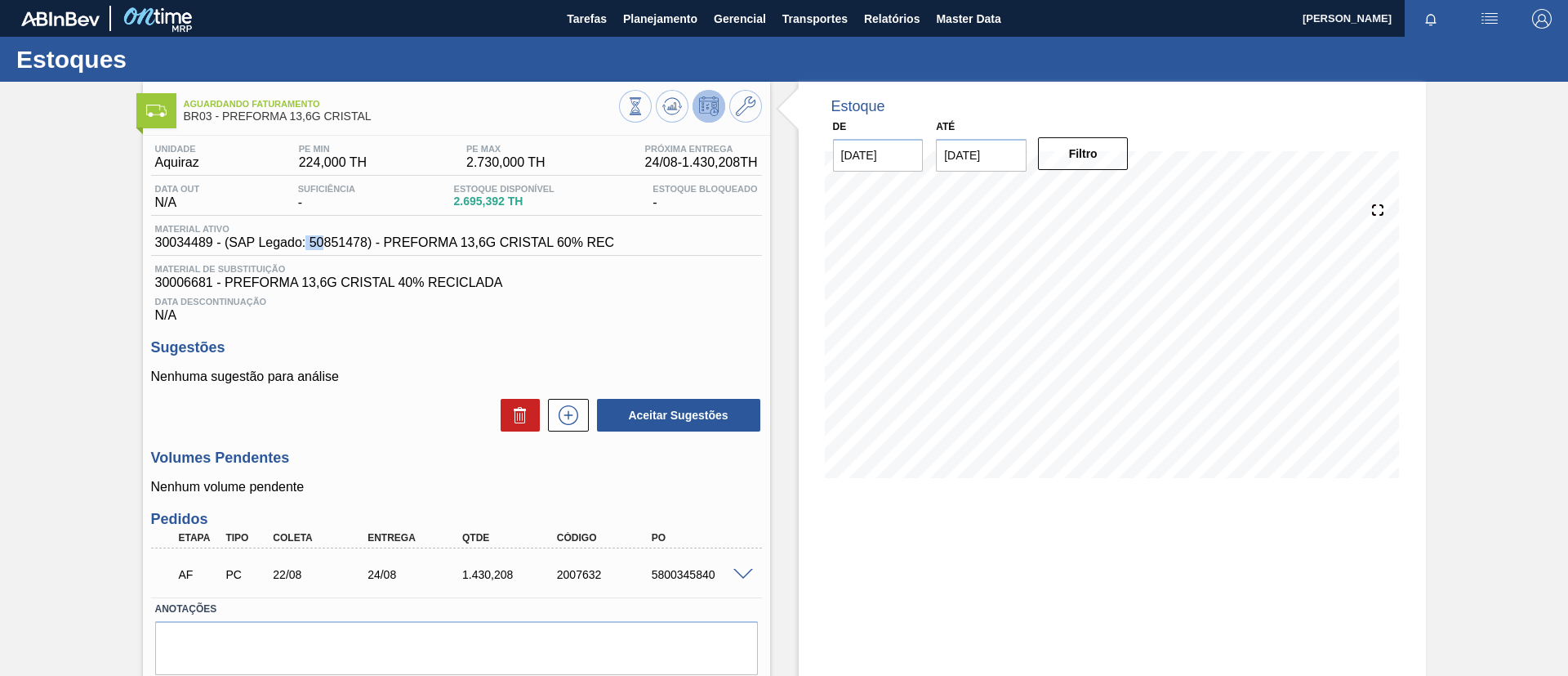
drag, startPoint x: 308, startPoint y: 241, endPoint x: 322, endPoint y: 245, distance: 14.6
click at [322, 245] on span "30034489 - (SAP Legado: 50851478) - PREFORMA 13,6G CRISTAL 60% REC" at bounding box center [385, 242] width 460 height 14
click at [319, 245] on span "30034489 - (SAP Legado: 50851478) - PREFORMA 13,6G CRISTAL 60% REC" at bounding box center [385, 242] width 460 height 14
drag, startPoint x: 315, startPoint y: 245, endPoint x: 354, endPoint y: 245, distance: 39.0
click at [354, 245] on span "30034489 - (SAP Legado: 50851478) - PREFORMA 13,6G CRISTAL 60% REC" at bounding box center [385, 242] width 460 height 14
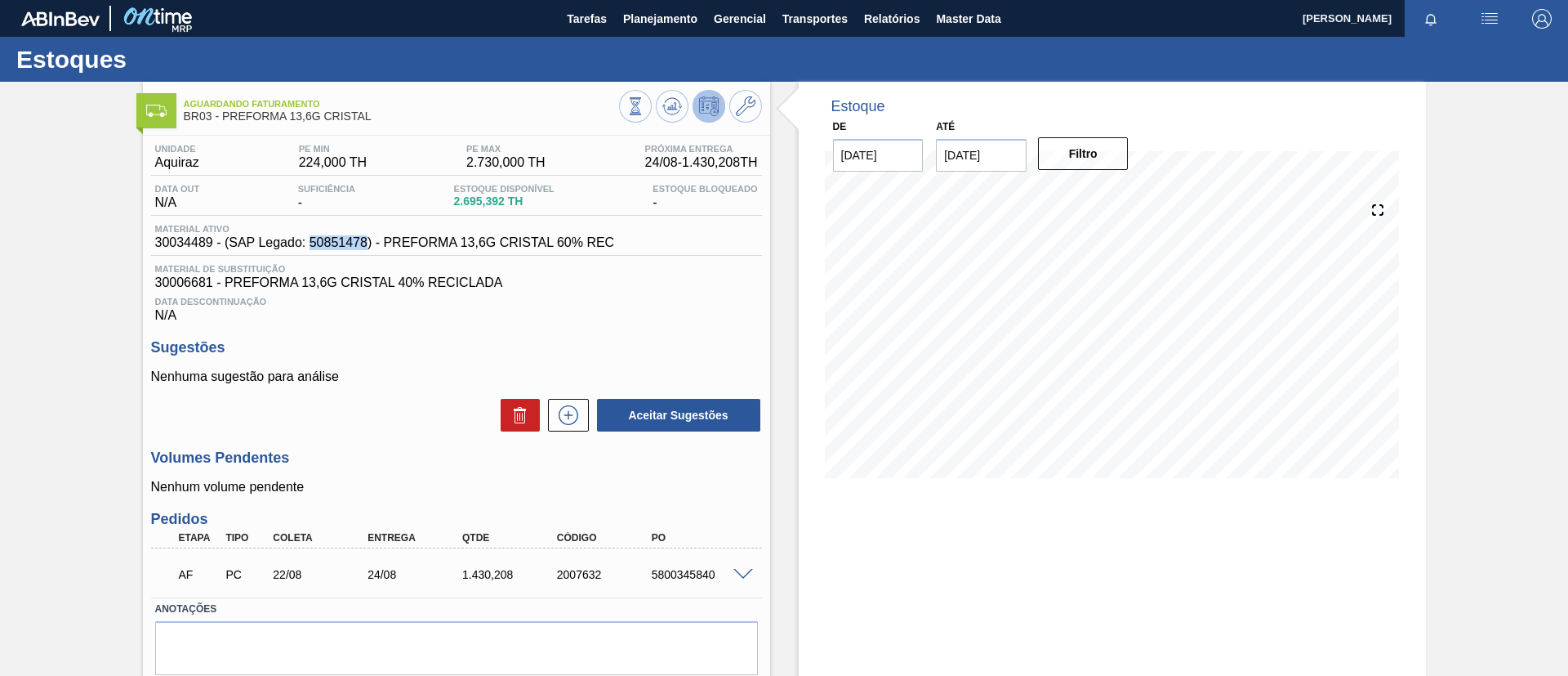
drag, startPoint x: 310, startPoint y: 246, endPoint x: 369, endPoint y: 247, distance: 59.0
click at [369, 247] on span "30034489 - (SAP Legado: 50851478) - PREFORMA 13,6G CRISTAL 60% REC" at bounding box center [385, 242] width 460 height 14
click at [669, 34] on button "Planejamento" at bounding box center [660, 18] width 91 height 37
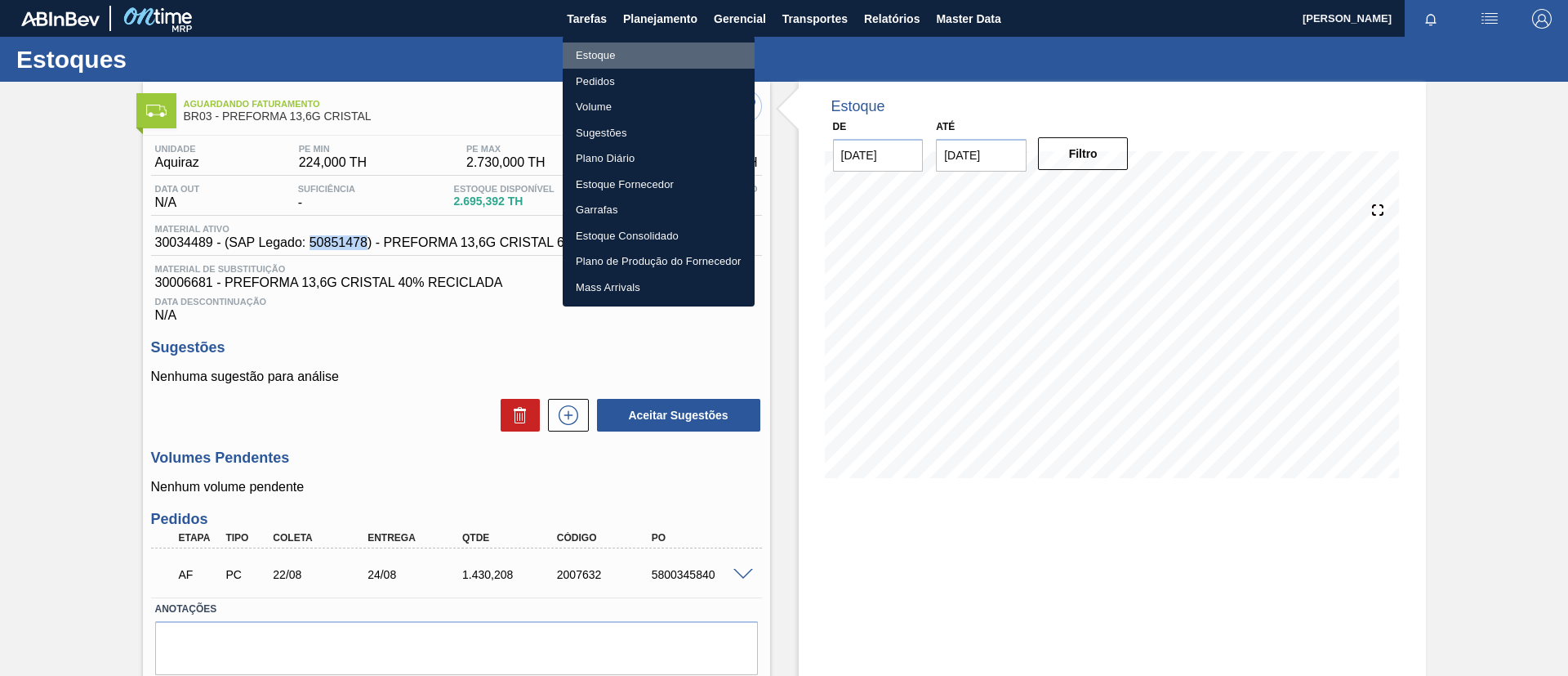
click at [676, 51] on li "Estoque" at bounding box center [658, 55] width 192 height 26
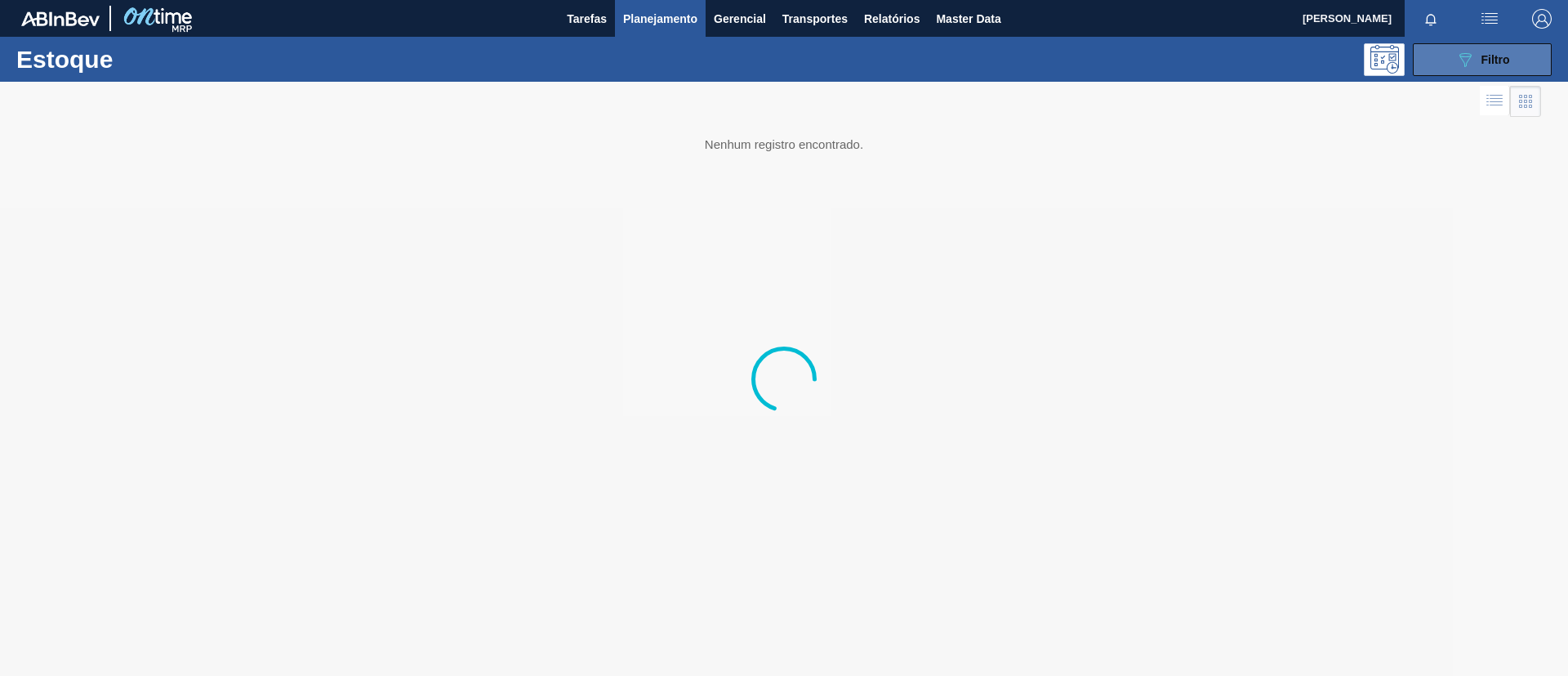
click at [1457, 50] on icon "089F7B8B-B2A5-4AFE-B5C0-19BA573D28AC" at bounding box center [1466, 60] width 19 height 19
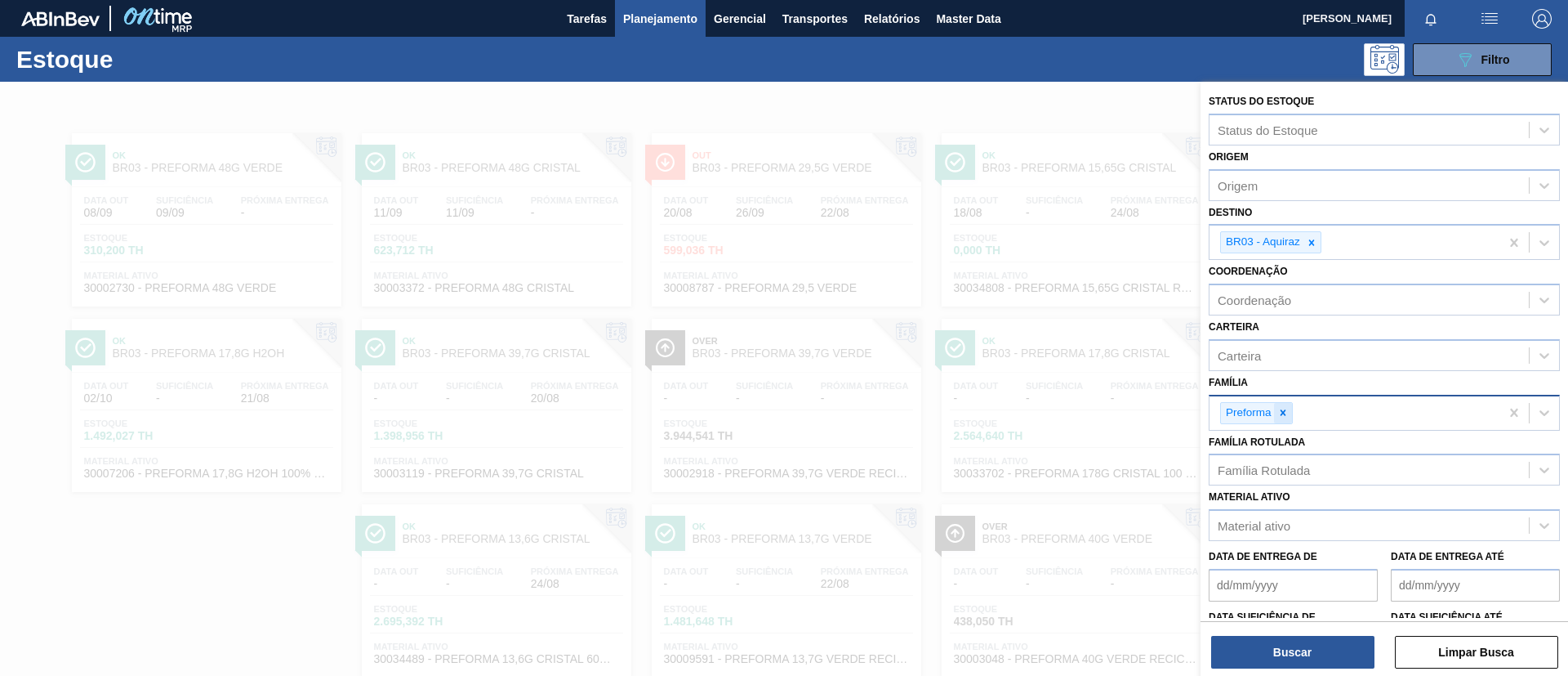
click at [1281, 417] on icon at bounding box center [1283, 412] width 12 height 12
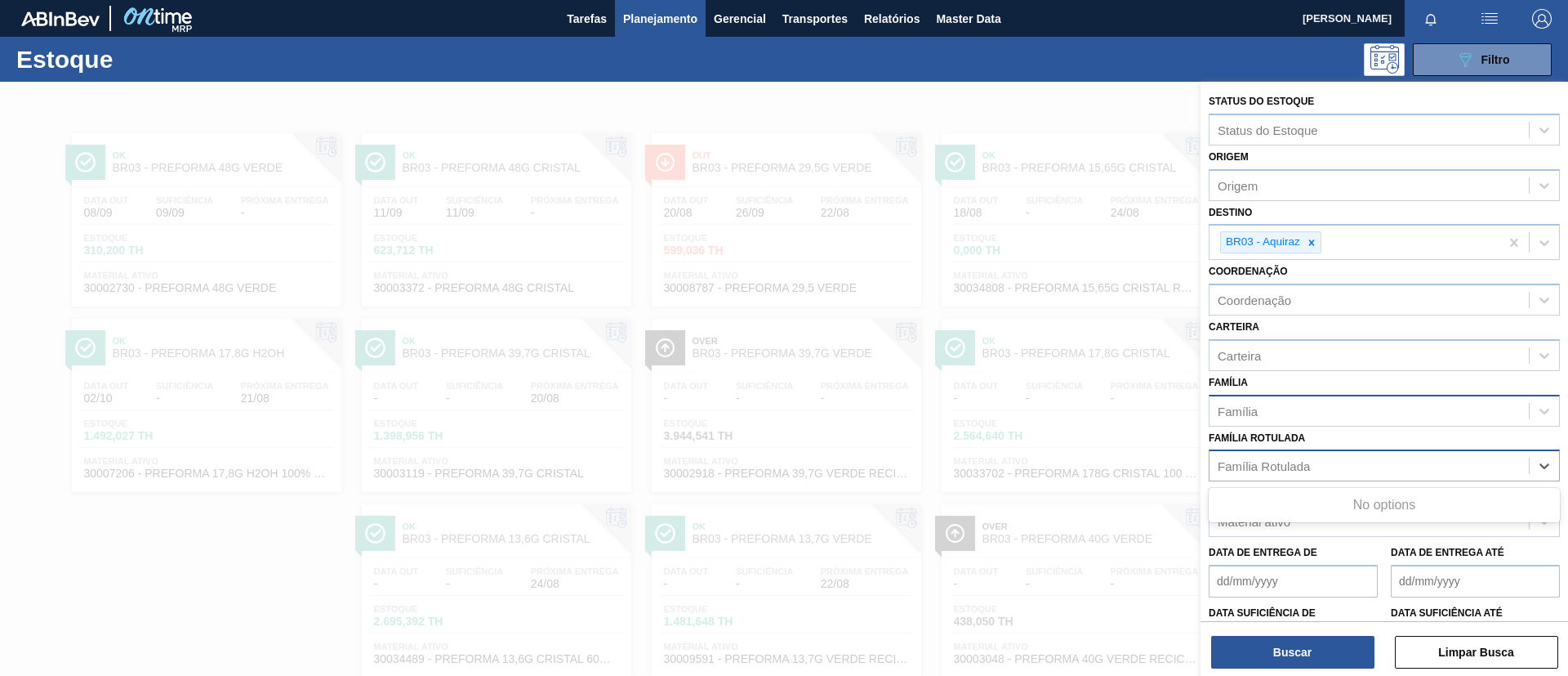
click at [1298, 460] on div "Família Rotulada" at bounding box center [1265, 466] width 93 height 14
click at [1304, 241] on div at bounding box center [1312, 241] width 18 height 20
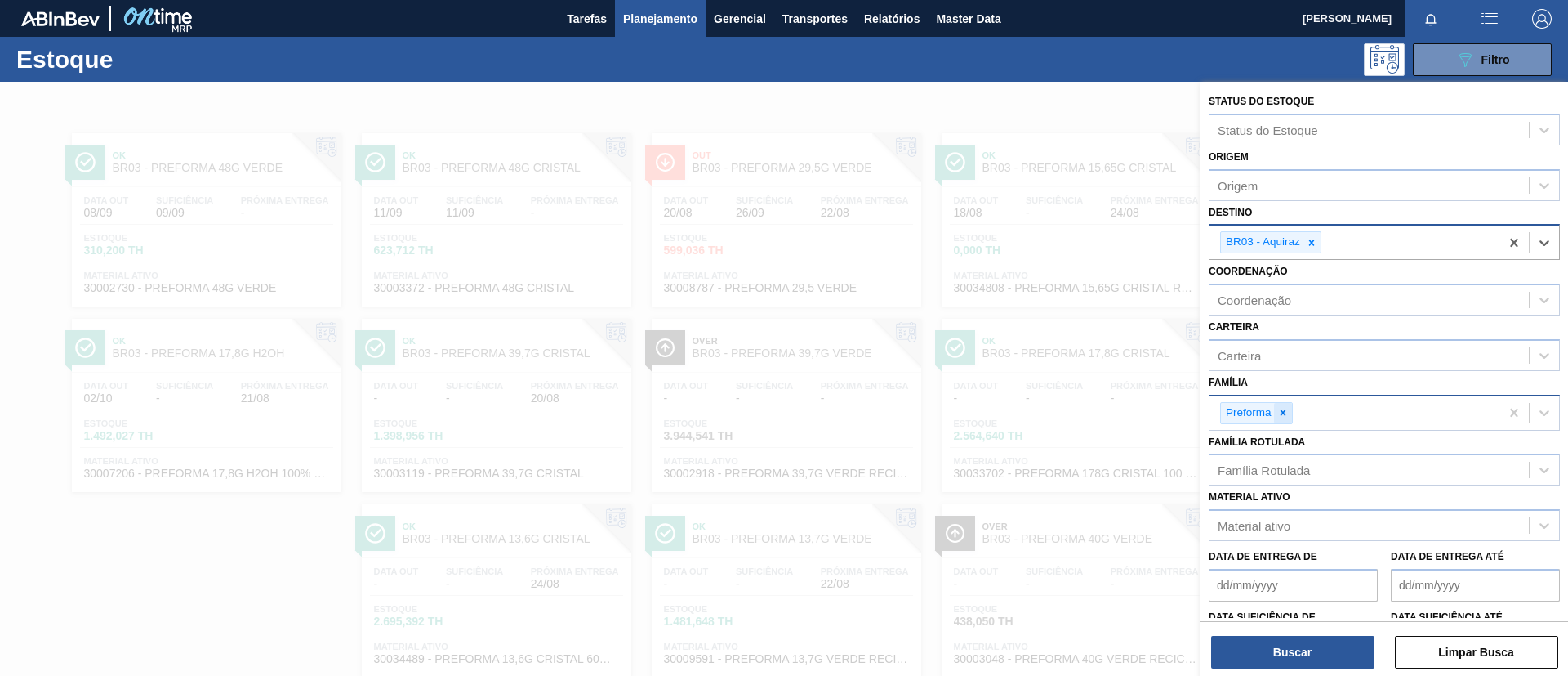
click at [1279, 404] on div at bounding box center [1283, 412] width 18 height 20
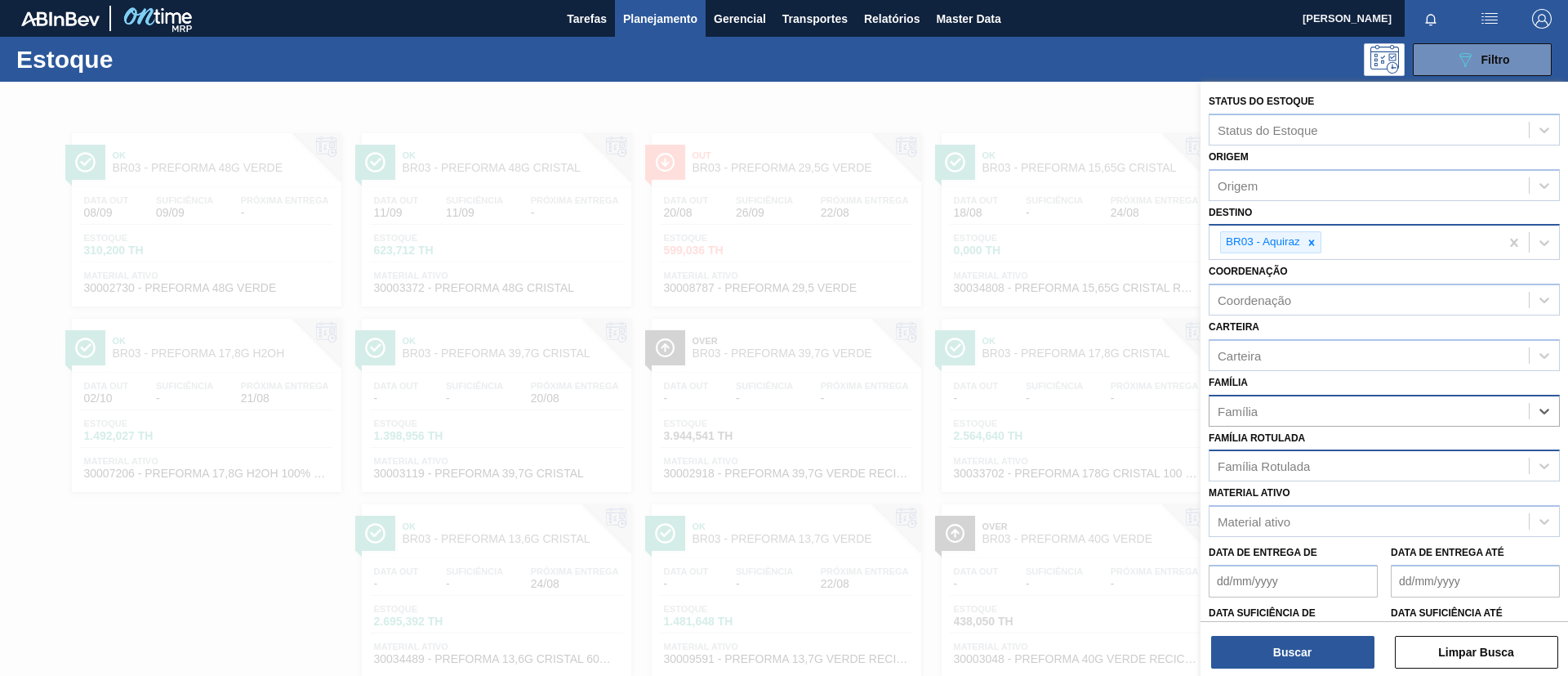
click at [1294, 449] on div "Família Rotulada" at bounding box center [1385, 465] width 351 height 32
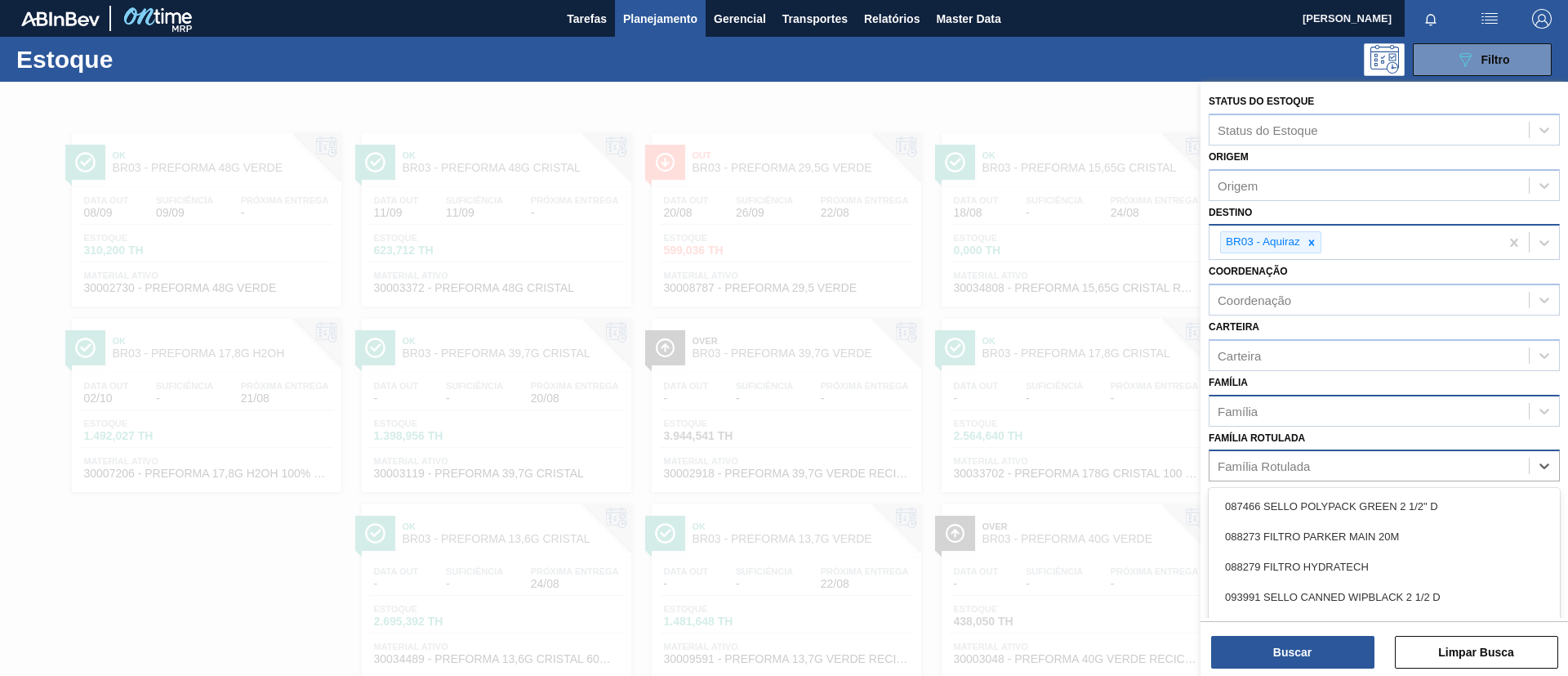
scroll to position [42, 0]
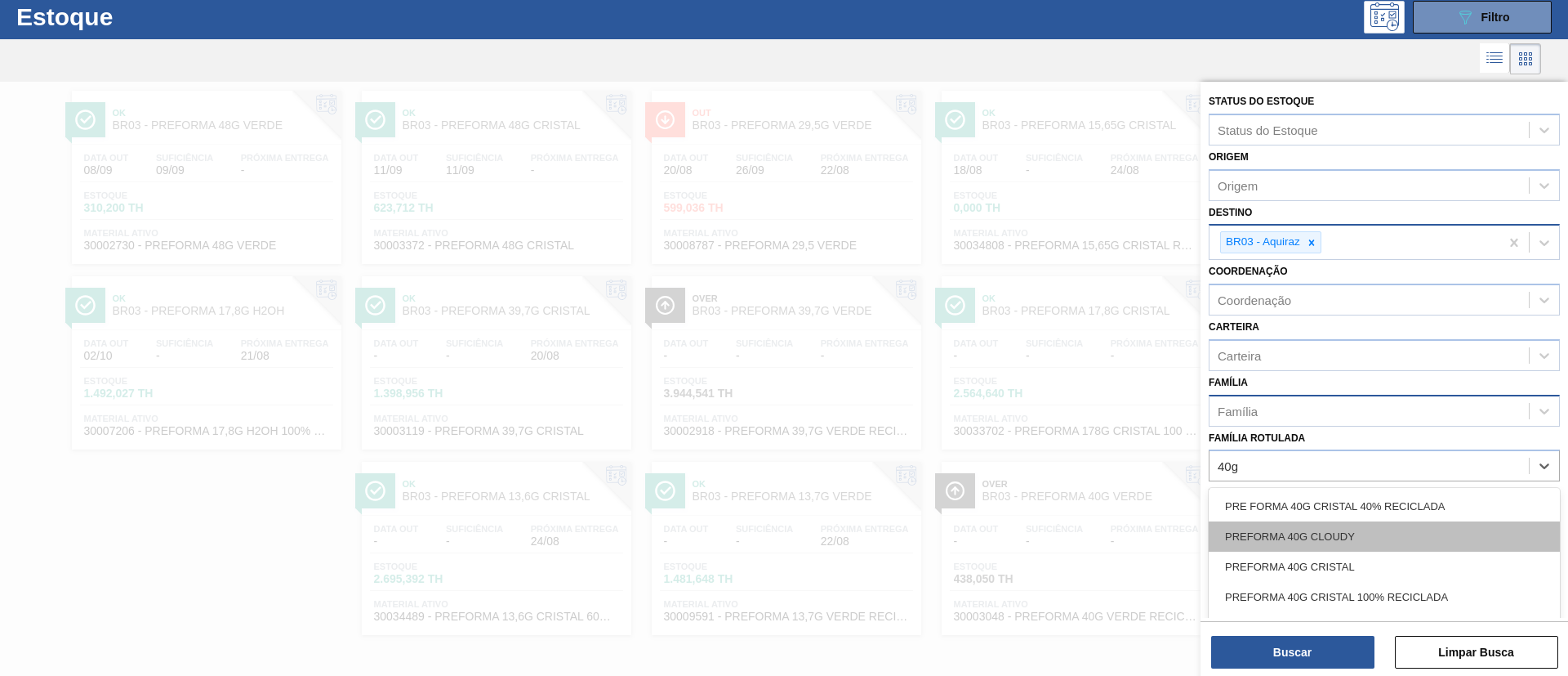
type Rotulada "40g c"
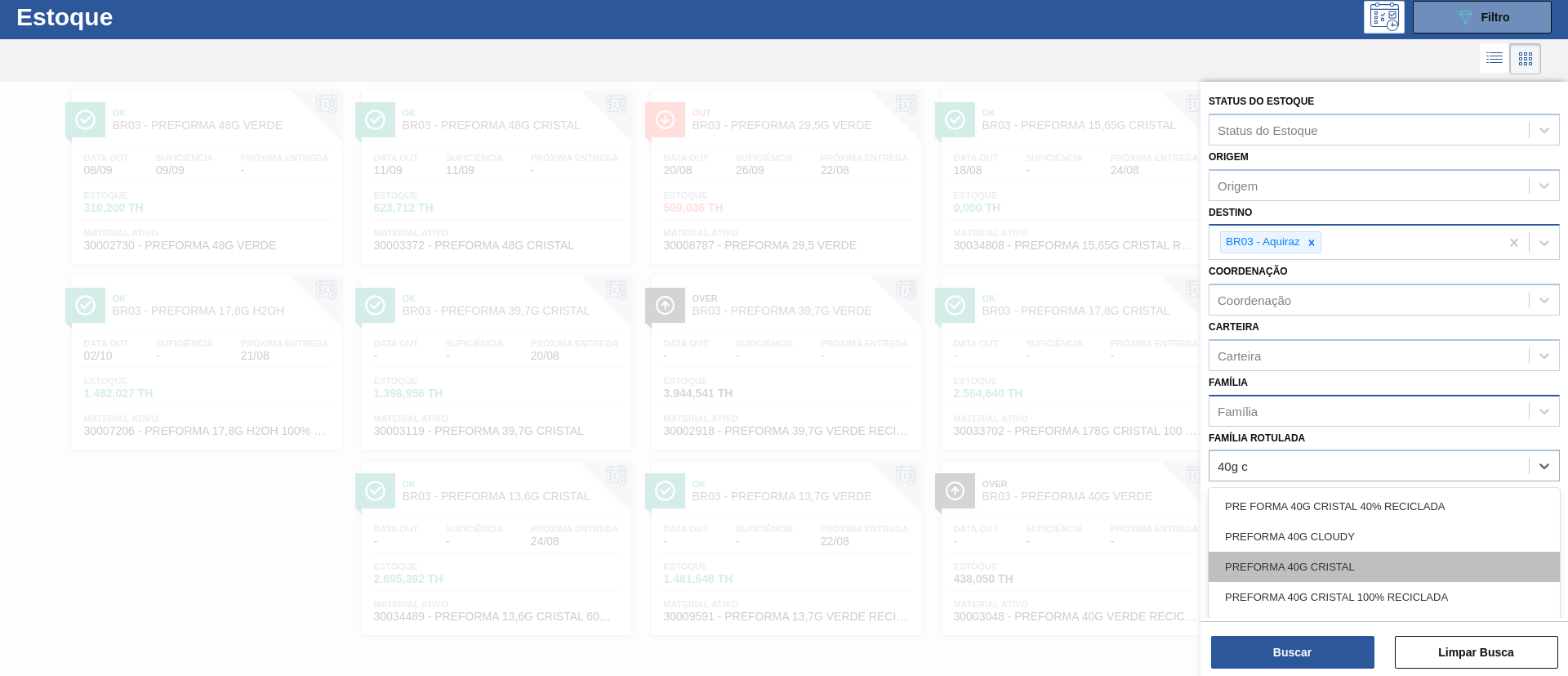
click at [1357, 556] on div "PREFORMA 40G CRISTAL" at bounding box center [1385, 566] width 351 height 30
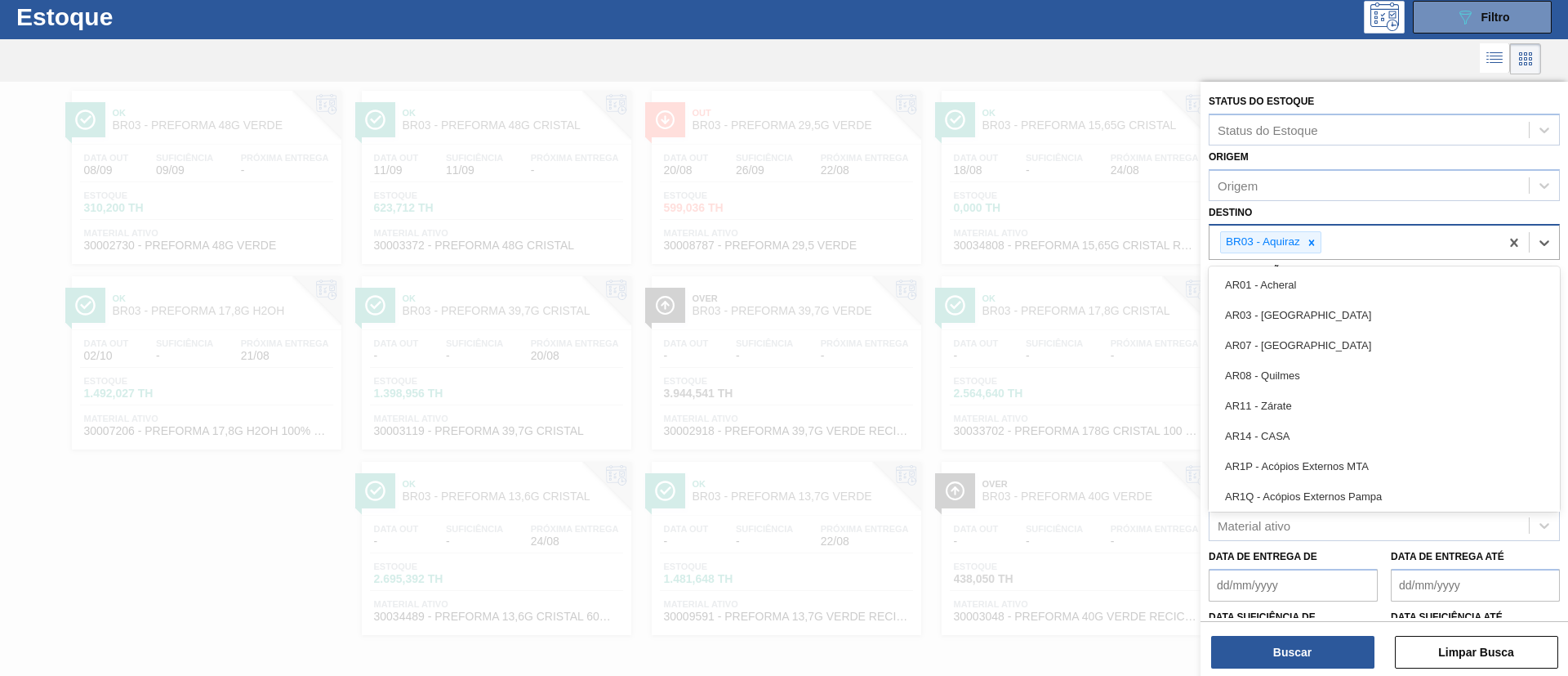
drag, startPoint x: 1303, startPoint y: 254, endPoint x: 1316, endPoint y: 256, distance: 13.2
click at [1305, 253] on div "BR03 - Aquiraz" at bounding box center [1355, 242] width 290 height 34
click at [1314, 247] on icon at bounding box center [1312, 242] width 12 height 12
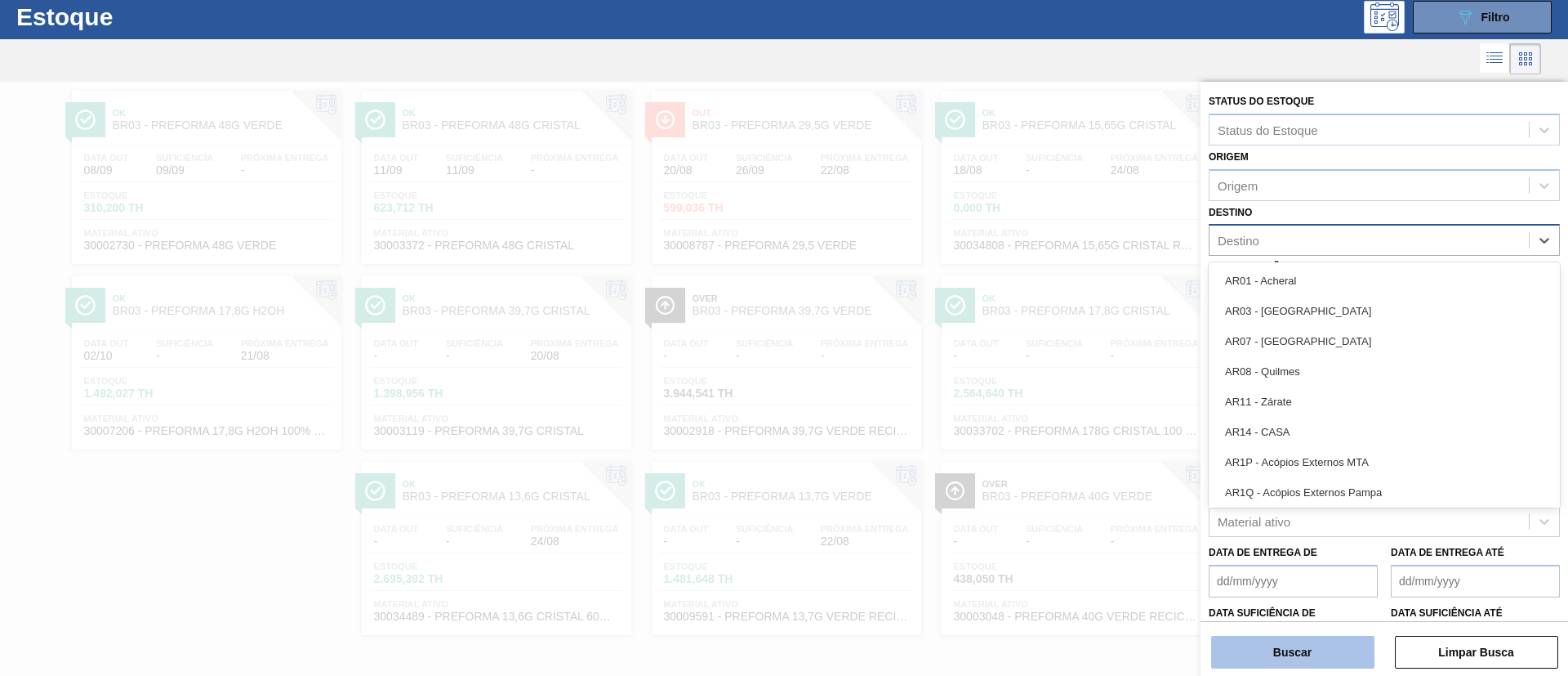
click at [1309, 665] on button "Buscar" at bounding box center [1293, 652] width 163 height 33
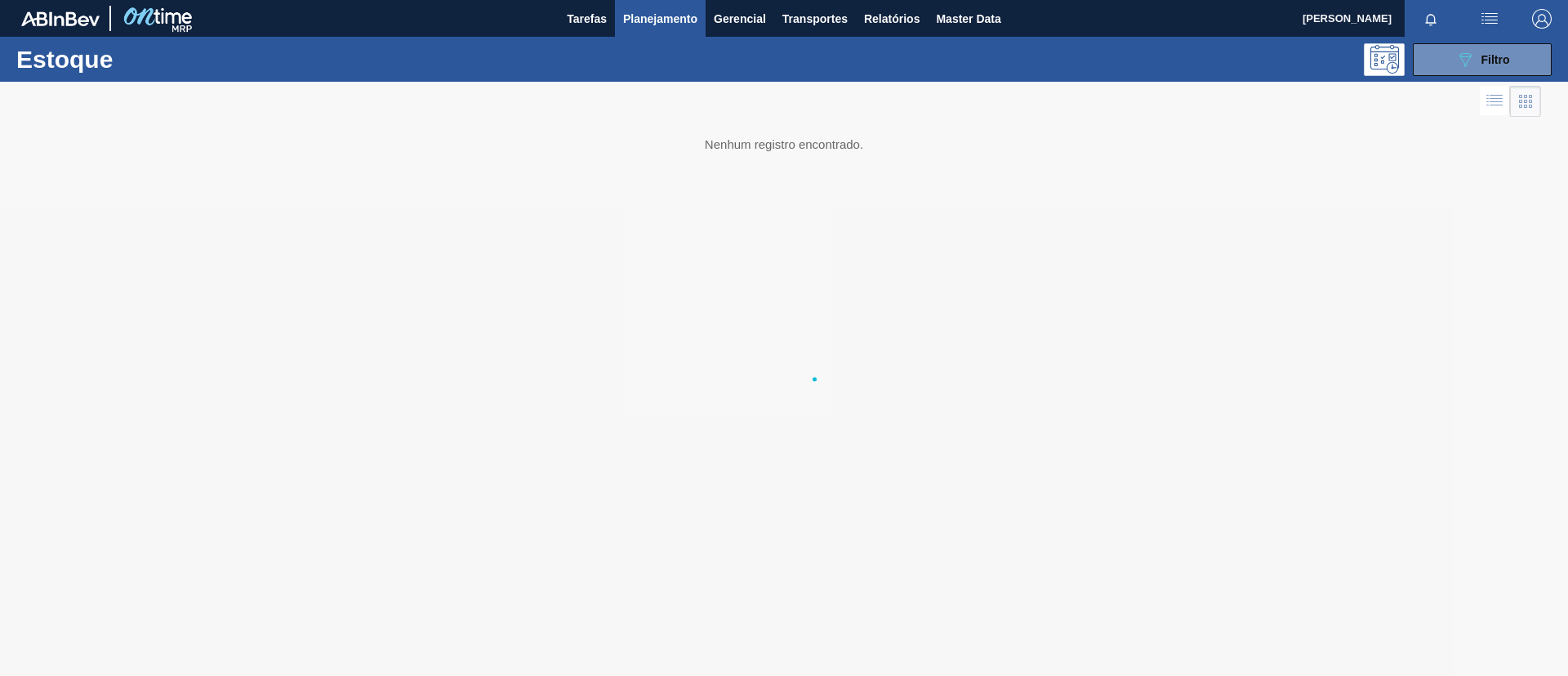
scroll to position [0, 0]
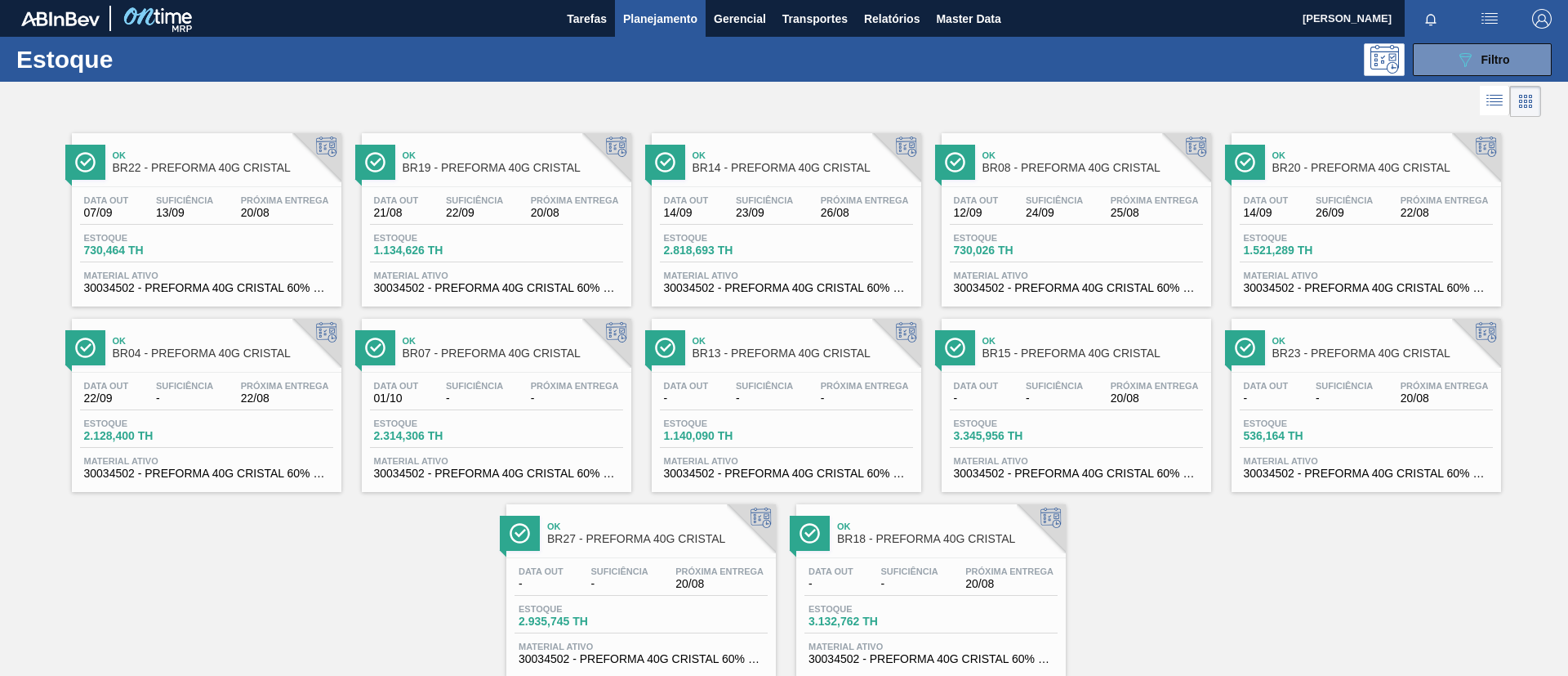
click at [258, 188] on div "Data out 07/09 Suficiência 13/09 Próxima Entrega 20/08 Estoque 730,464 TH Mater…" at bounding box center [206, 242] width 269 height 111
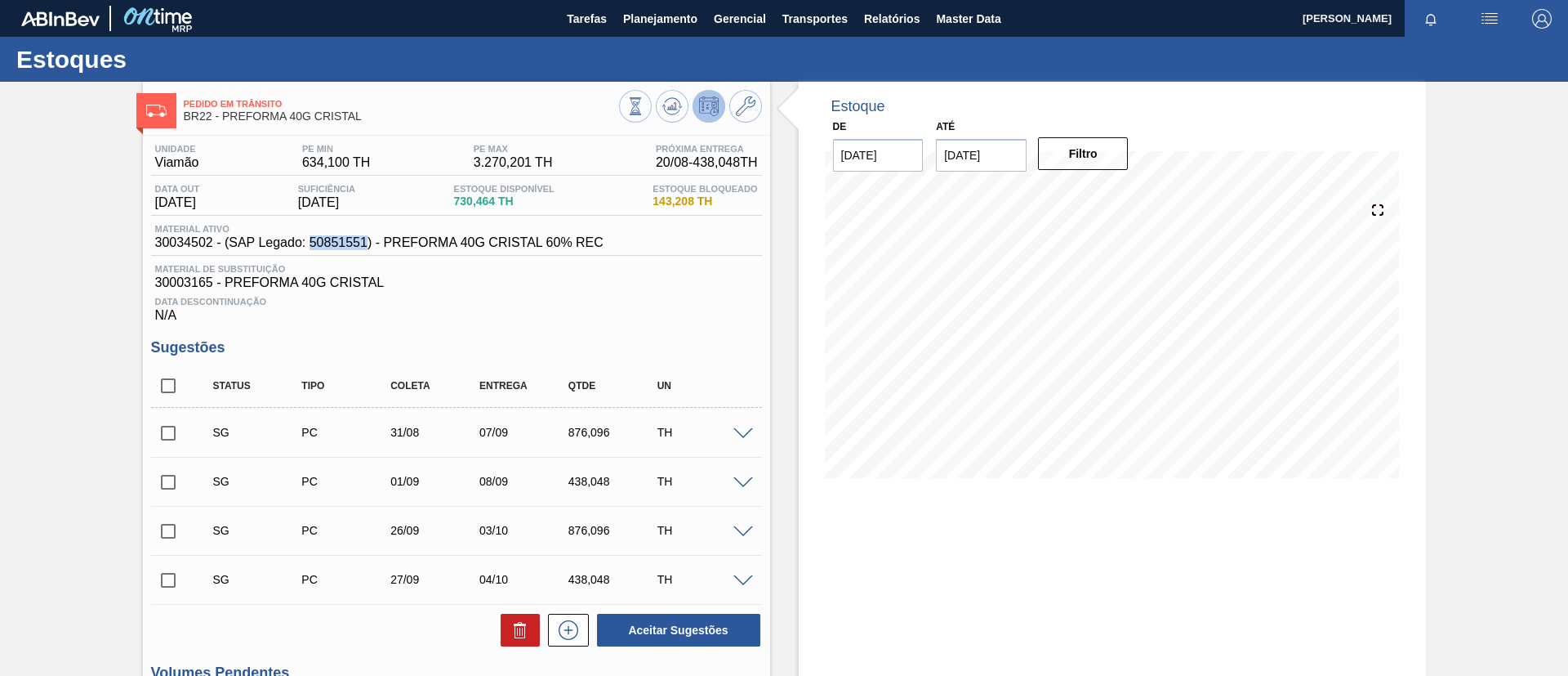
drag, startPoint x: 311, startPoint y: 247, endPoint x: 366, endPoint y: 243, distance: 55.1
click at [366, 243] on span "30034502 - (SAP Legado: 50851551) - PREFORMA 40G CRISTAL 60% REC" at bounding box center [379, 242] width 449 height 14
click at [677, 31] on button "Planejamento" at bounding box center [660, 18] width 91 height 37
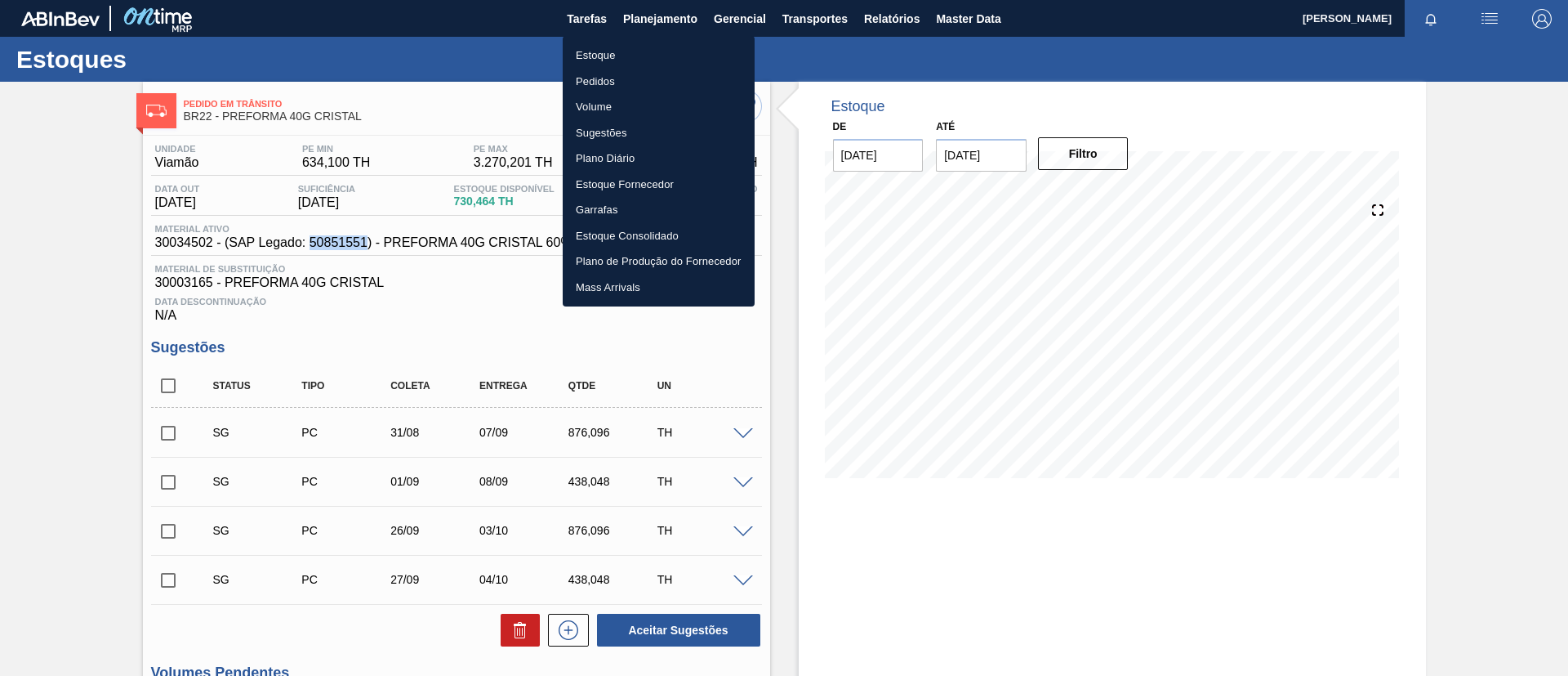
click at [663, 56] on li "Estoque" at bounding box center [658, 55] width 192 height 26
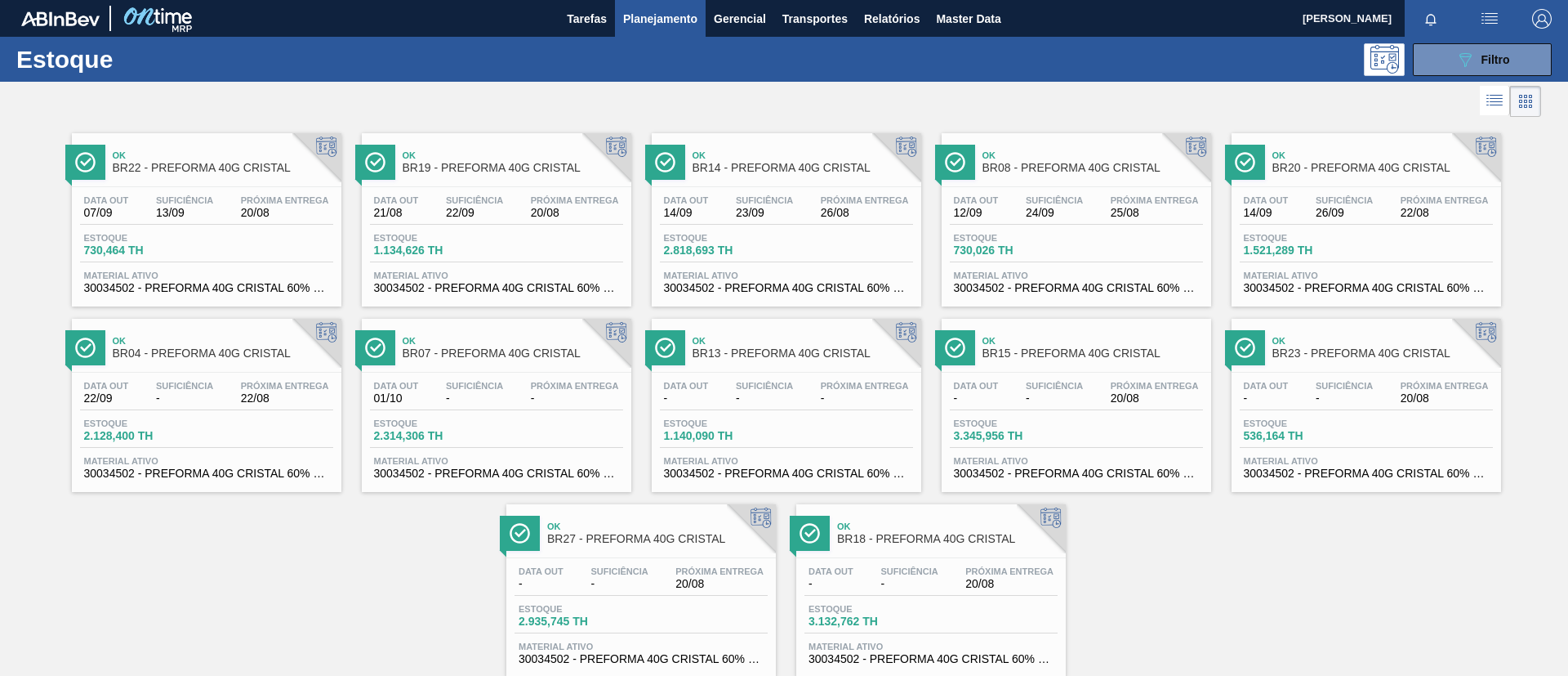
click at [553, 195] on span "Próxima Entrega" at bounding box center [574, 200] width 88 height 10
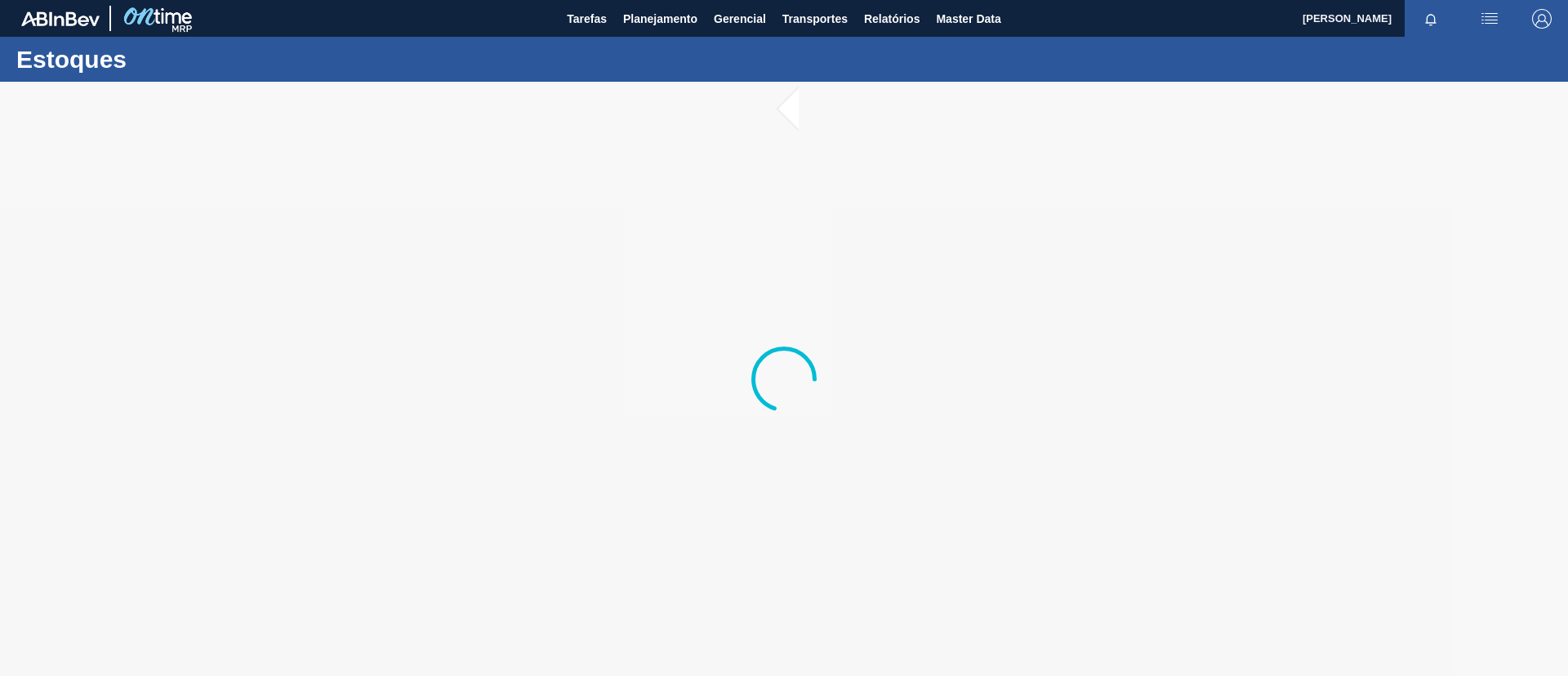
drag, startPoint x: 682, startPoint y: 231, endPoint x: 680, endPoint y: 221, distance: 10.2
click at [681, 222] on div at bounding box center [784, 379] width 1568 height 594
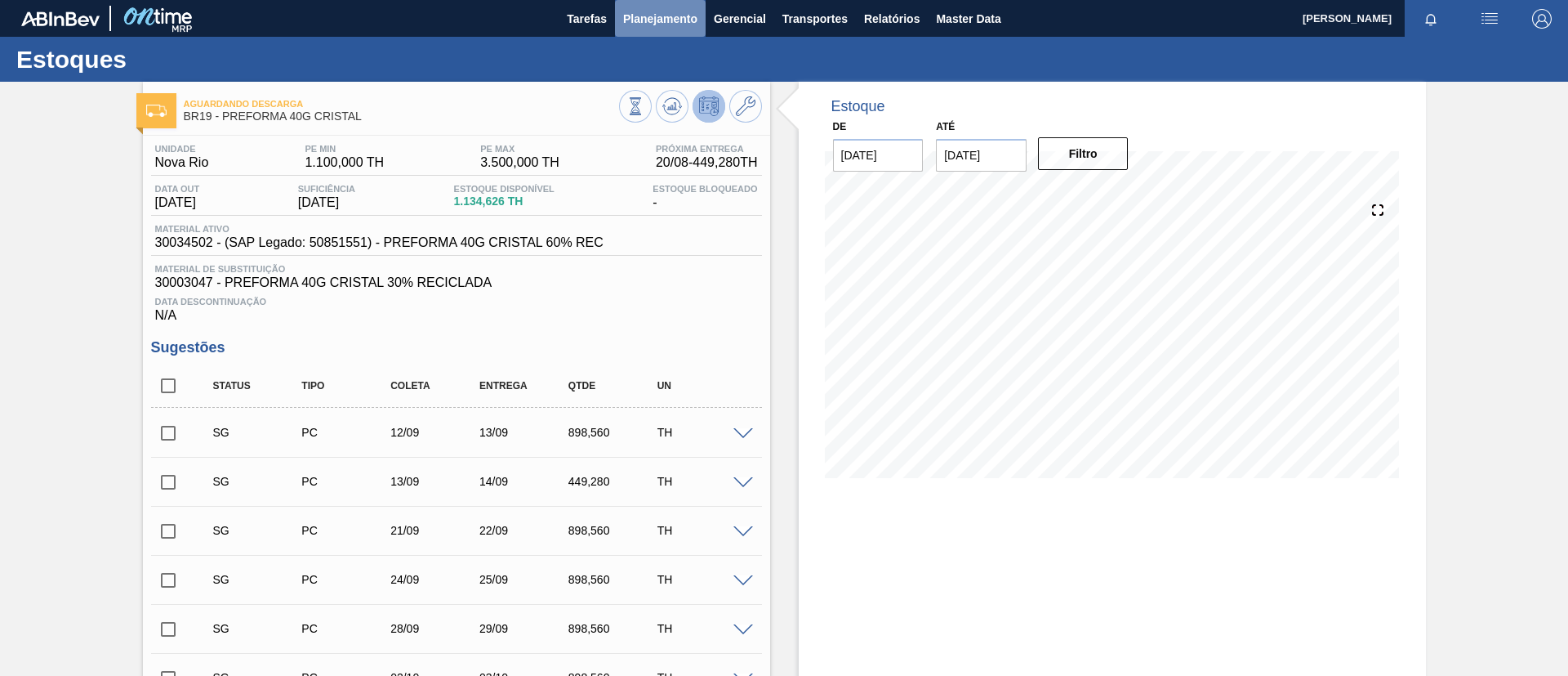
click at [698, 29] on button "Planejamento" at bounding box center [660, 18] width 91 height 37
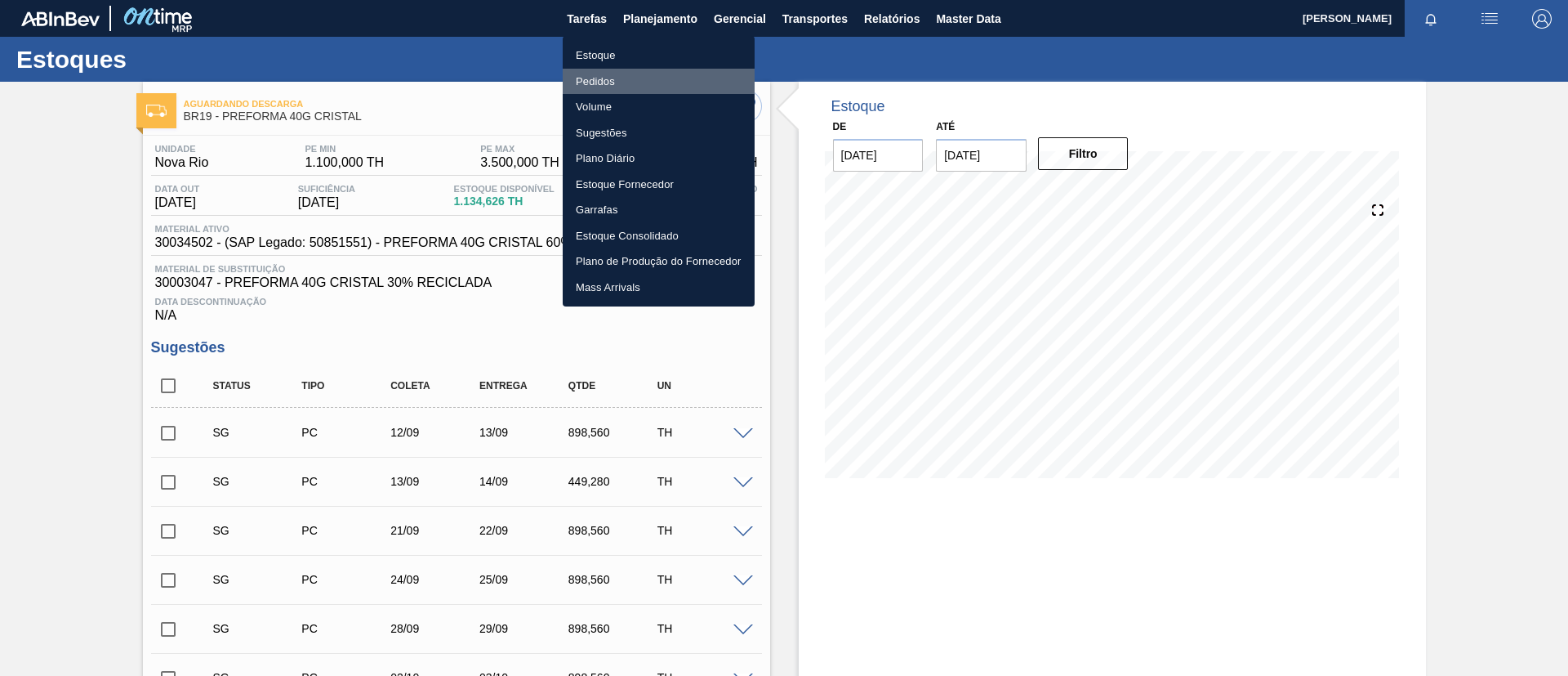
click at [664, 77] on li "Pedidos" at bounding box center [658, 81] width 192 height 26
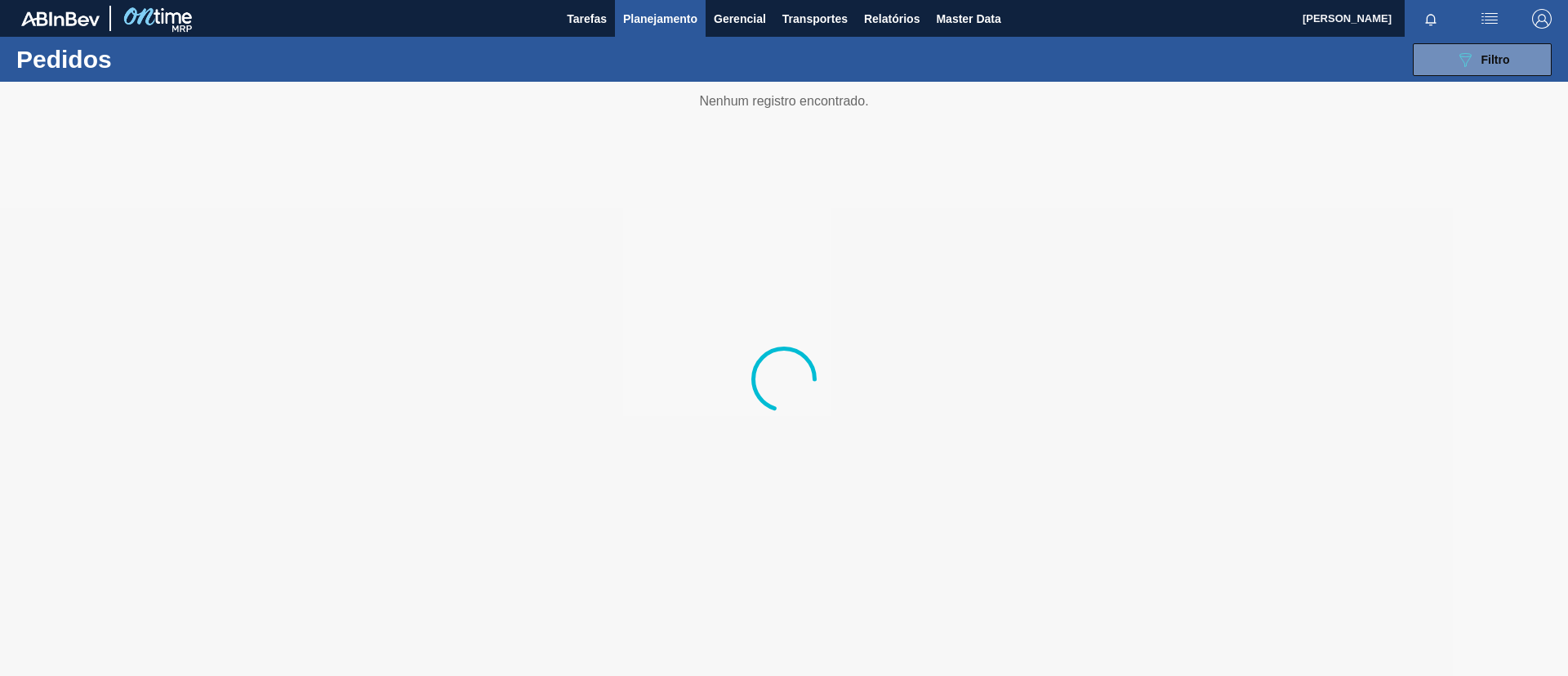
click at [1404, 50] on div "089F7B8B-B2A5-4AFE-B5C0-19BA573D28AC Filtro Código Pedido Portal × 1966560 Códi…" at bounding box center [910, 59] width 1300 height 49
click at [1416, 55] on button "089F7B8B-B2A5-4AFE-B5C0-19BA573D28AC Filtro" at bounding box center [1483, 60] width 139 height 33
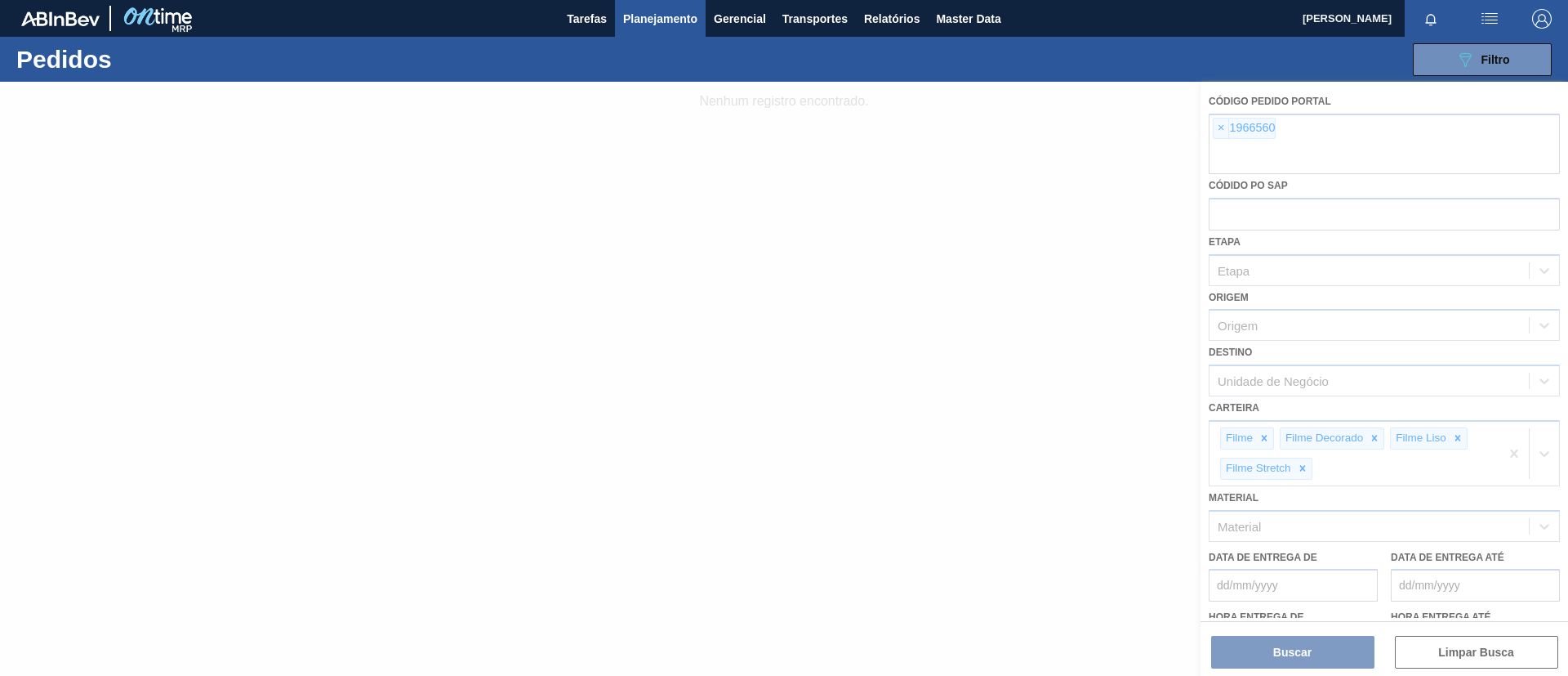
click at [1218, 132] on div at bounding box center [784, 379] width 1568 height 594
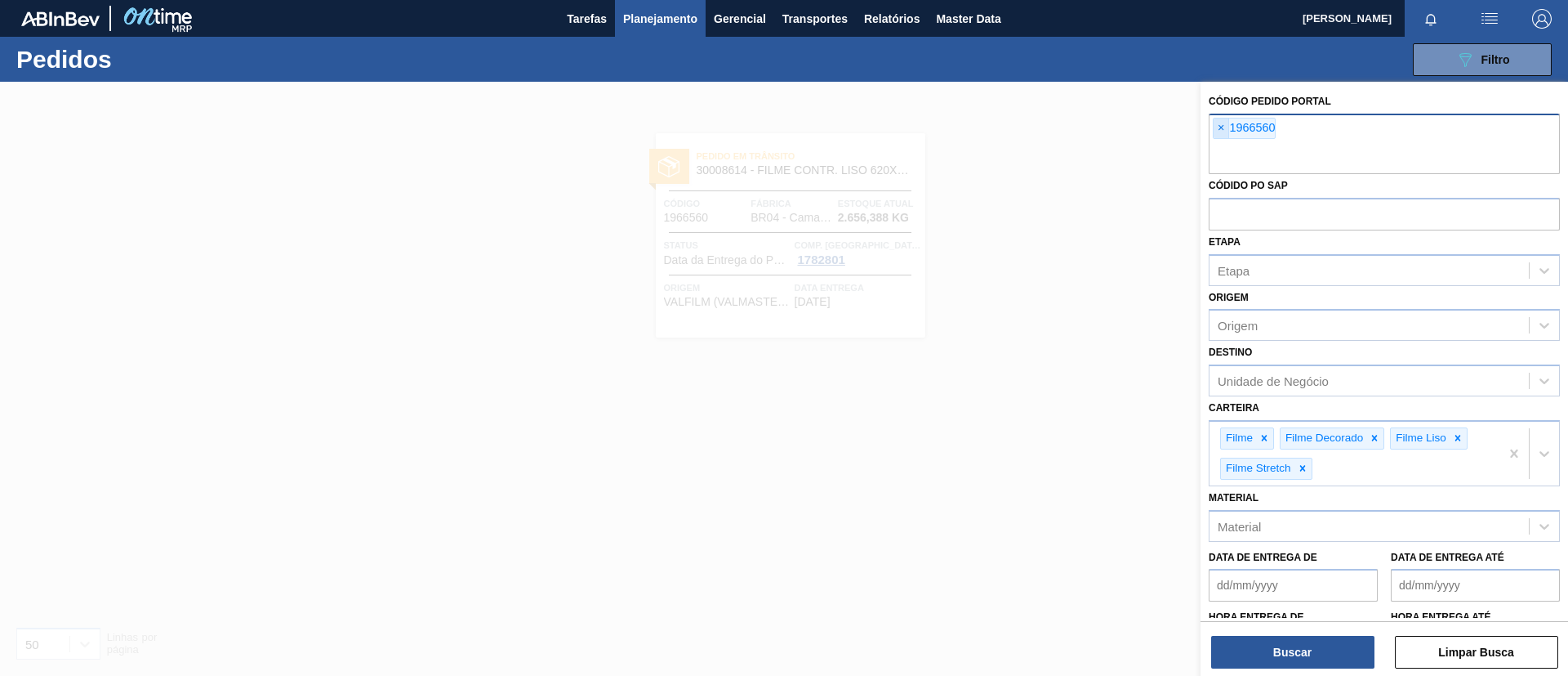
click at [1221, 125] on span "×" at bounding box center [1221, 128] width 15 height 19
paste input "2002316"
type input "2002316"
click at [1314, 653] on button "Buscar" at bounding box center [1293, 652] width 163 height 33
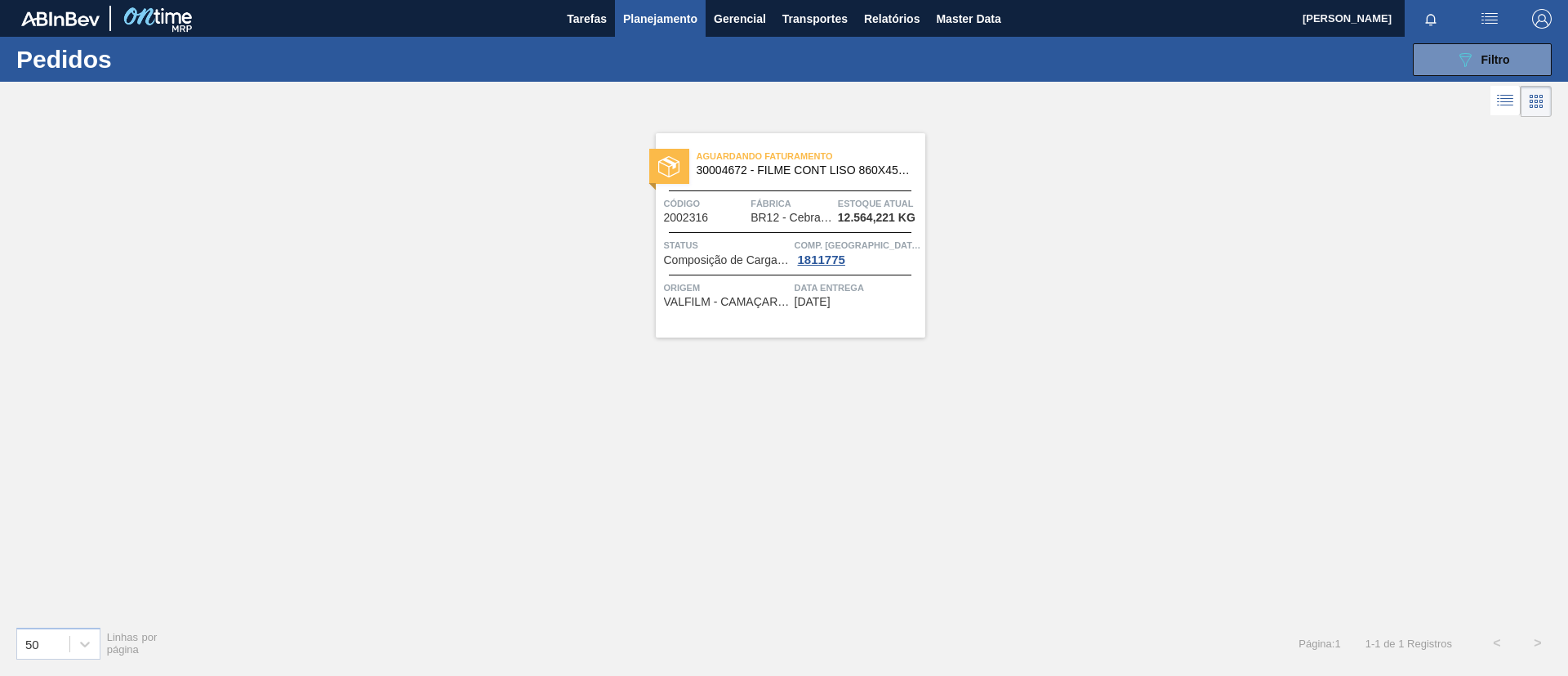
click at [819, 200] on span "Fábrica" at bounding box center [793, 203] width 83 height 16
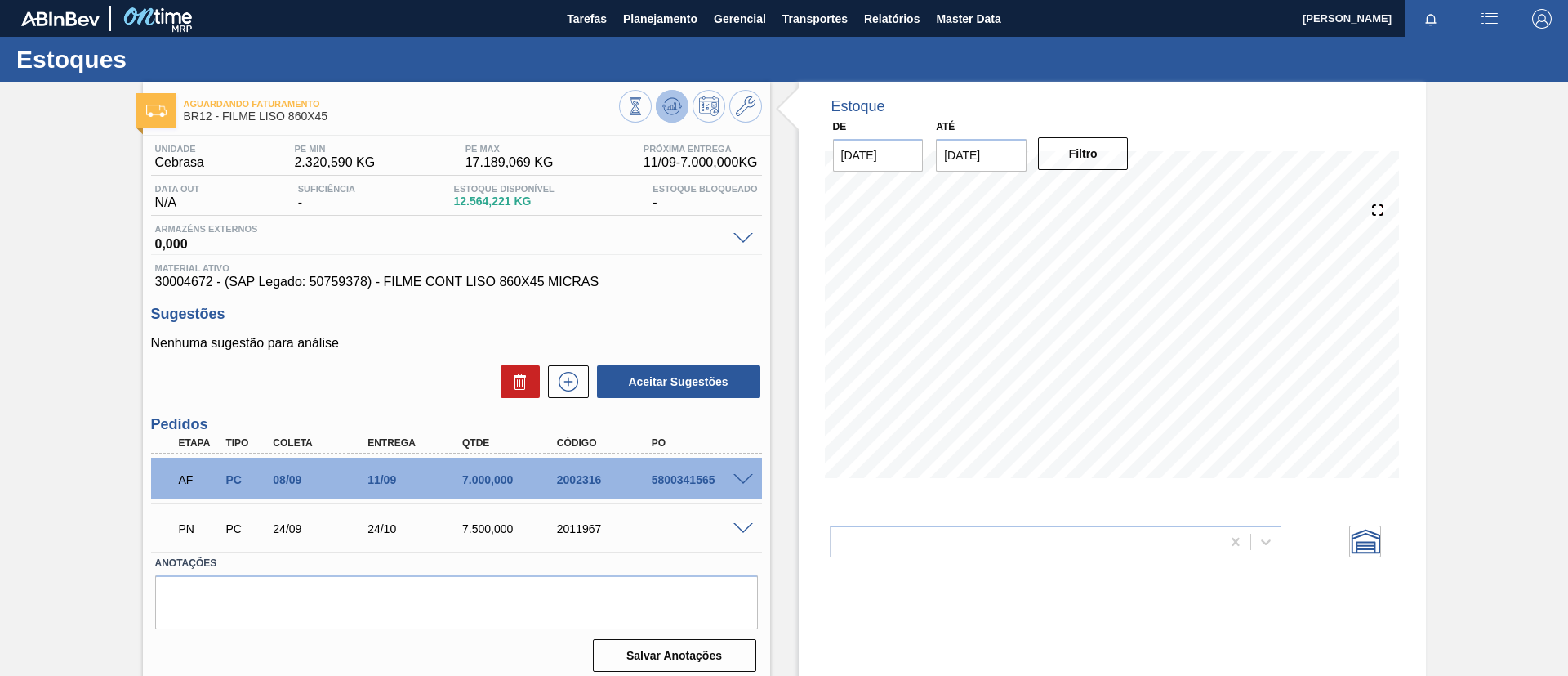
click at [645, 99] on icon at bounding box center [635, 106] width 18 height 18
click at [650, 18] on span "Planejamento" at bounding box center [660, 18] width 74 height 19
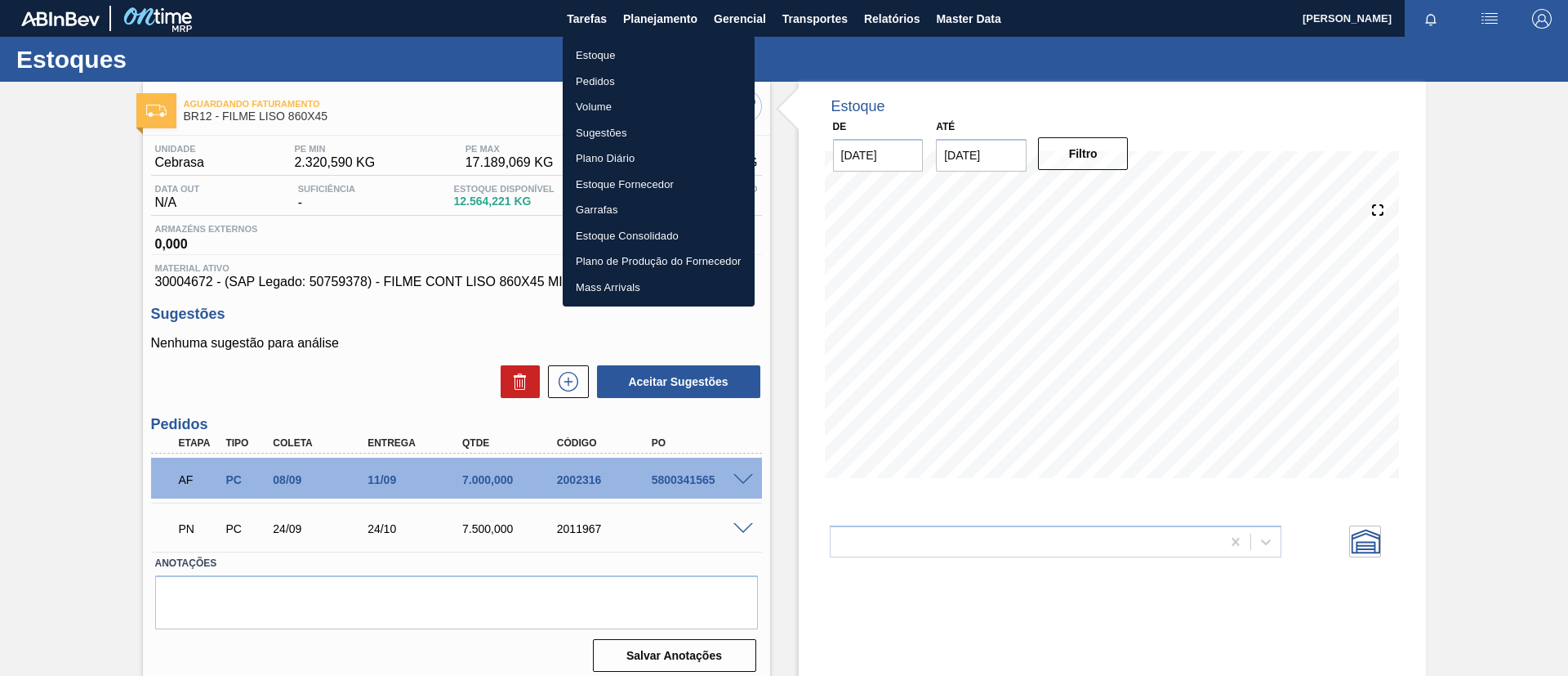
click at [649, 49] on li "Estoque" at bounding box center [658, 55] width 192 height 26
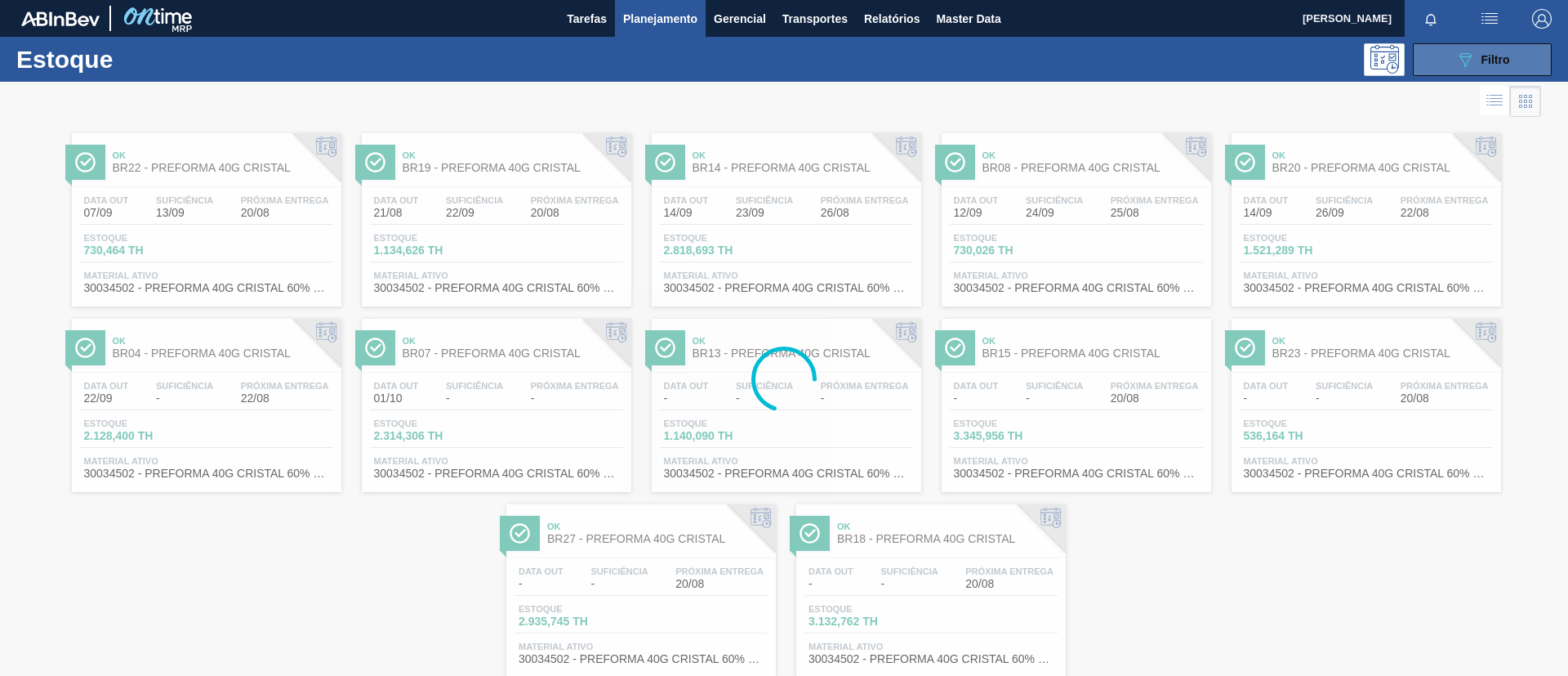
click at [1449, 70] on button "089F7B8B-B2A5-4AFE-B5C0-19BA573D28AC Filtro" at bounding box center [1483, 60] width 139 height 33
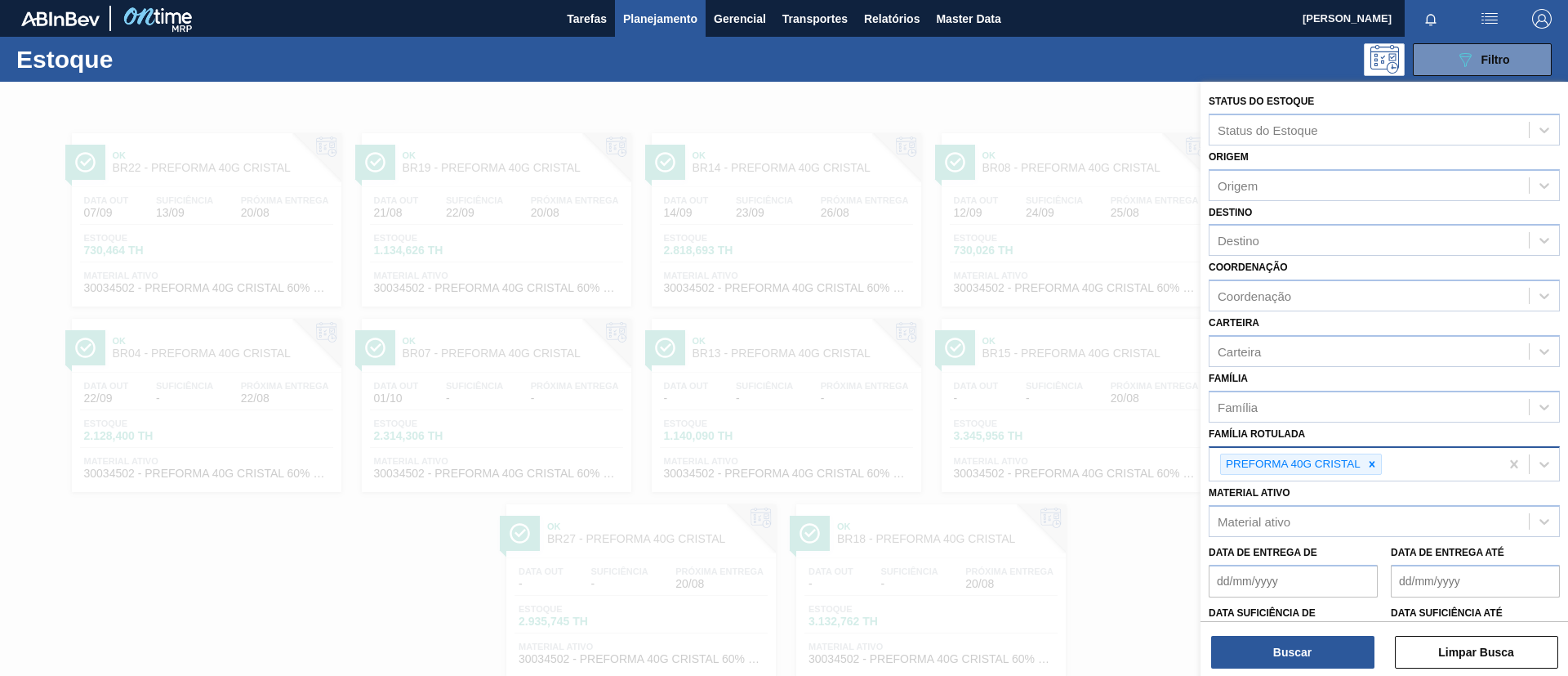
click at [1372, 461] on icon at bounding box center [1373, 465] width 12 height 12
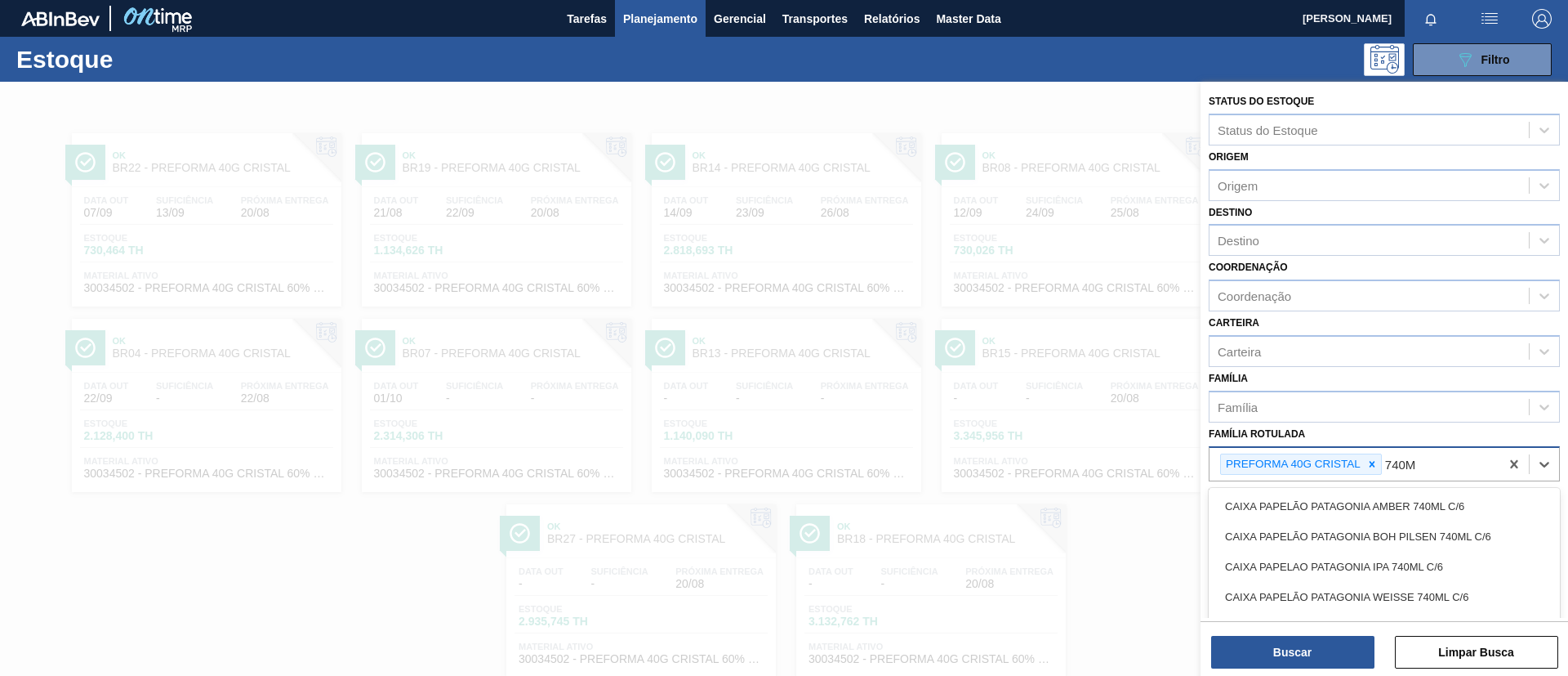
type Rotulada "740MM"
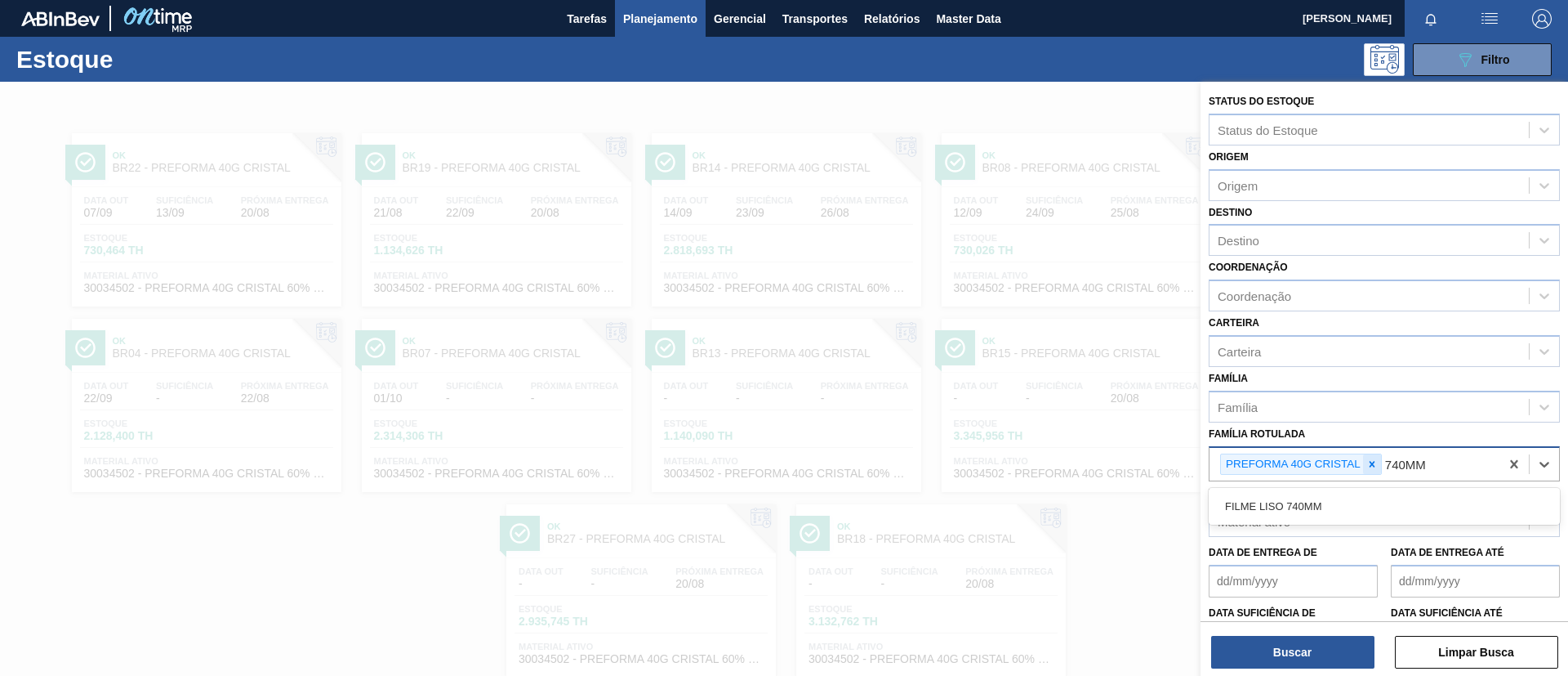
drag, startPoint x: 1388, startPoint y: 513, endPoint x: 1368, endPoint y: 470, distance: 47.4
click at [1388, 512] on div "FILME LISO 740MM" at bounding box center [1385, 506] width 351 height 30
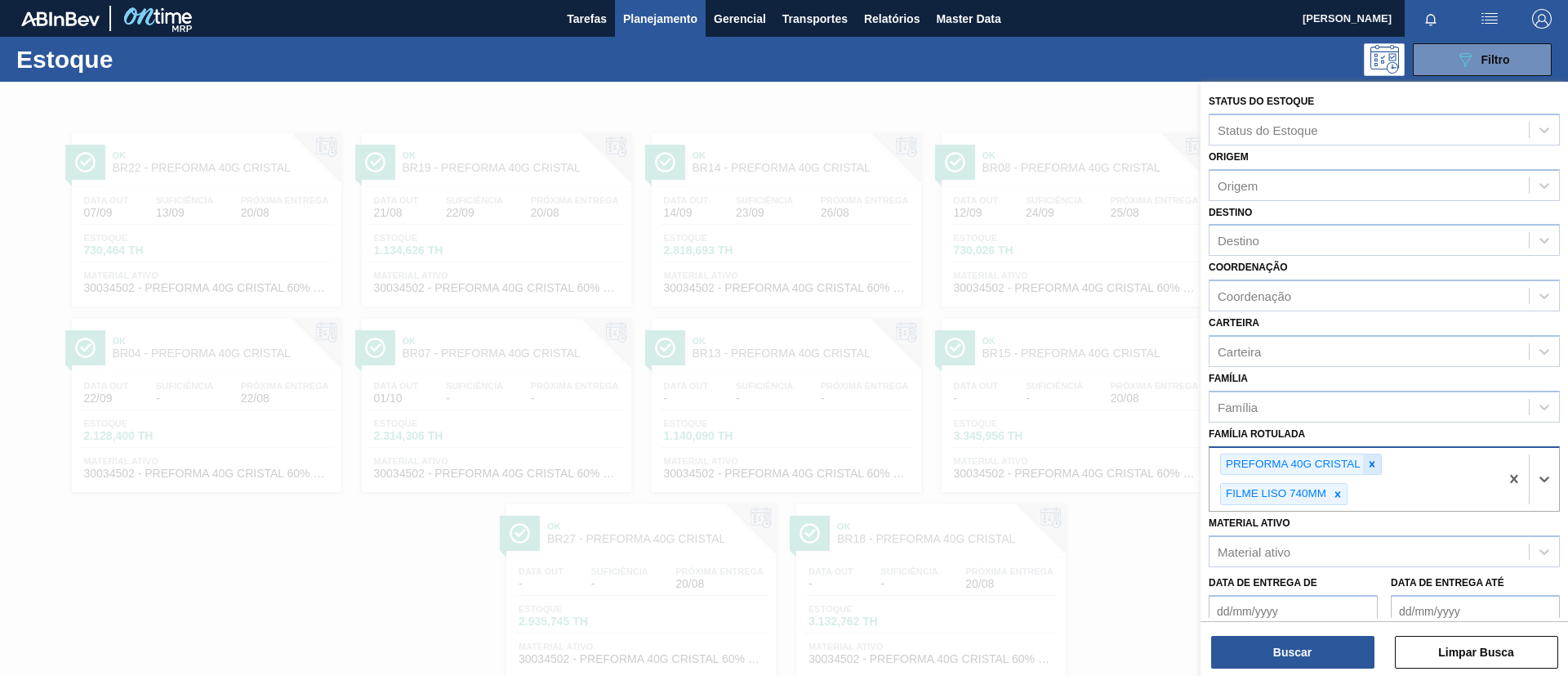
click at [1367, 464] on icon at bounding box center [1373, 465] width 12 height 12
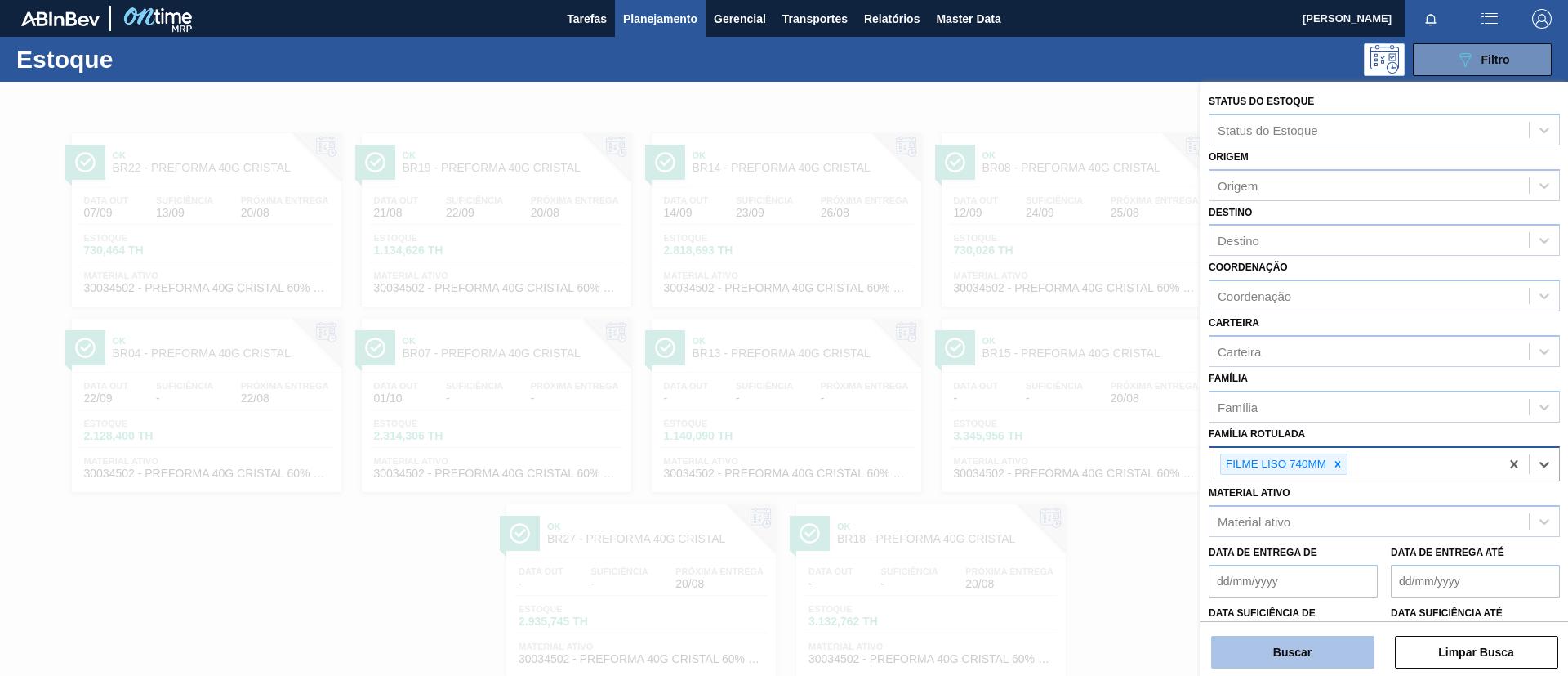
click at [1338, 643] on button "Buscar" at bounding box center [1293, 652] width 163 height 33
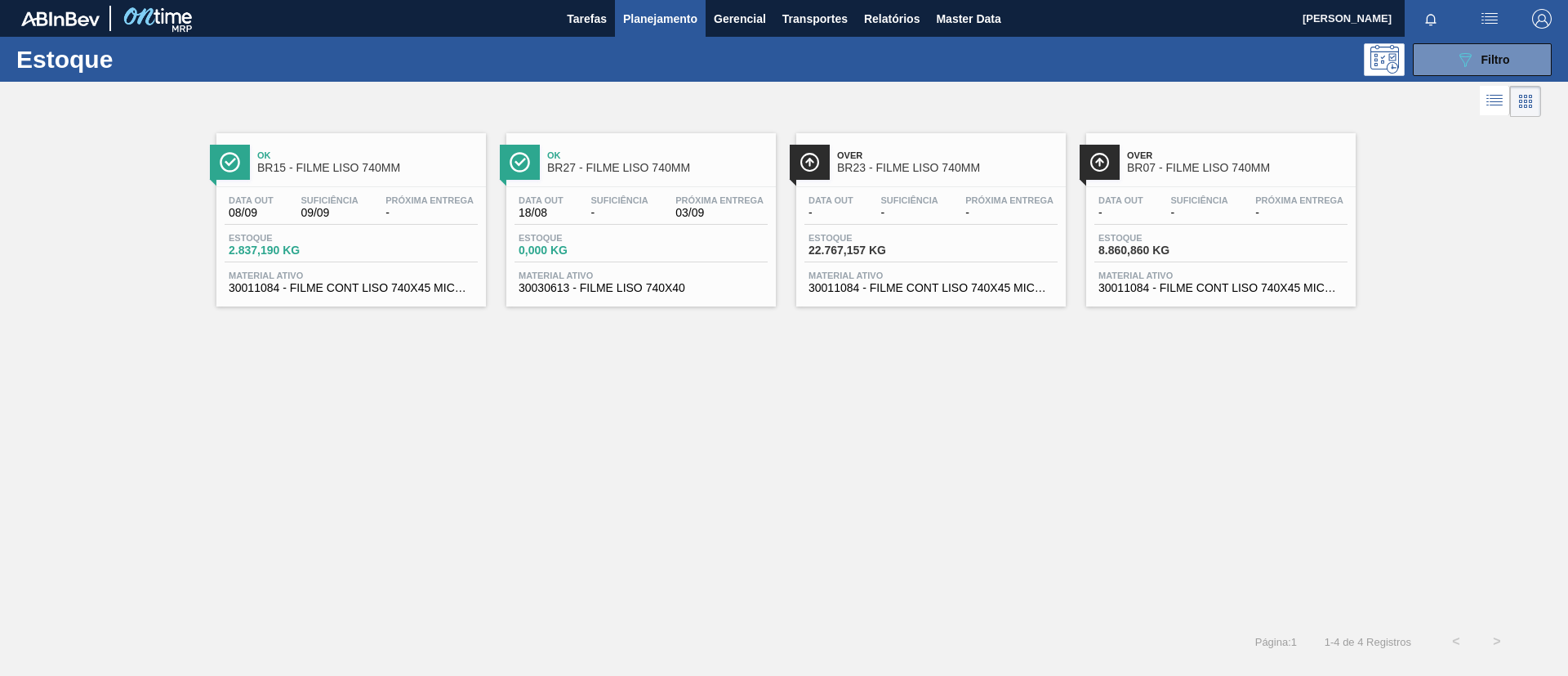
click at [956, 188] on div "Data out - Suficiência - Próxima Entrega - Estoque 22.767,157 KG Material ativo…" at bounding box center [931, 242] width 269 height 111
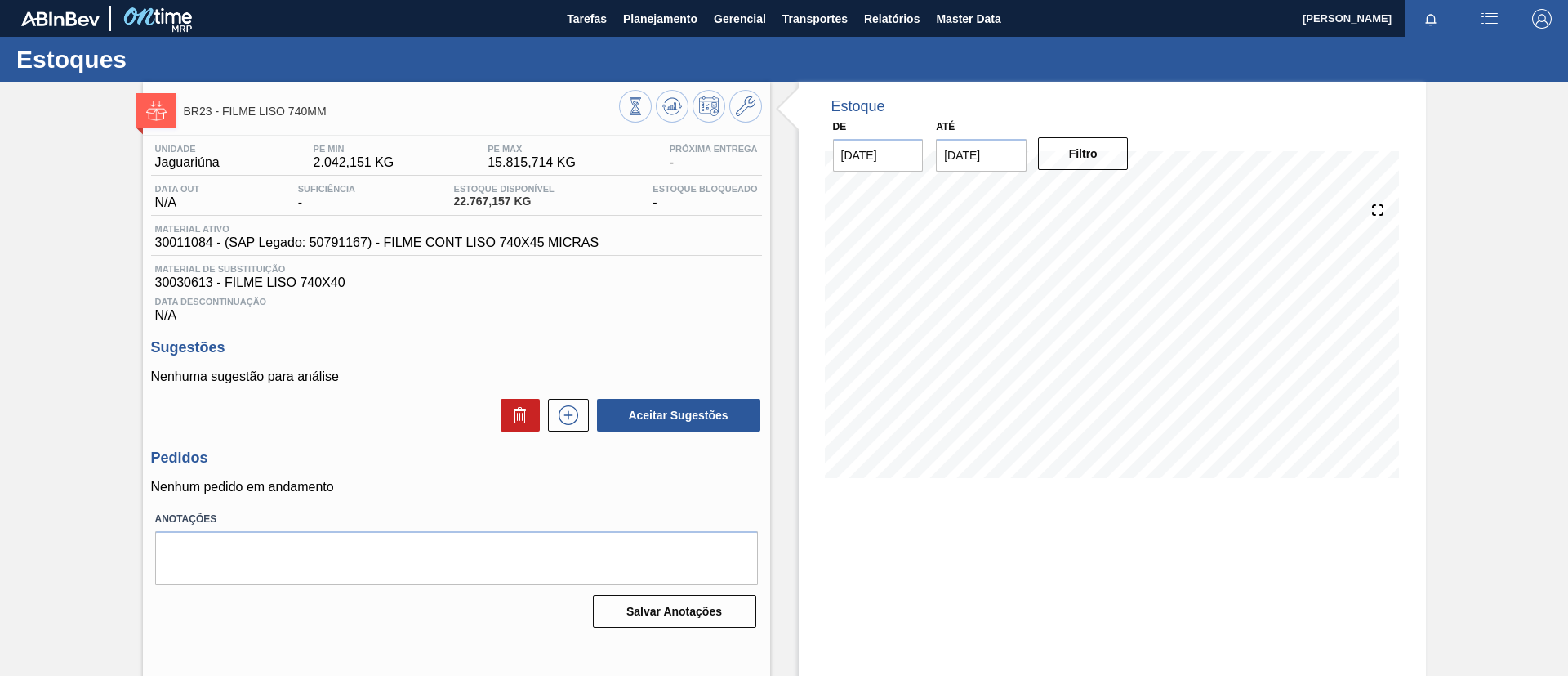
drag, startPoint x: 637, startPoint y: 22, endPoint x: 638, endPoint y: 37, distance: 15.0
click at [637, 23] on span "Planejamento" at bounding box center [660, 18] width 74 height 19
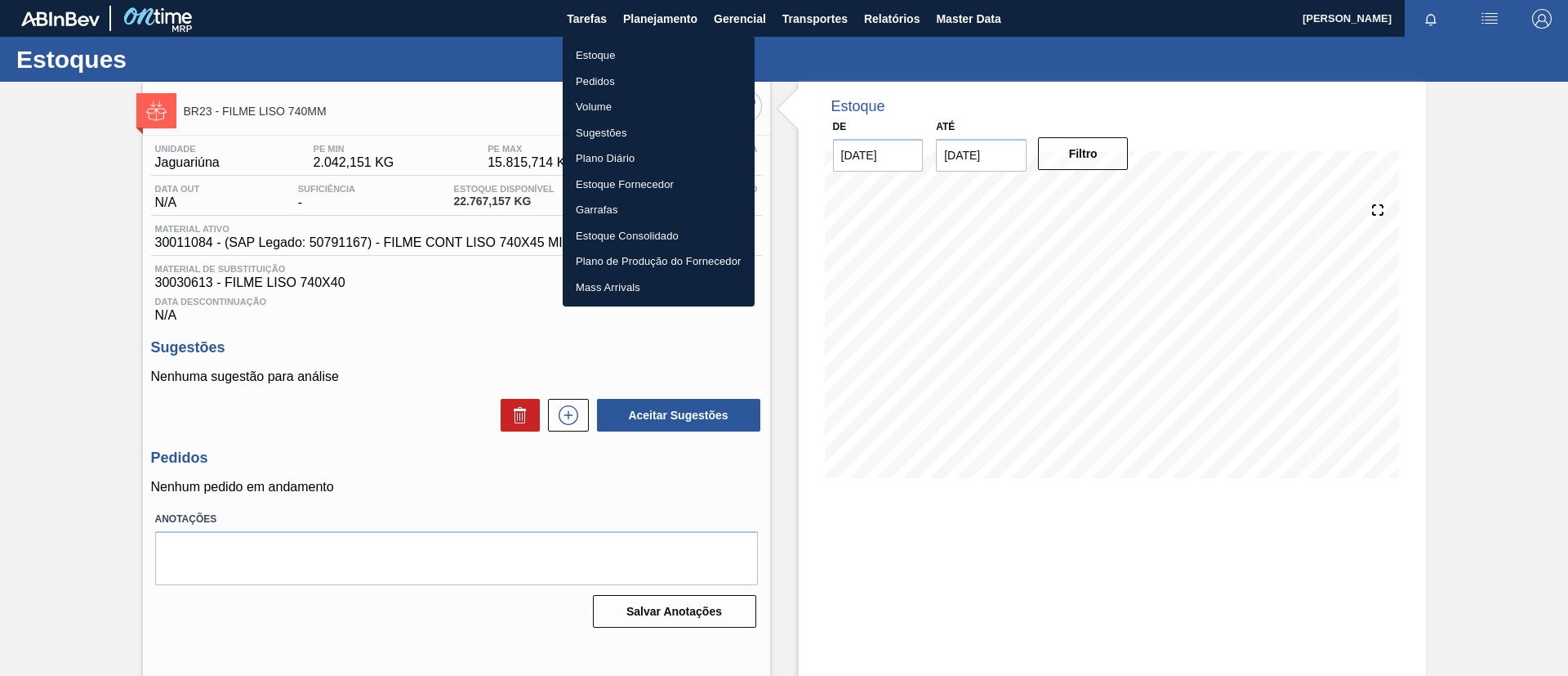
click at [642, 50] on li "Estoque" at bounding box center [658, 55] width 192 height 26
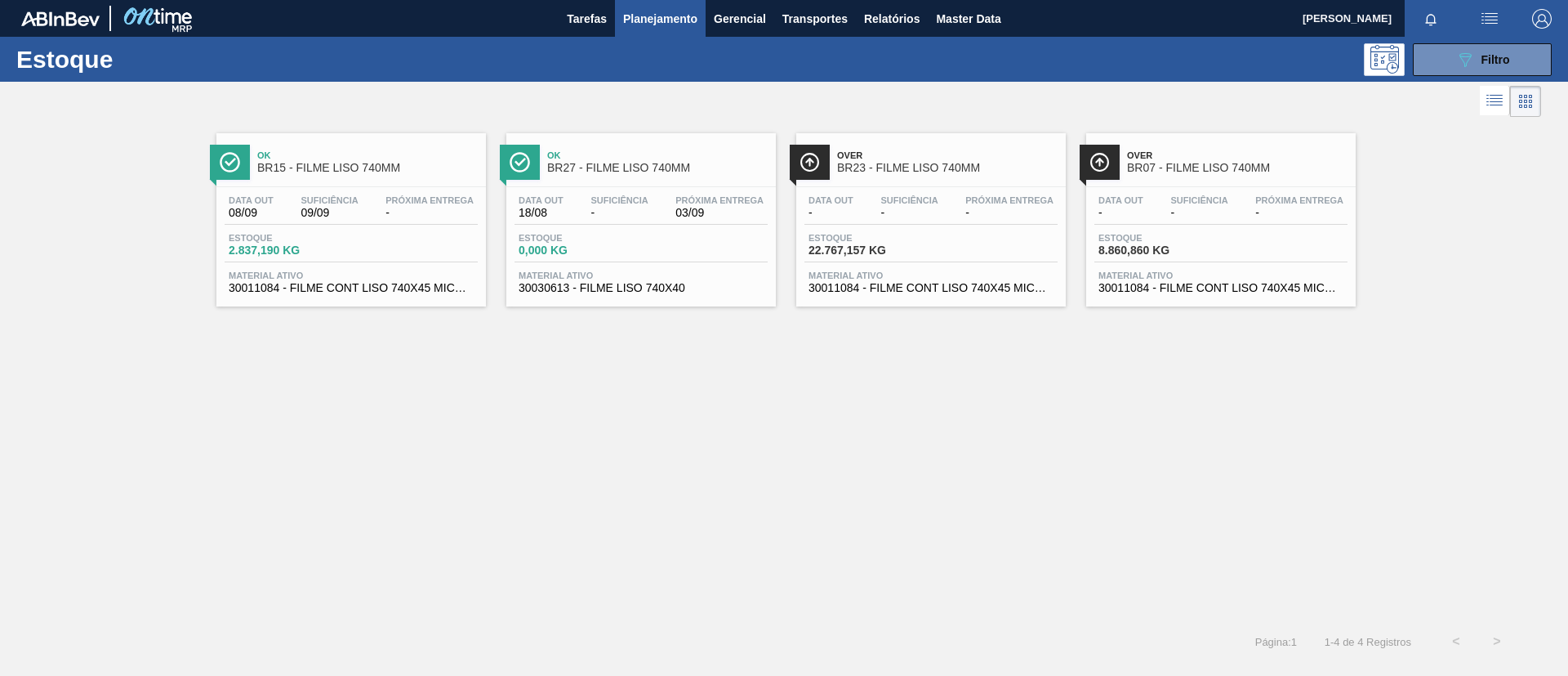
click at [1476, 64] on div "089F7B8B-B2A5-4AFE-B5C0-19BA573D28AC Filtro" at bounding box center [1483, 60] width 55 height 19
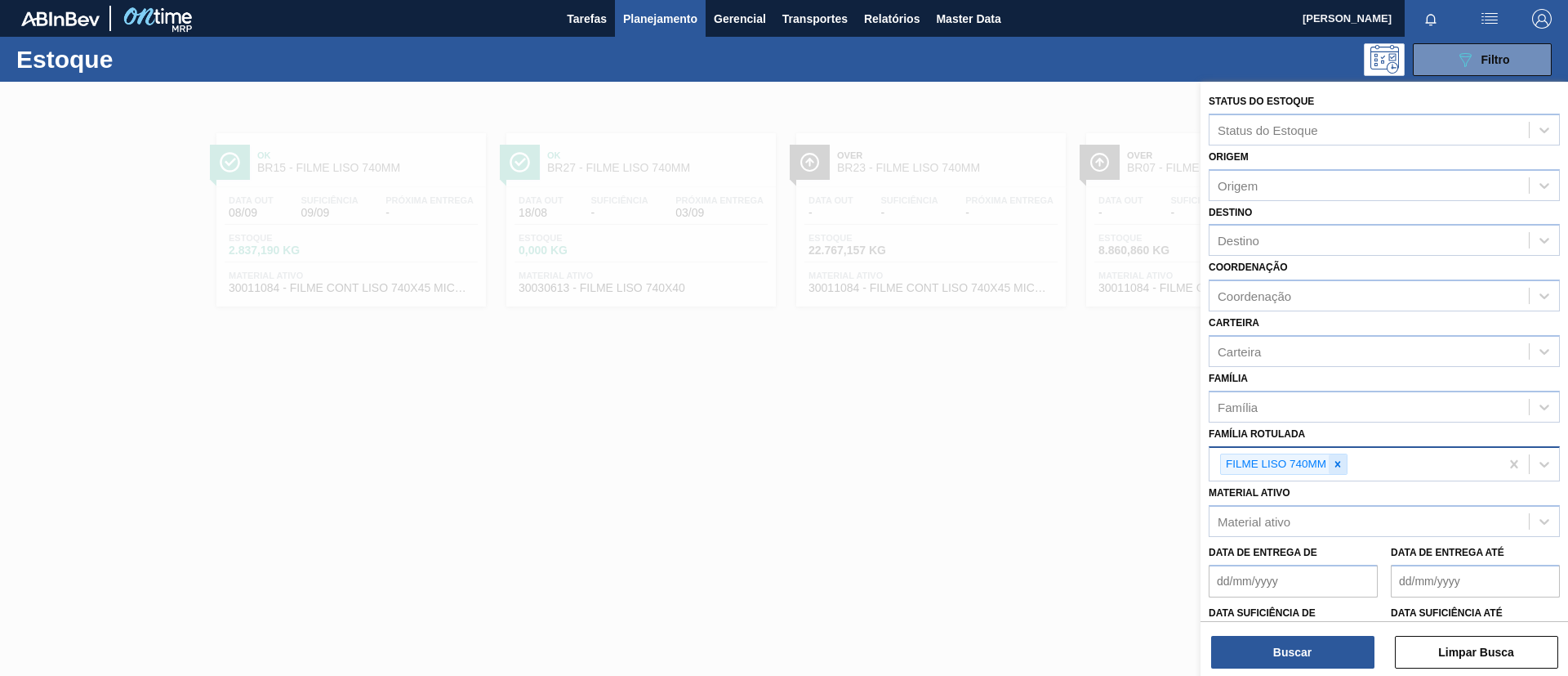
click at [1339, 460] on icon at bounding box center [1338, 465] width 12 height 12
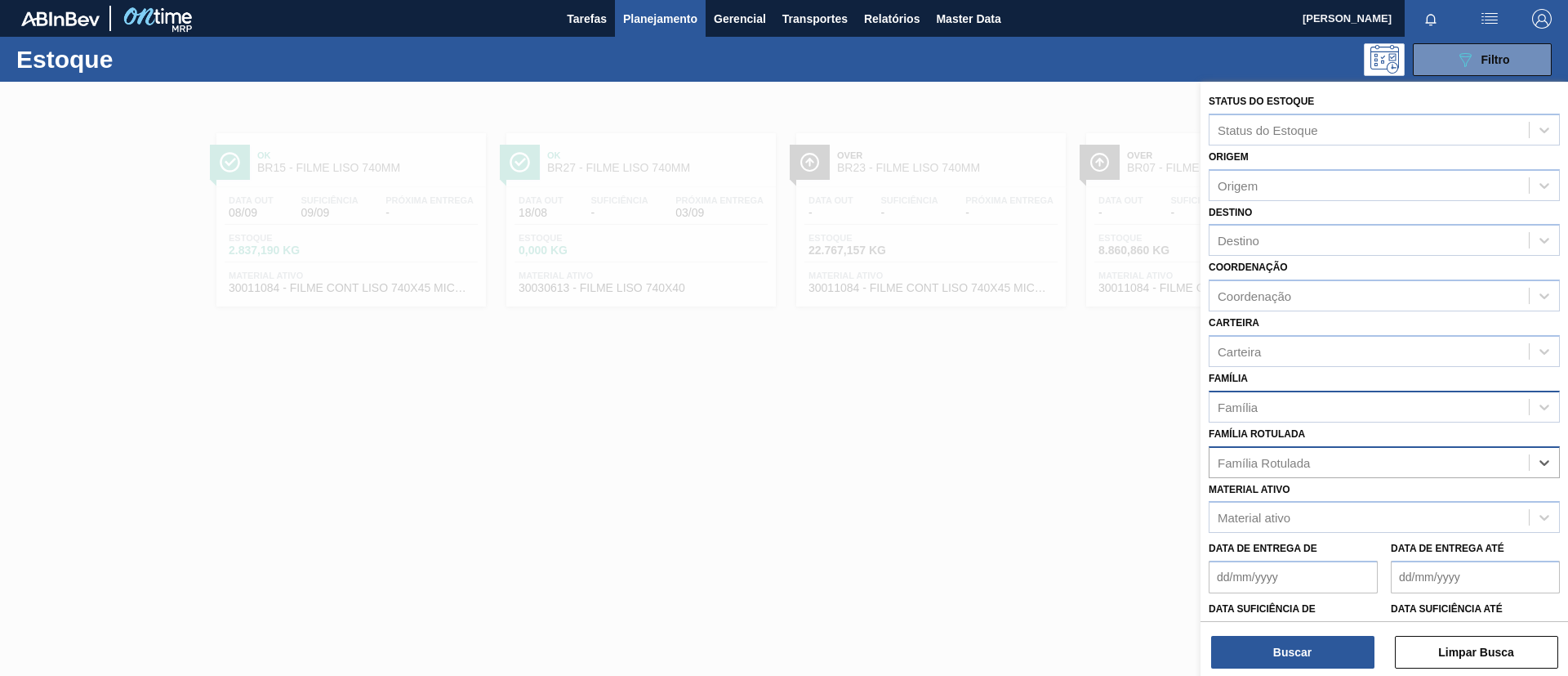
click at [1335, 407] on div "Família" at bounding box center [1369, 407] width 320 height 24
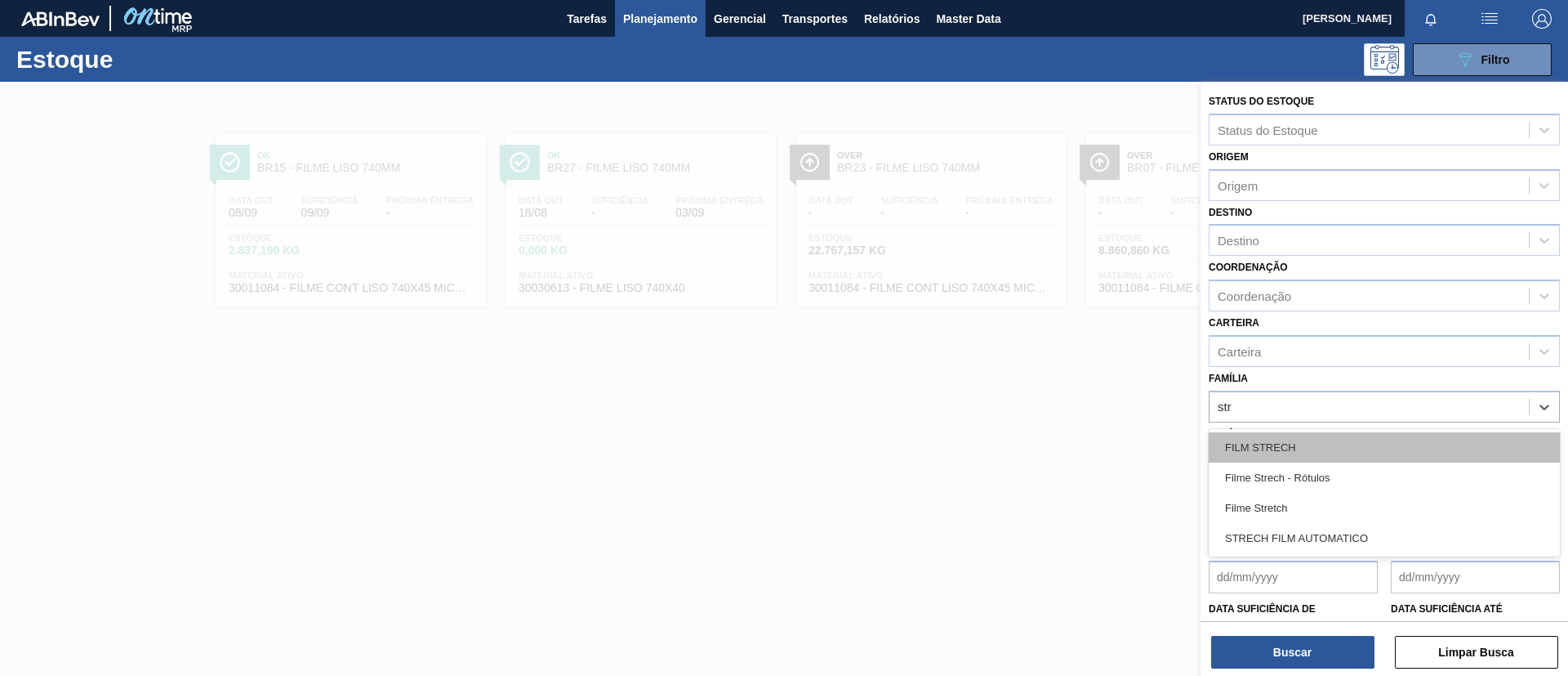
type input "stre"
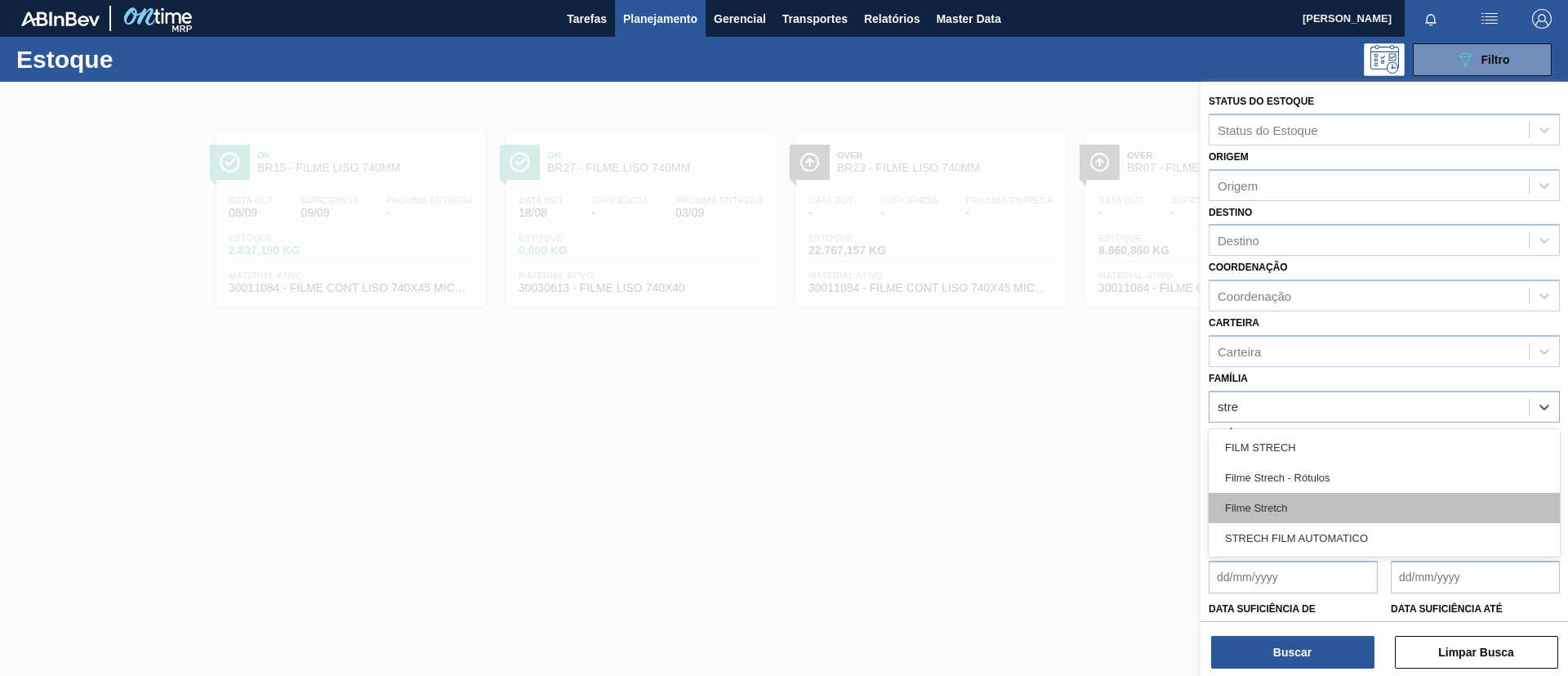
click at [1318, 508] on div "Filme Stretch" at bounding box center [1385, 507] width 351 height 30
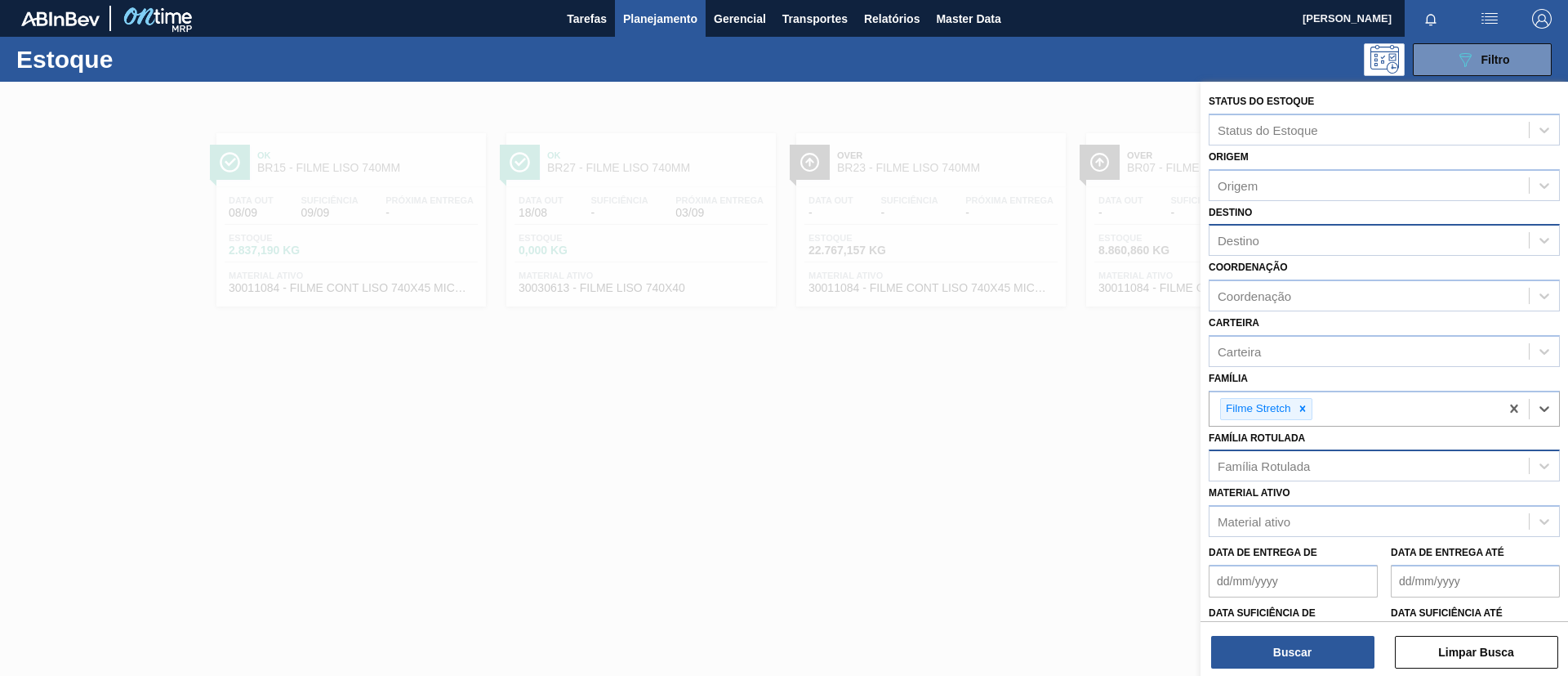
click at [1273, 233] on div "Destino" at bounding box center [1369, 240] width 320 height 24
type input "uber"
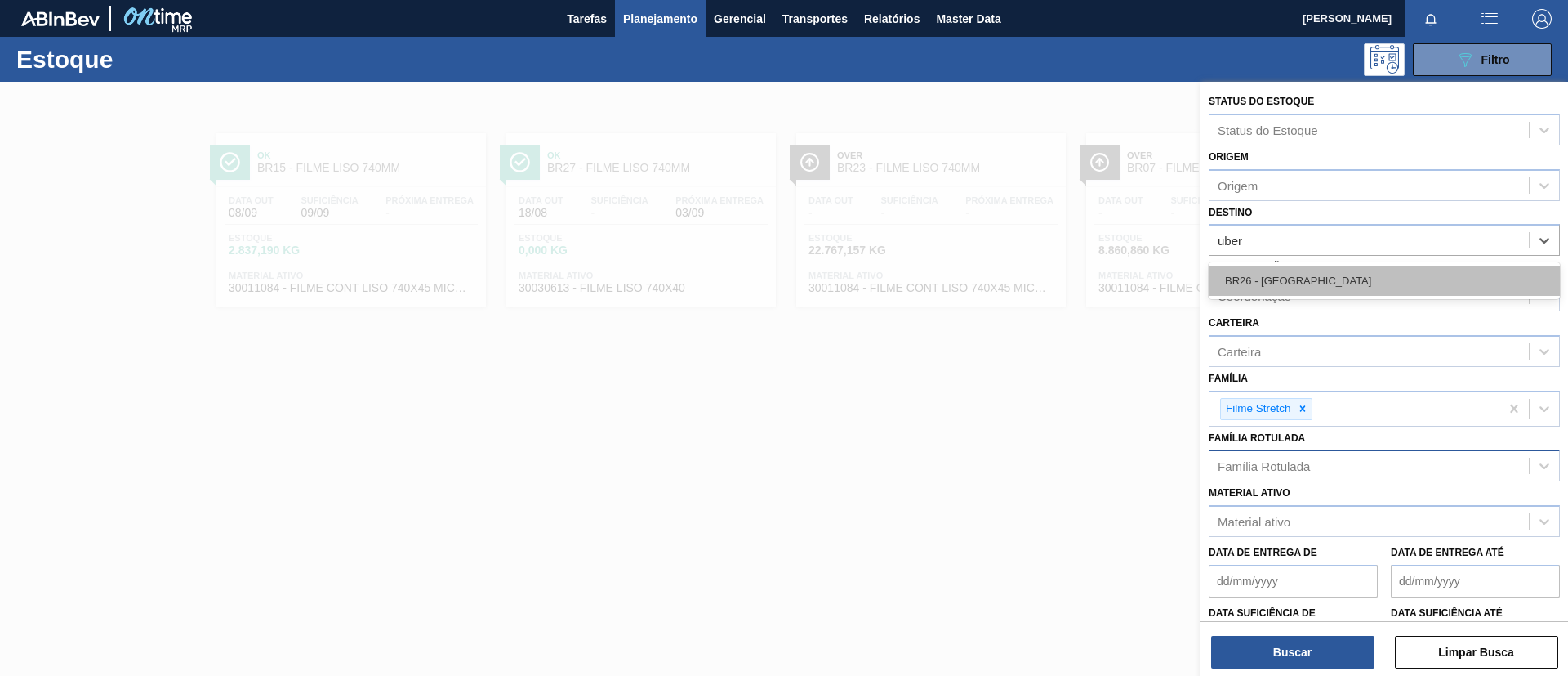
click at [1291, 279] on div "BR26 - [GEOGRAPHIC_DATA]" at bounding box center [1385, 280] width 351 height 30
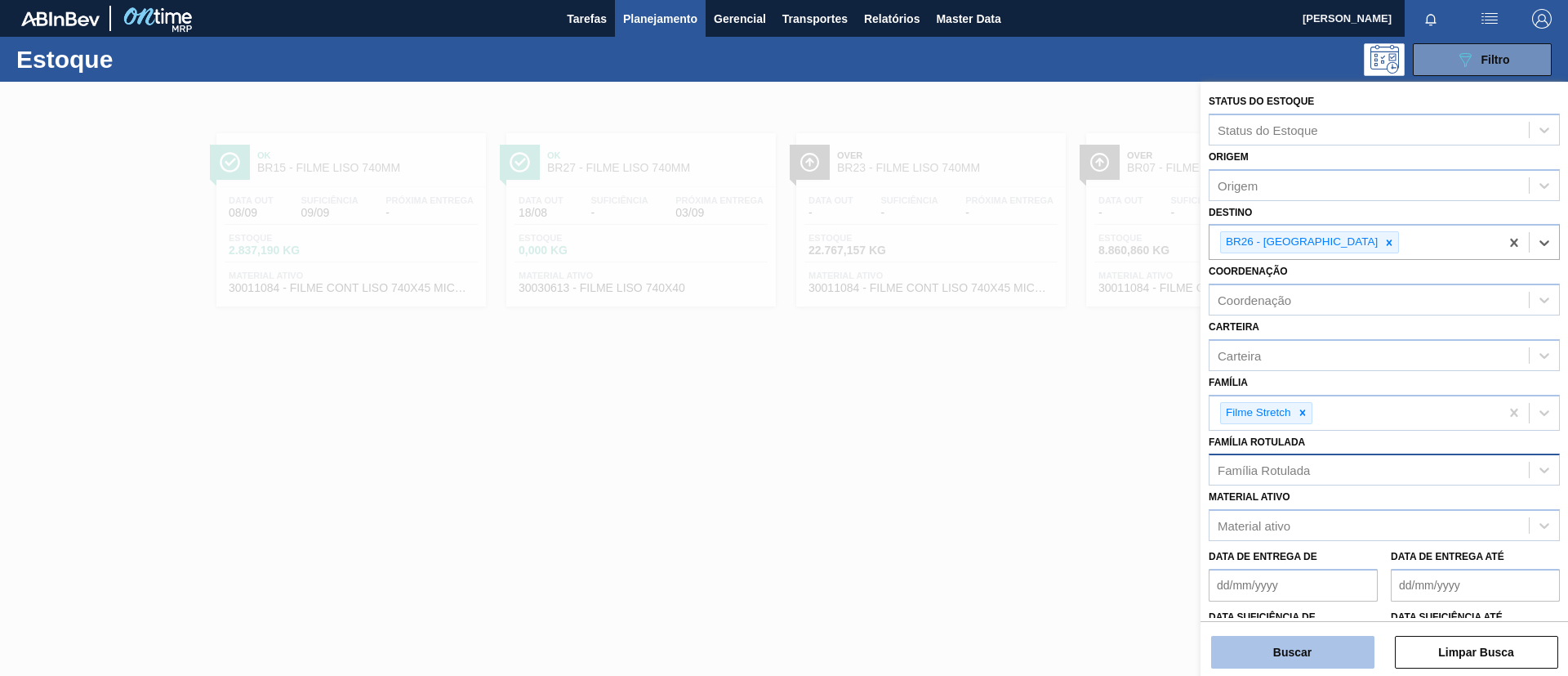
click at [1288, 652] on button "Buscar" at bounding box center [1293, 652] width 163 height 33
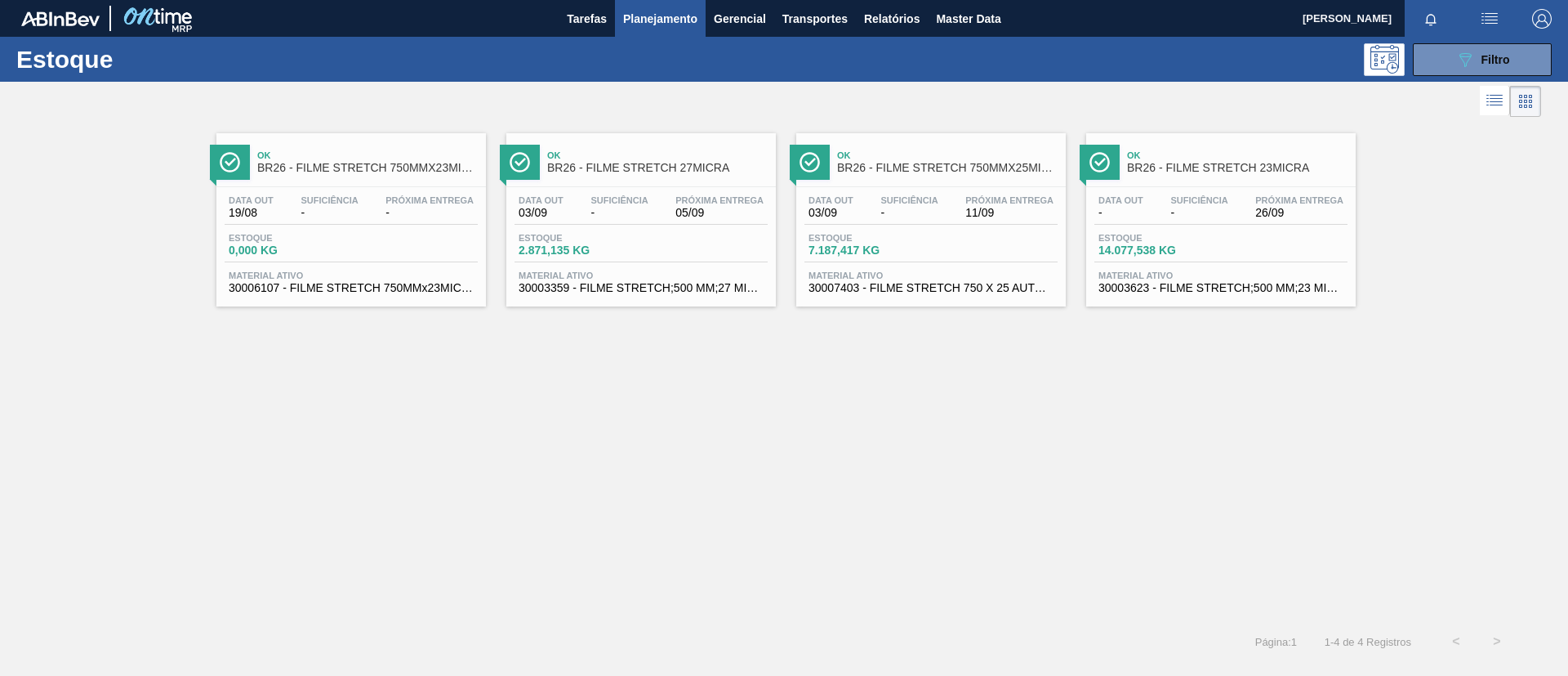
click at [332, 178] on div "Ok BR26 - FILME STRETCH 750MMX23MICRA" at bounding box center [368, 162] width 220 height 37
click at [976, 153] on span "Ok" at bounding box center [947, 155] width 220 height 10
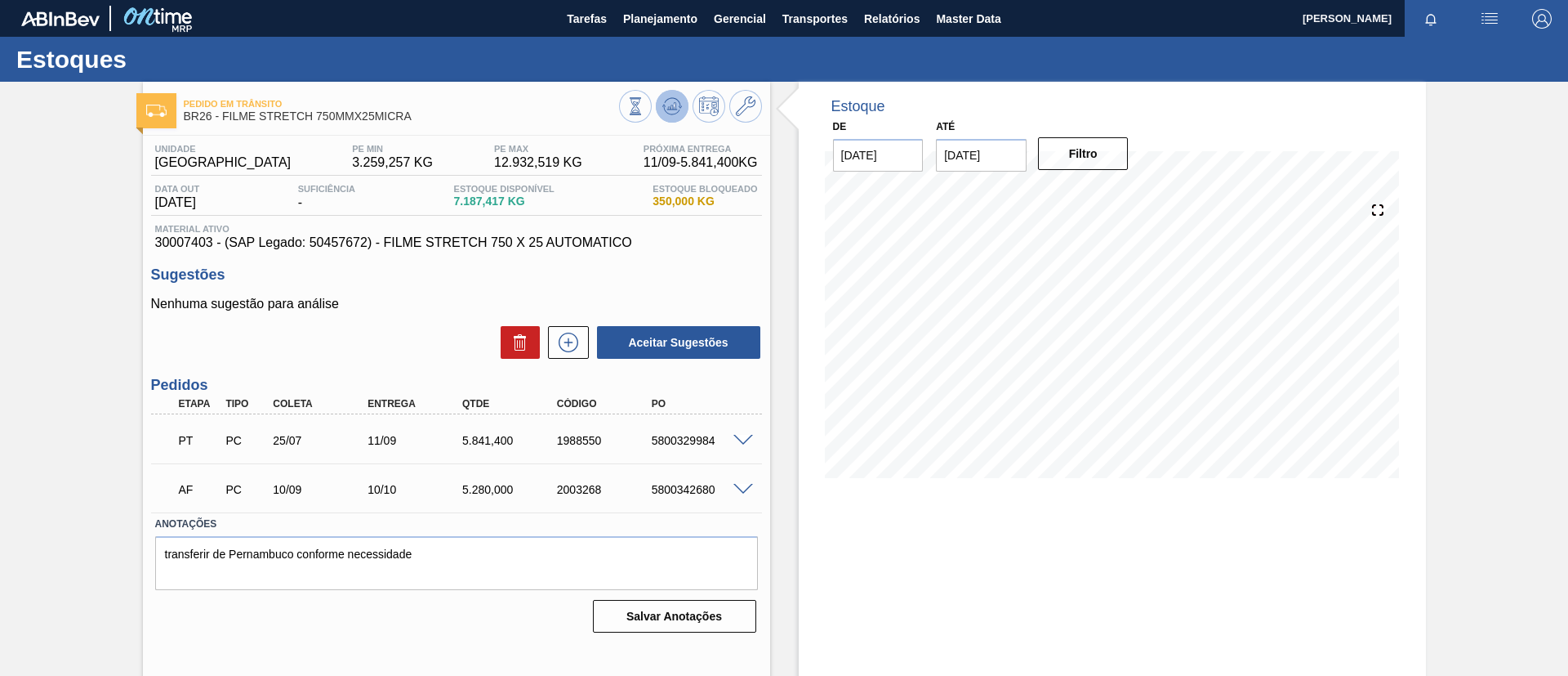
click at [684, 115] on button at bounding box center [672, 106] width 33 height 33
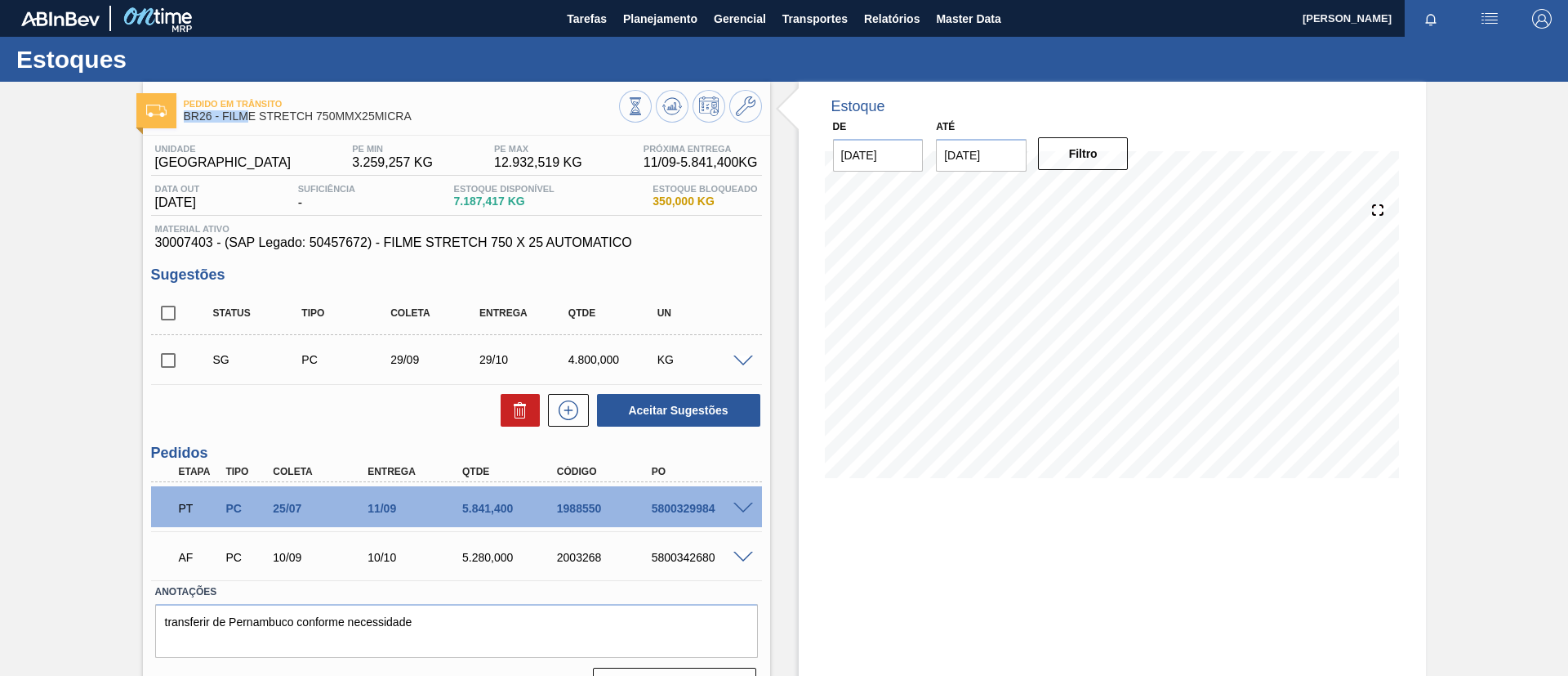
drag, startPoint x: 439, startPoint y: 109, endPoint x: 250, endPoint y: 109, distance: 189.0
click at [250, 109] on div "Pedido [PERSON_NAME] BR26 - FILME STRETCH 750MMX25MICRA" at bounding box center [401, 111] width 435 height 37
drag, startPoint x: 431, startPoint y: 110, endPoint x: 223, endPoint y: 115, distance: 208.1
click at [223, 115] on span "BR26 - FILME STRETCH 750MMX25MICRA" at bounding box center [401, 116] width 435 height 13
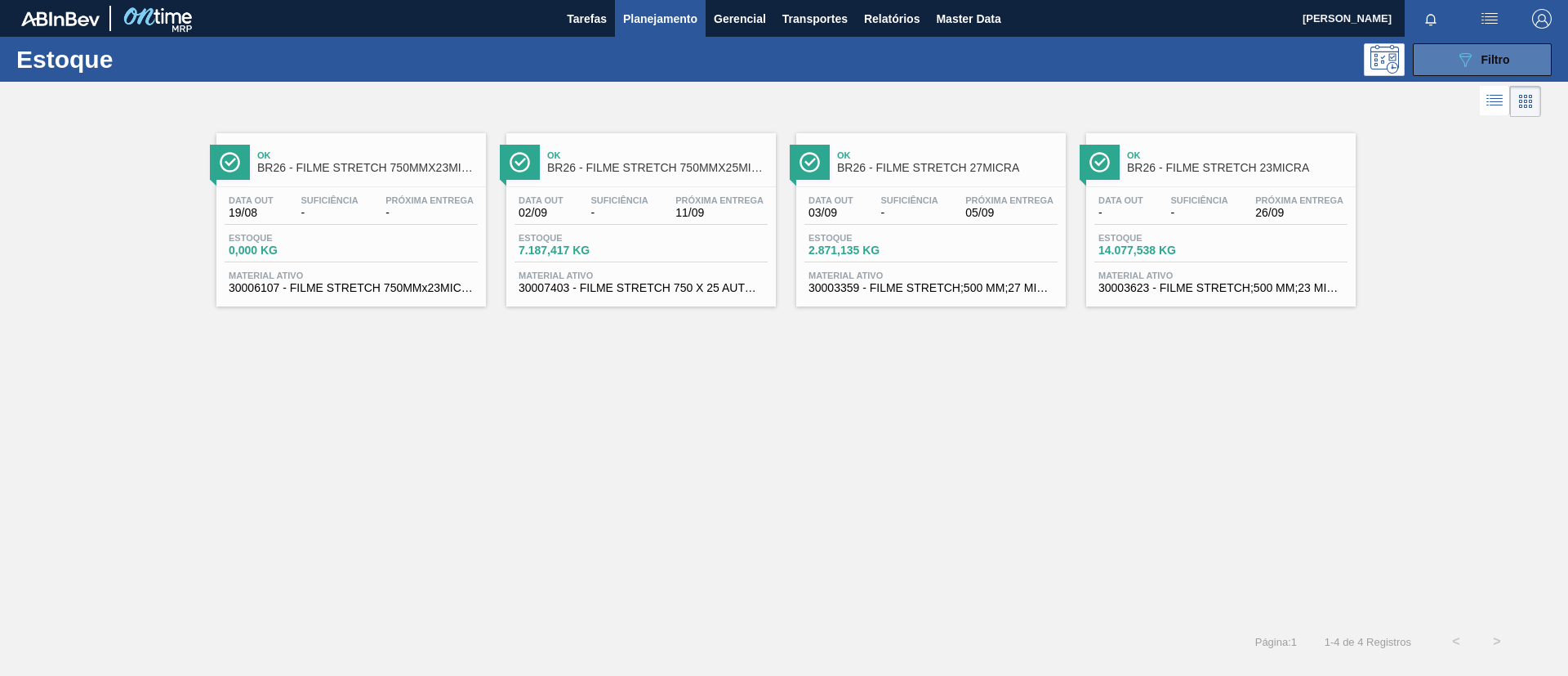
click at [1457, 46] on button "089F7B8B-B2A5-4AFE-B5C0-19BA573D28AC Filtro" at bounding box center [1483, 60] width 139 height 33
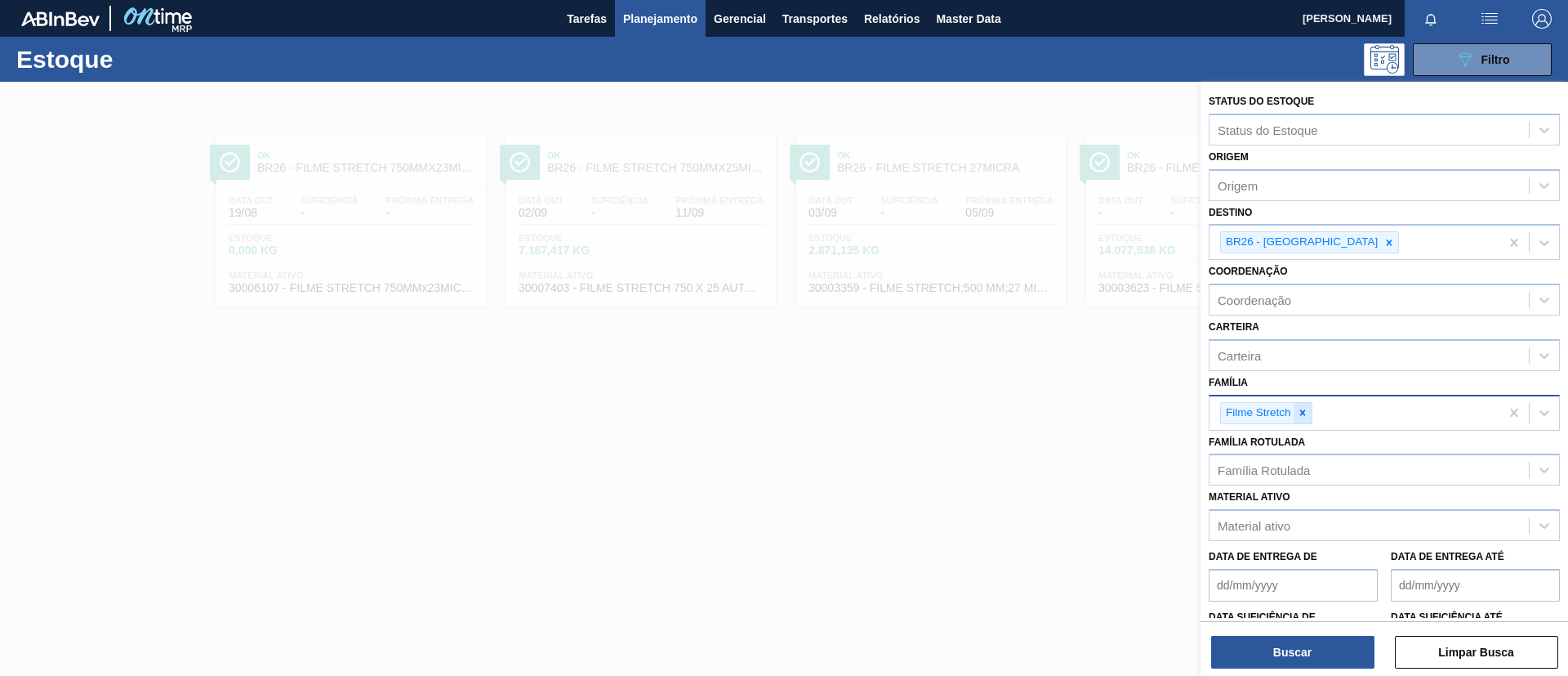
click at [1310, 411] on div at bounding box center [1302, 412] width 18 height 20
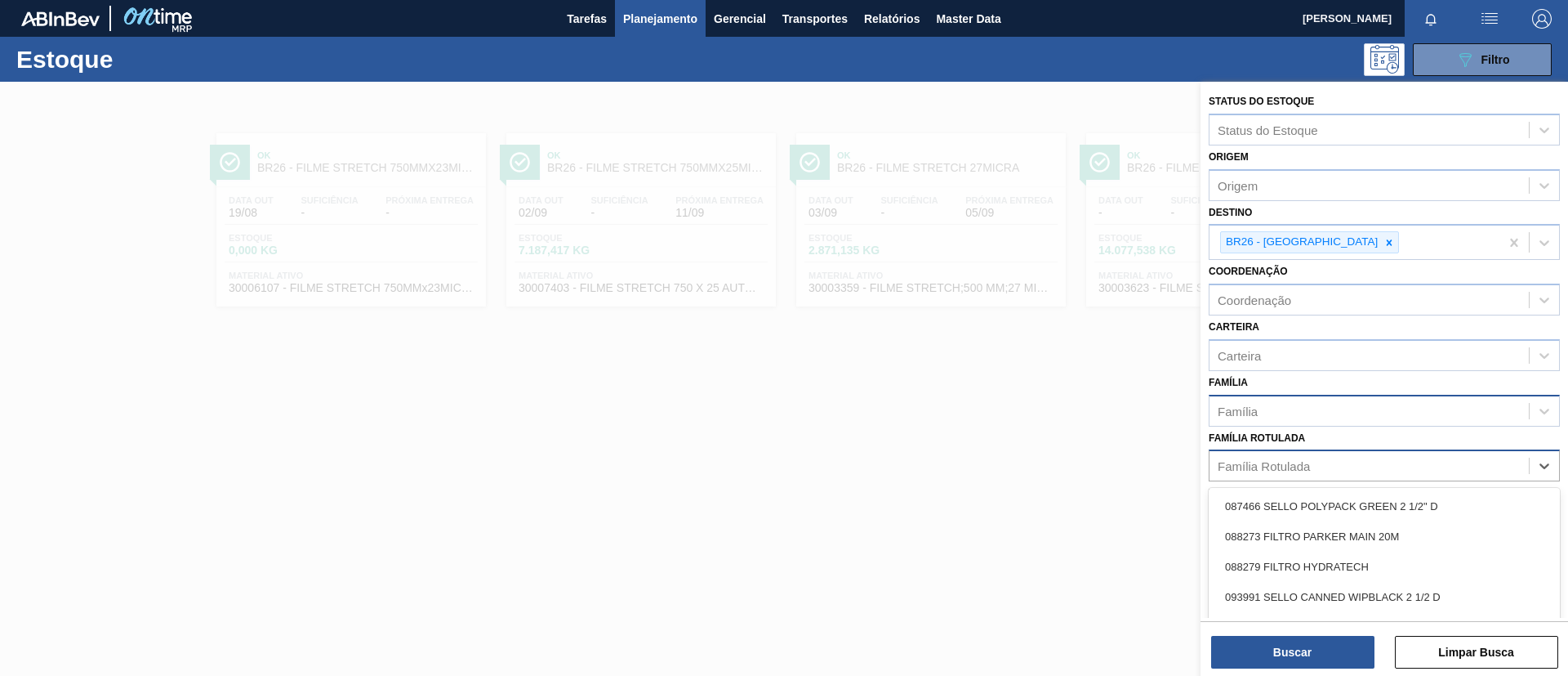
click at [1296, 465] on div "Família Rotulada" at bounding box center [1265, 466] width 93 height 14
paste Rotulada "FILME STRETCH 750MMX25MICRA"
type Rotulada "FILME STRETCH 750MMX25MICRA"
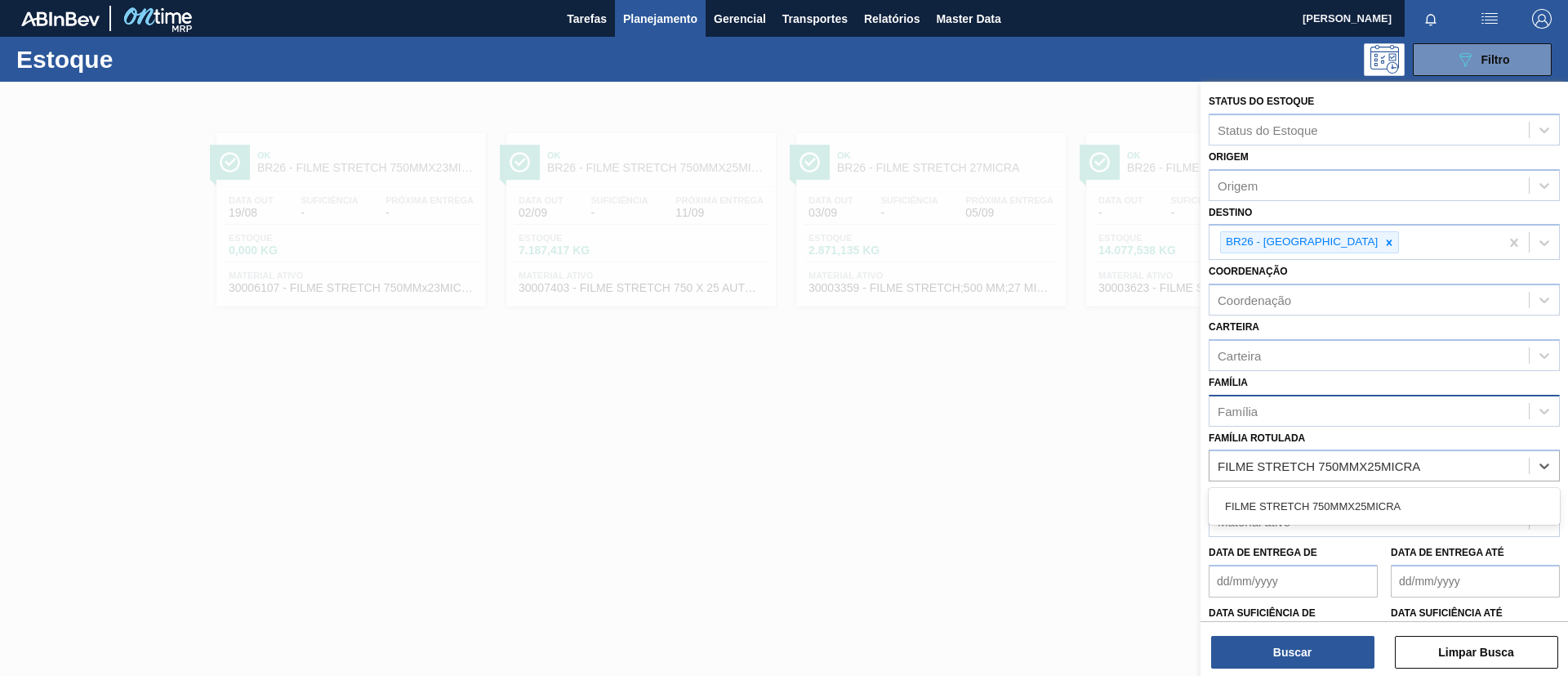
click at [1308, 498] on div "FILME STRETCH 750MMX25MICRA" at bounding box center [1385, 506] width 351 height 30
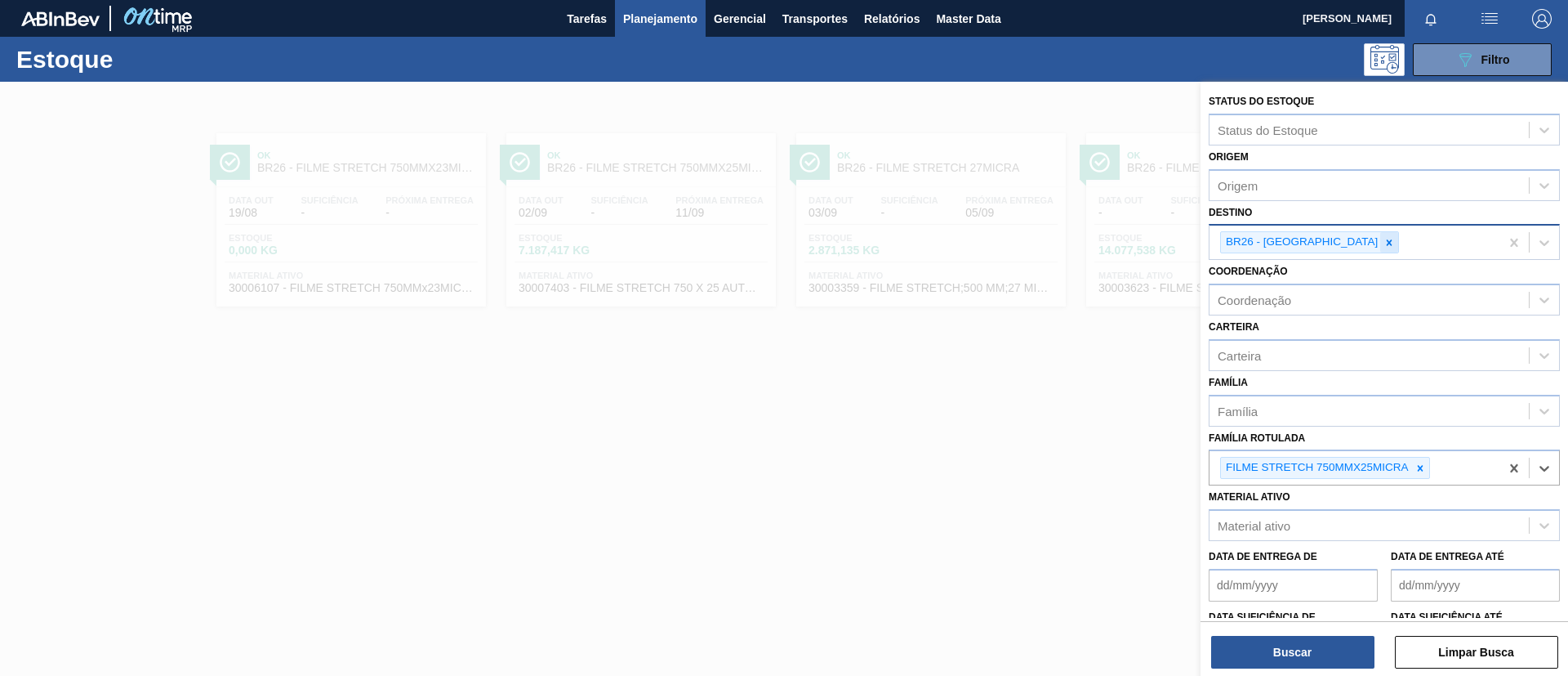
click at [1381, 235] on div at bounding box center [1389, 241] width 18 height 20
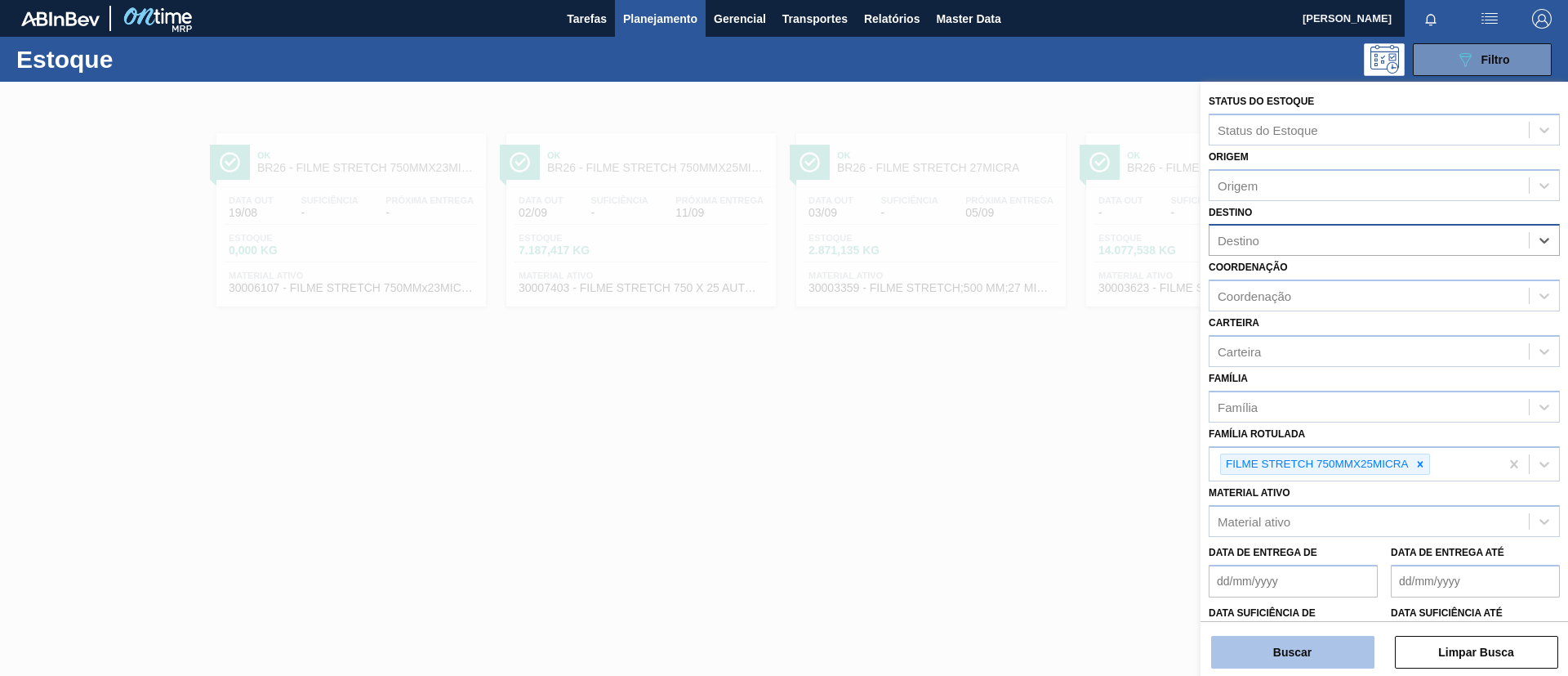
click at [1314, 653] on button "Buscar" at bounding box center [1293, 652] width 163 height 33
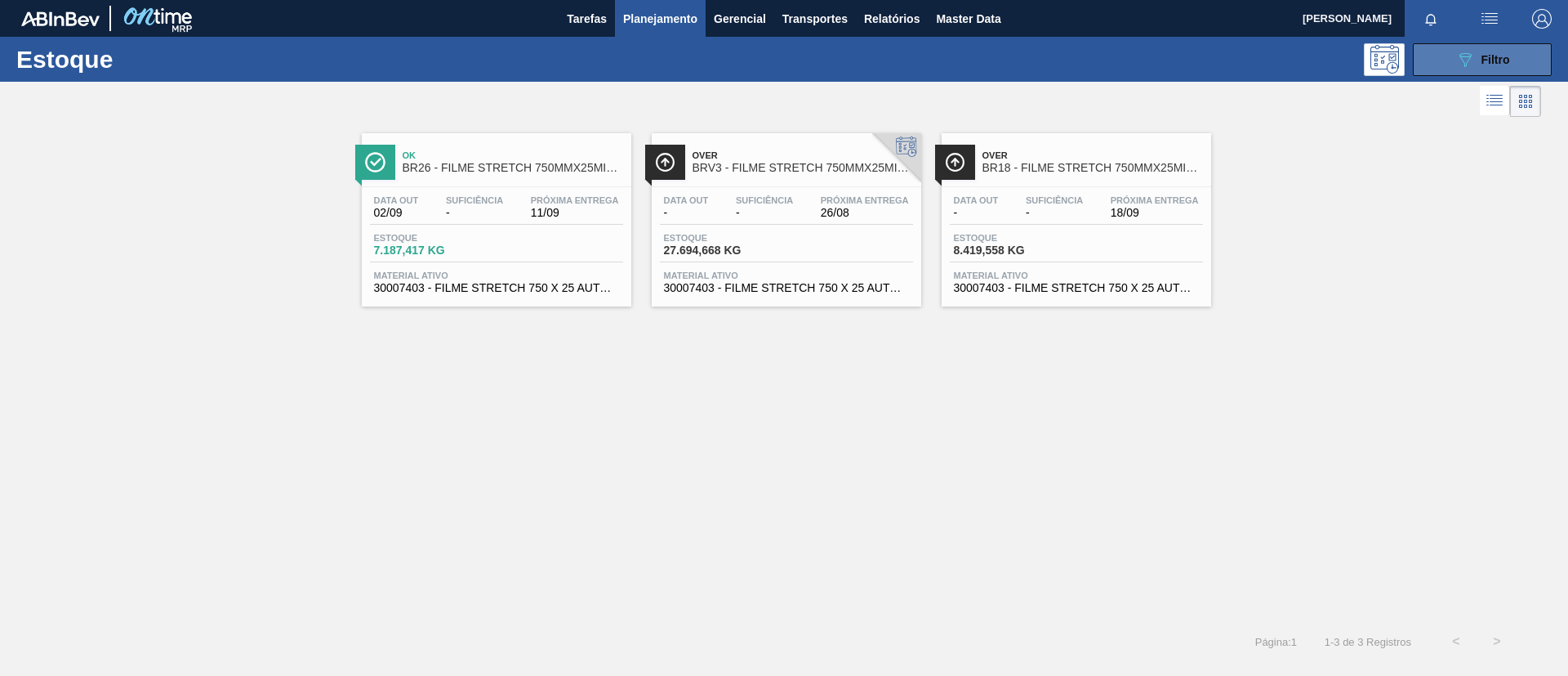
click at [1496, 58] on span "Filtro" at bounding box center [1497, 60] width 29 height 14
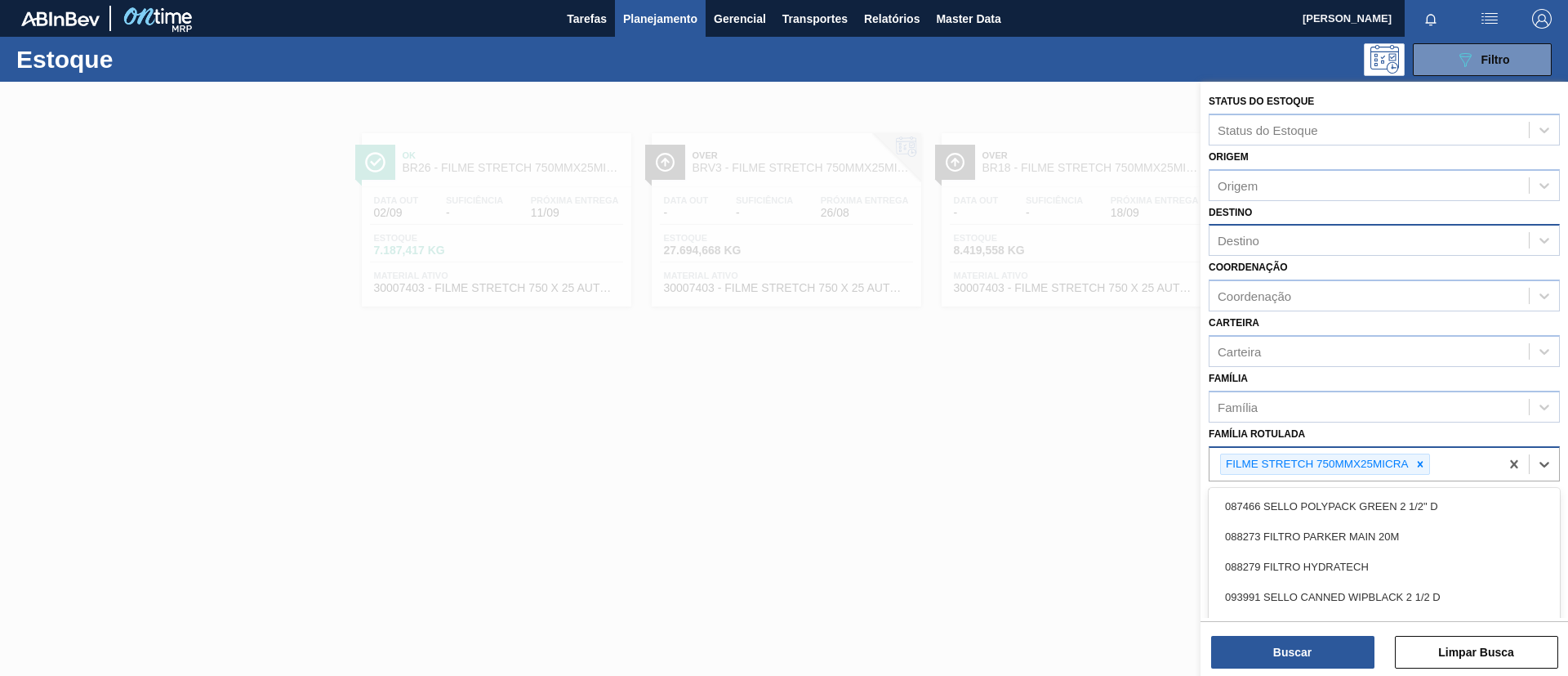
click at [1431, 454] on div "FILME STRETCH 750MMX25MICRA" at bounding box center [1355, 465] width 290 height 34
click at [1423, 464] on icon at bounding box center [1420, 465] width 12 height 12
type Rotulada "BC 269ML"
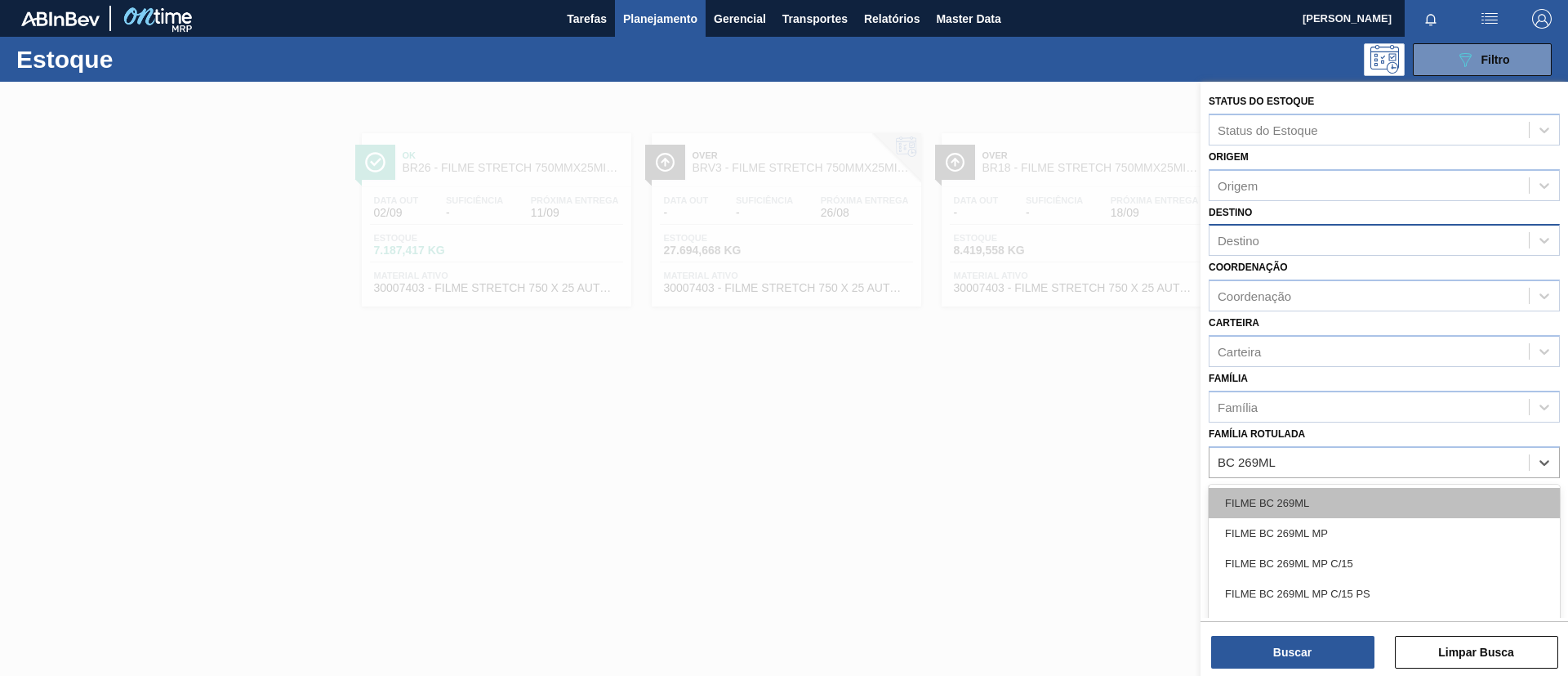
click at [1376, 502] on div "FILME BC 269ML" at bounding box center [1385, 502] width 351 height 30
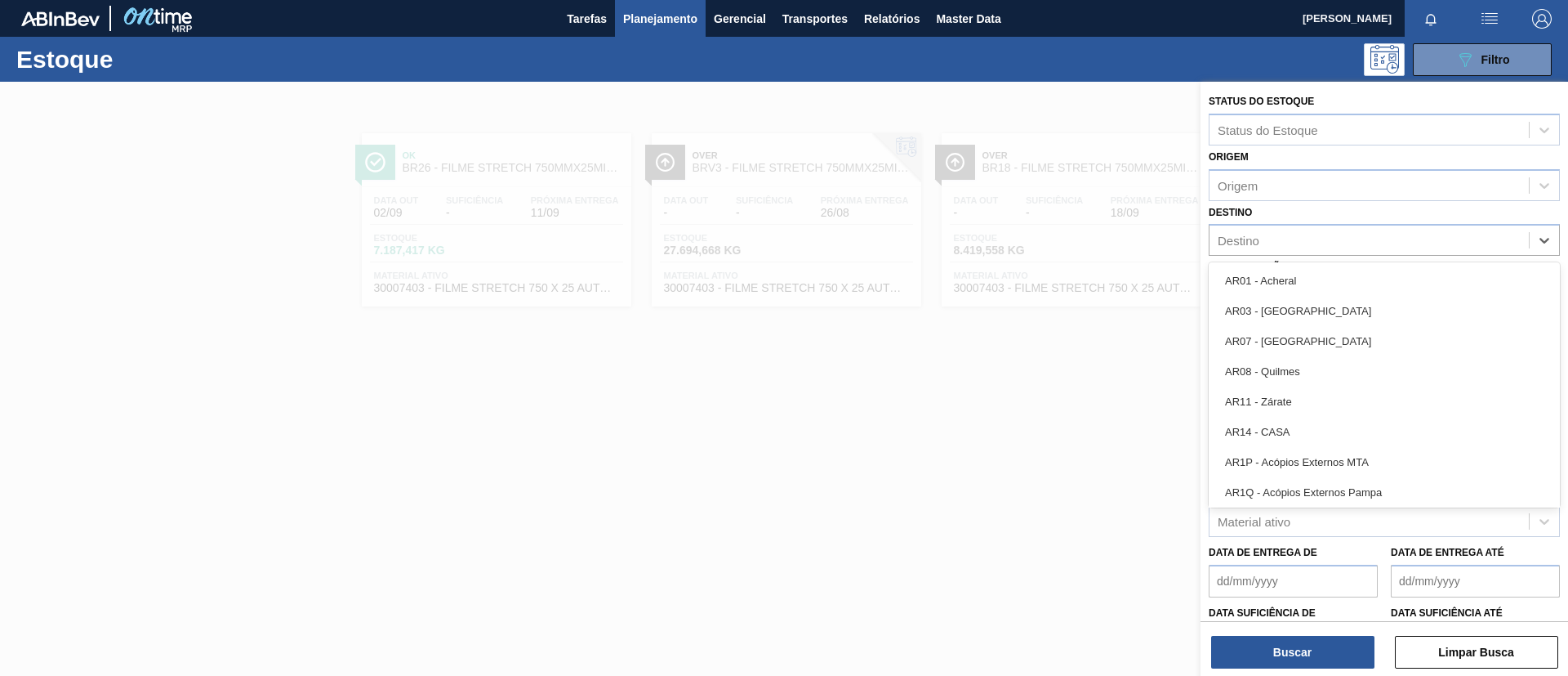
click at [1279, 237] on div "Destino" at bounding box center [1369, 240] width 320 height 24
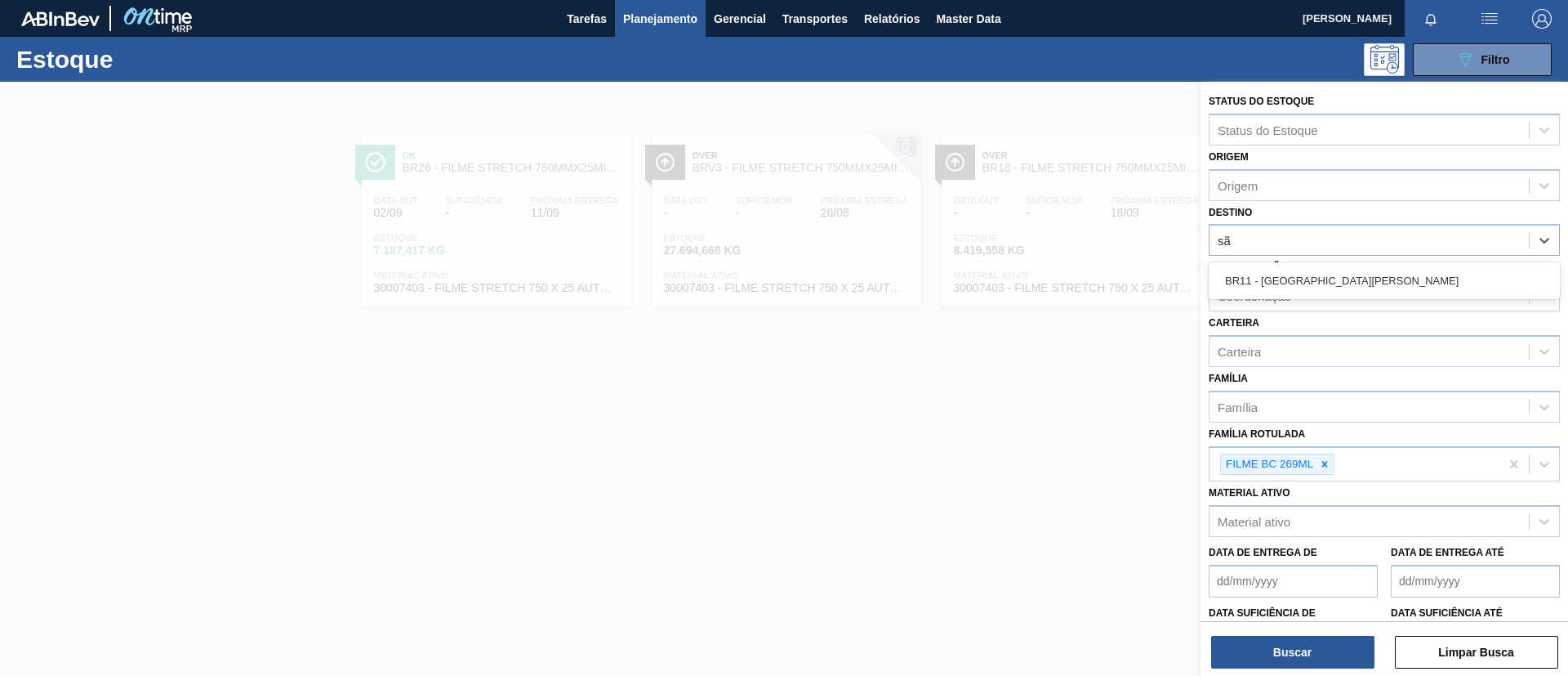
type input "são"
drag, startPoint x: 1239, startPoint y: 265, endPoint x: 1240, endPoint y: 521, distance: 256.0
click at [1239, 272] on div "BR11 - [GEOGRAPHIC_DATA][PERSON_NAME]" at bounding box center [1385, 280] width 351 height 30
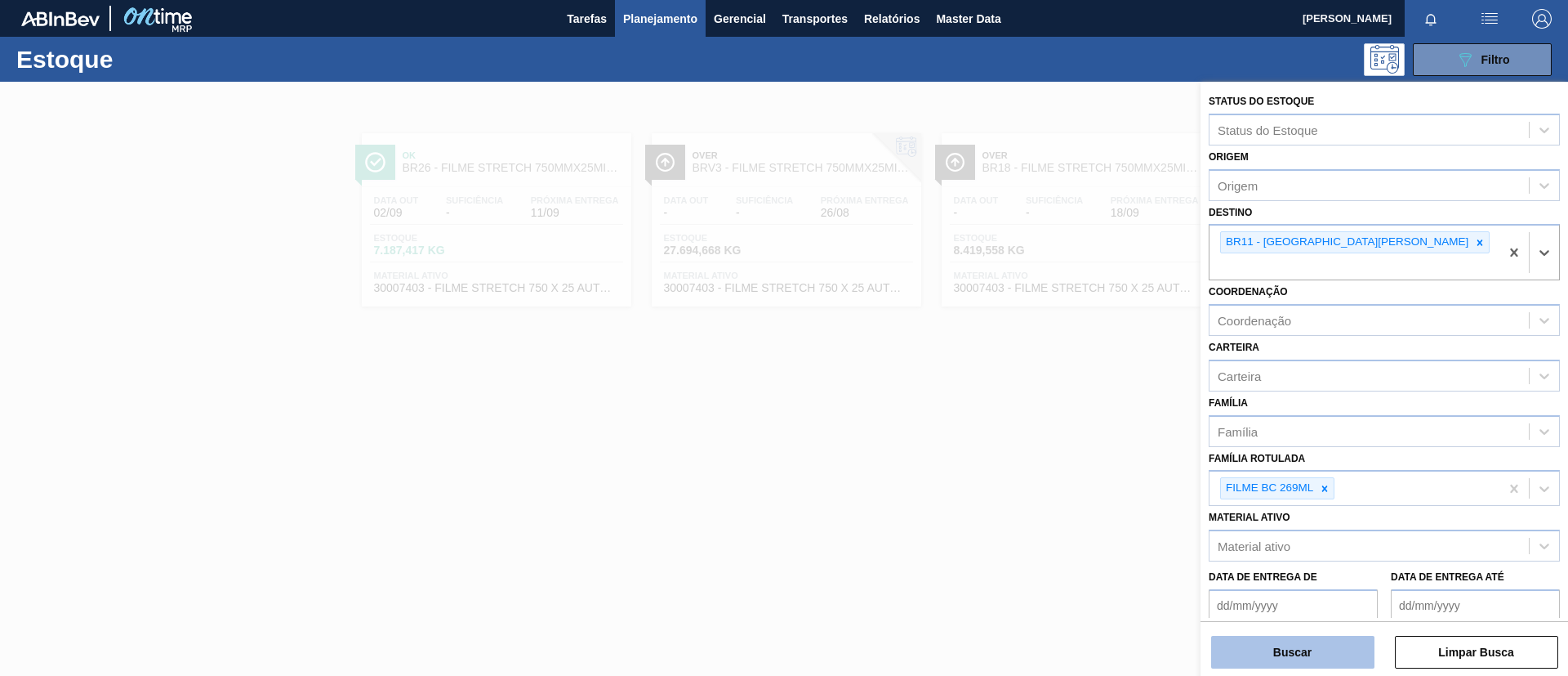
click at [1286, 642] on button "Buscar" at bounding box center [1293, 652] width 163 height 33
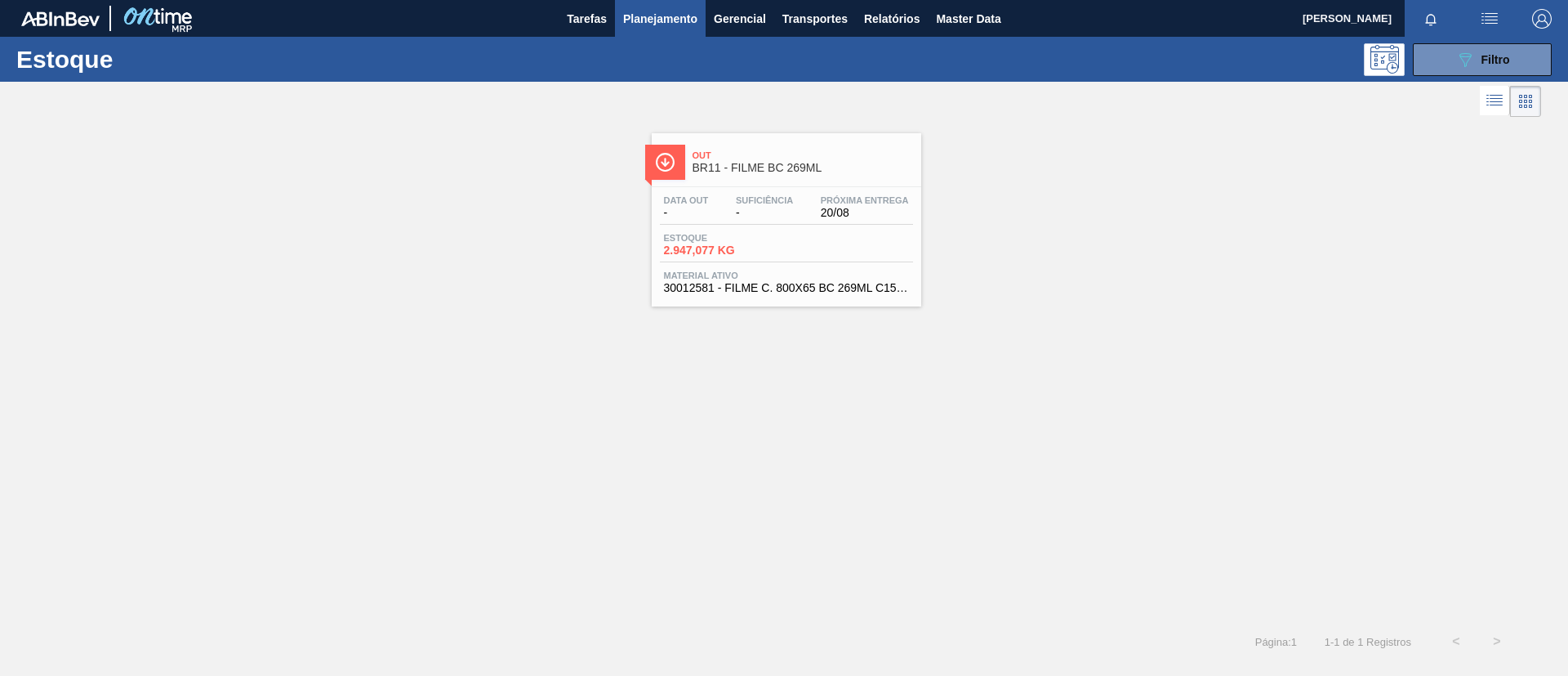
click at [745, 187] on div "Data out - Suficiência - Próxima Entrega 20/08 Estoque 2.947,077 KG Material at…" at bounding box center [786, 242] width 269 height 111
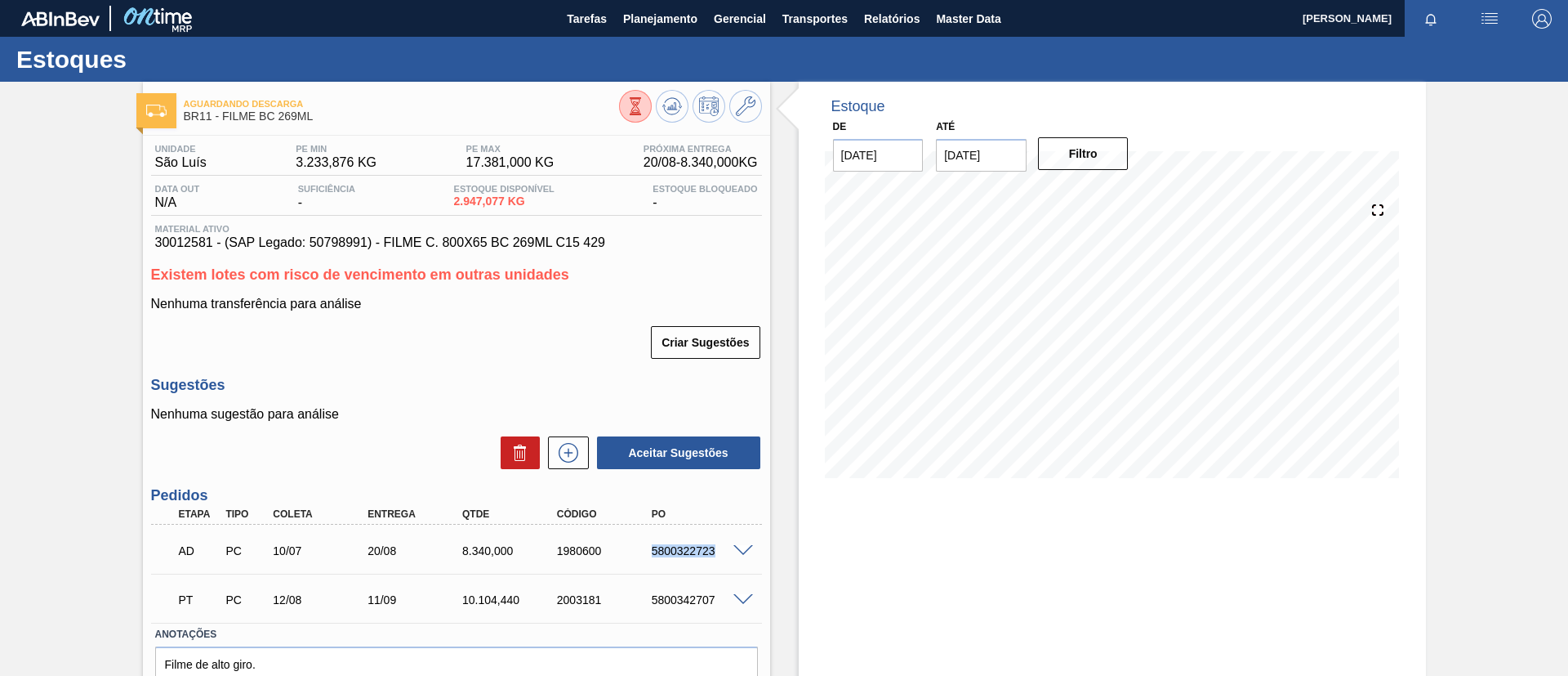
drag, startPoint x: 630, startPoint y: 556, endPoint x: 721, endPoint y: 552, distance: 91.1
click at [721, 552] on div "AD PC 10/07 20/08 8.340,000 1980600 5800322723" at bounding box center [452, 549] width 568 height 33
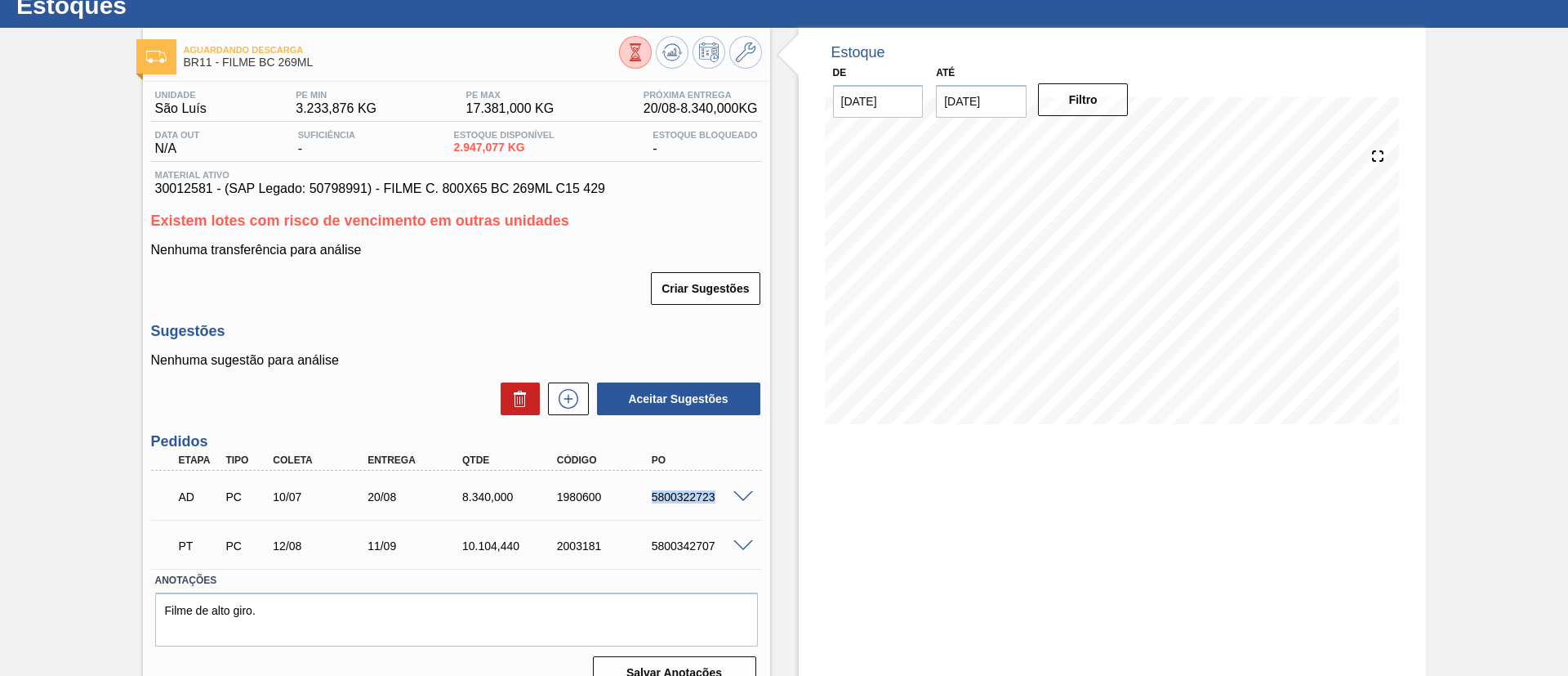
scroll to position [81, 0]
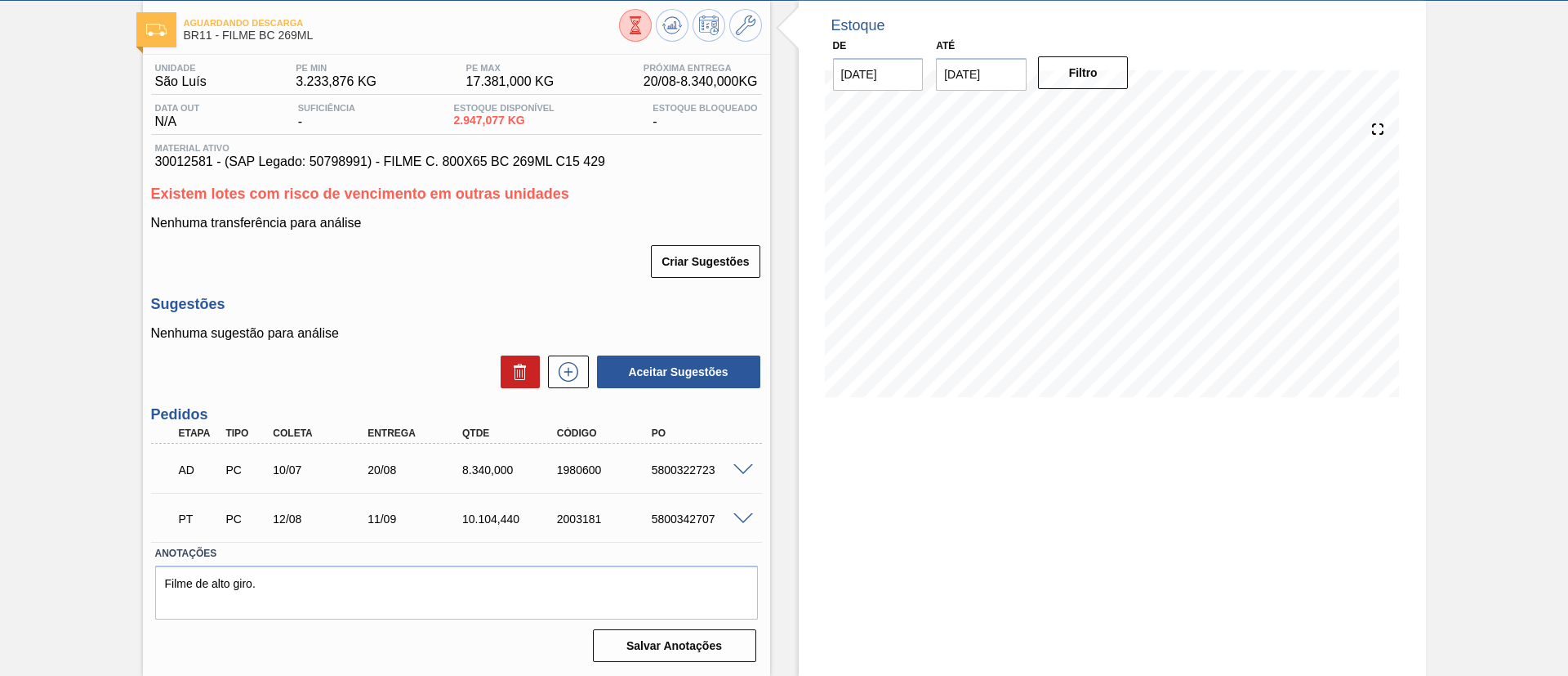
click at [739, 473] on span at bounding box center [743, 470] width 19 height 13
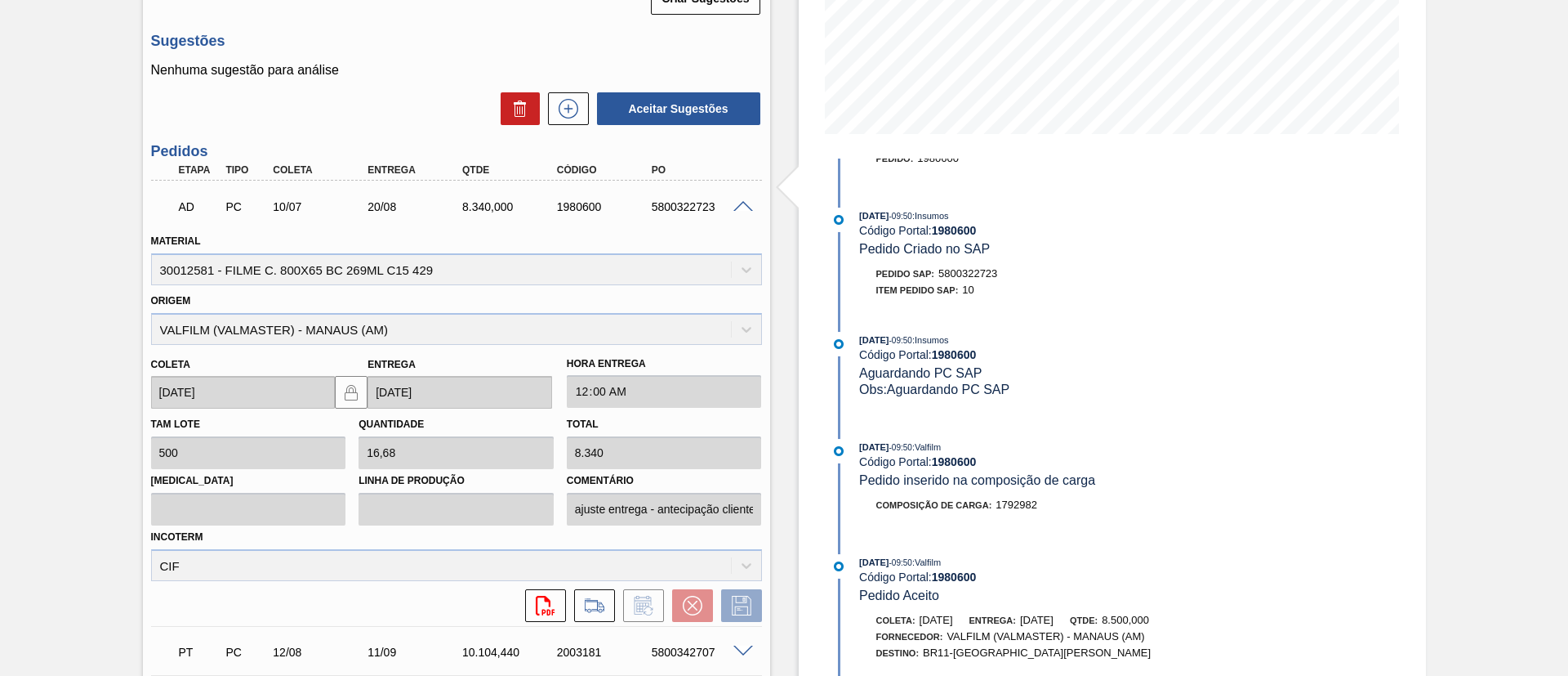
scroll to position [0, 0]
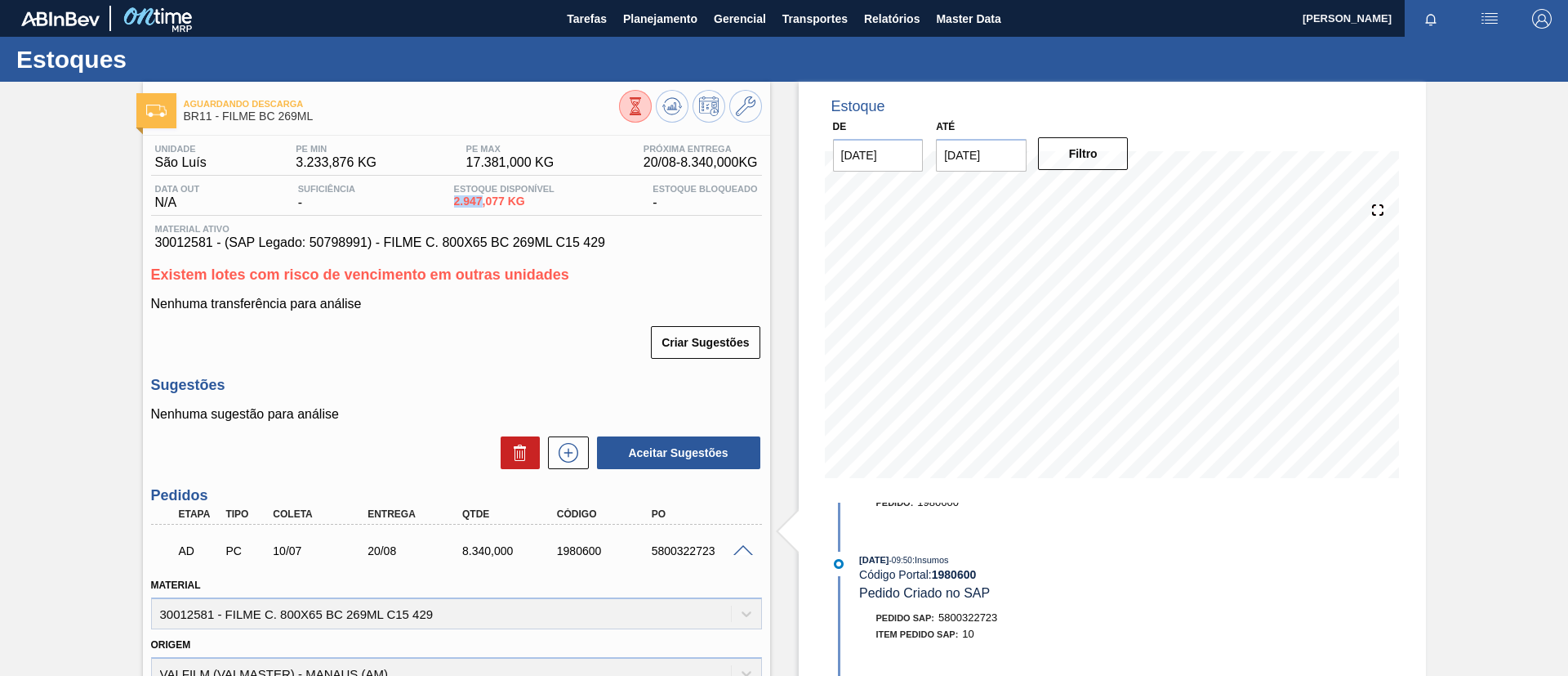
drag, startPoint x: 440, startPoint y: 200, endPoint x: 479, endPoint y: 205, distance: 39.3
click at [479, 205] on div "Data out N/A Suficiência - Estoque Disponível 2.947,077 KG Estoque Bloqueado -" at bounding box center [457, 199] width 611 height 32
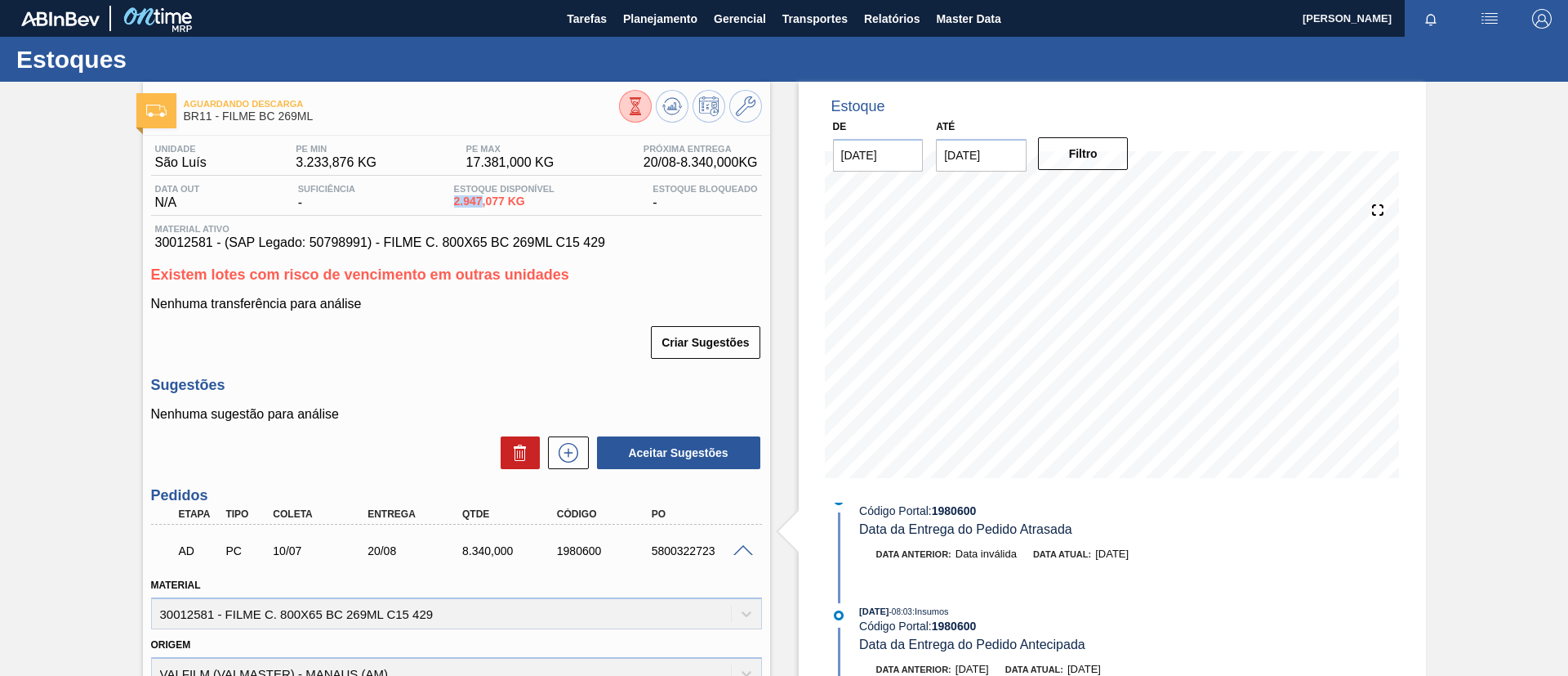
scroll to position [123, 0]
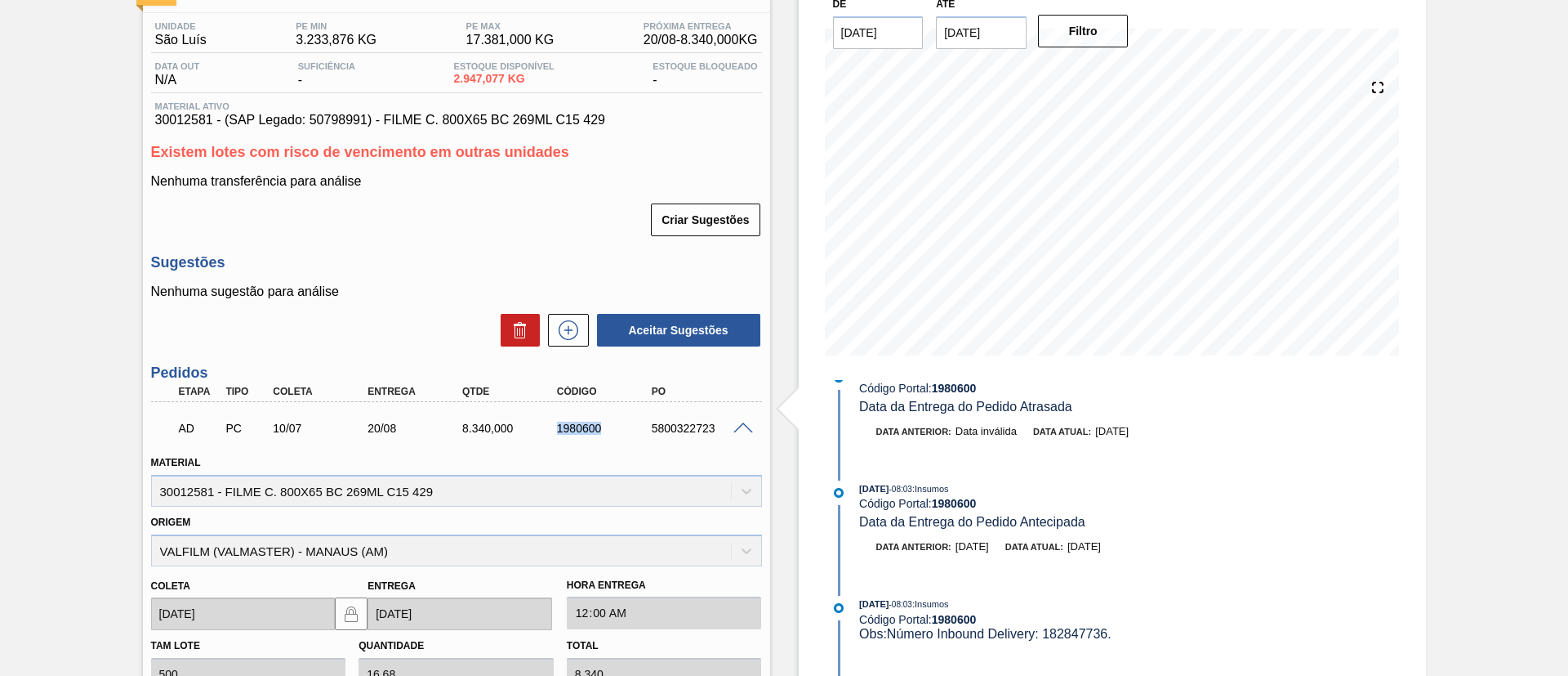
drag, startPoint x: 546, startPoint y: 438, endPoint x: 615, endPoint y: 437, distance: 69.0
click at [615, 437] on div "AD PC 10/07 20/08 8.340,000 1980600 5800322723" at bounding box center [452, 427] width 568 height 33
click at [103, 192] on div "Aguardando Descarga BR11 - FILME BC 269ML Unidade São [PERSON_NAME] PE MIN 3.23…" at bounding box center [784, 494] width 1568 height 1071
click at [78, 294] on div "Aguardando Descarga BR11 - FILME BC 269ML Unidade São [PERSON_NAME] PE MIN 3.23…" at bounding box center [784, 494] width 1568 height 1071
click at [738, 424] on span at bounding box center [743, 428] width 19 height 13
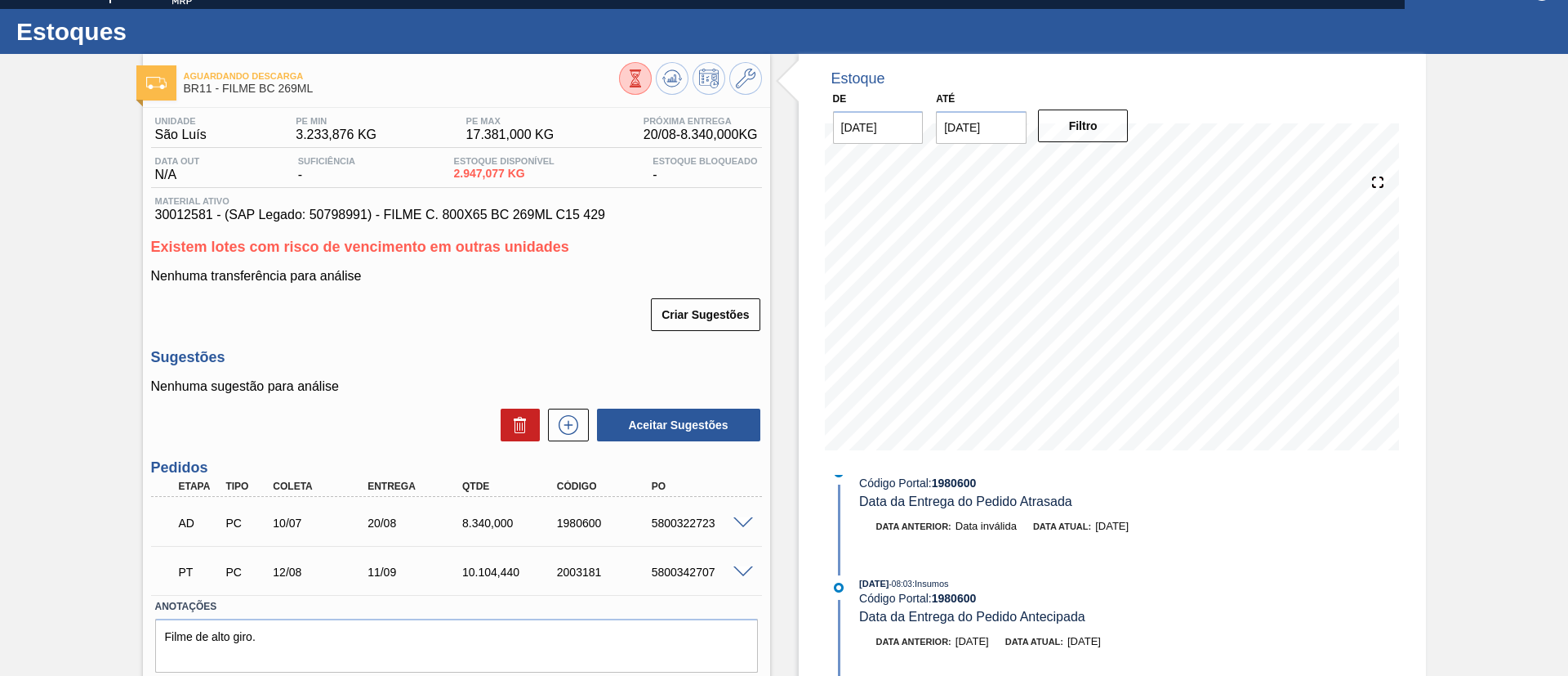
scroll to position [0, 0]
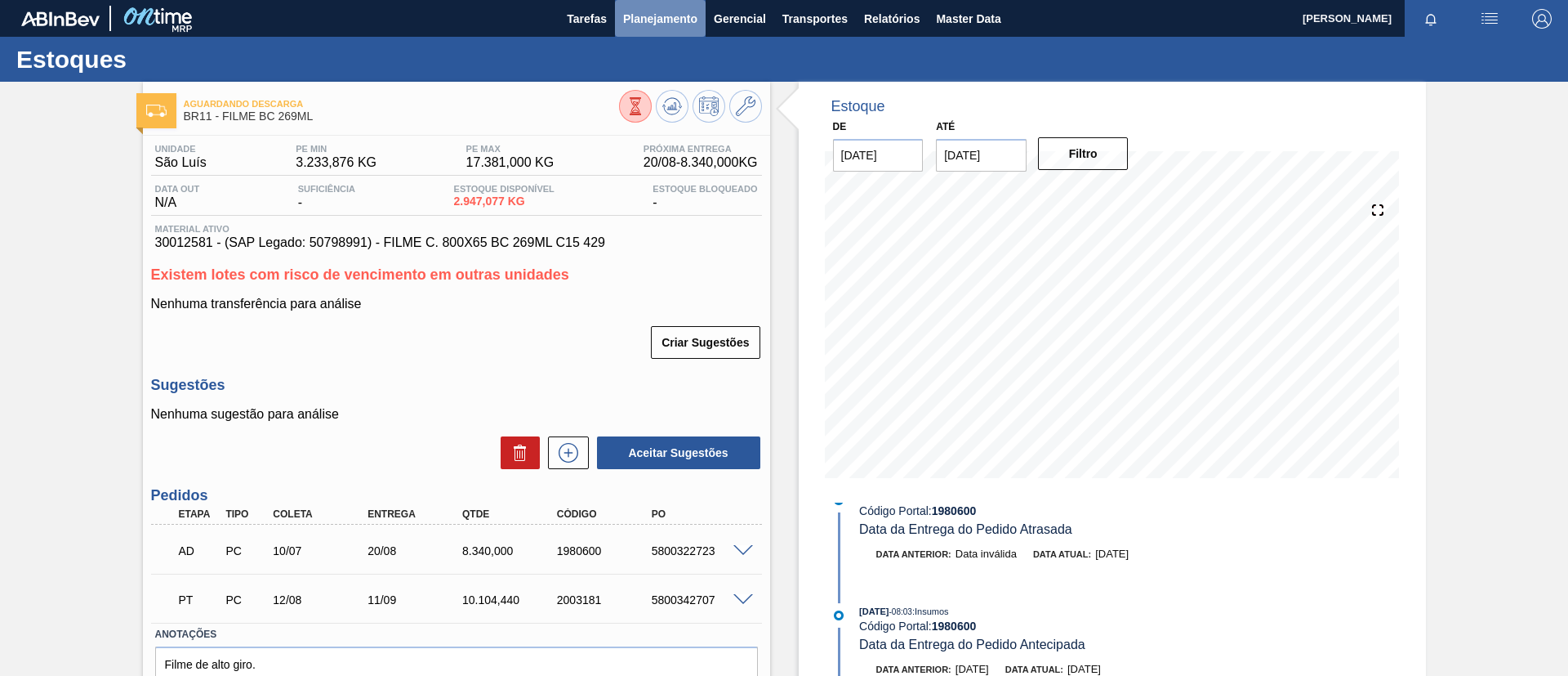
click at [664, 30] on button "Planejamento" at bounding box center [660, 18] width 91 height 37
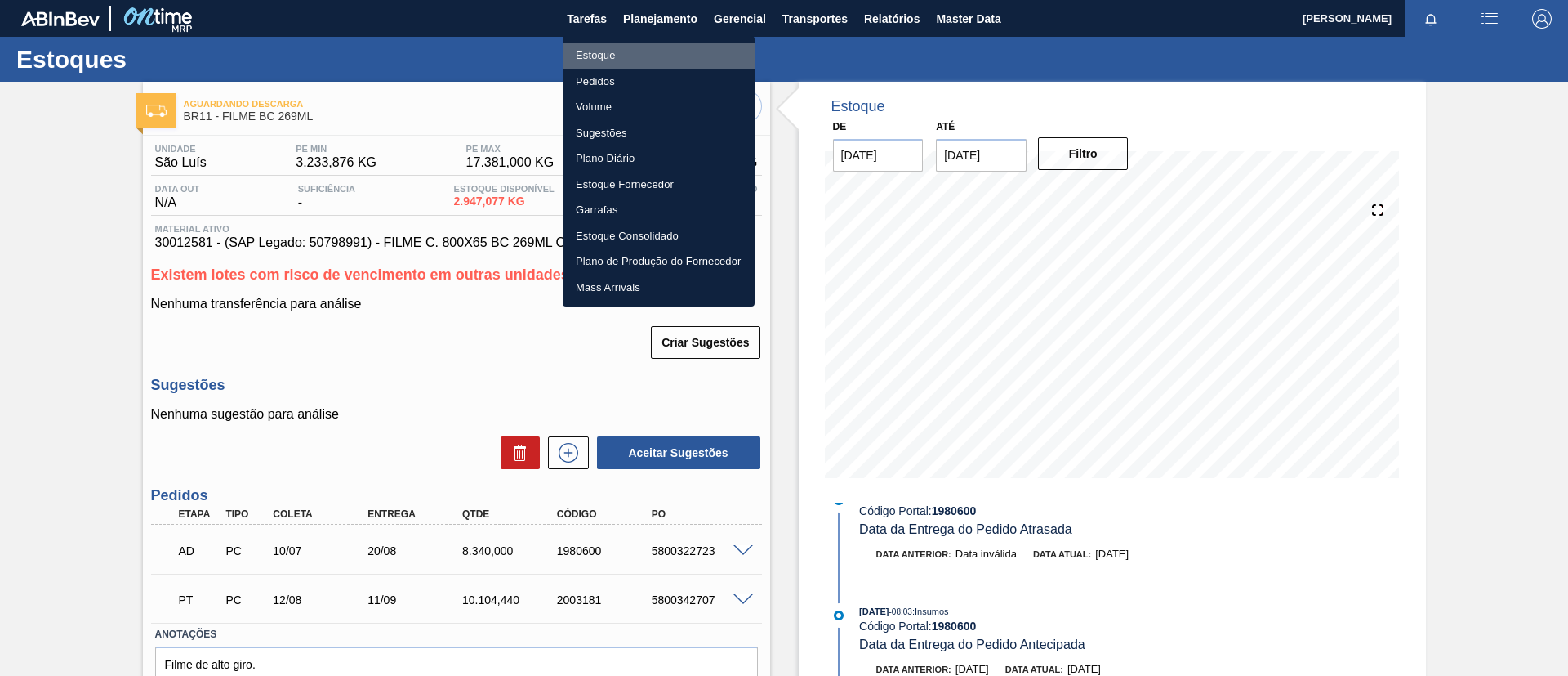
click at [658, 52] on li "Estoque" at bounding box center [658, 55] width 192 height 26
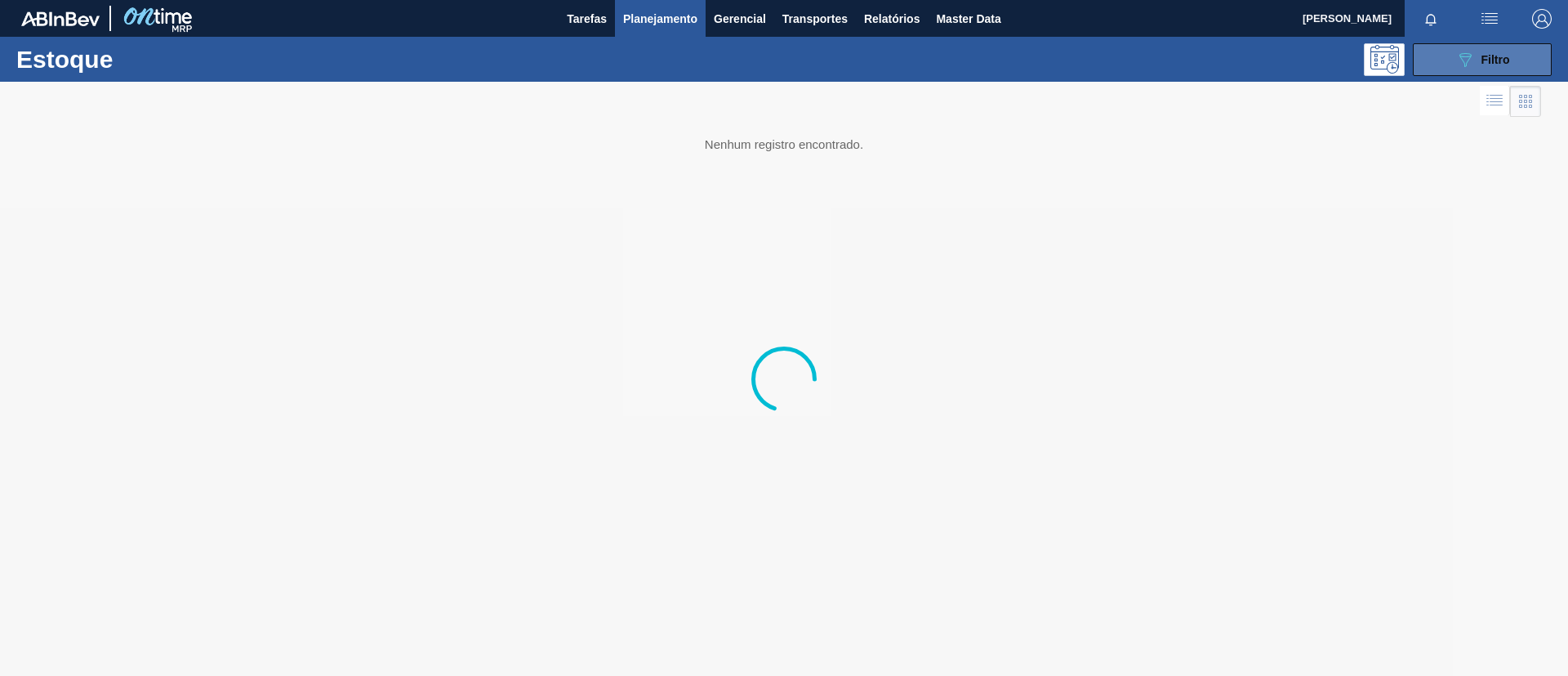
click at [1429, 52] on button "089F7B8B-B2A5-4AFE-B5C0-19BA573D28AC Filtro" at bounding box center [1483, 60] width 139 height 33
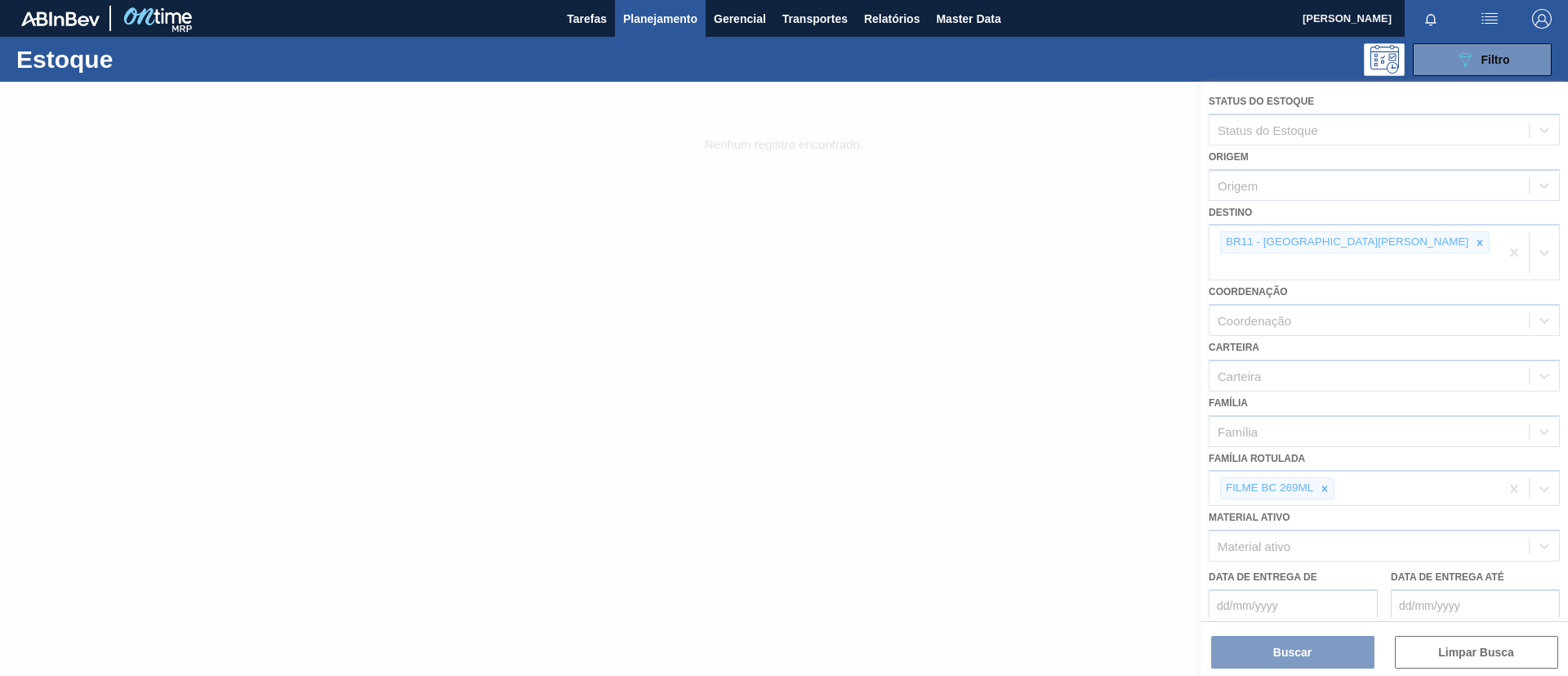
click at [1322, 469] on div at bounding box center [784, 379] width 1568 height 594
click at [1326, 465] on div at bounding box center [784, 379] width 1568 height 594
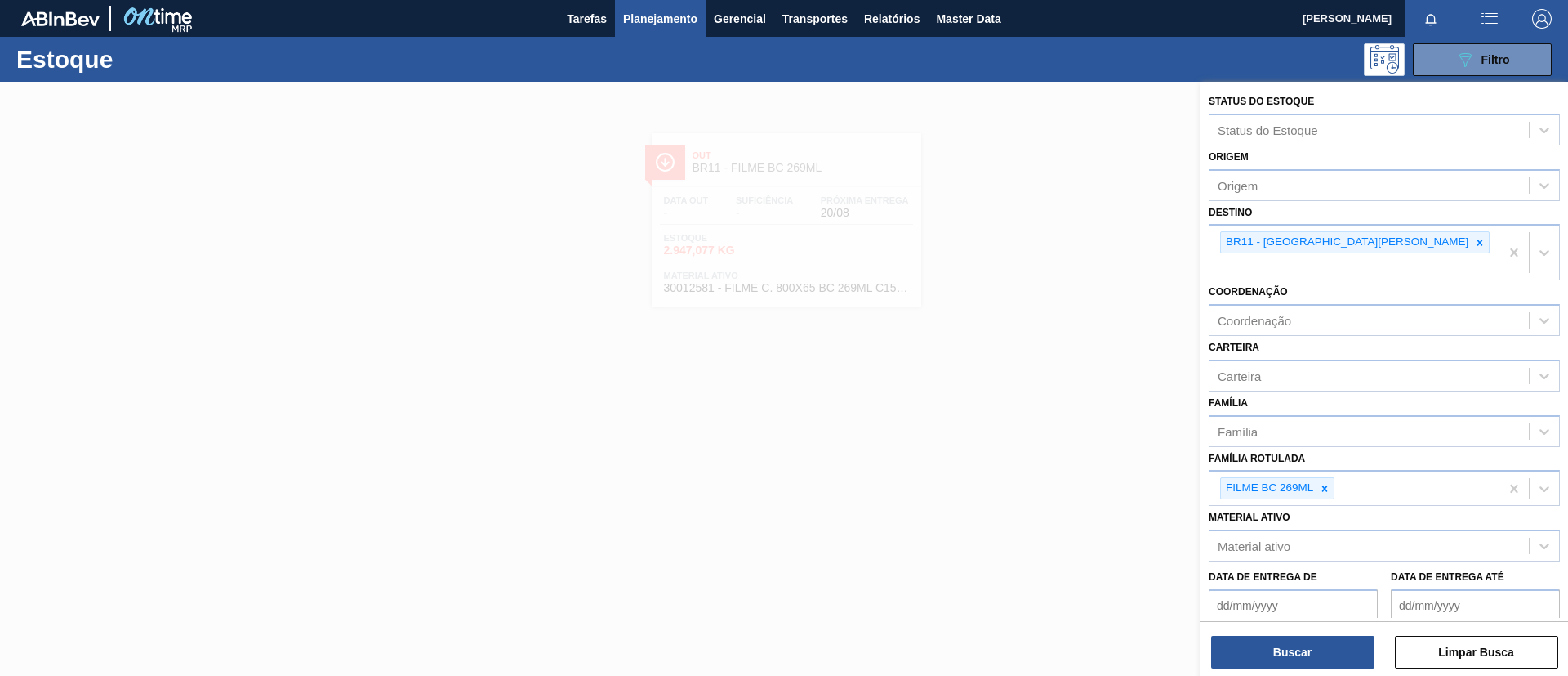
click at [1326, 486] on icon at bounding box center [1326, 489] width 6 height 6
click at [1300, 419] on div "Família" at bounding box center [1369, 431] width 320 height 24
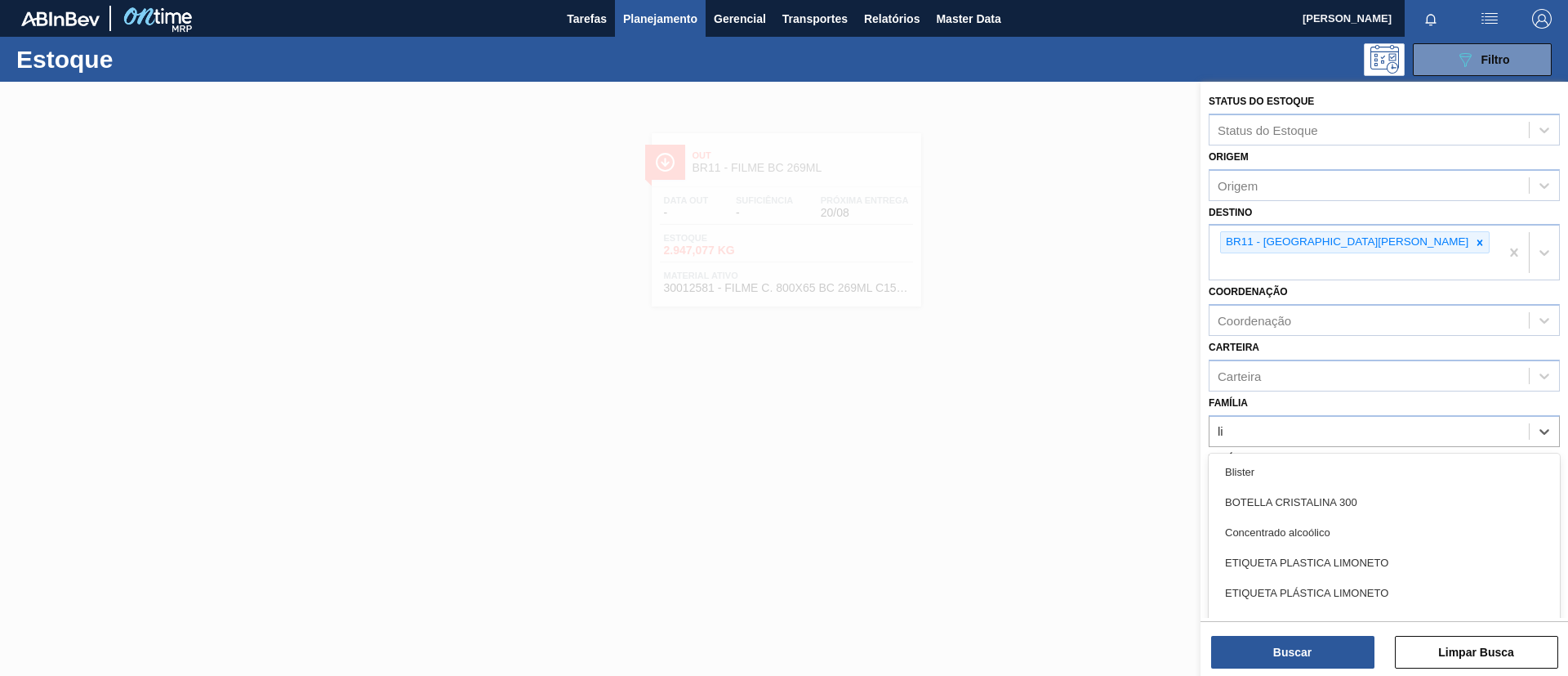
type input "lis"
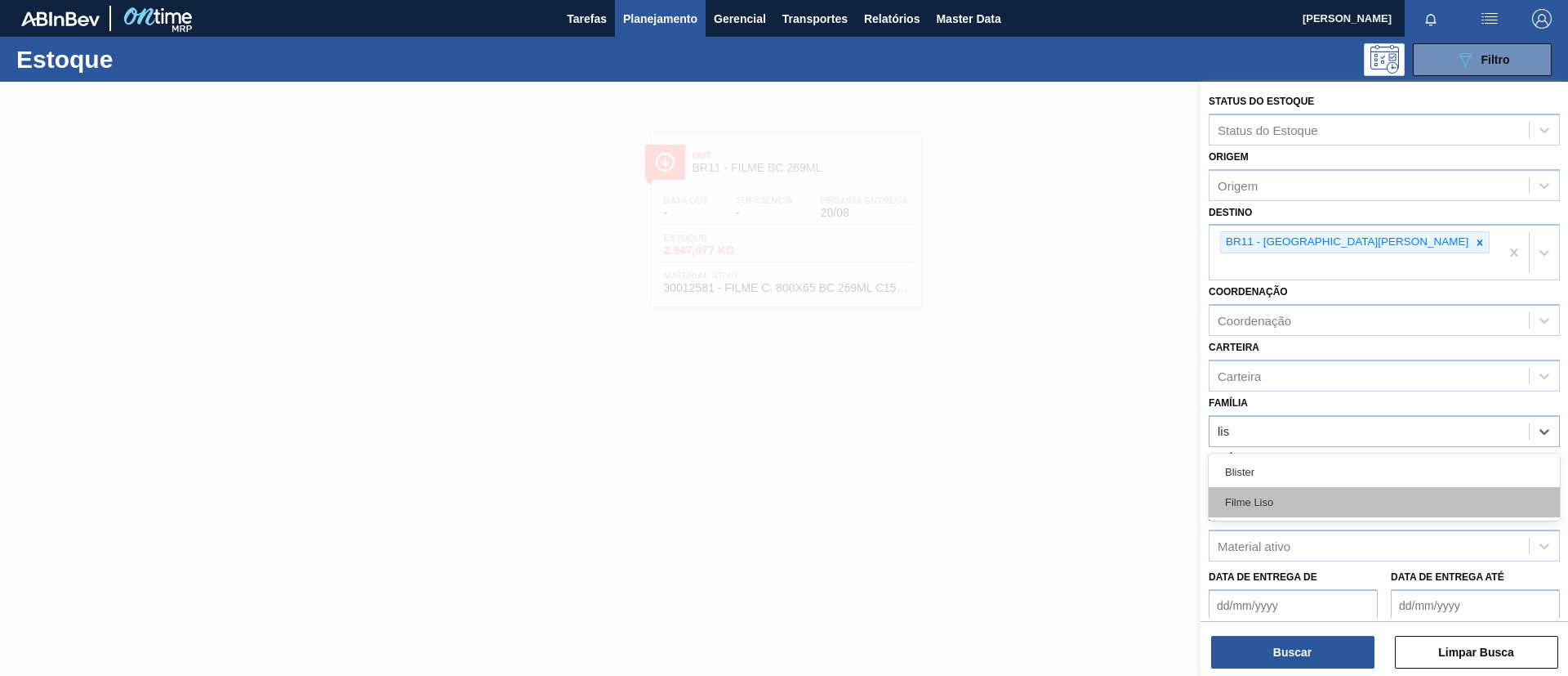
click at [1313, 487] on div "Filme Liso" at bounding box center [1385, 501] width 351 height 30
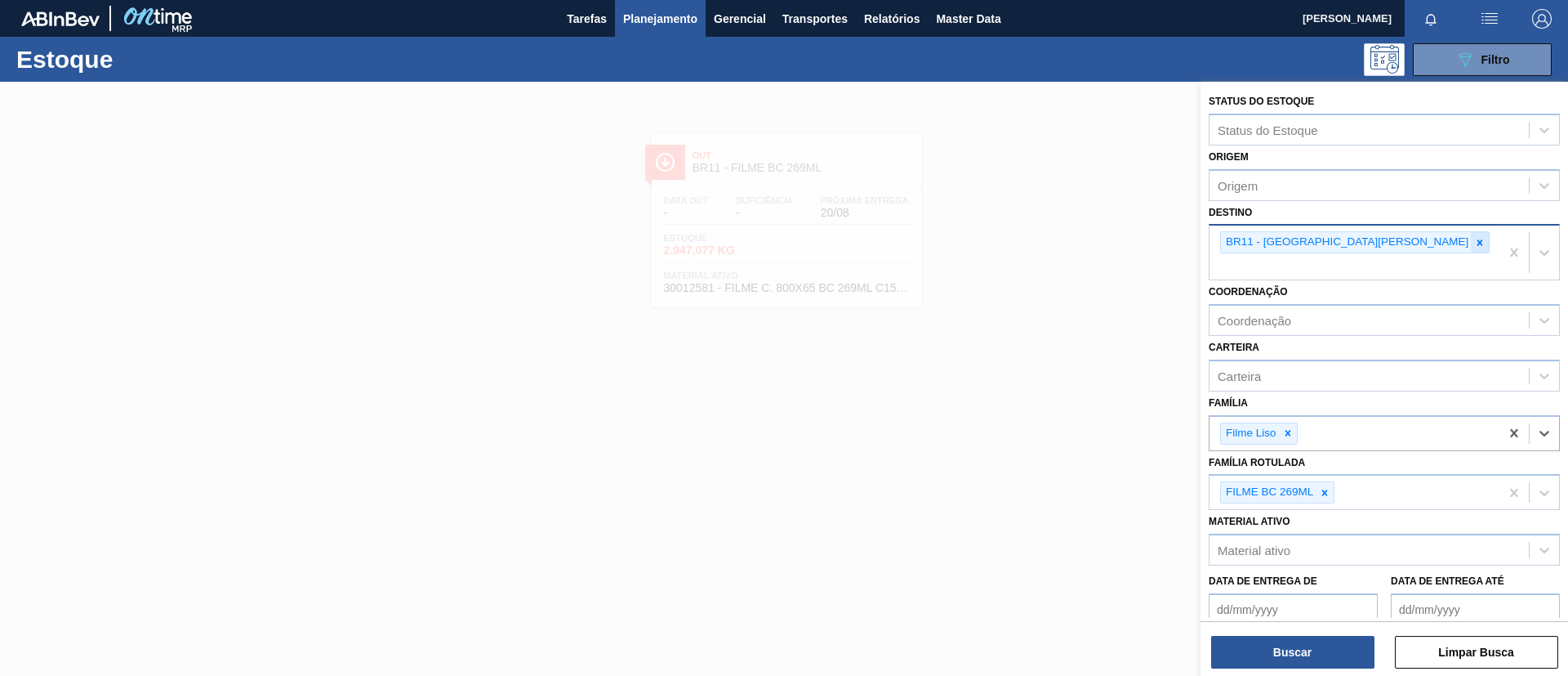
click at [1474, 245] on icon at bounding box center [1480, 242] width 12 height 12
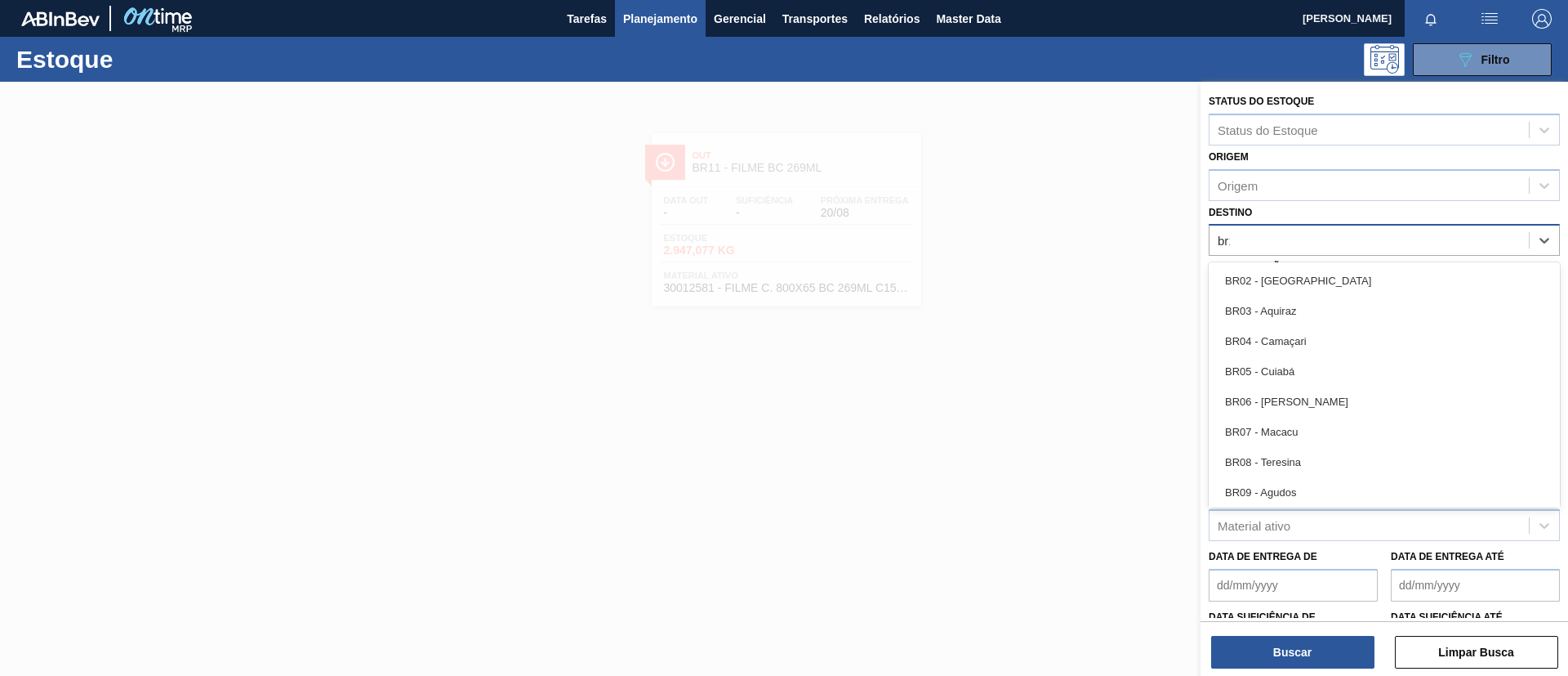
type input "br12"
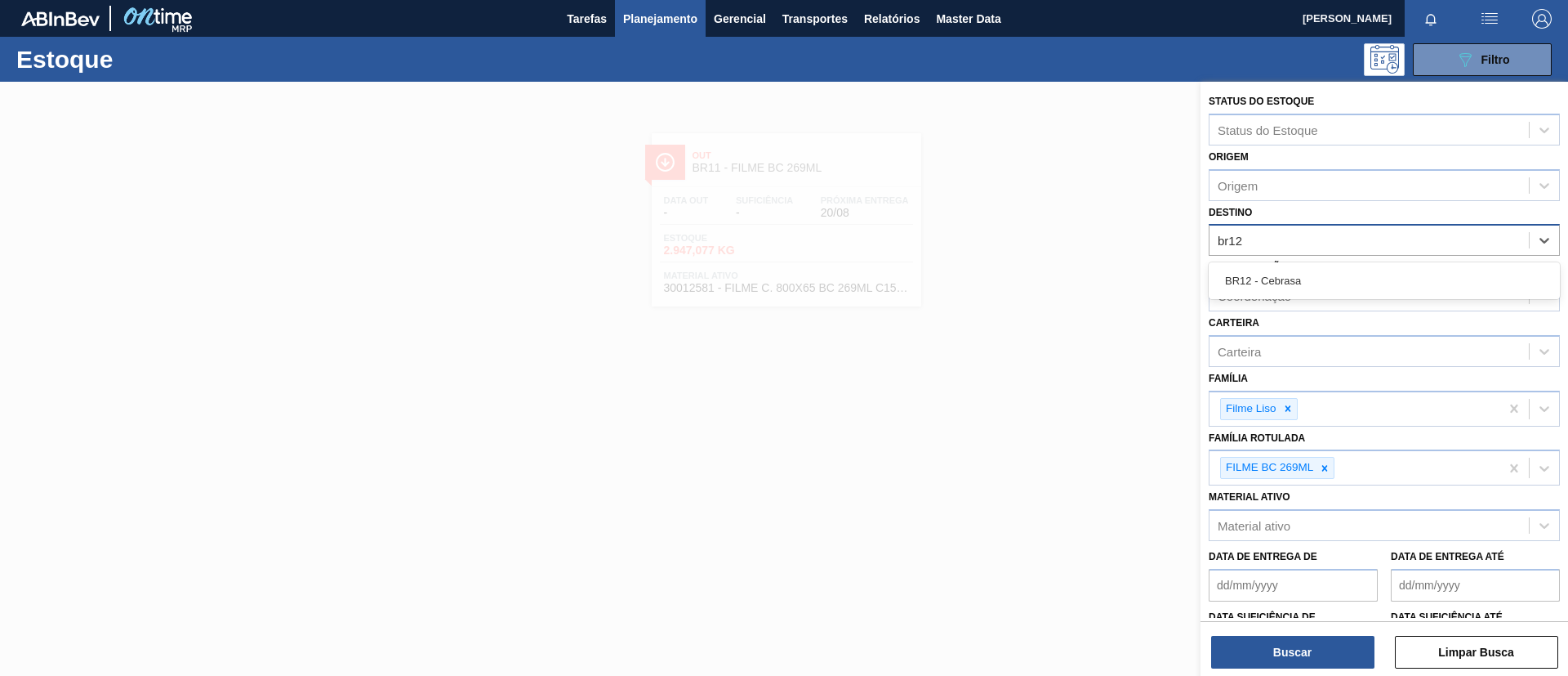
click at [1321, 267] on div "BR12 - Cebrasa" at bounding box center [1385, 280] width 351 height 30
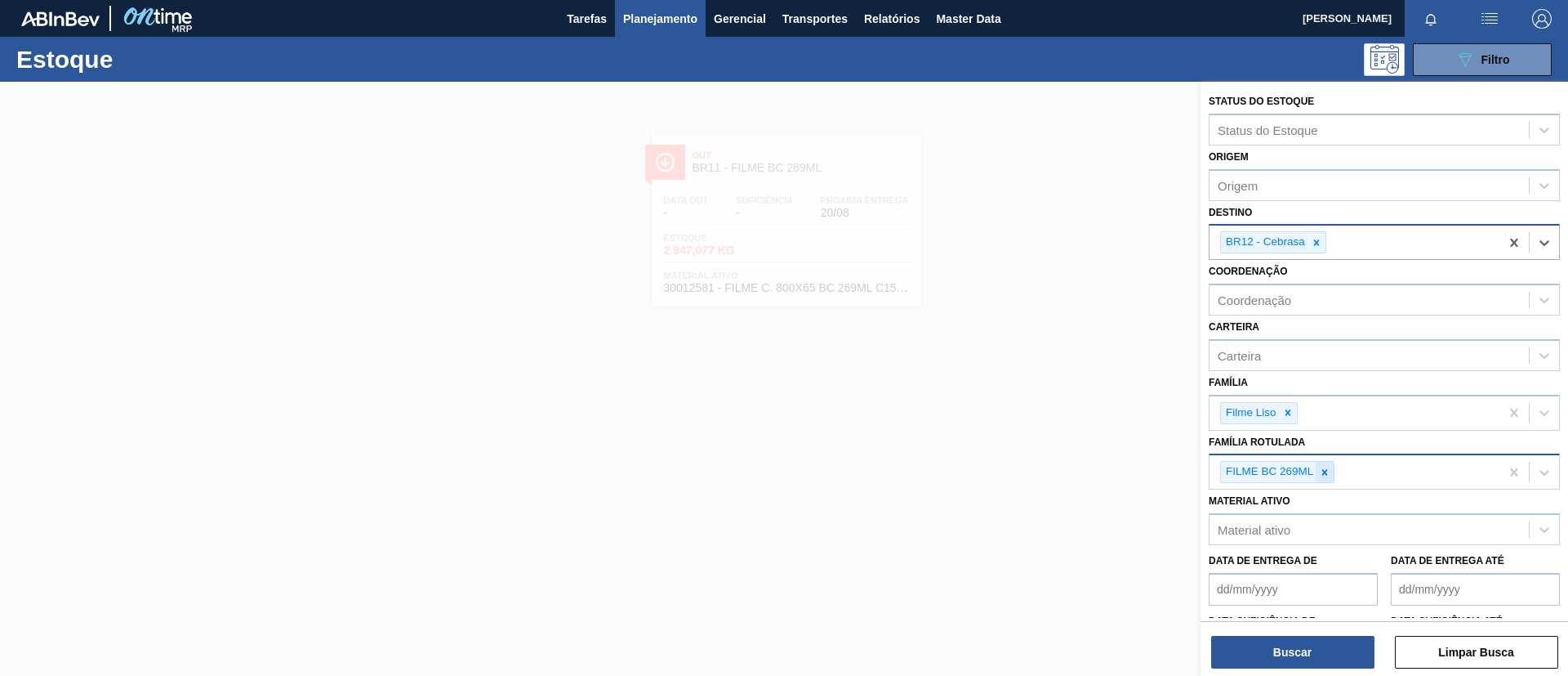
click at [1322, 468] on icon at bounding box center [1325, 472] width 12 height 12
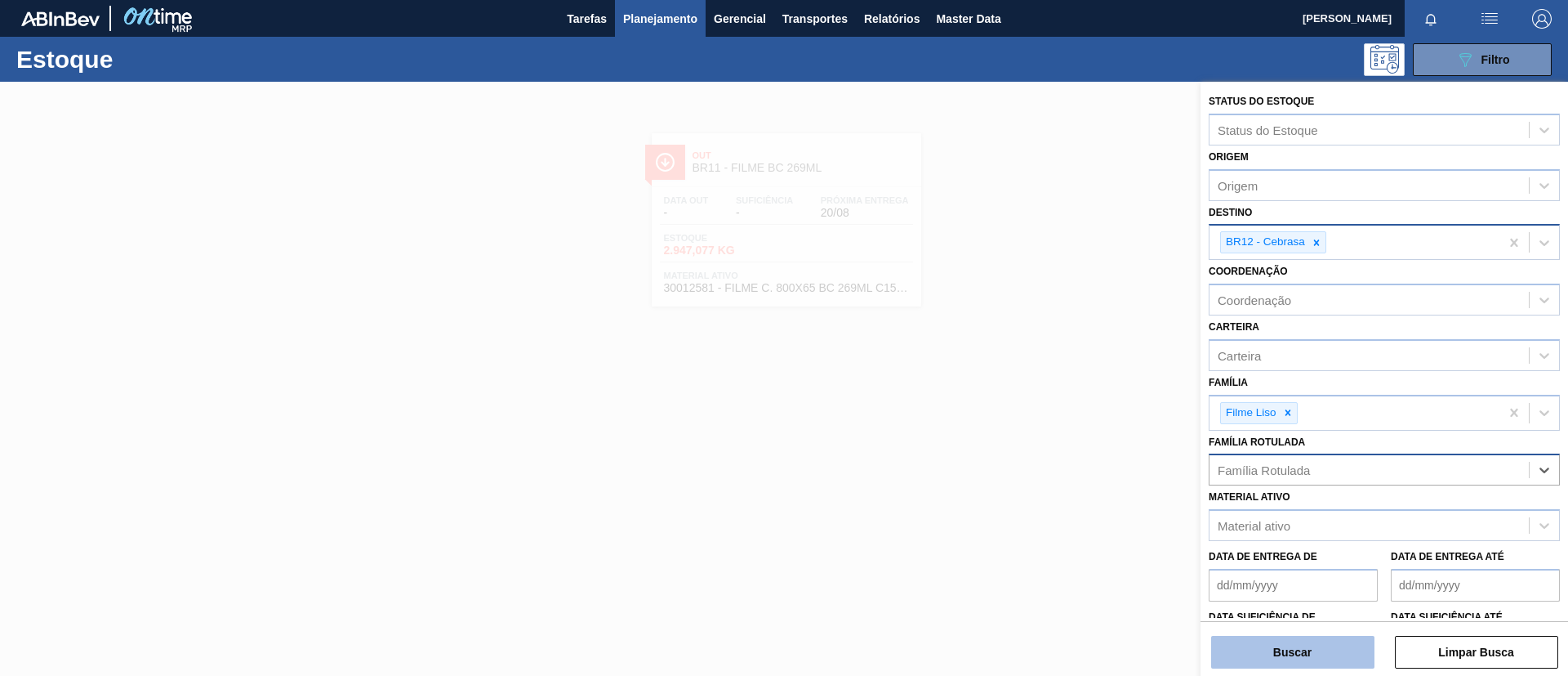
click at [1319, 646] on button "Buscar" at bounding box center [1293, 652] width 163 height 33
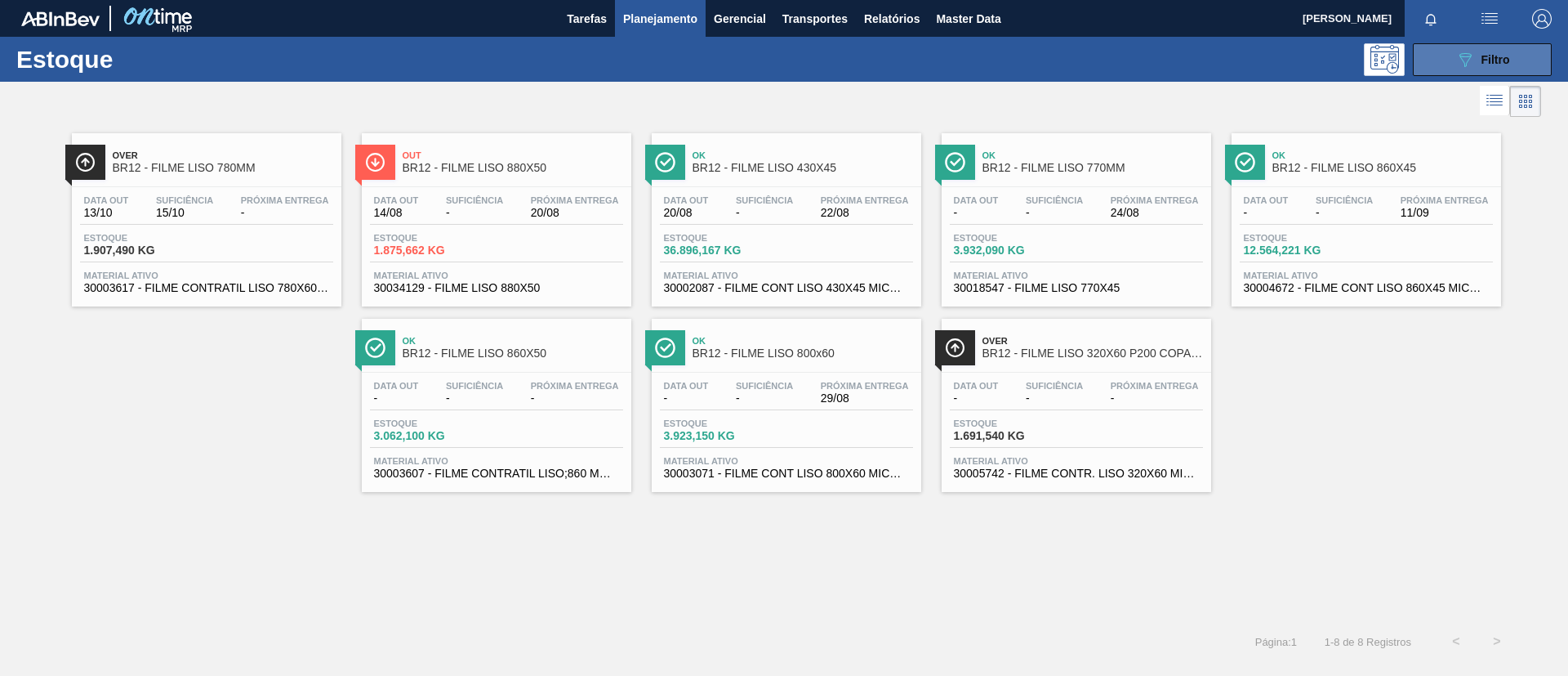
click at [1486, 67] on button "089F7B8B-B2A5-4AFE-B5C0-19BA573D28AC Filtro" at bounding box center [1483, 60] width 139 height 33
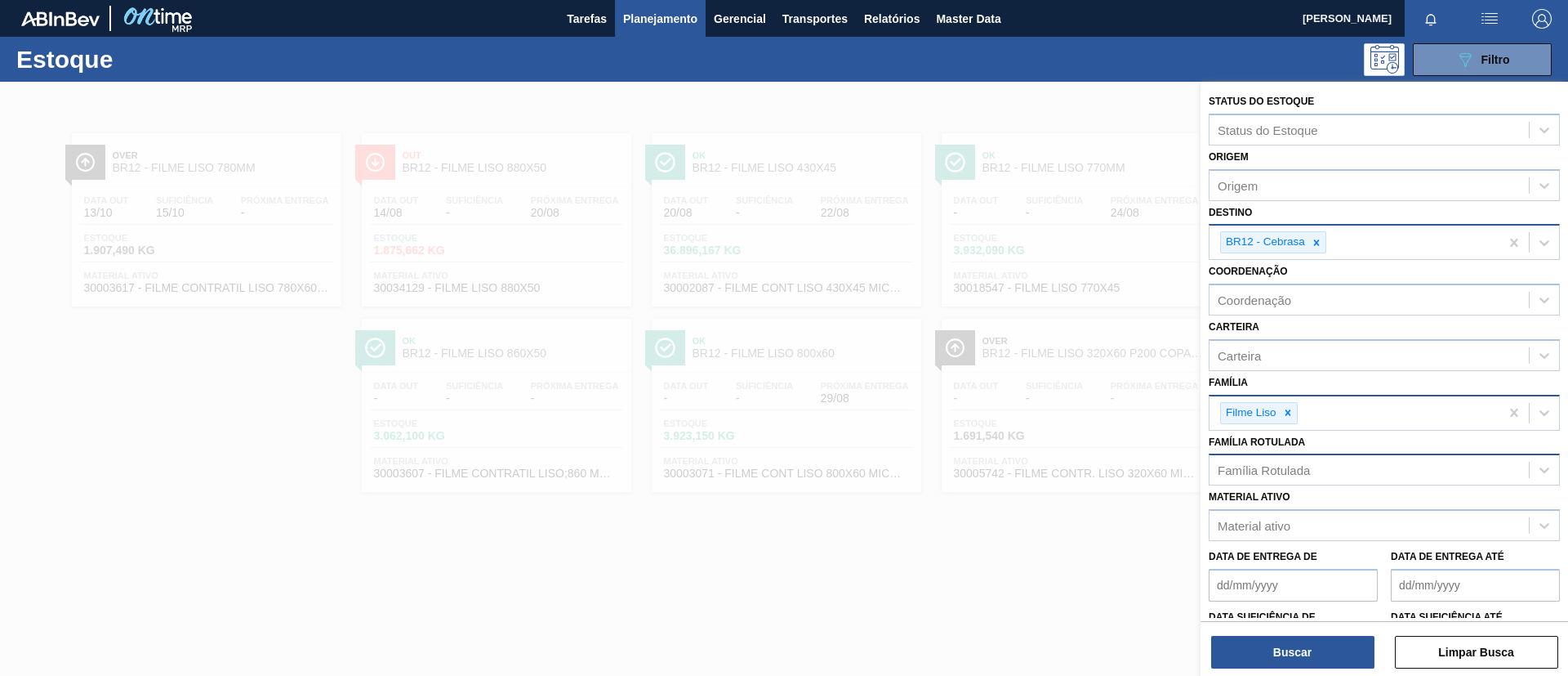
drag, startPoint x: 1294, startPoint y: 407, endPoint x: 1293, endPoint y: 426, distance: 19.0
click at [1293, 407] on div at bounding box center [1288, 412] width 18 height 20
click at [1298, 452] on div "Família Rotulada" at bounding box center [1385, 465] width 351 height 32
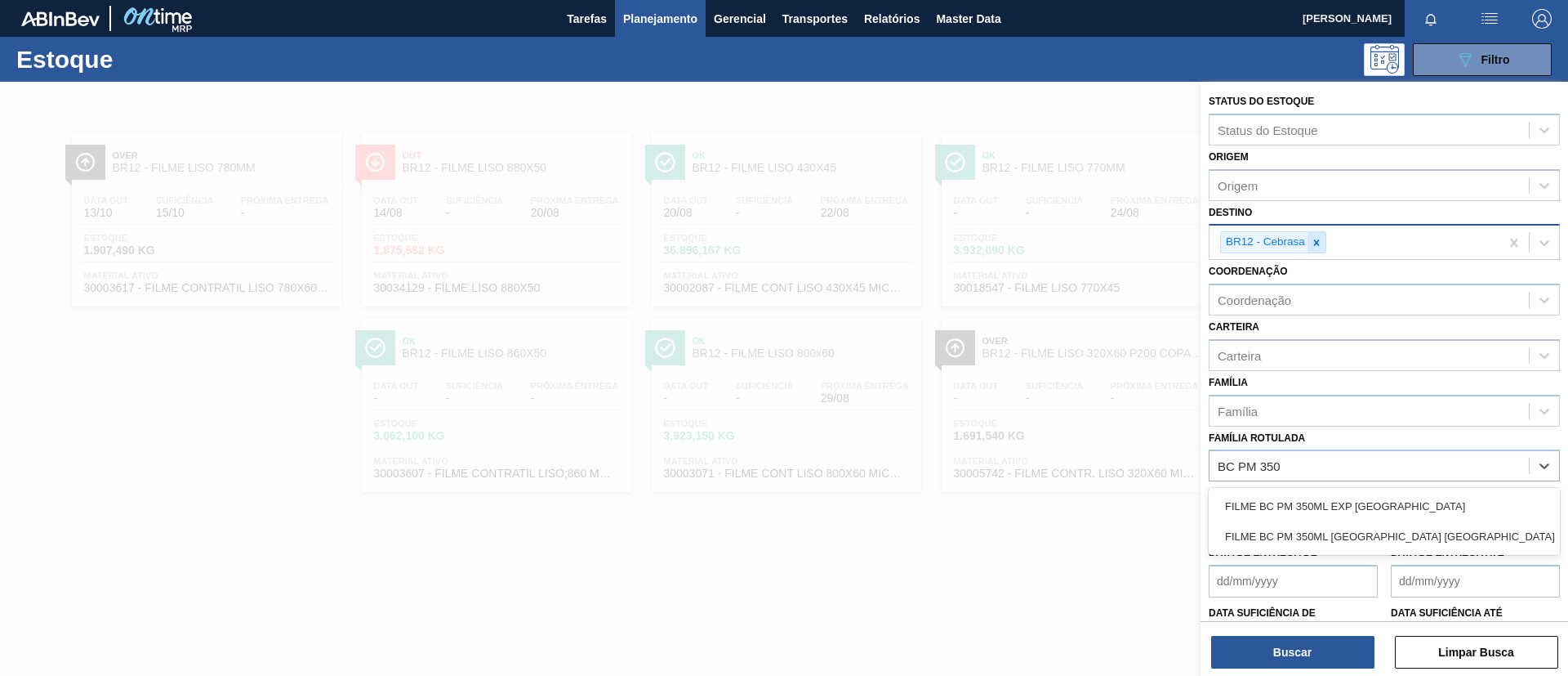
click at [1320, 247] on icon at bounding box center [1317, 242] width 12 height 12
type Rotulada "BC PM 350"
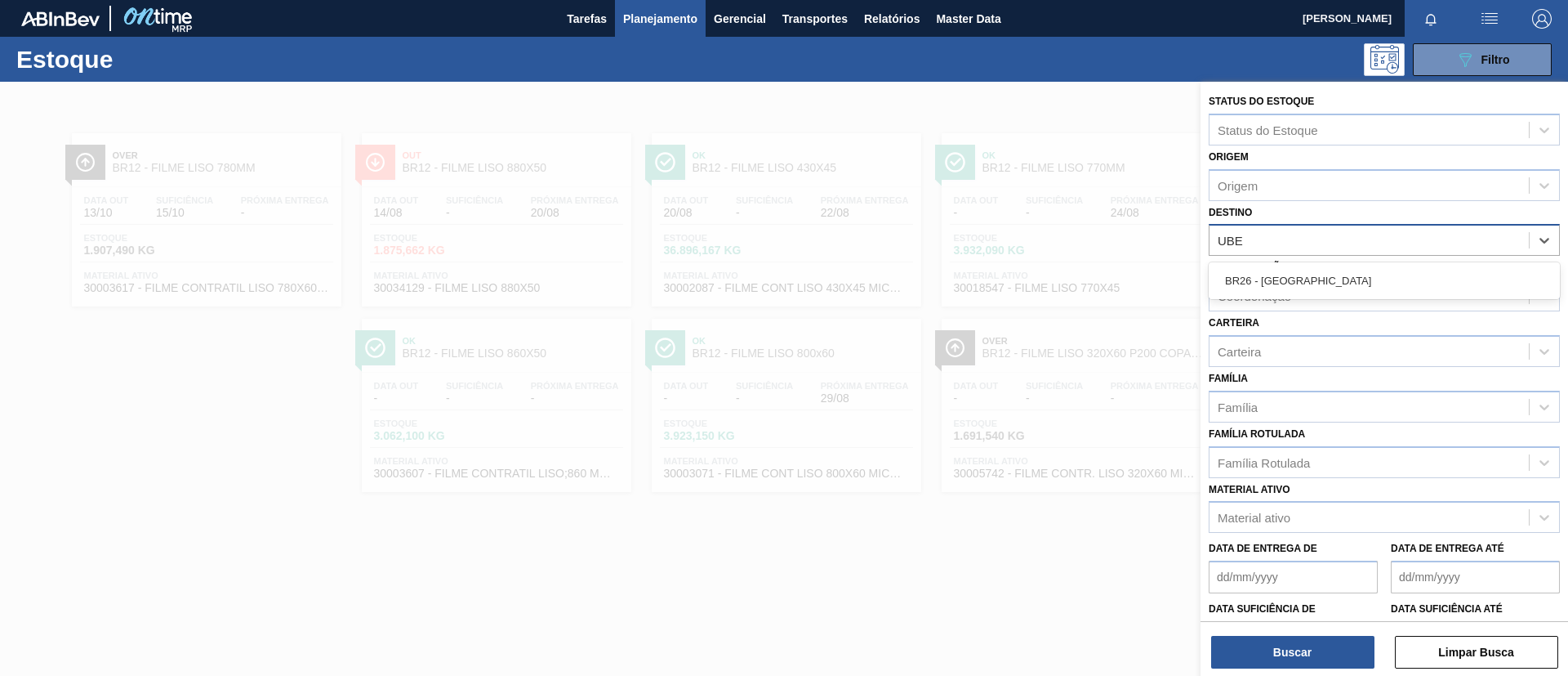
type input "UBER"
drag, startPoint x: 1326, startPoint y: 289, endPoint x: 1281, endPoint y: 384, distance: 105.1
click at [1327, 292] on div "BR26 - [GEOGRAPHIC_DATA]" at bounding box center [1385, 280] width 351 height 30
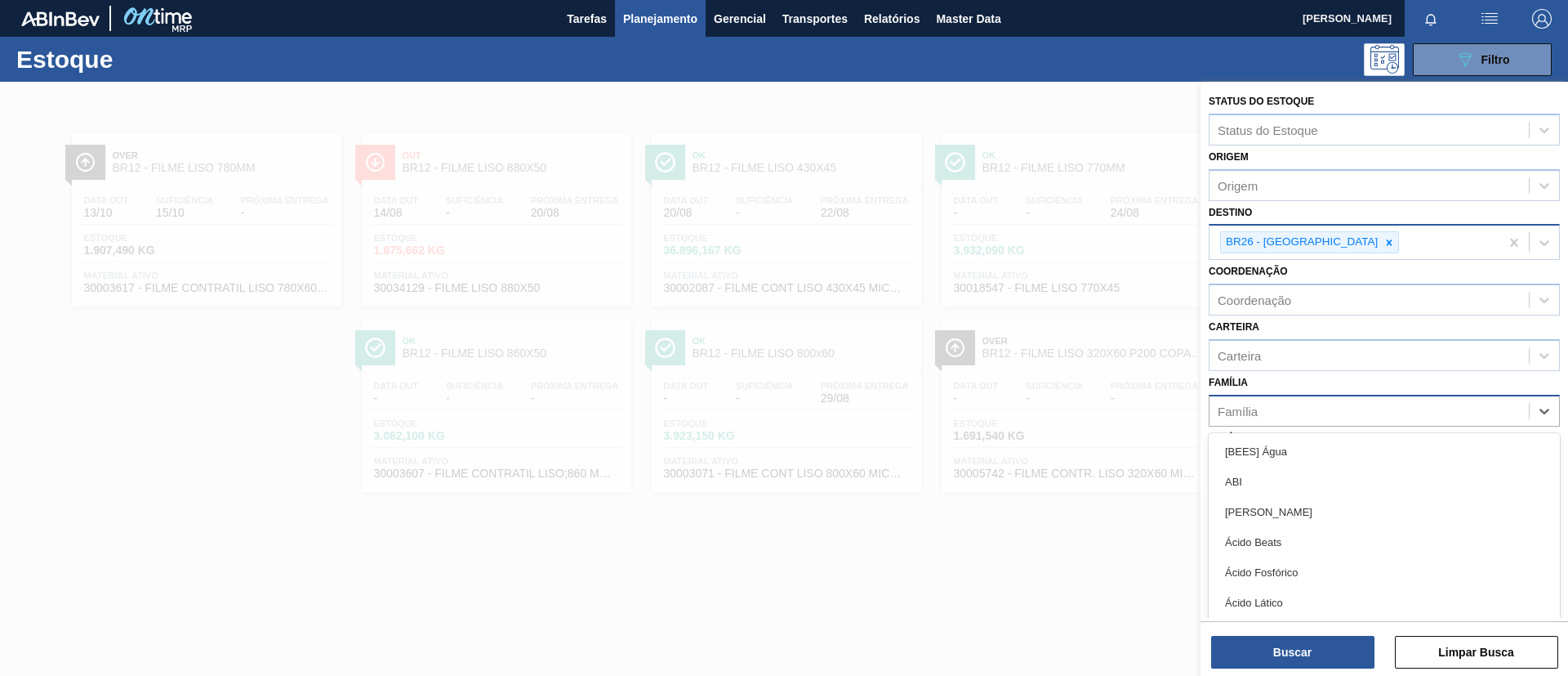
click at [1275, 408] on div "Família" at bounding box center [1369, 410] width 320 height 24
type input "dec"
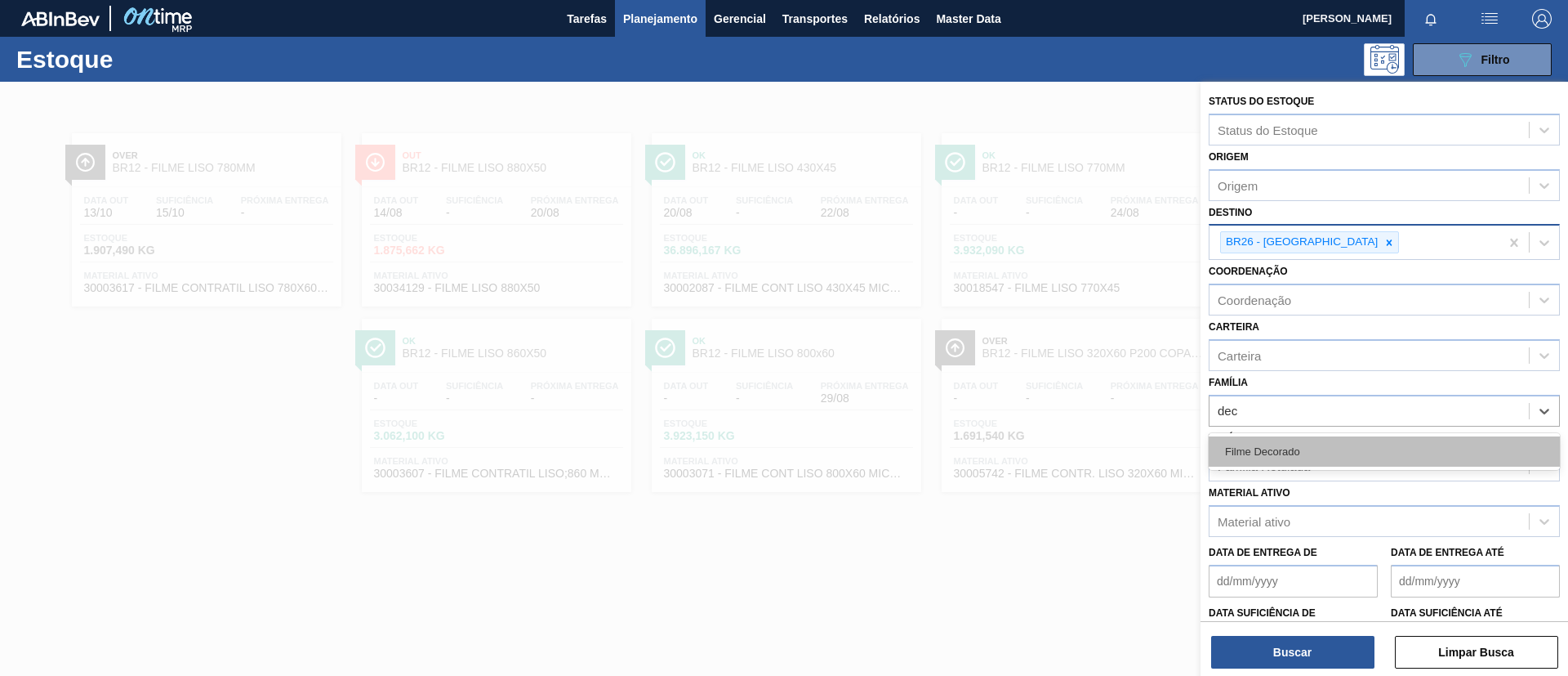
click at [1337, 456] on div "Filme Decorado" at bounding box center [1385, 451] width 351 height 30
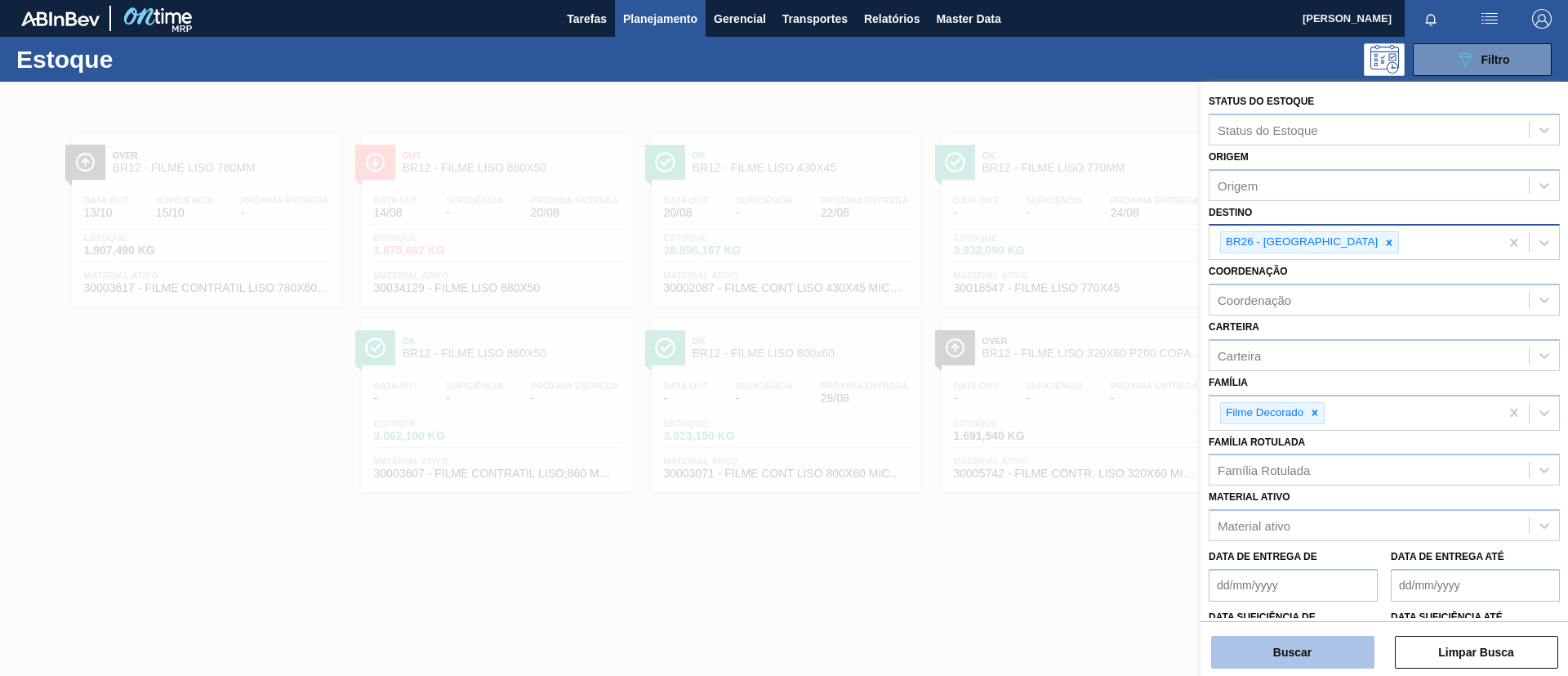
click at [1313, 646] on button "Buscar" at bounding box center [1293, 652] width 163 height 33
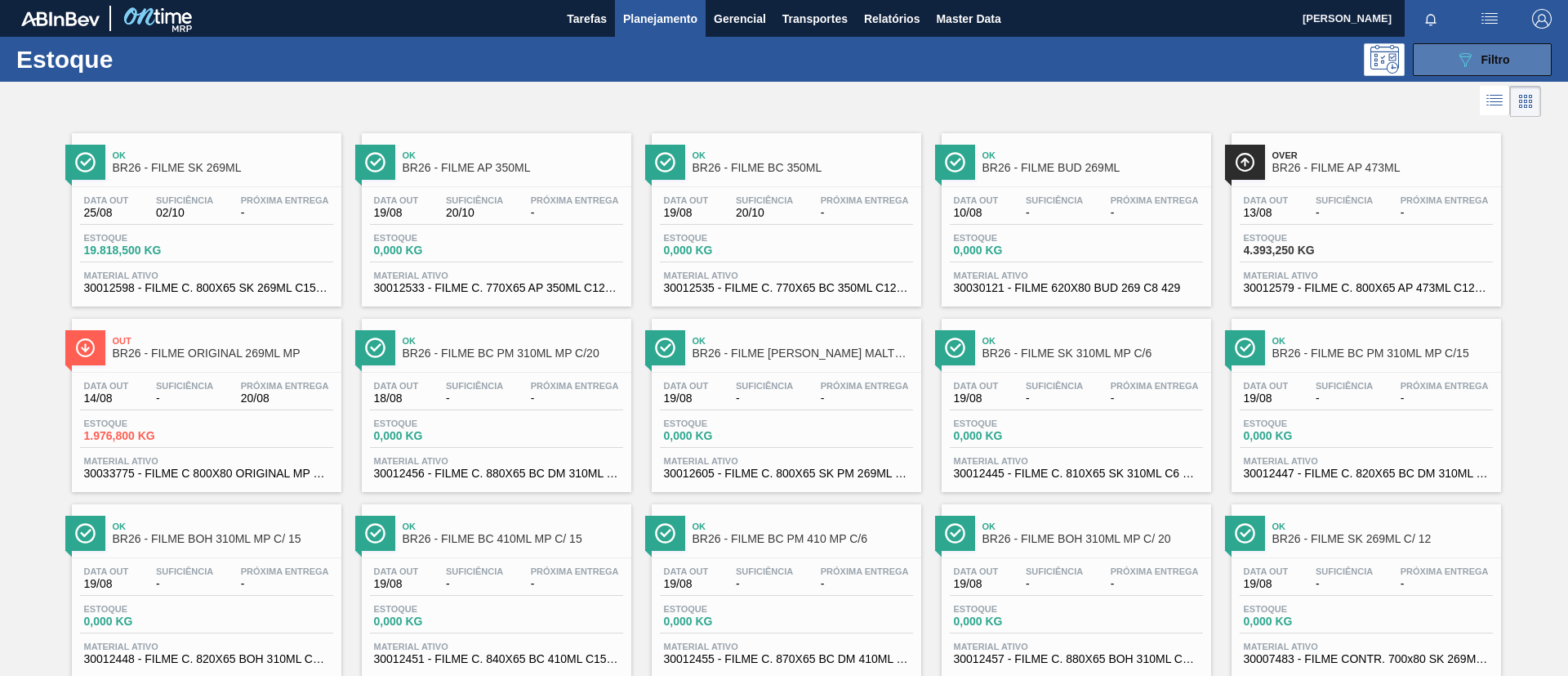
click at [1499, 58] on span "Filtro" at bounding box center [1497, 60] width 29 height 14
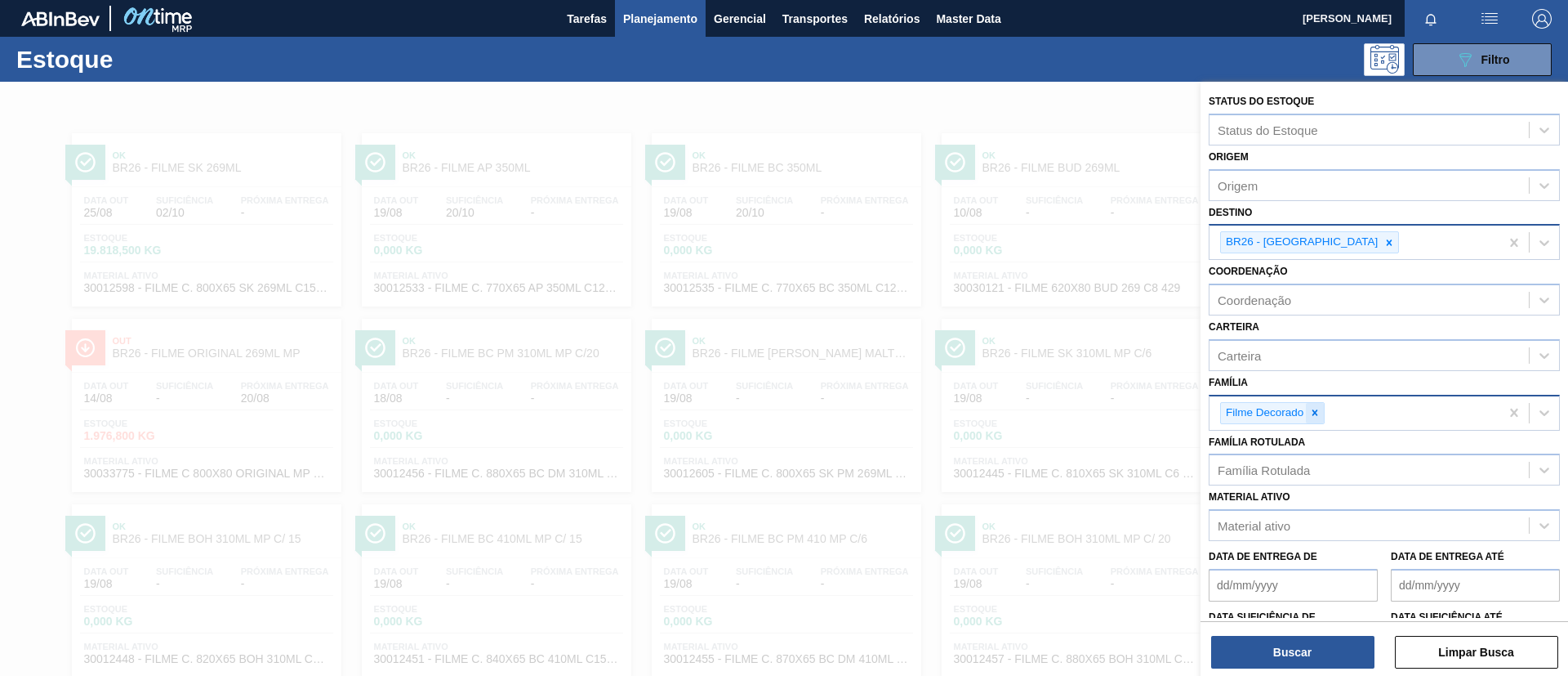
click at [1313, 418] on div at bounding box center [1315, 412] width 18 height 20
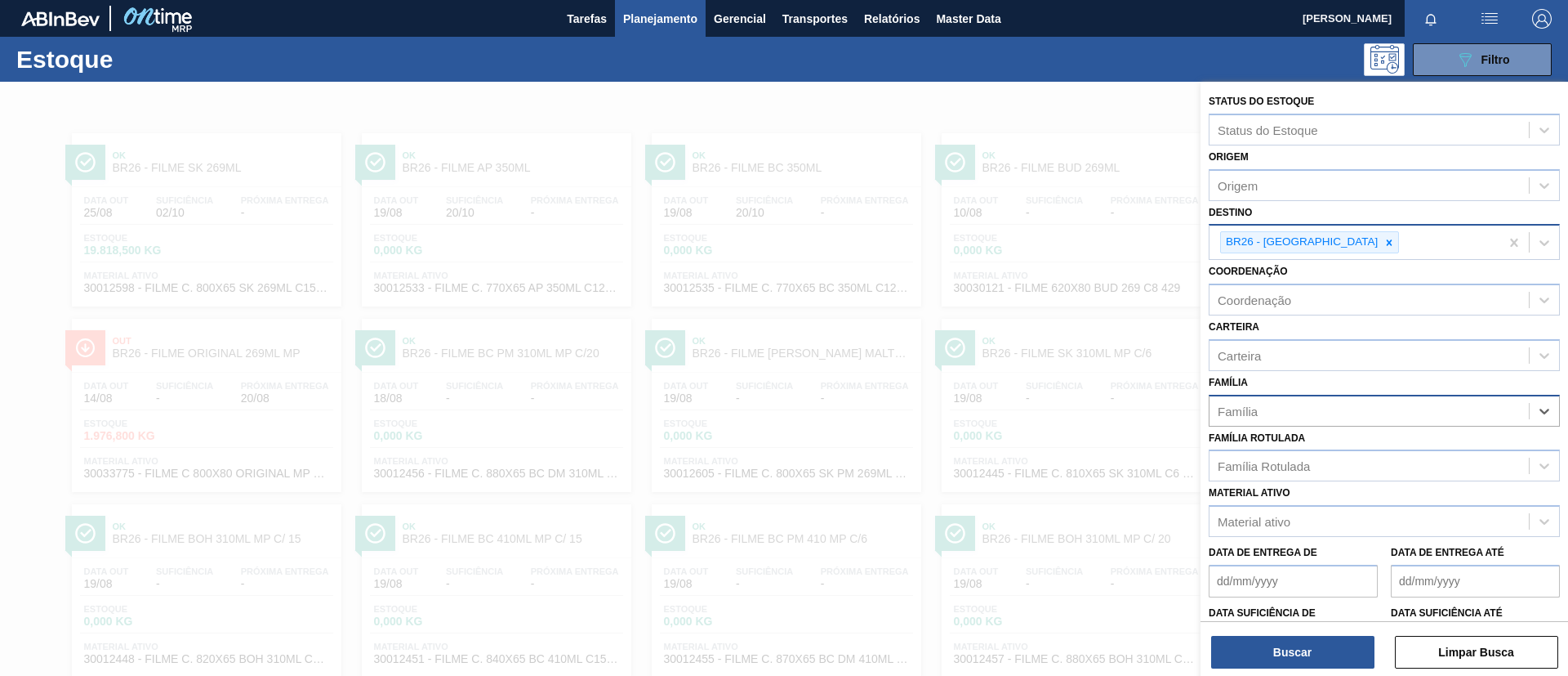
click at [1311, 466] on div "Família Rotulada" at bounding box center [1369, 465] width 320 height 24
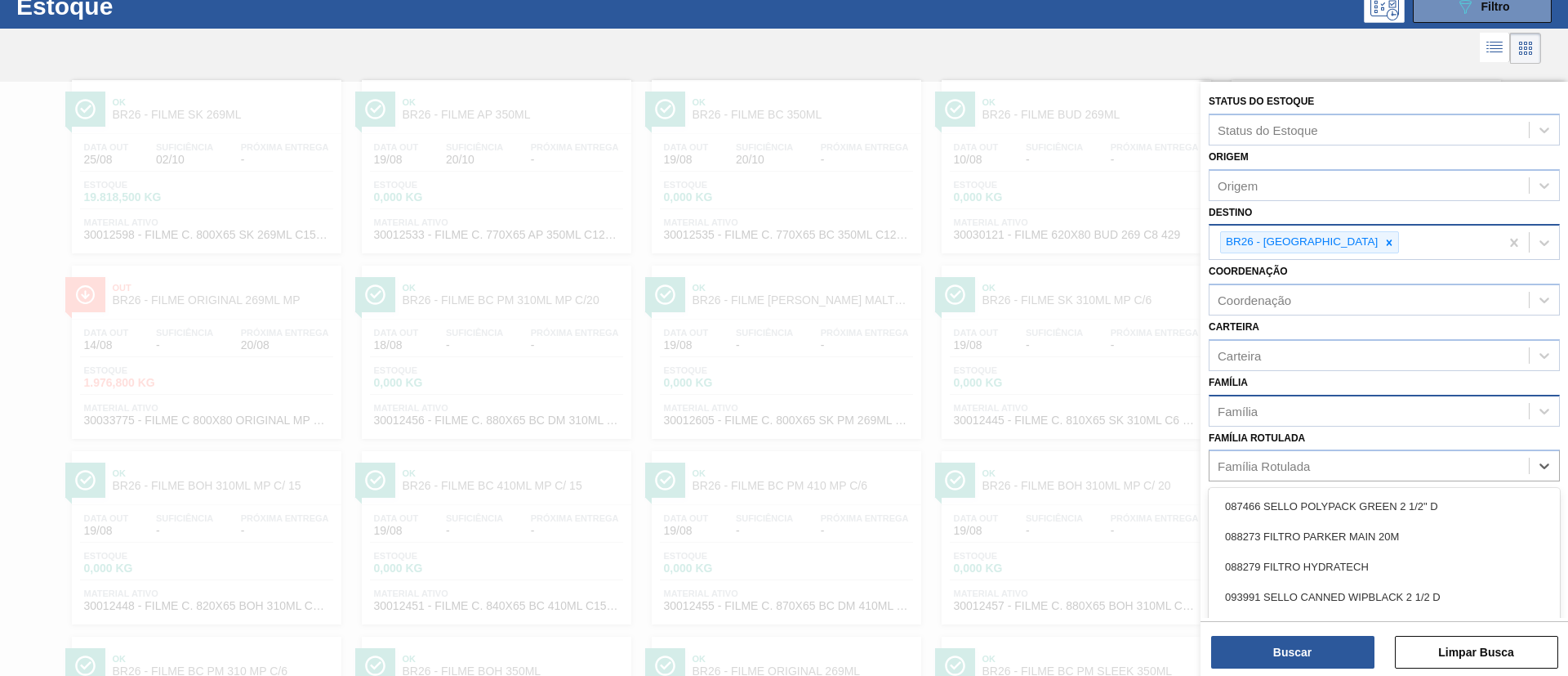
scroll to position [64, 0]
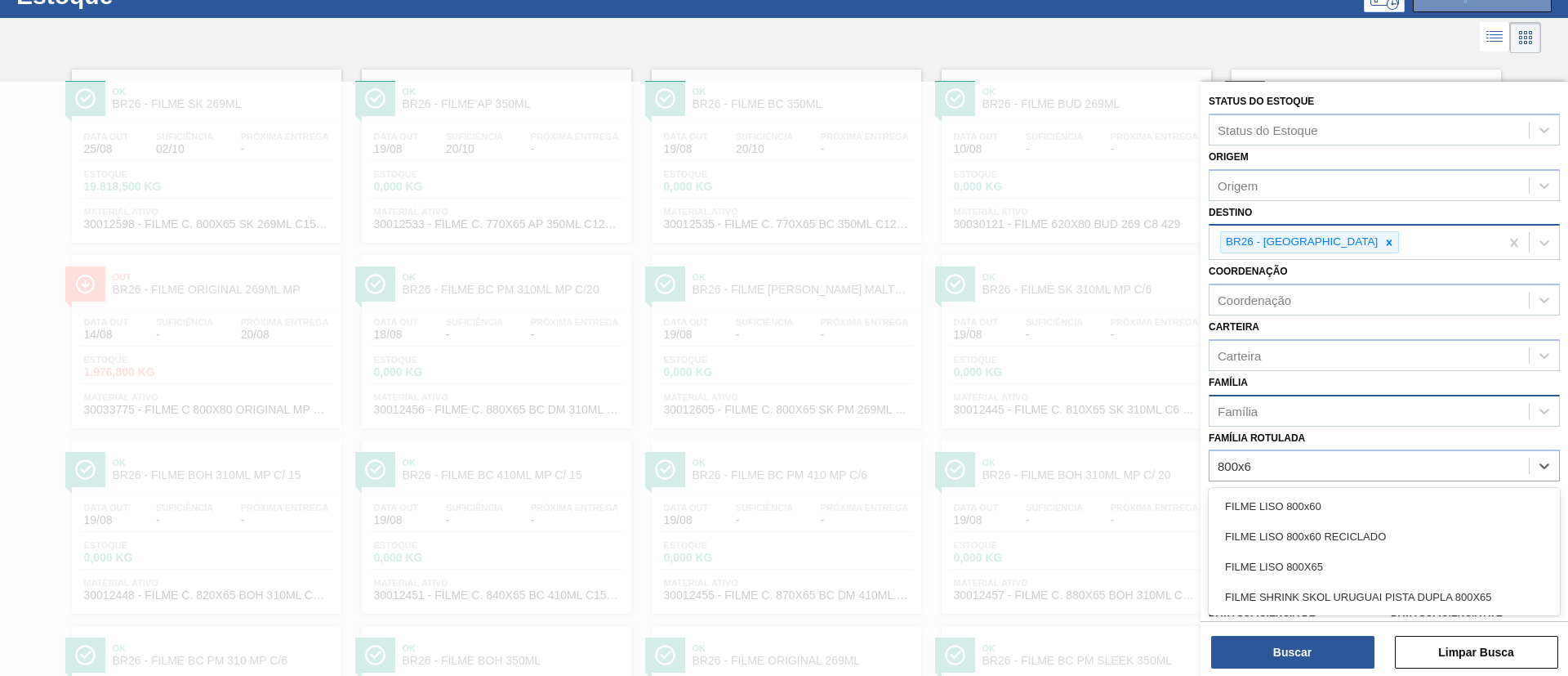
type Rotulada "800x60"
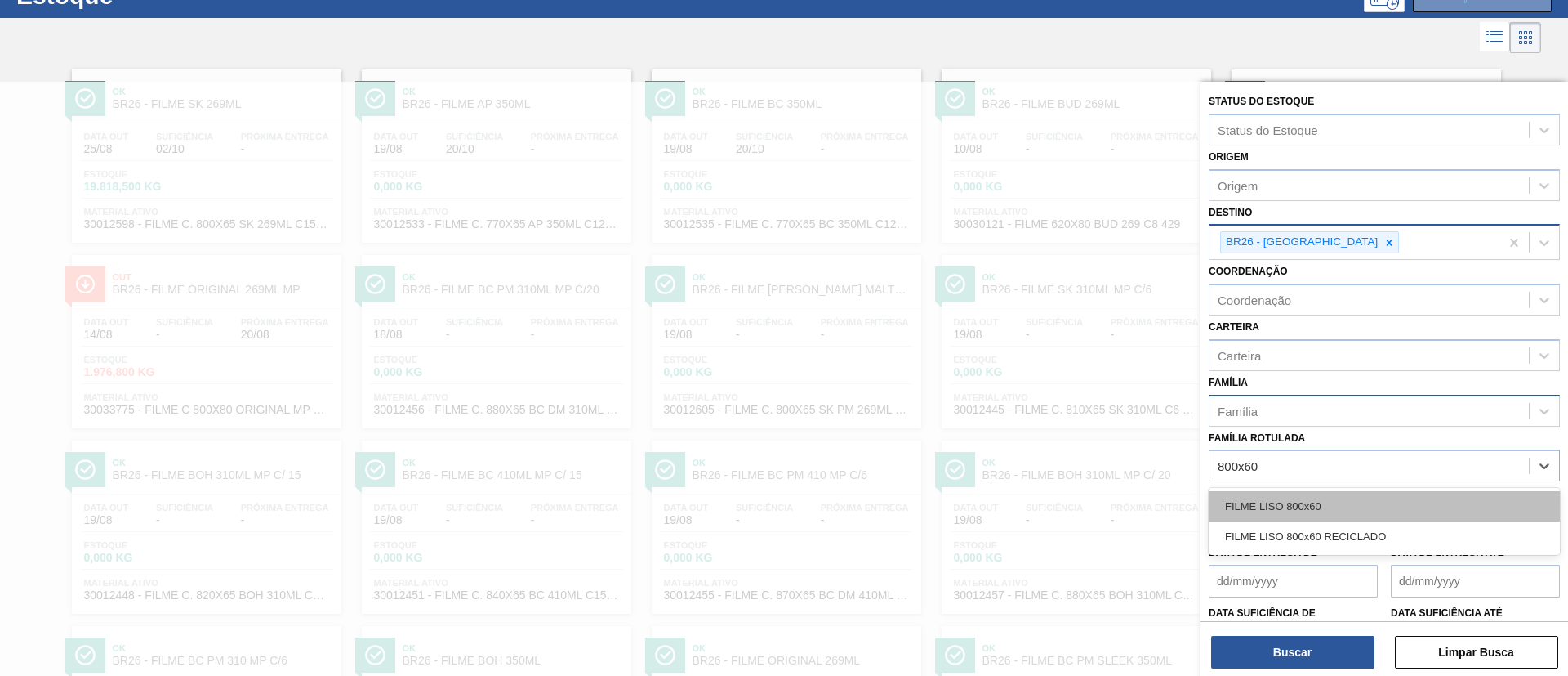
click at [1303, 492] on div "FILME LISO 800x60" at bounding box center [1385, 506] width 351 height 30
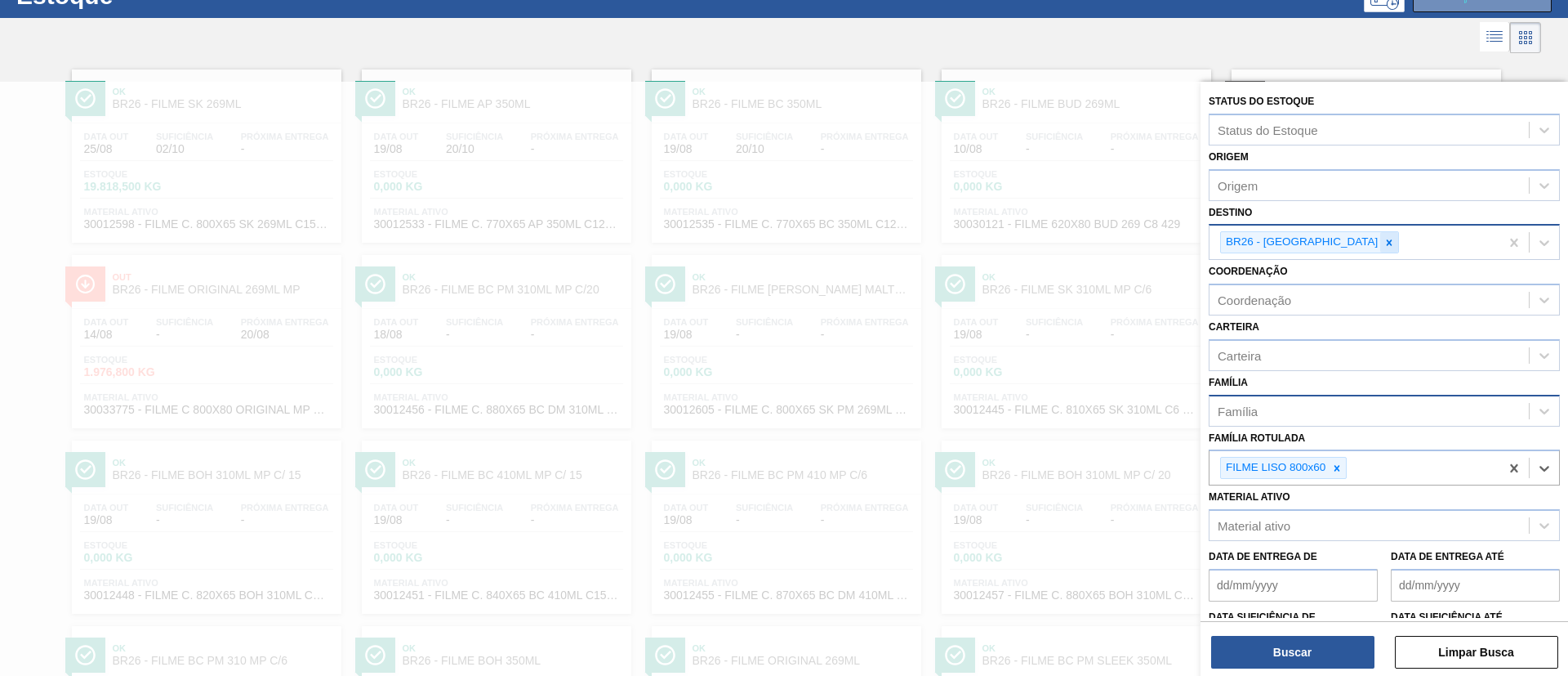
click at [1384, 241] on icon at bounding box center [1389, 242] width 12 height 12
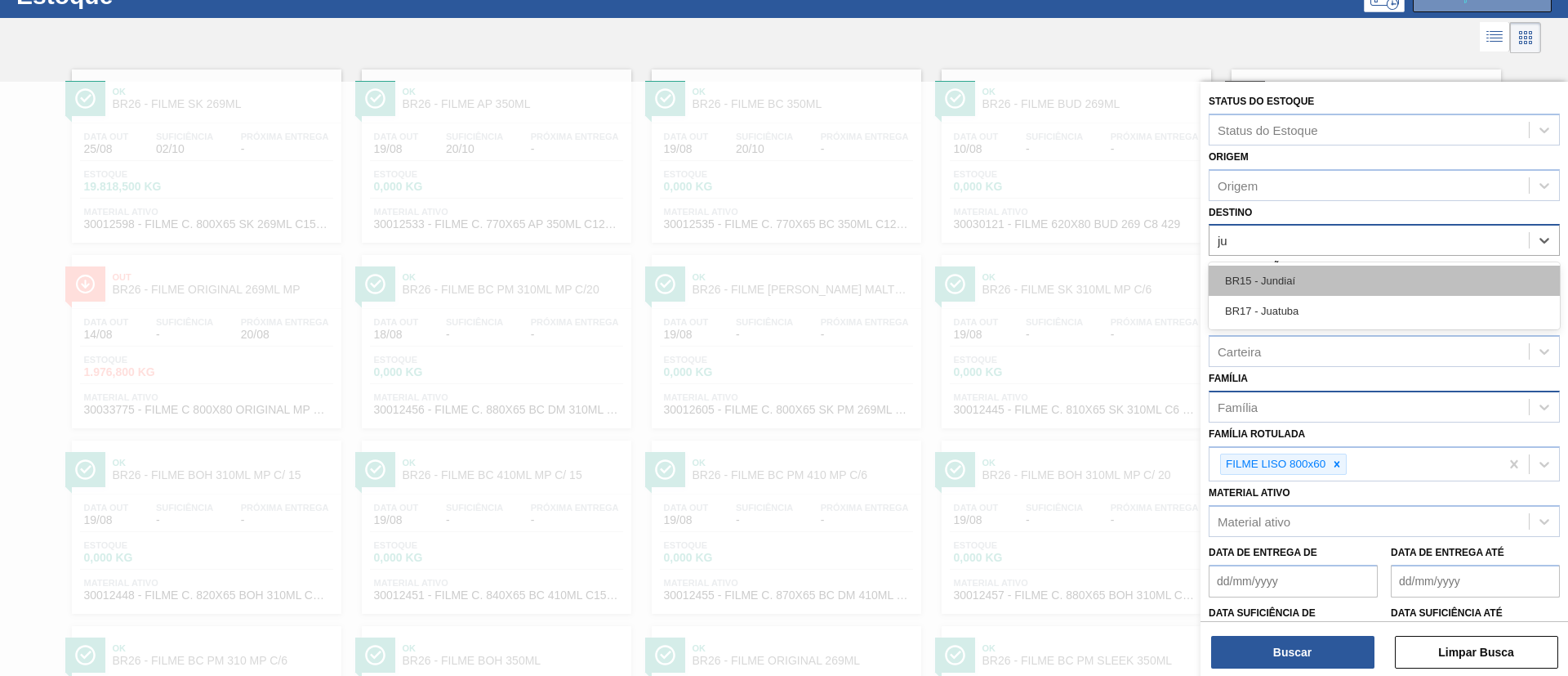
type input "jun"
click at [1312, 285] on div "BR15 - Jundiaí" at bounding box center [1385, 280] width 351 height 30
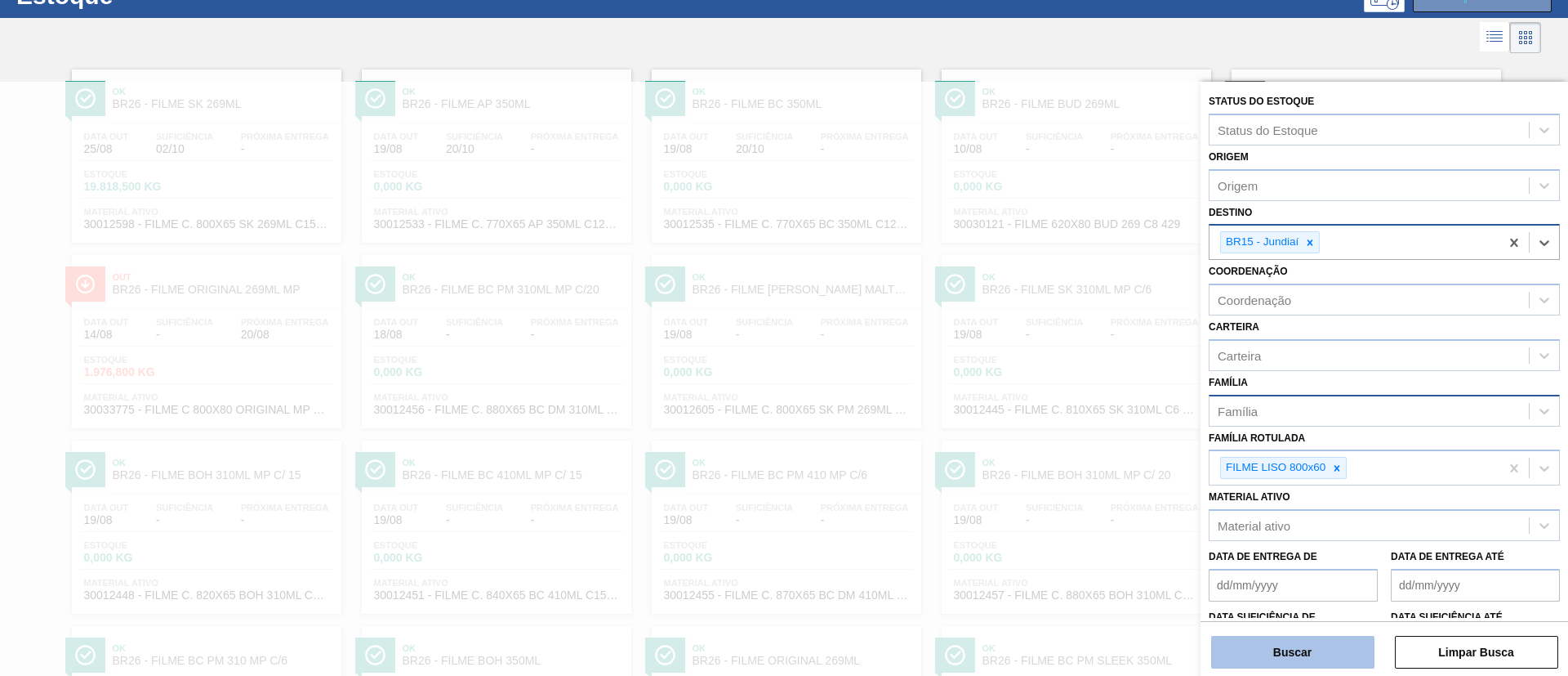
click at [1322, 644] on button "Buscar" at bounding box center [1293, 652] width 163 height 33
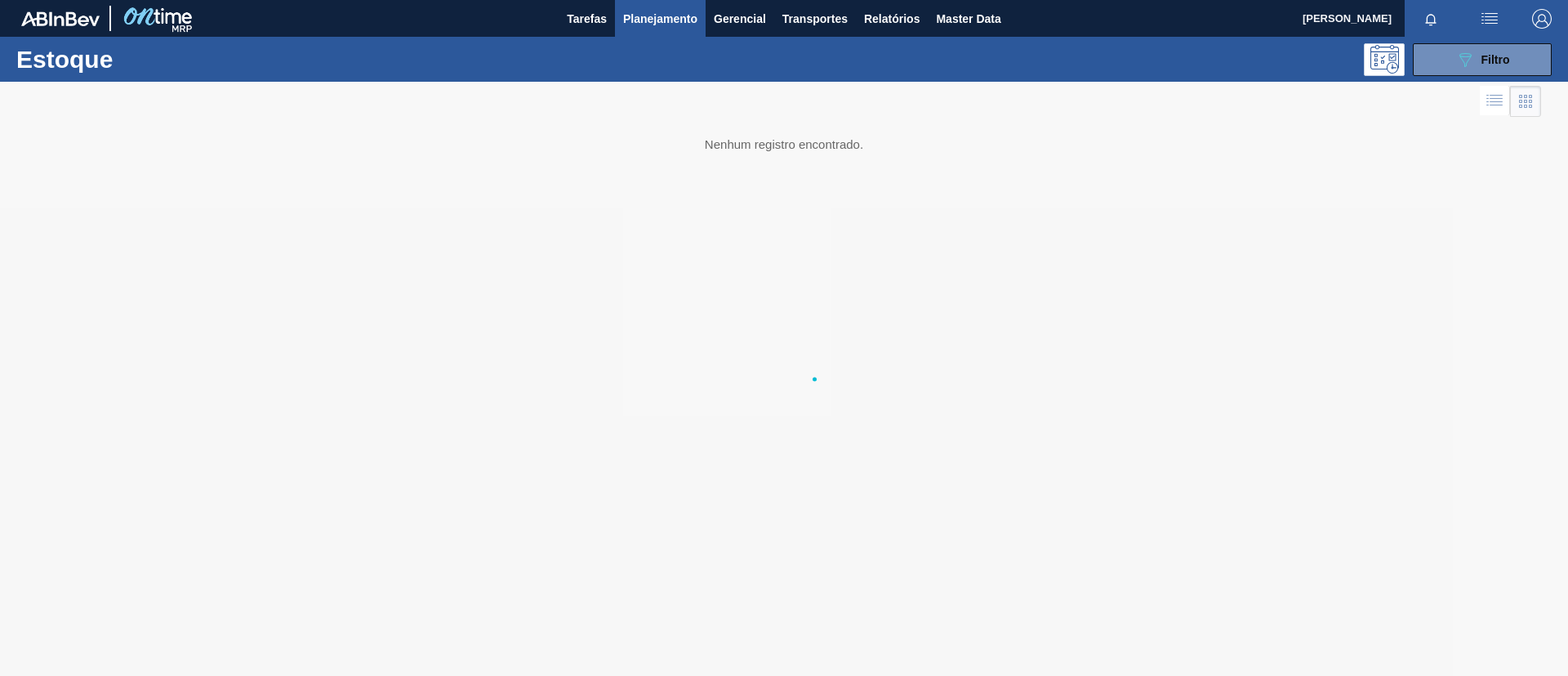
scroll to position [0, 0]
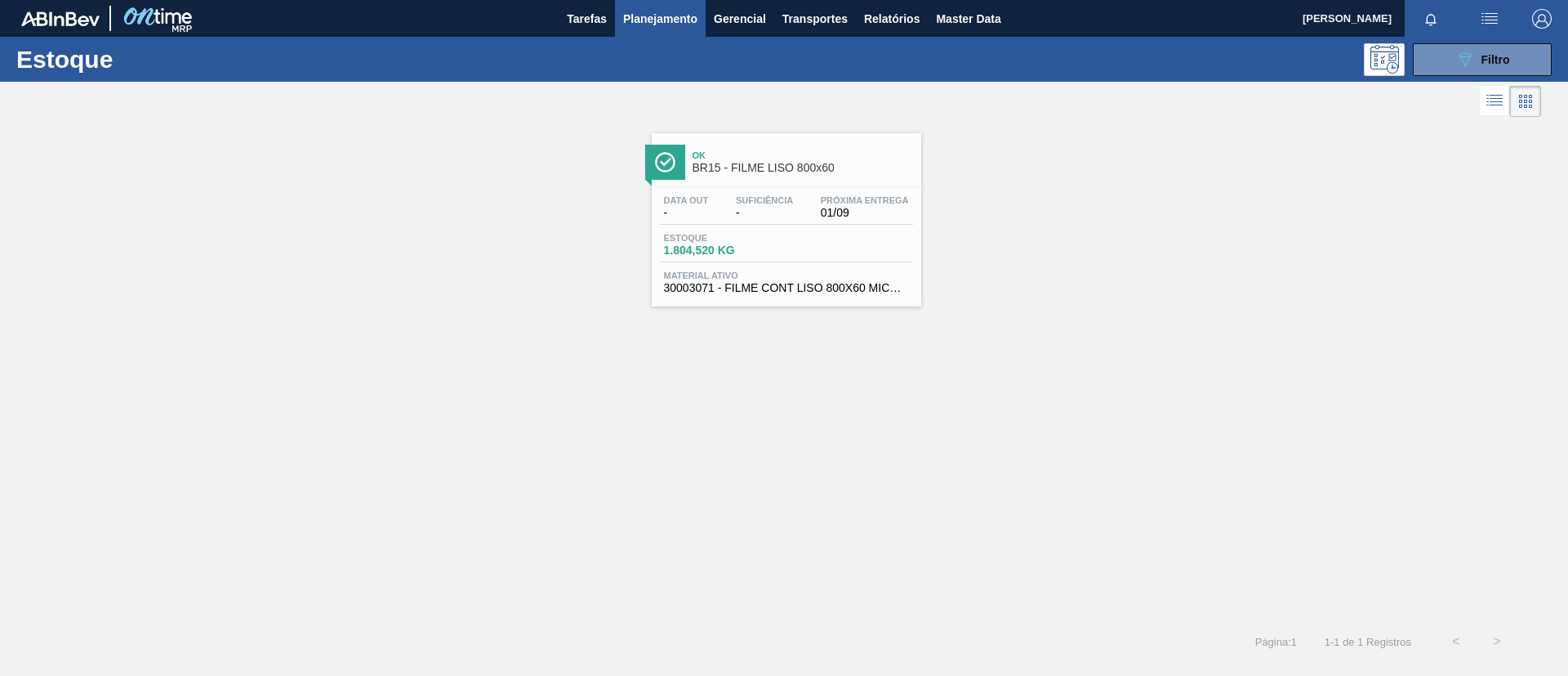
click at [822, 159] on span "Ok" at bounding box center [802, 155] width 220 height 10
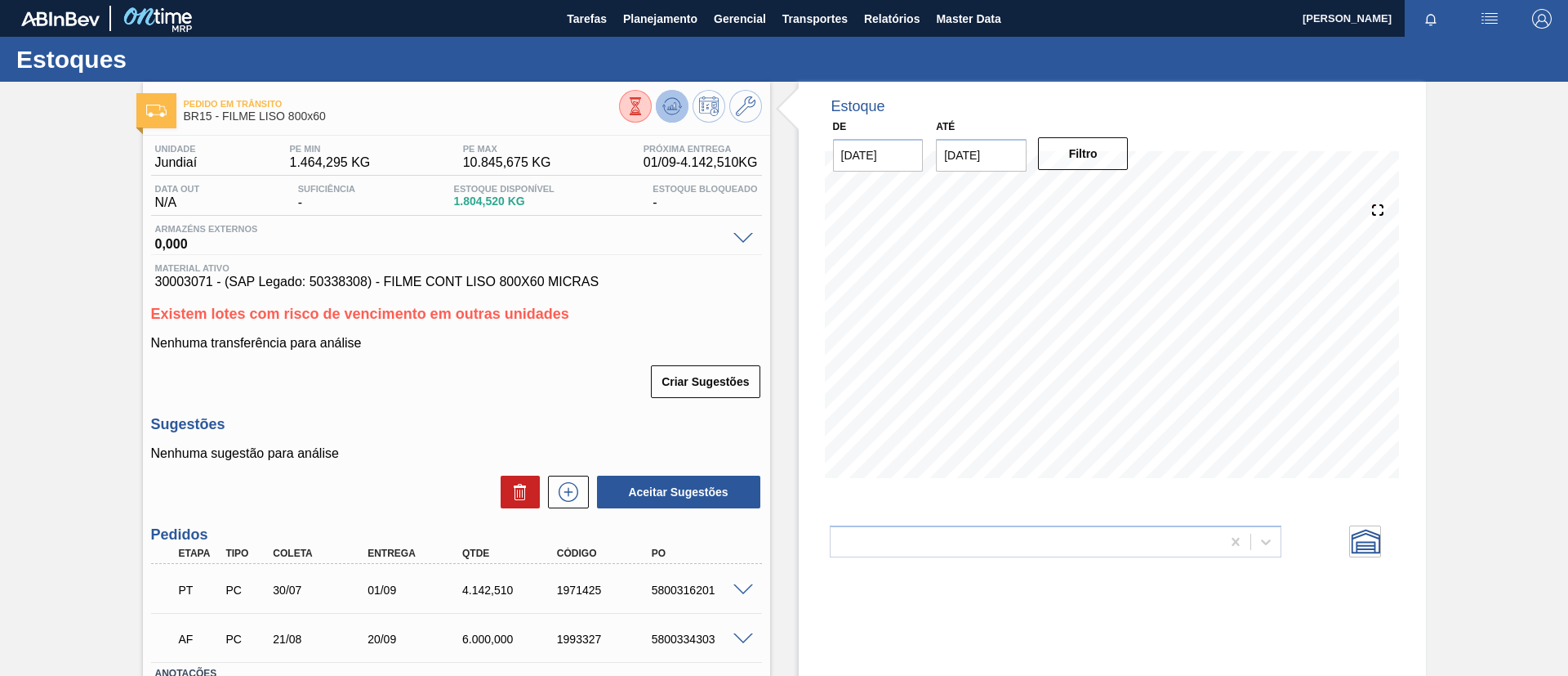
click at [670, 104] on icon at bounding box center [671, 106] width 11 height 8
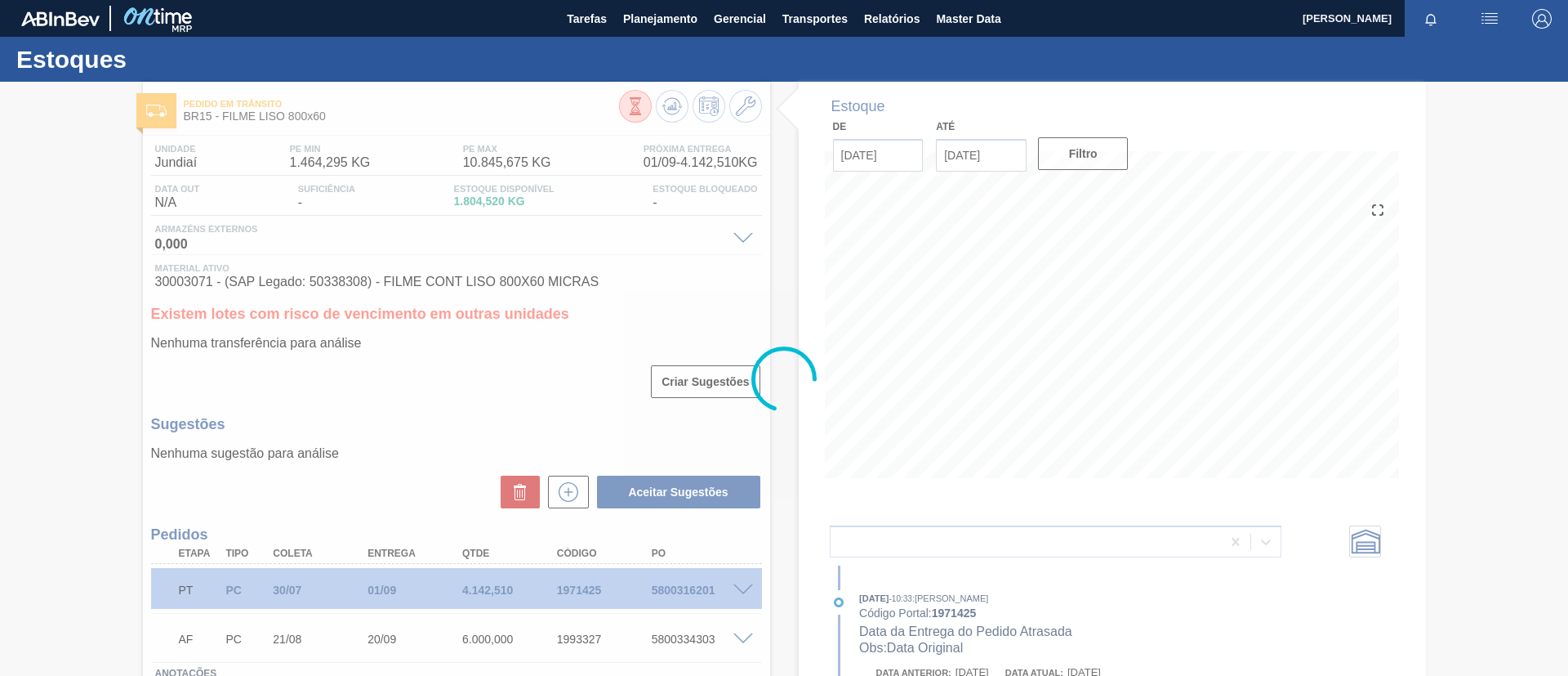
click at [743, 586] on div at bounding box center [784, 379] width 1568 height 594
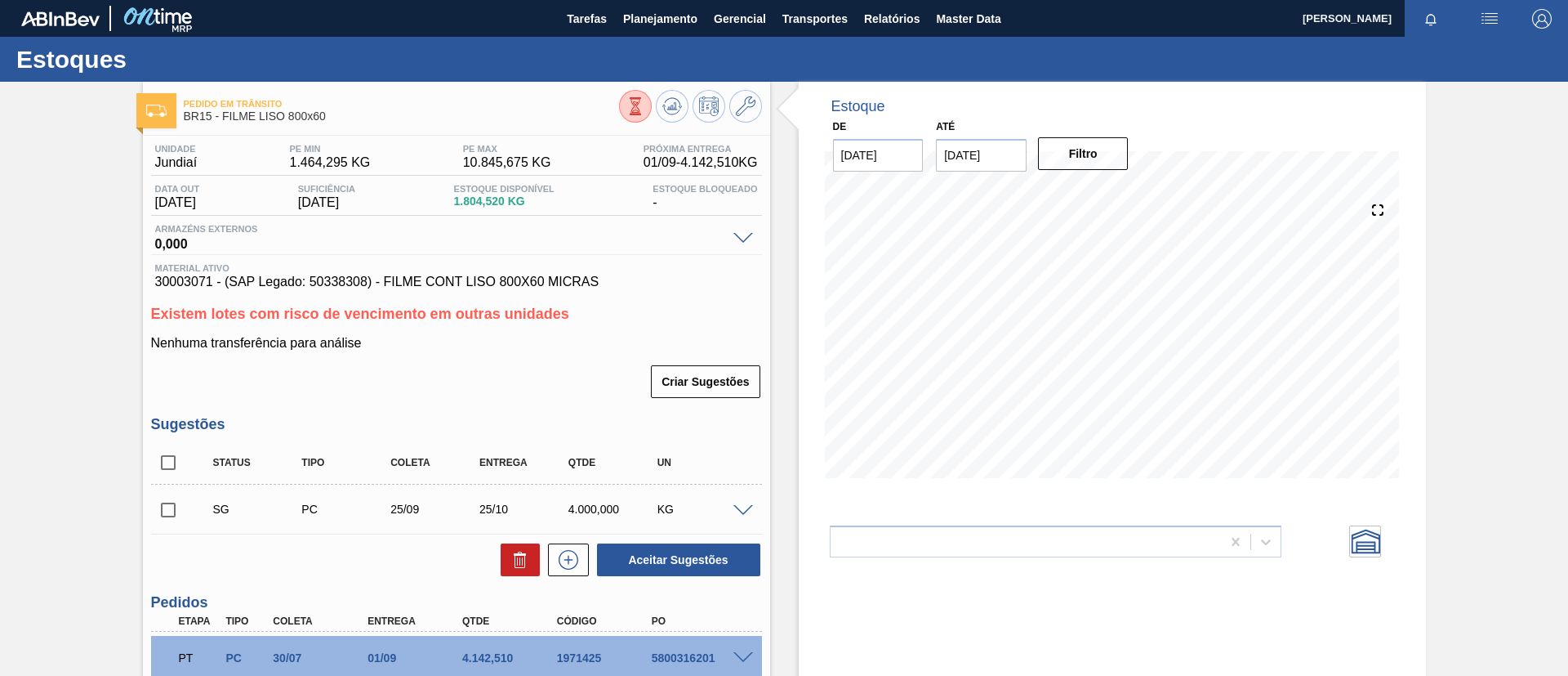
scroll to position [123, 0]
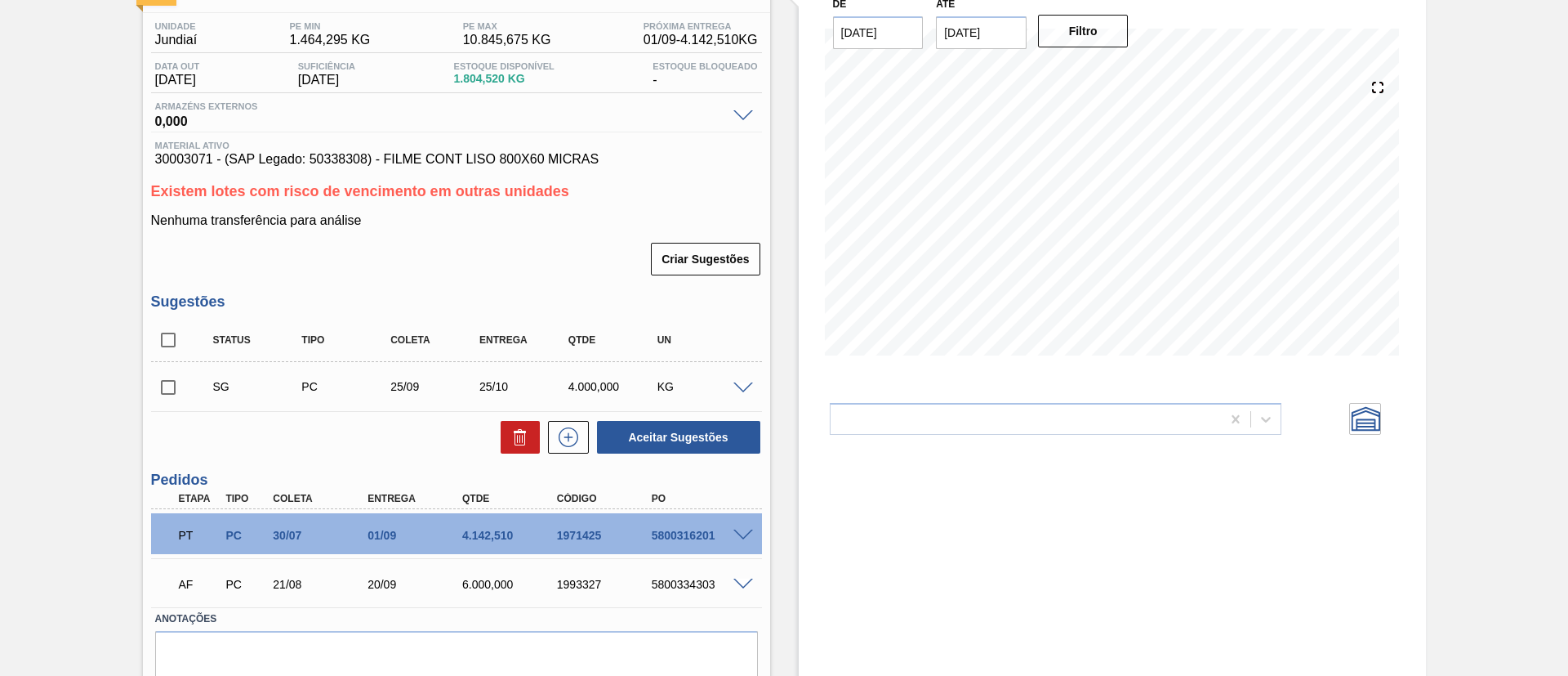
click at [739, 538] on span at bounding box center [743, 535] width 19 height 13
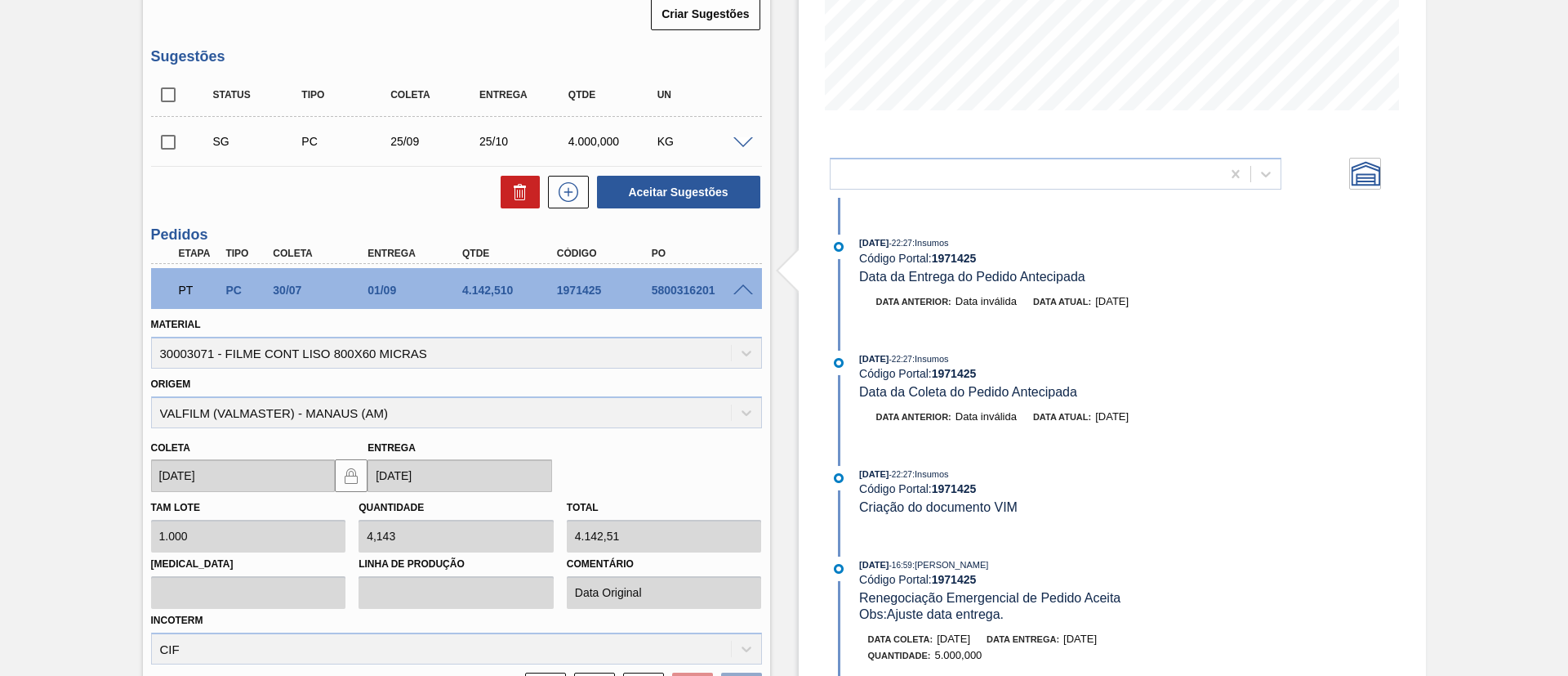
scroll to position [0, 0]
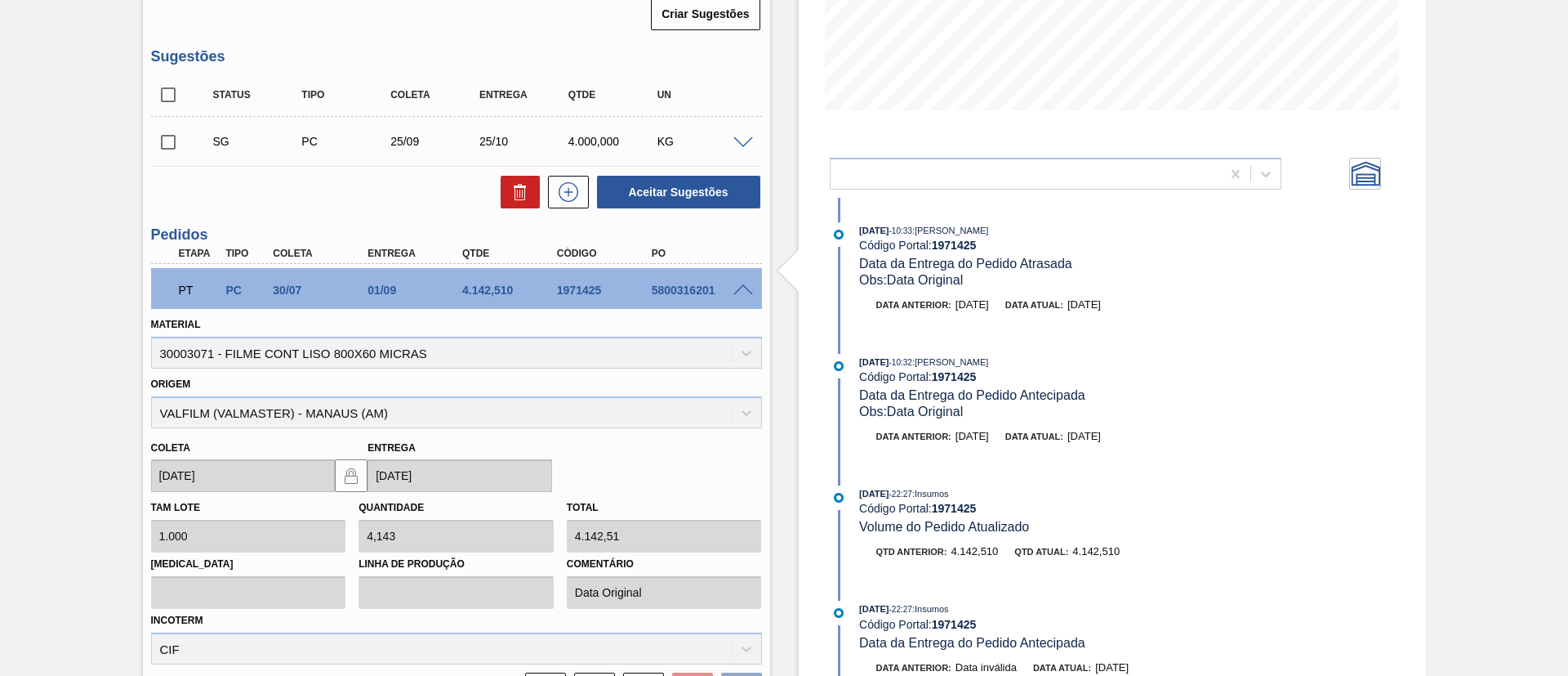
click at [744, 290] on span at bounding box center [743, 290] width 19 height 13
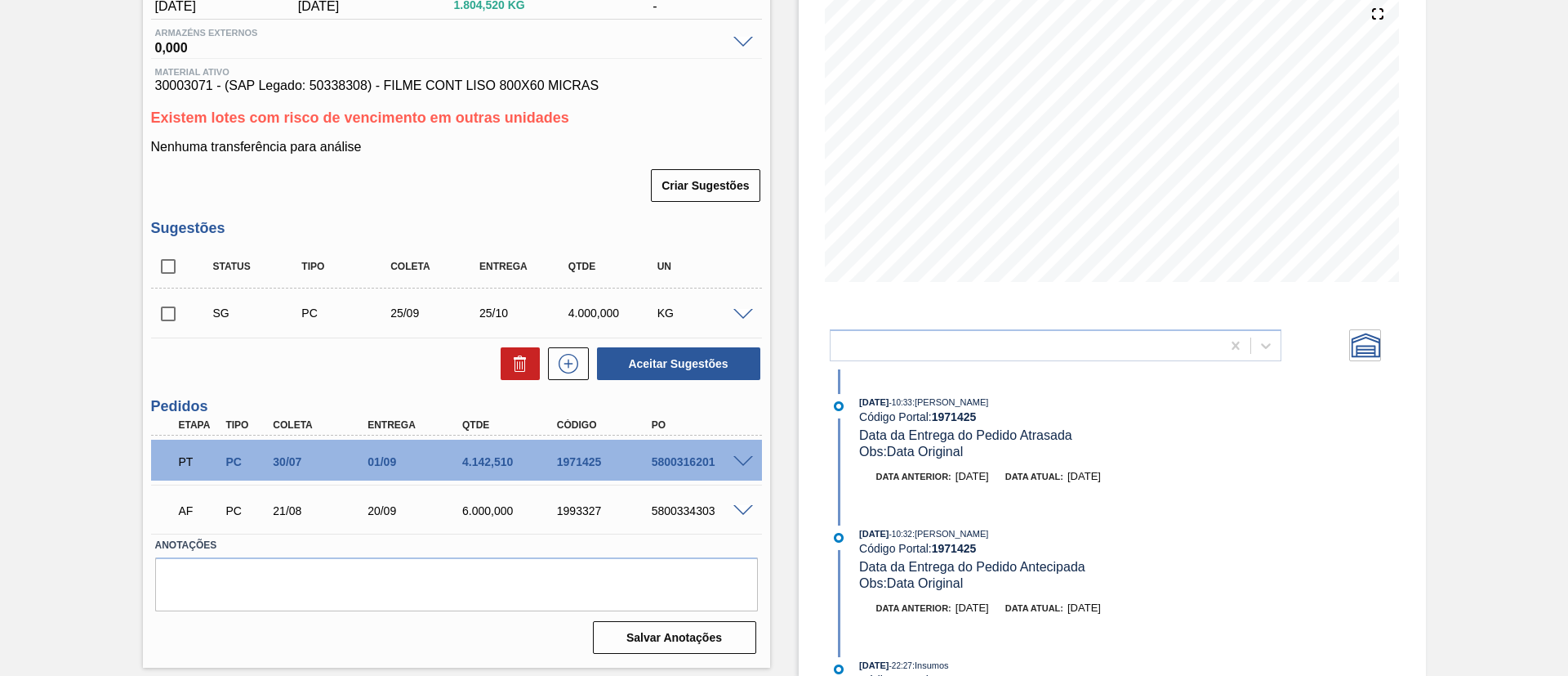
click at [742, 510] on span at bounding box center [743, 511] width 19 height 13
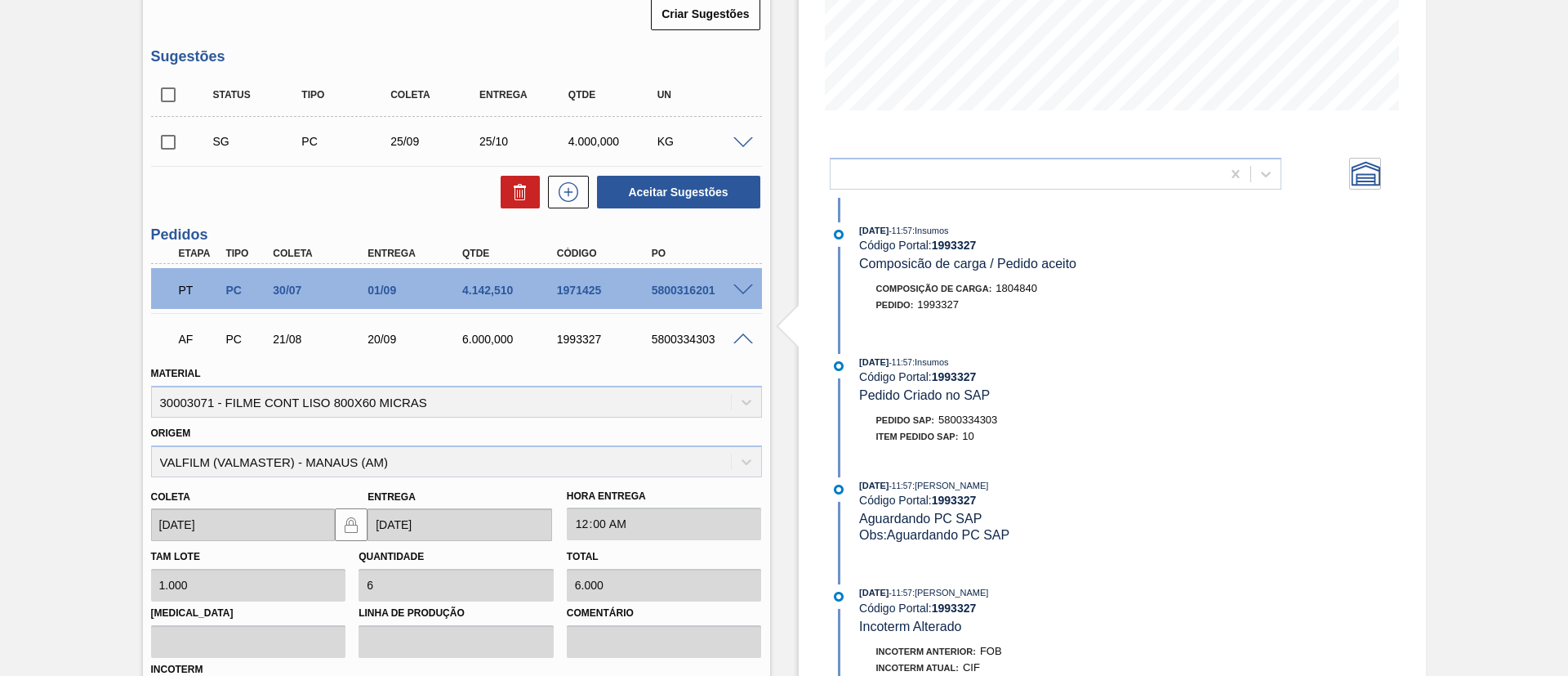
click at [742, 332] on div at bounding box center [746, 338] width 33 height 13
click at [741, 342] on span at bounding box center [743, 339] width 19 height 13
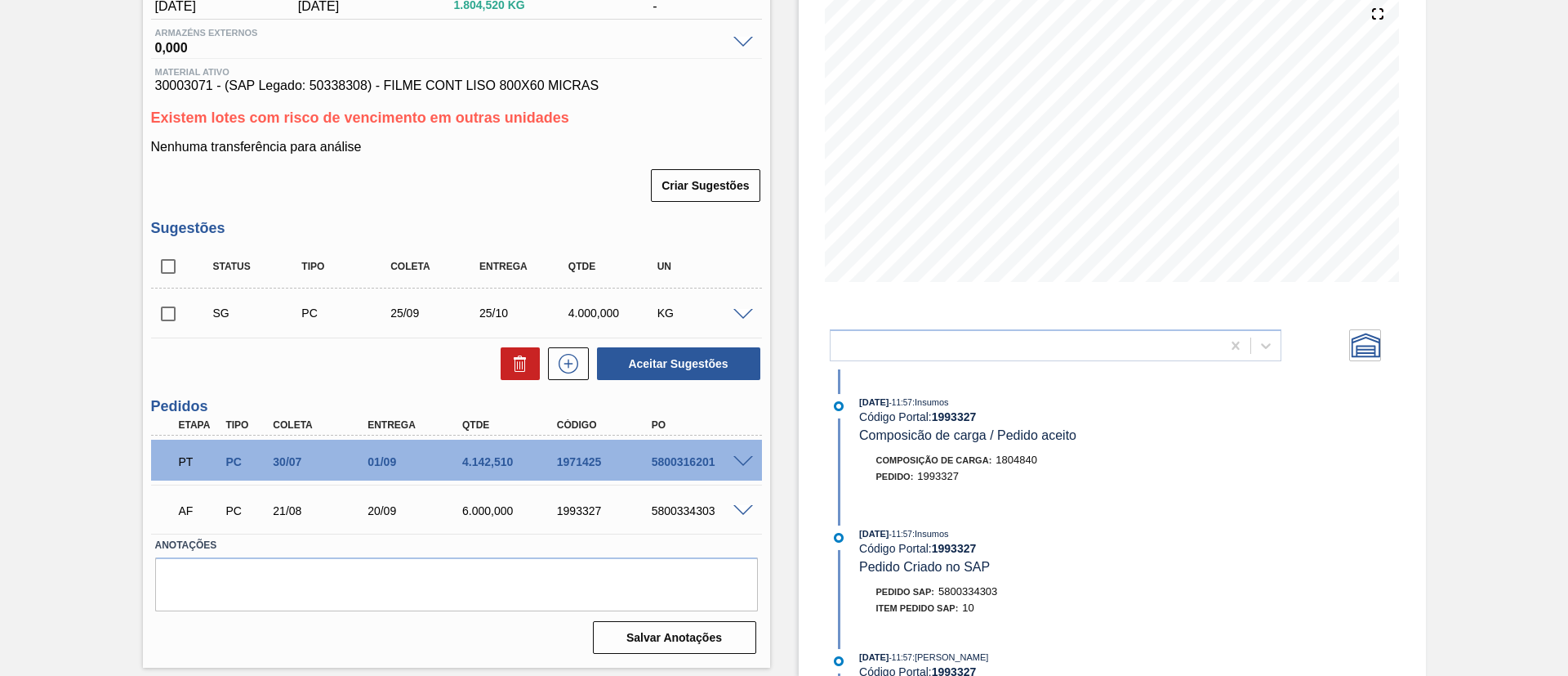
scroll to position [196, 0]
click at [739, 319] on div "KG" at bounding box center [703, 313] width 98 height 14
click at [739, 312] on span at bounding box center [743, 315] width 19 height 13
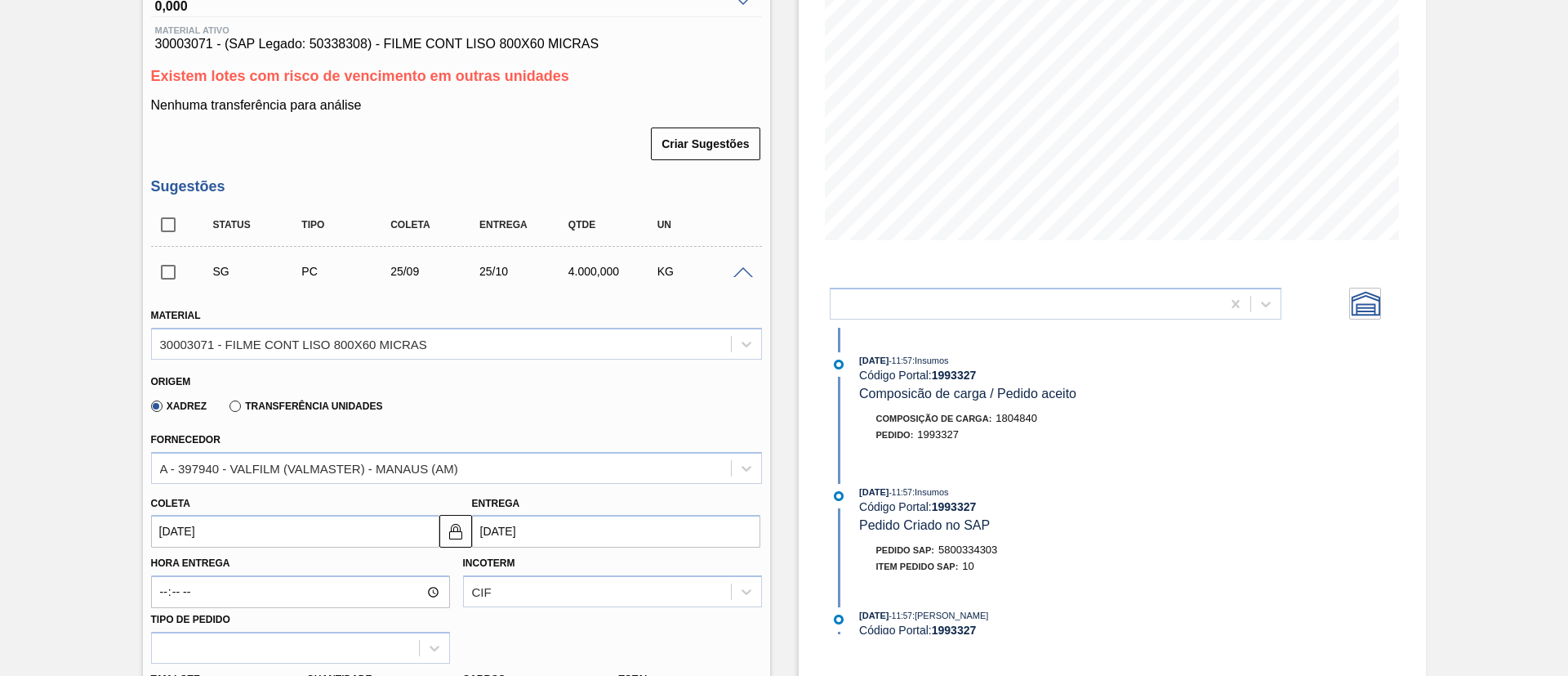
scroll to position [185, 0]
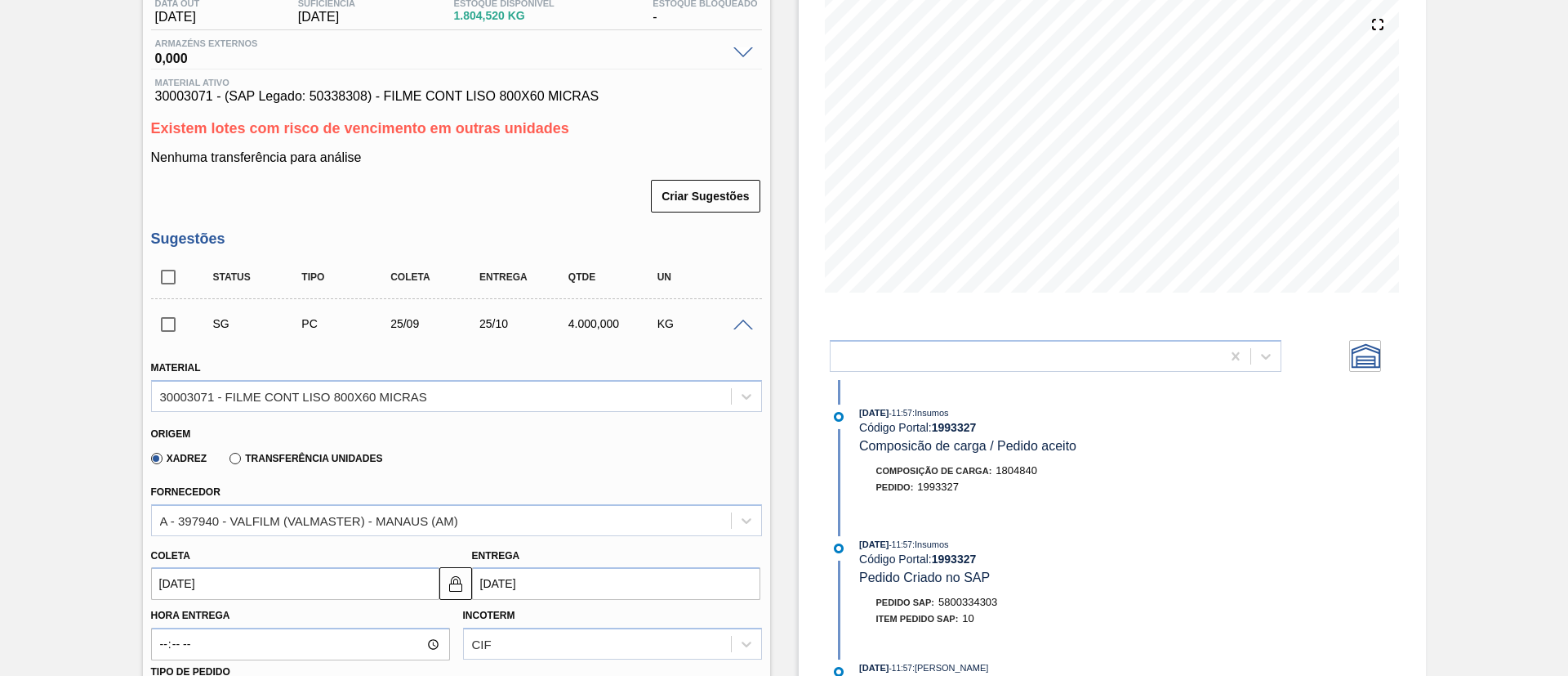
click at [164, 331] on input "checkbox" at bounding box center [169, 324] width 35 height 35
click at [739, 326] on span at bounding box center [743, 325] width 19 height 13
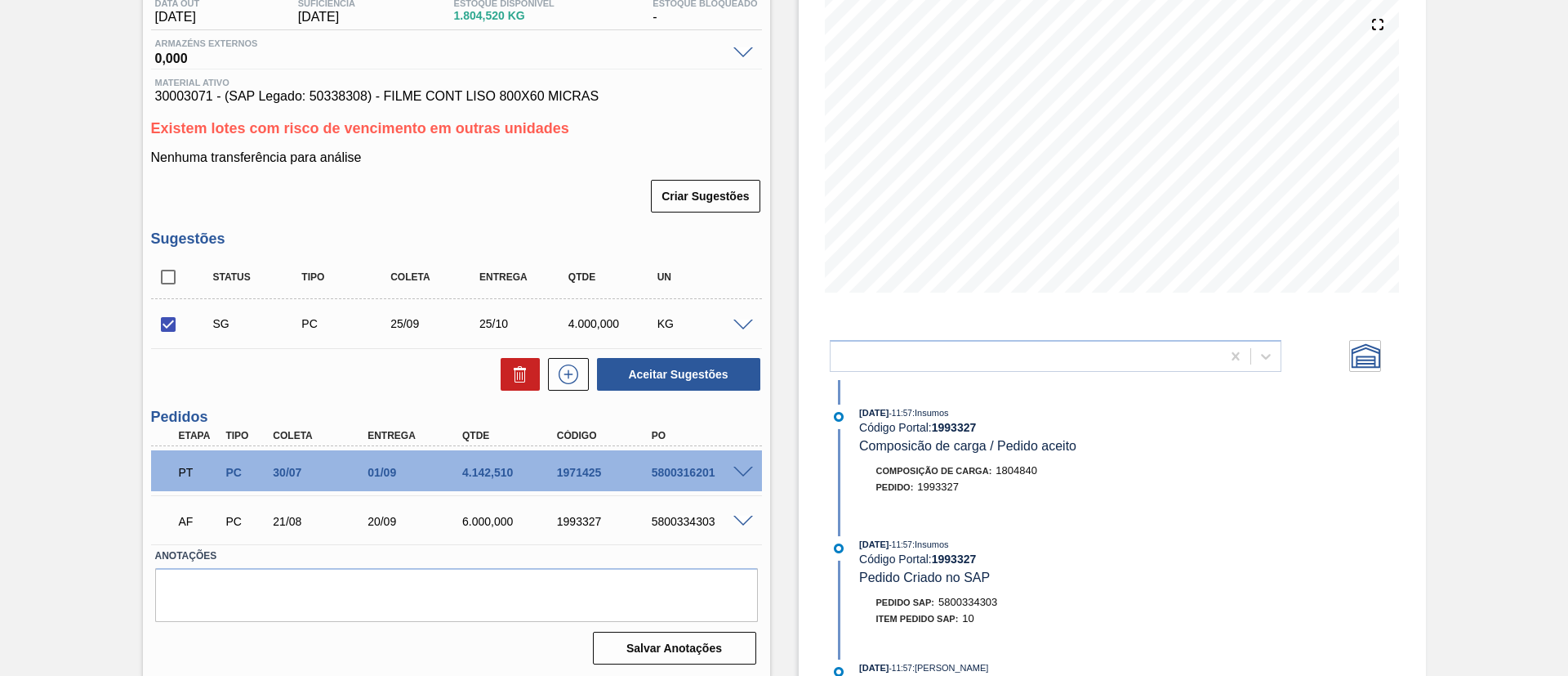
click at [746, 322] on span at bounding box center [743, 325] width 19 height 13
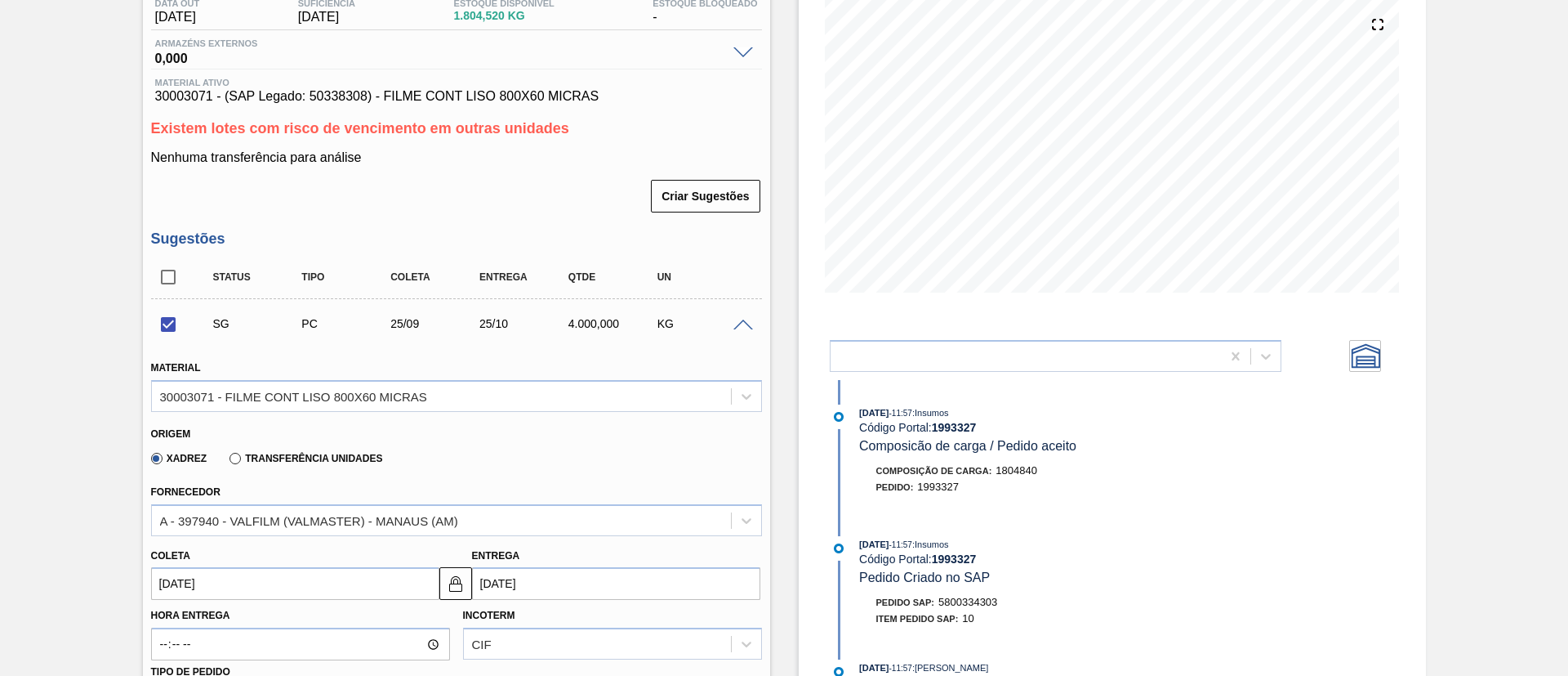
click at [746, 322] on span at bounding box center [743, 325] width 19 height 13
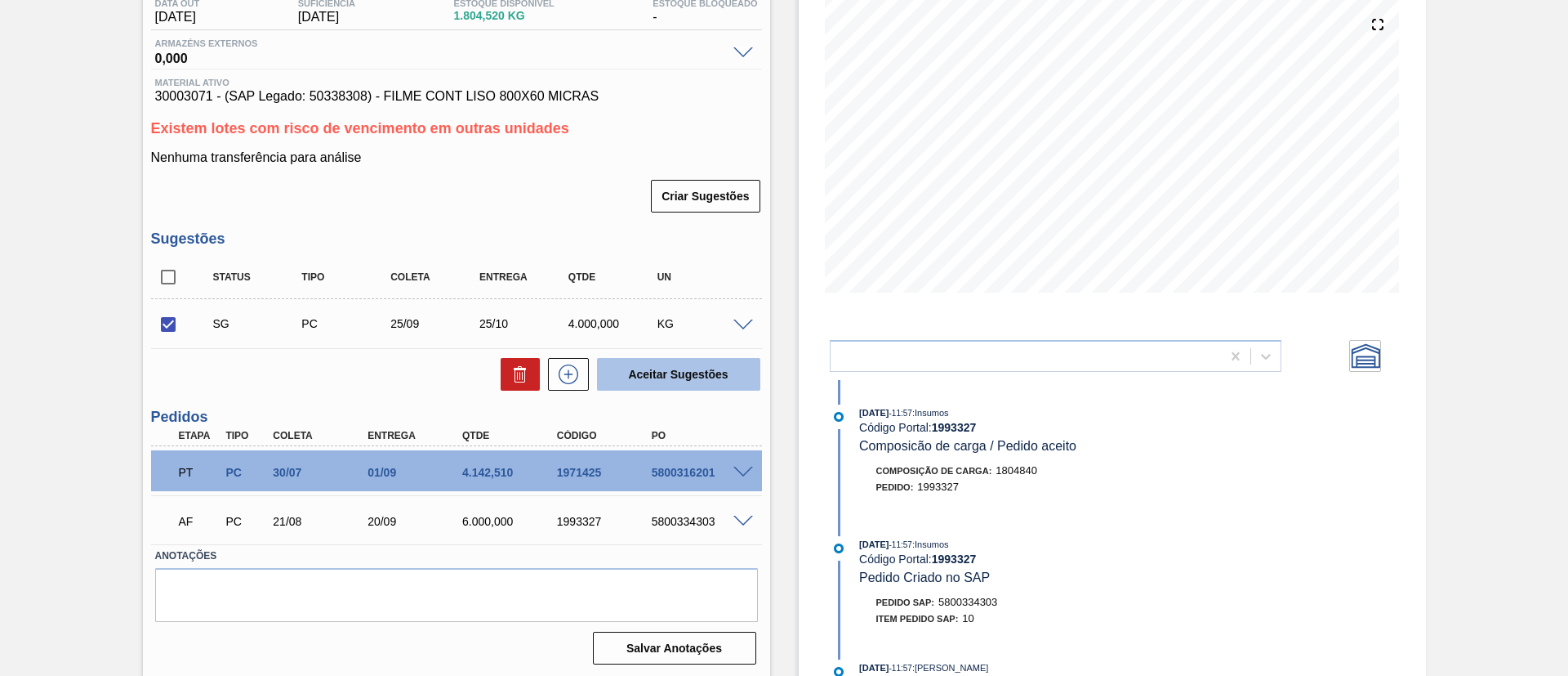
click at [694, 374] on button "Aceitar Sugestões" at bounding box center [678, 375] width 163 height 33
checkbox input "false"
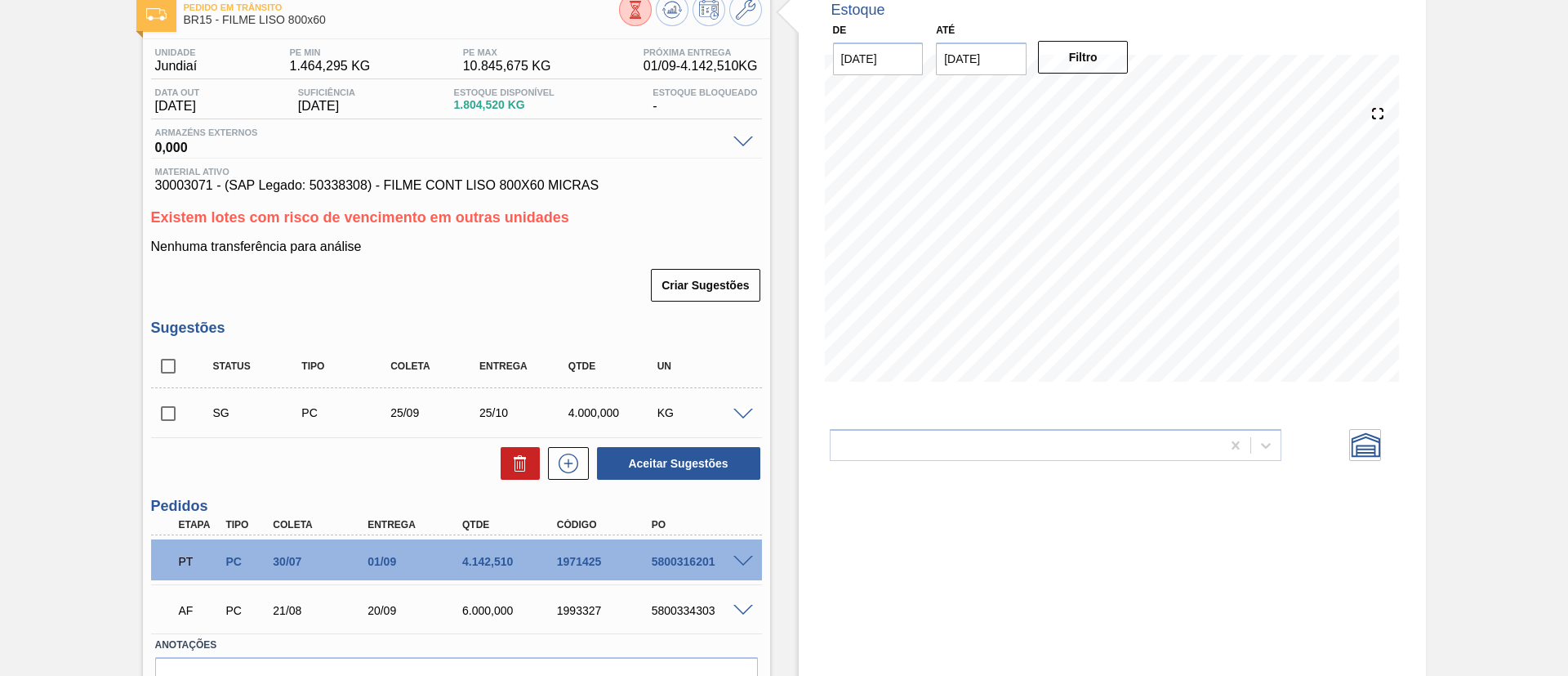
scroll to position [63, 0]
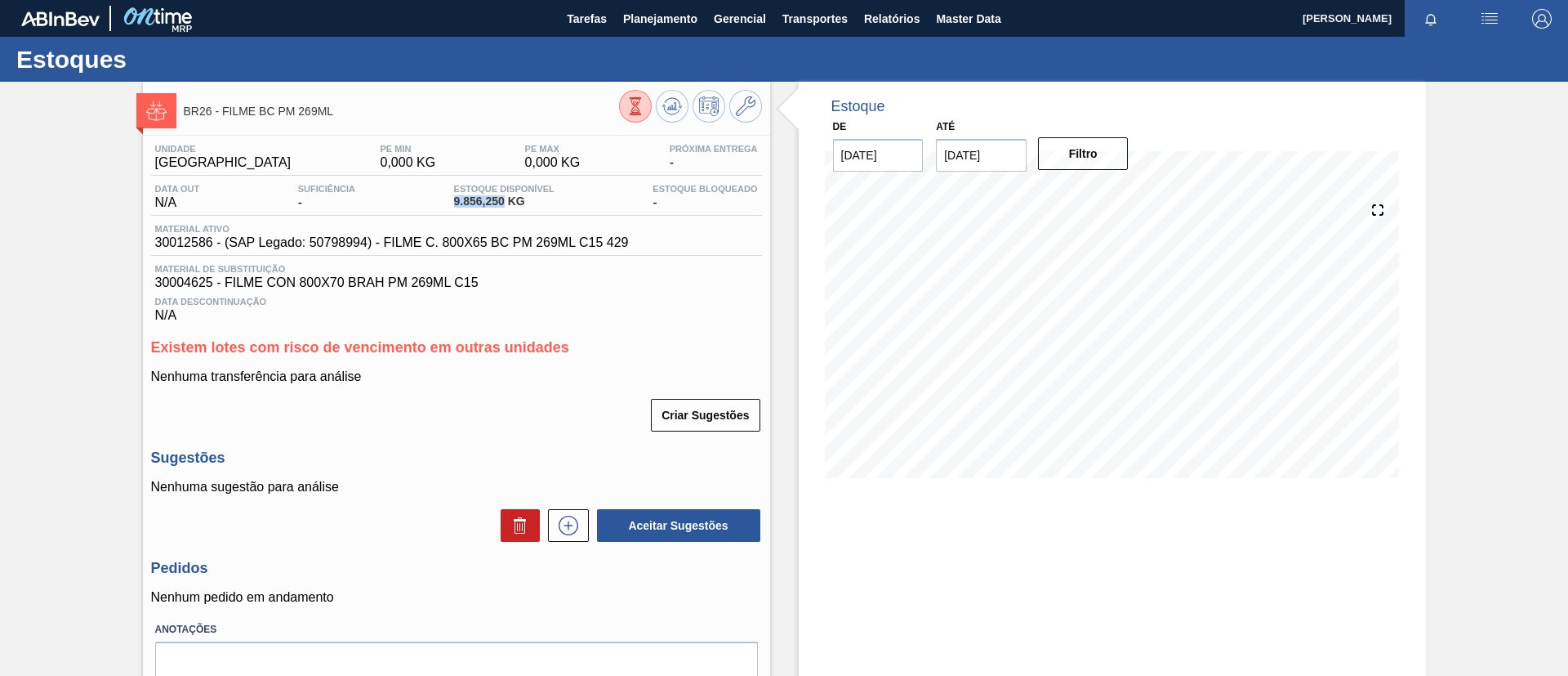
drag, startPoint x: 441, startPoint y: 208, endPoint x: 502, endPoint y: 208, distance: 61.0
click at [502, 208] on div "Data out N/A Suficiência - Estoque Disponível 9.856,250 KG Estoque Bloqueado -" at bounding box center [457, 199] width 611 height 32
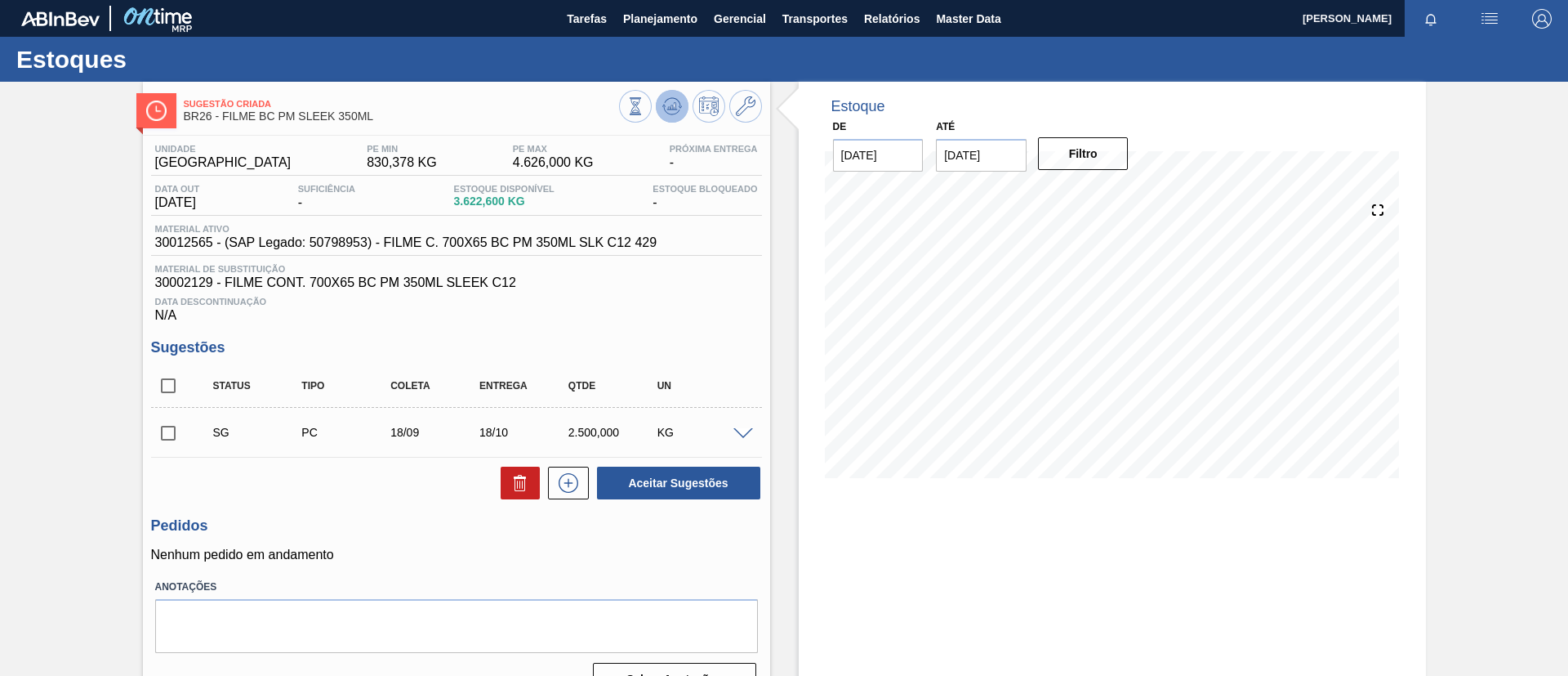
click at [645, 108] on icon at bounding box center [635, 106] width 18 height 18
drag, startPoint x: 457, startPoint y: 205, endPoint x: 502, endPoint y: 204, distance: 45.0
click at [502, 204] on div "Estoque Disponível 3.622,600 KG" at bounding box center [504, 196] width 109 height 26
copy span "3.622,60"
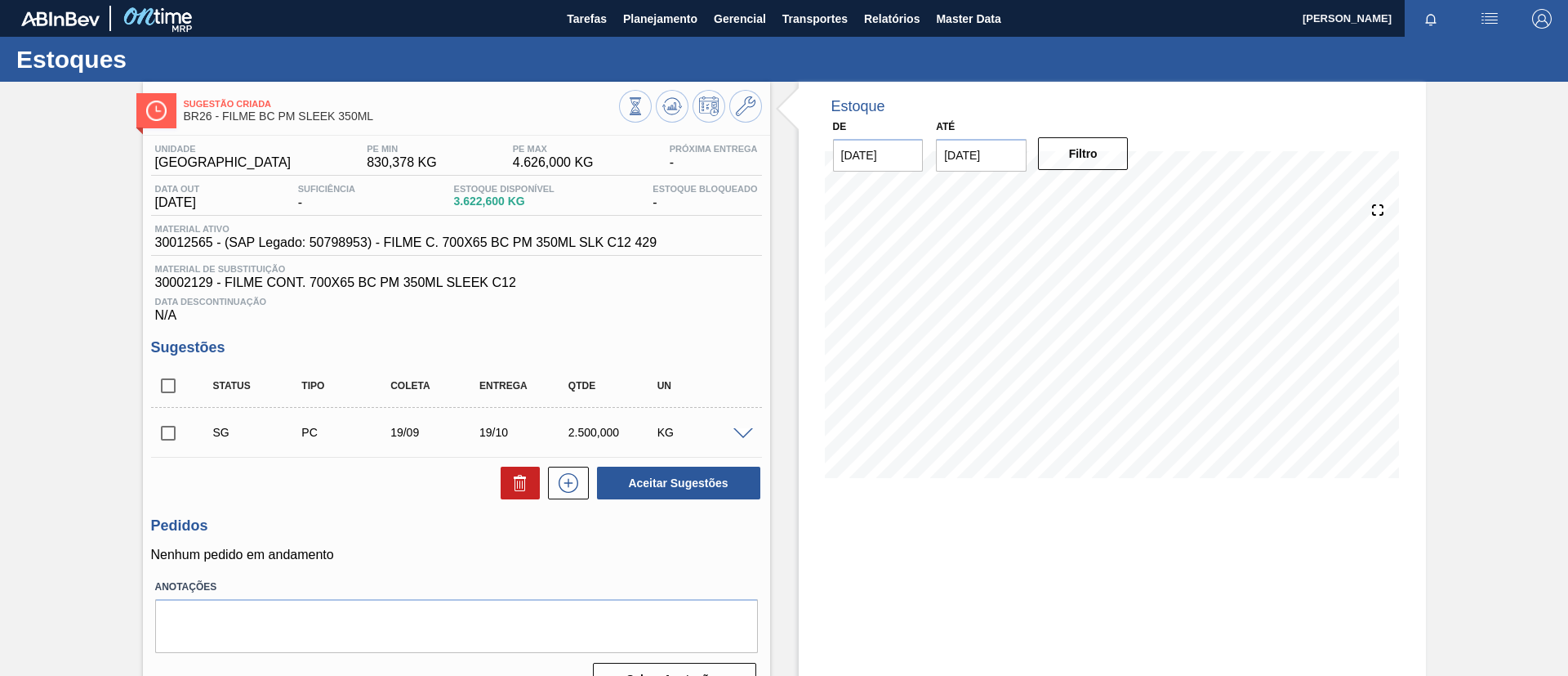
click at [108, 268] on div "Sugestão Criada BR26 - FILME BC PM SLEEK 350ML Unidade Uberlândia PE MIN 830,37…" at bounding box center [784, 396] width 1568 height 628
click at [645, 103] on icon at bounding box center [635, 106] width 18 height 18
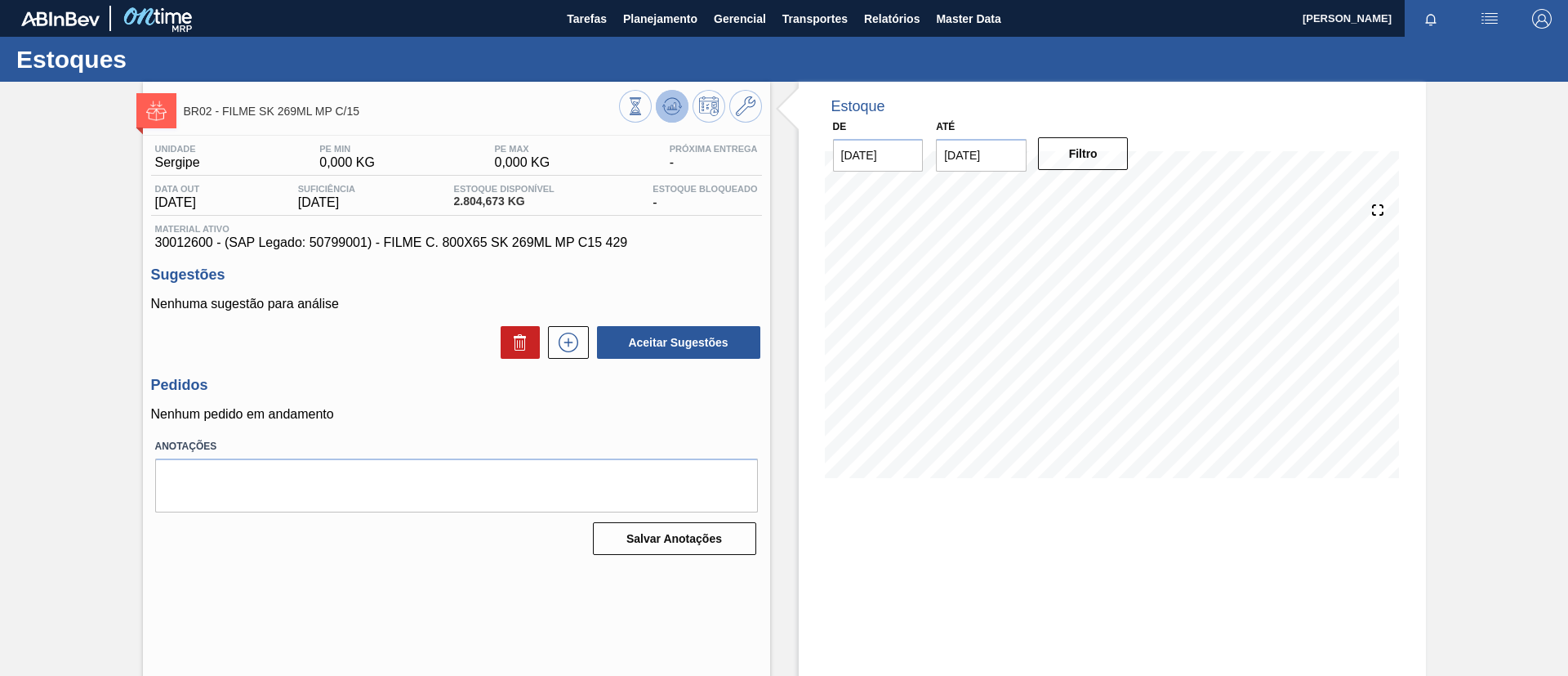
click at [677, 93] on button at bounding box center [672, 106] width 33 height 33
drag, startPoint x: 387, startPoint y: 109, endPoint x: 223, endPoint y: 128, distance: 165.1
click at [223, 128] on div "BR02 - FILME SK 269ML MP C/15" at bounding box center [401, 111] width 435 height 37
copy span "FILME SK 269ML MP C/15"
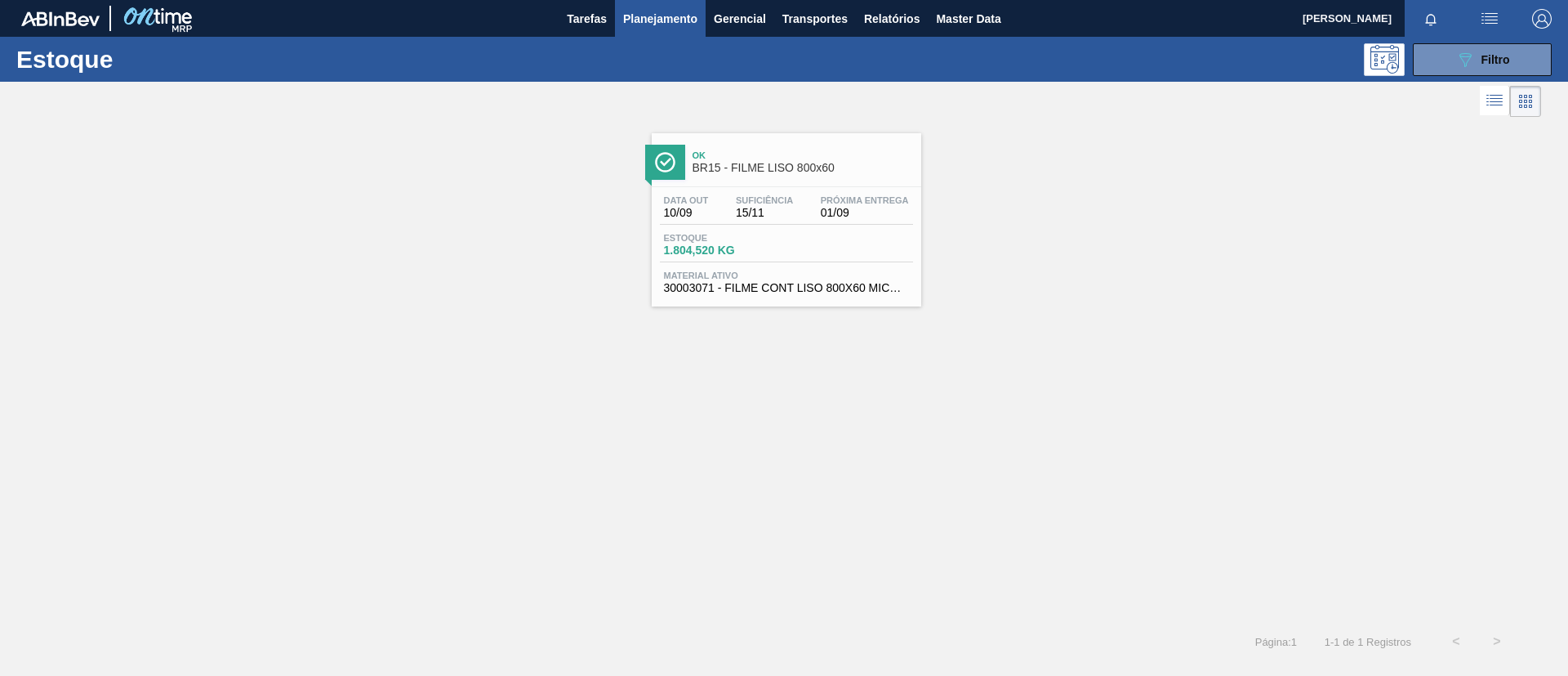
click at [1134, 211] on div "Ok BR15 - FILME LISO 800x60 Data out 10/09 Suficiência 15/11 Próxima Entrega 01…" at bounding box center [784, 213] width 1568 height 185
